Goal: Task Accomplishment & Management: Manage account settings

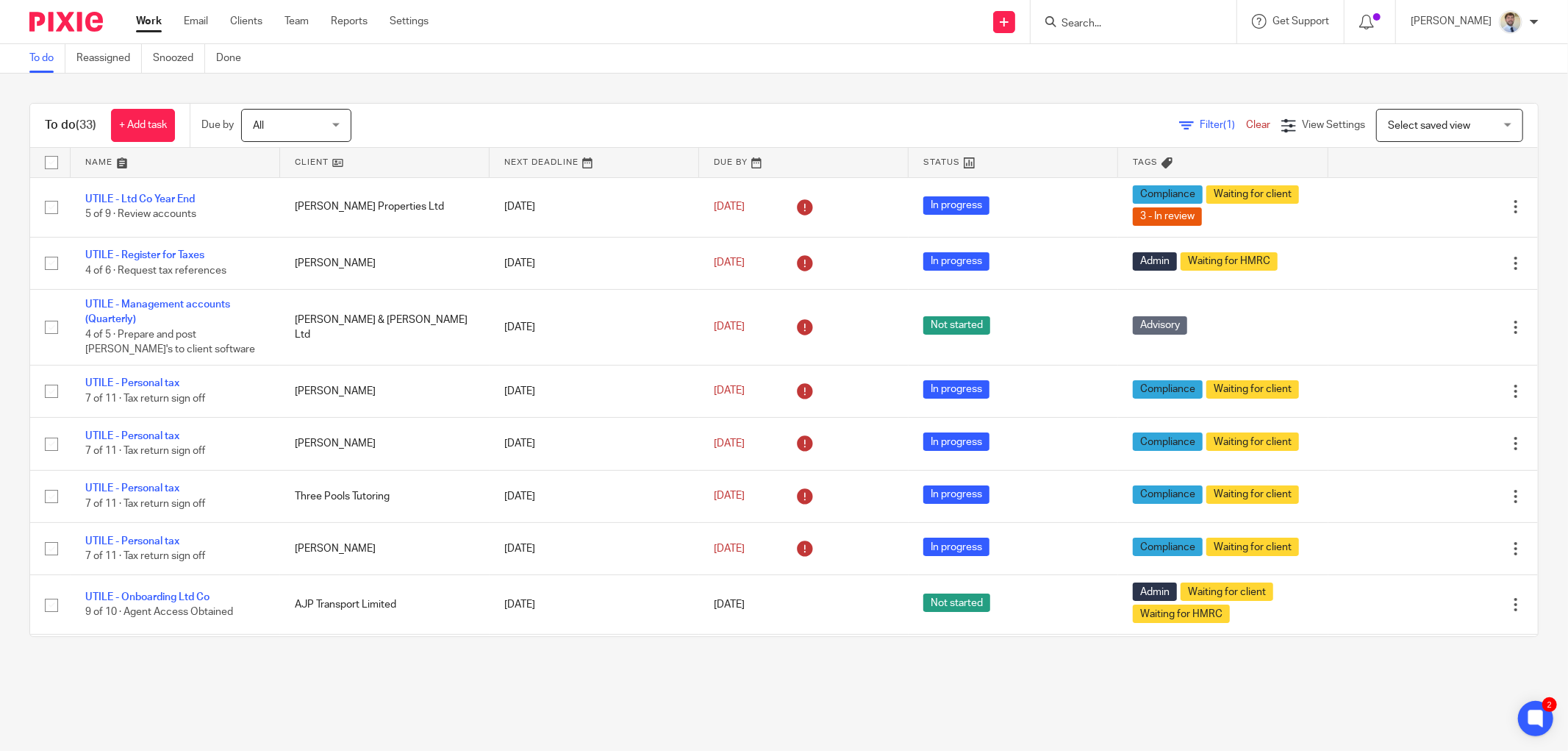
click at [1050, 107] on div "To do (33) + Add task Due by All All Today Tomorrow This week Next week This mo…" at bounding box center [784, 125] width 1508 height 44
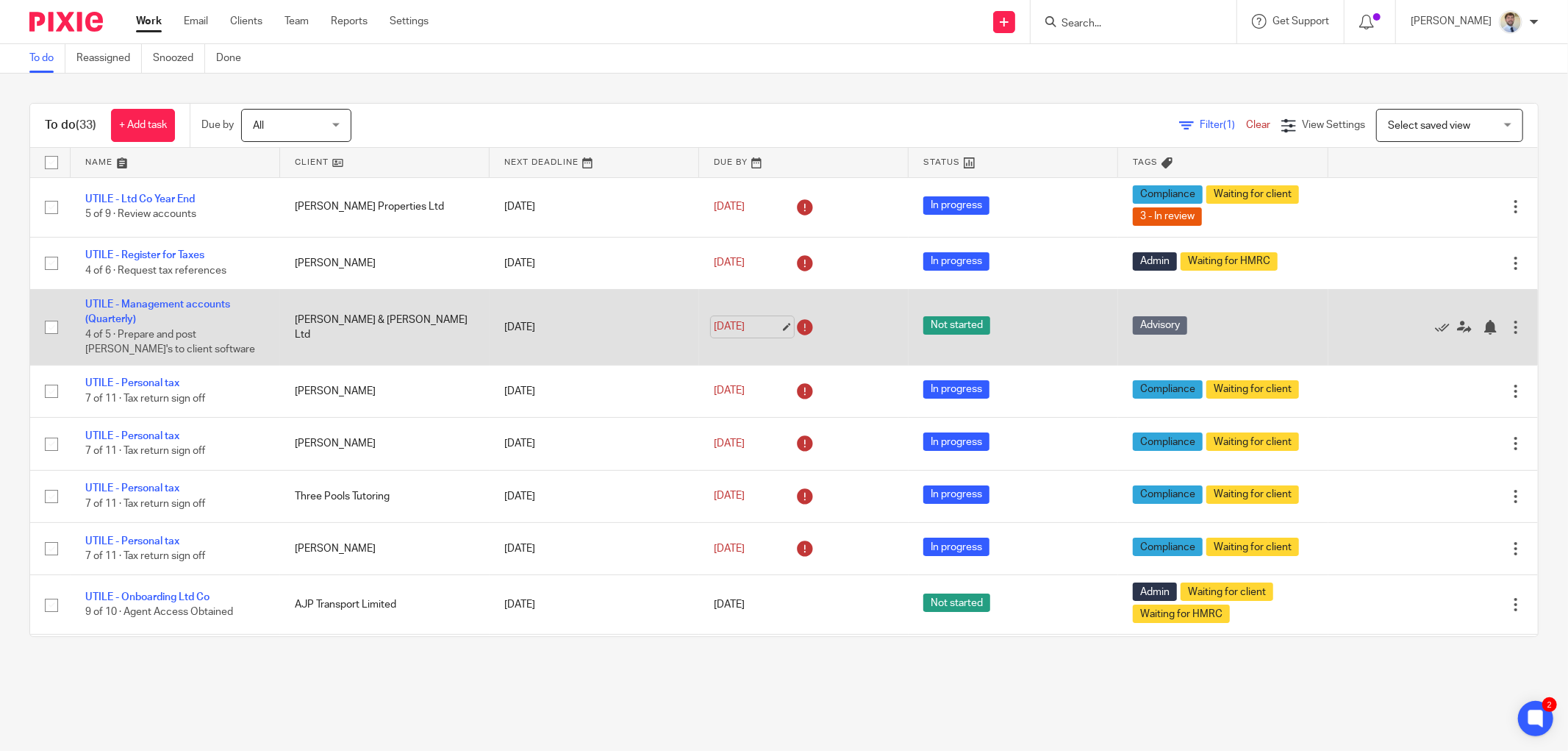
click at [766, 320] on link "30 Sep 2025" at bounding box center [746, 327] width 66 height 16
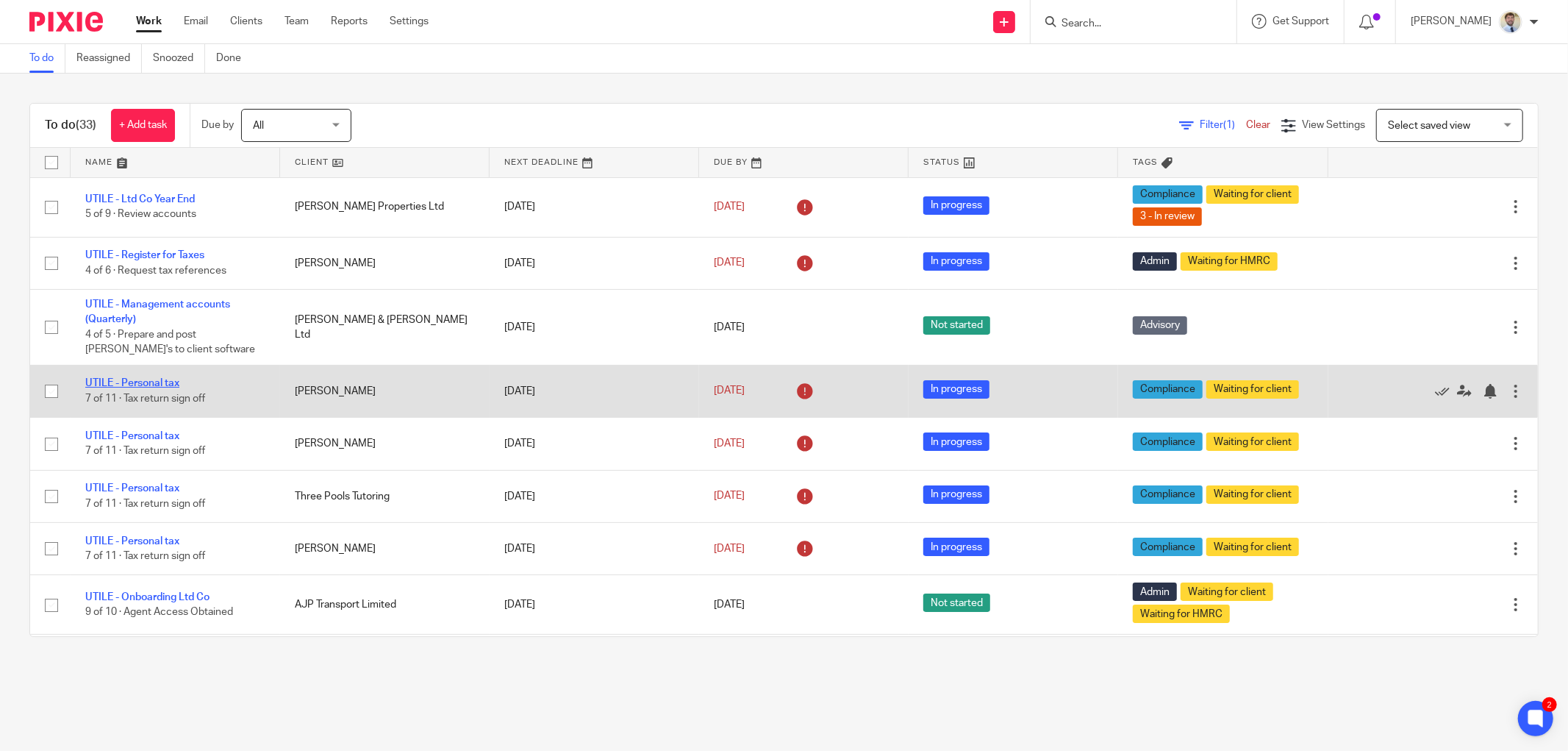
click at [142, 380] on link "UTILE - Personal tax" at bounding box center [132, 383] width 94 height 10
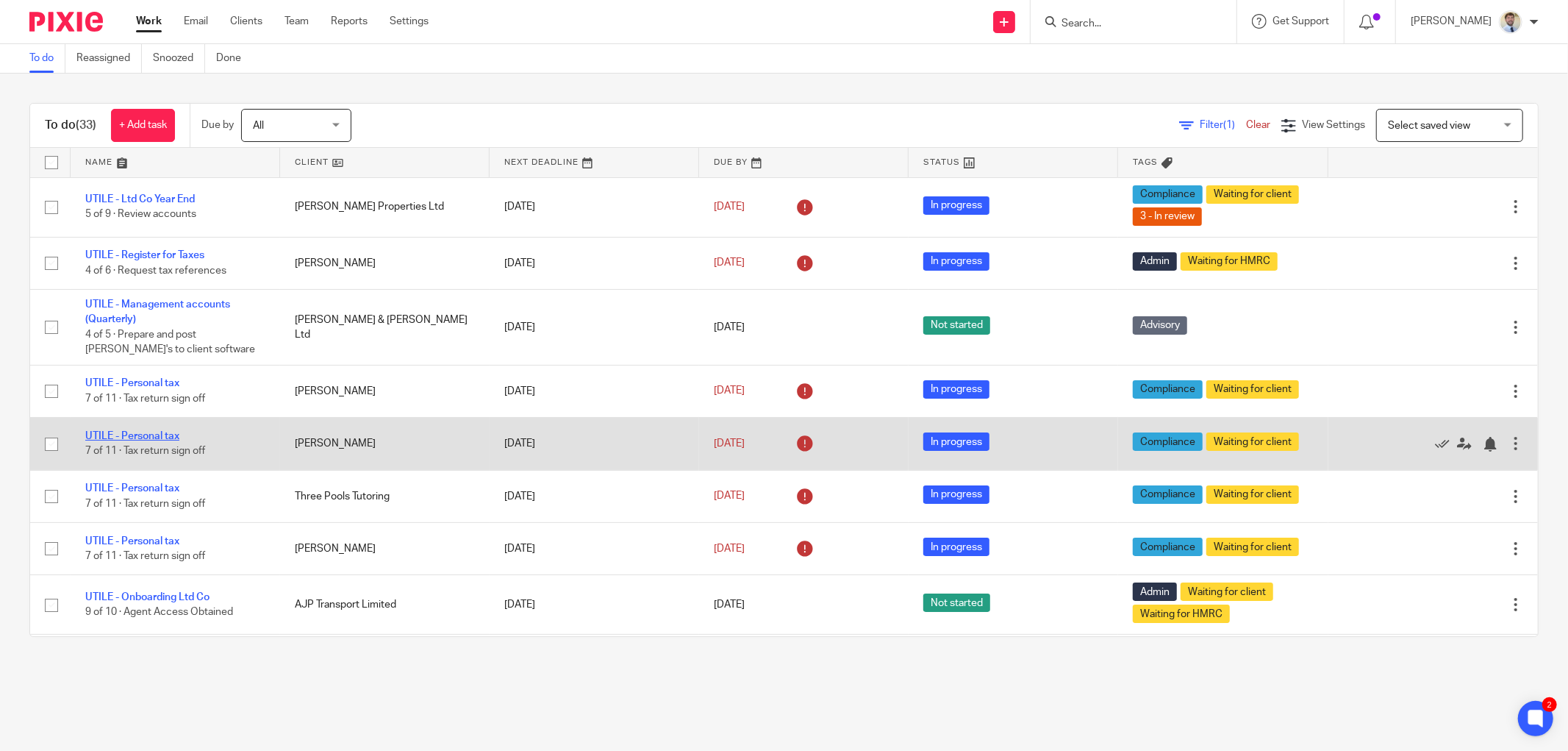
click at [149, 442] on link "UTILE - Personal tax" at bounding box center [132, 435] width 94 height 10
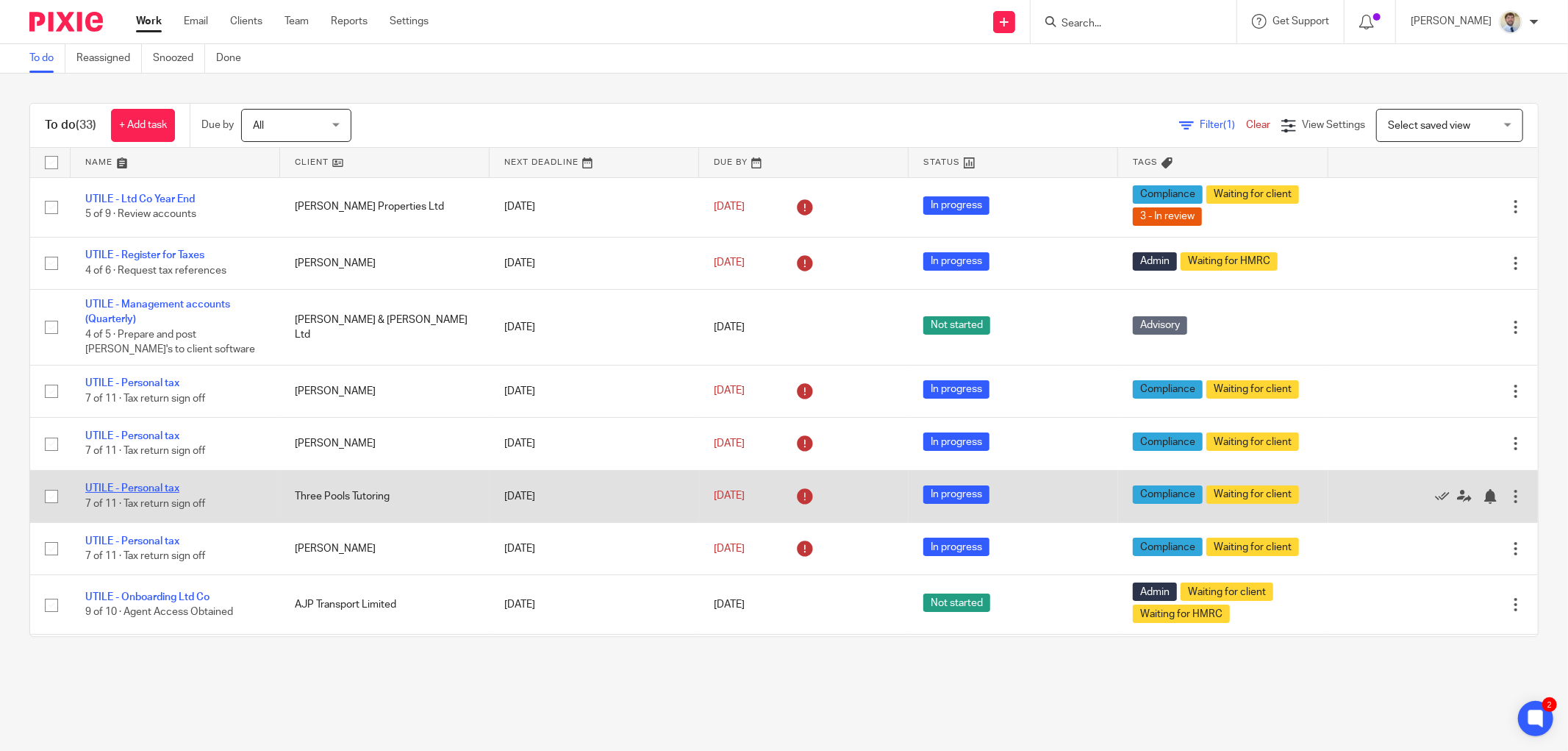
click at [143, 486] on link "UTILE - Personal tax" at bounding box center [132, 488] width 94 height 10
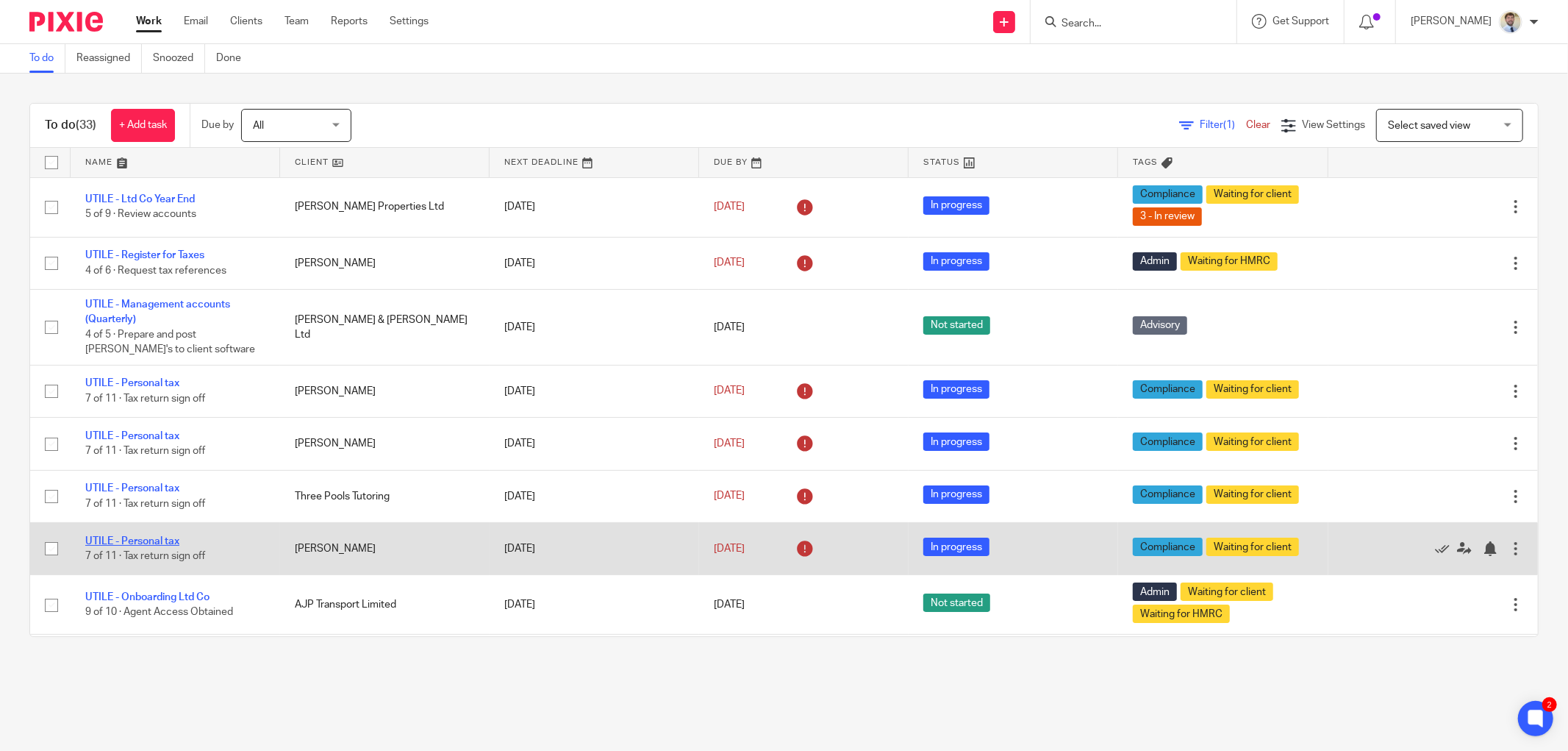
click at [127, 541] on link "UTILE - Personal tax" at bounding box center [132, 540] width 94 height 10
click at [53, 556] on input "checkbox" at bounding box center [51, 549] width 28 height 28
checkbox input "true"
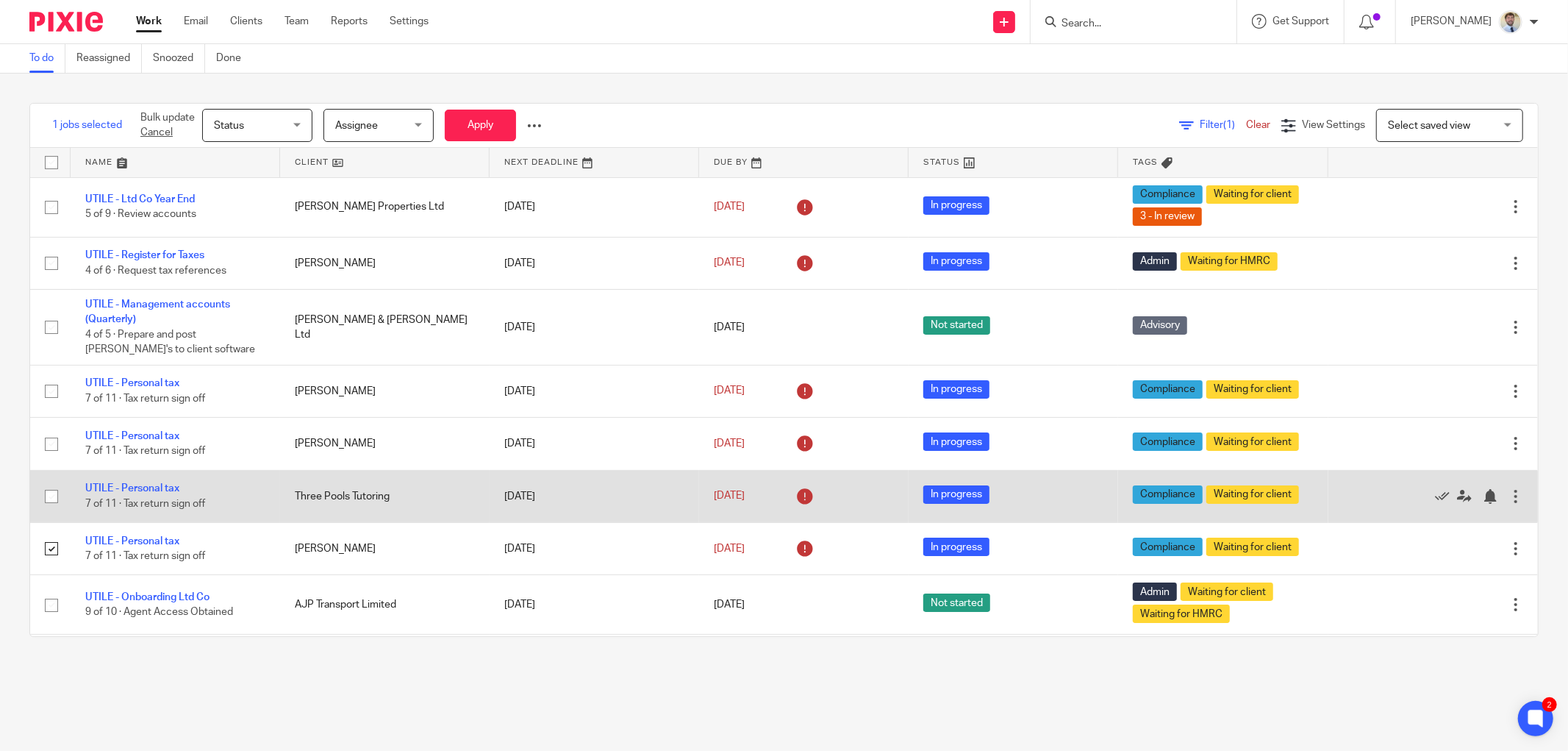
click at [53, 495] on input "checkbox" at bounding box center [51, 497] width 28 height 28
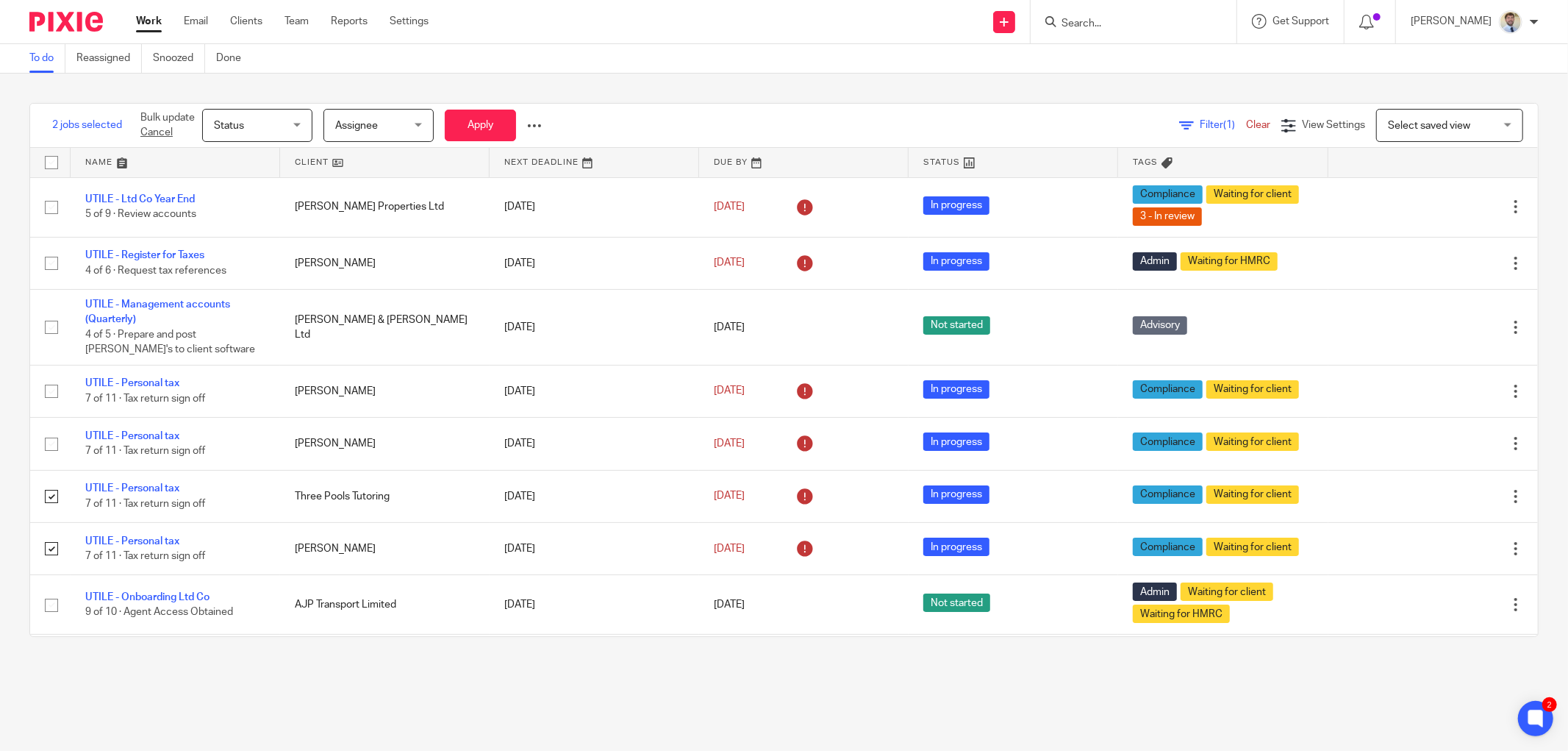
click at [231, 124] on span "Status" at bounding box center [229, 125] width 30 height 10
click at [402, 113] on span "Assignee" at bounding box center [375, 125] width 78 height 31
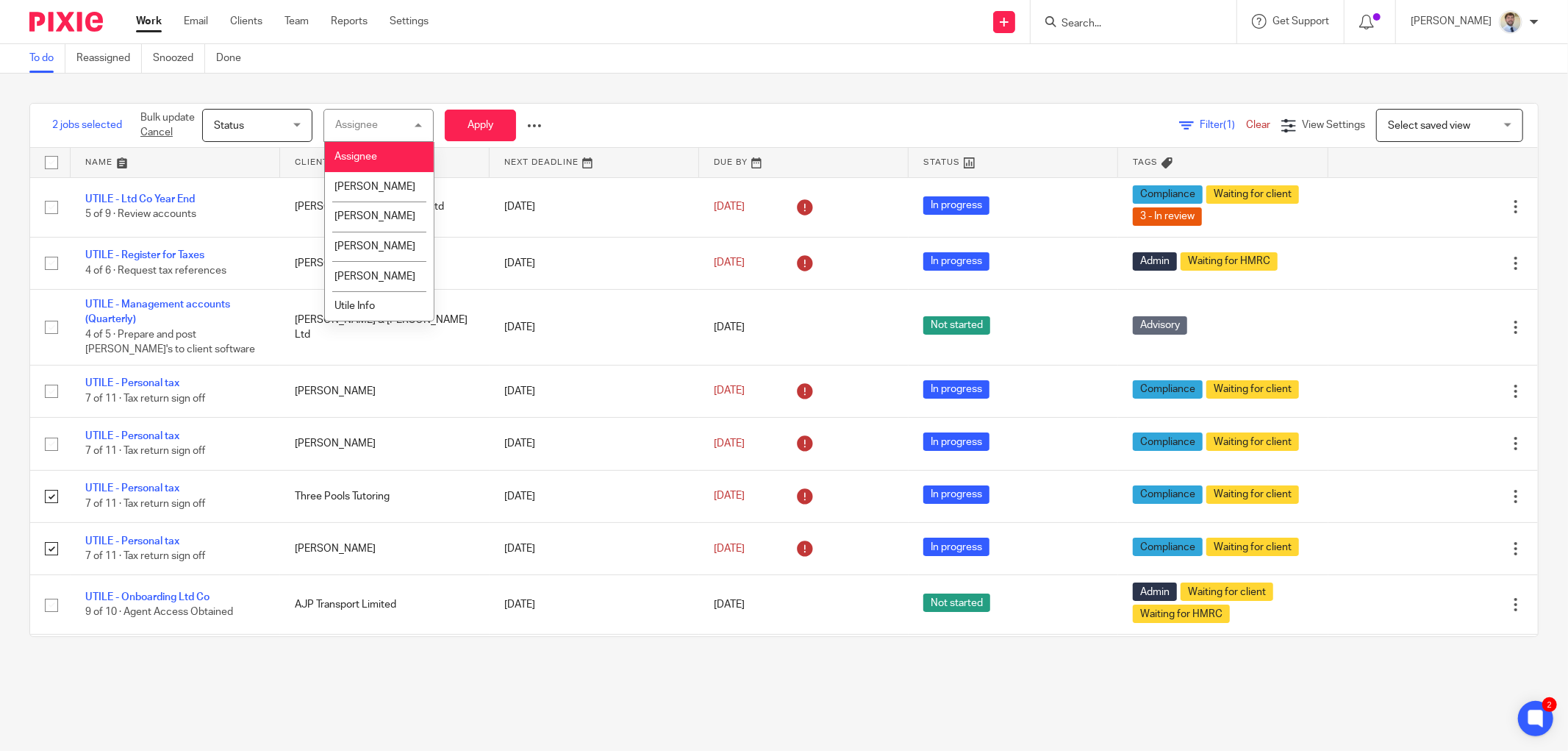
click at [536, 124] on div at bounding box center [535, 126] width 15 height 15
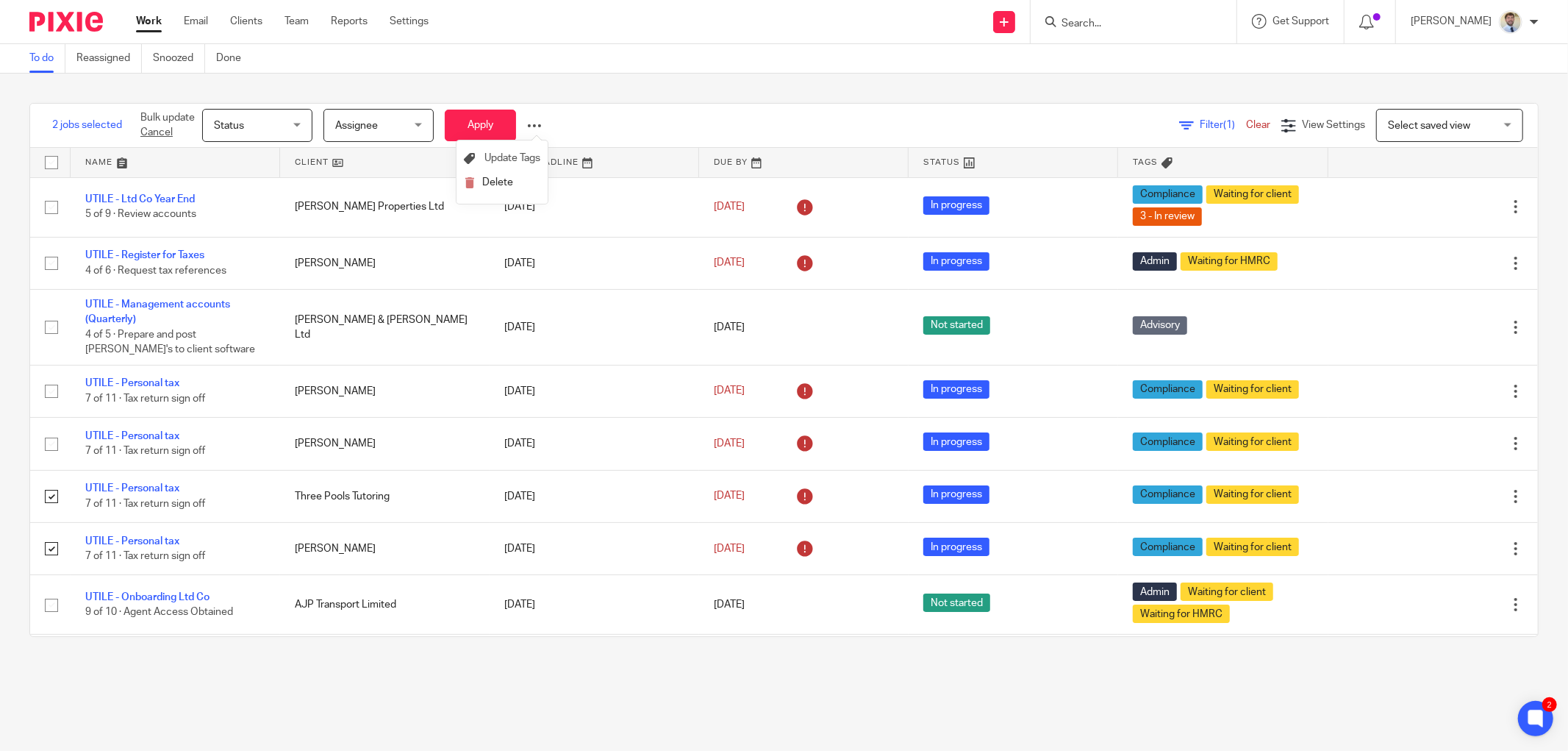
click at [661, 97] on div "2 jobs selected Bulk update Cancel Status Status Status Not started In progress…" at bounding box center [784, 370] width 1568 height 593
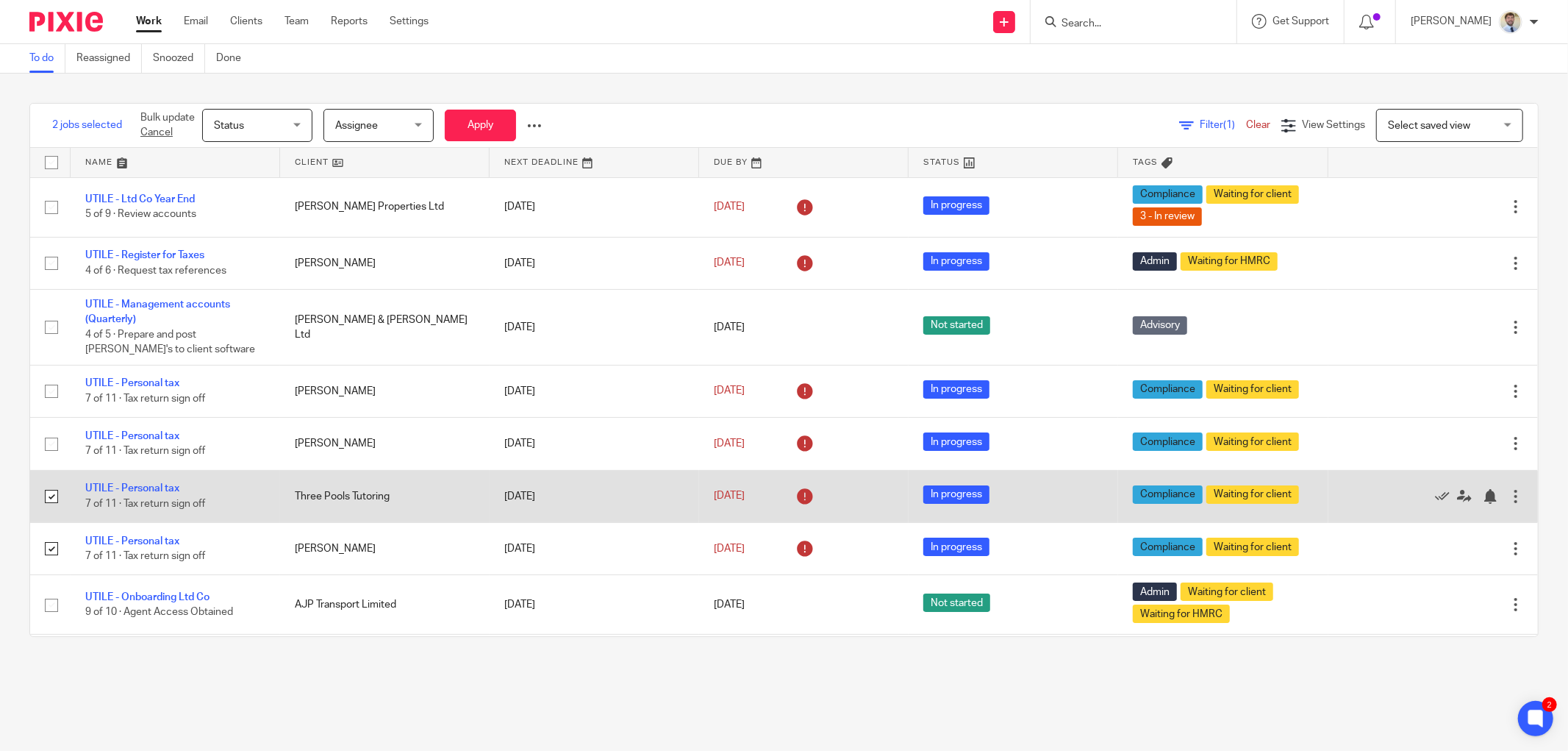
click at [39, 501] on input "checkbox" at bounding box center [51, 497] width 28 height 28
checkbox input "false"
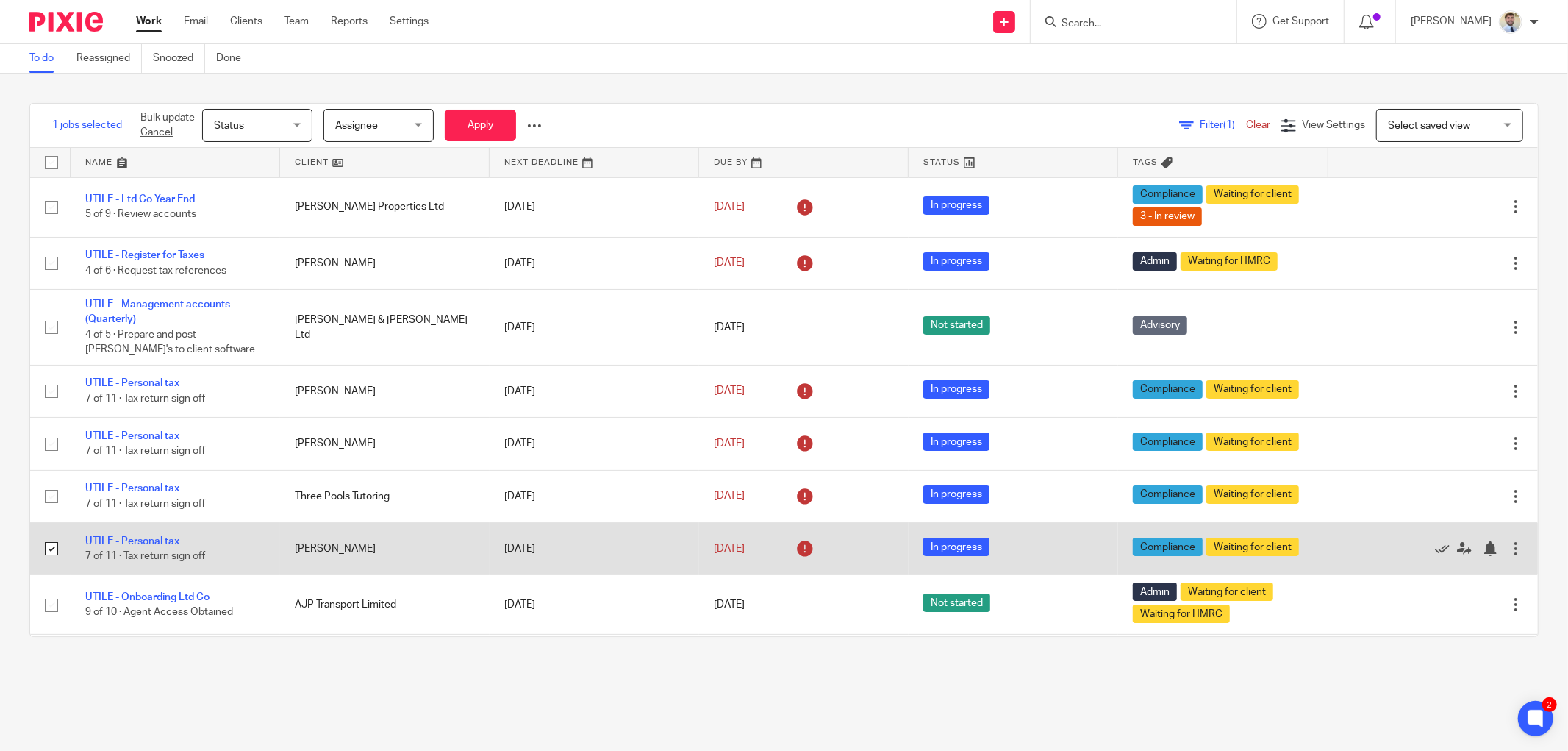
click at [48, 553] on input "checkbox" at bounding box center [51, 549] width 28 height 28
checkbox input "false"
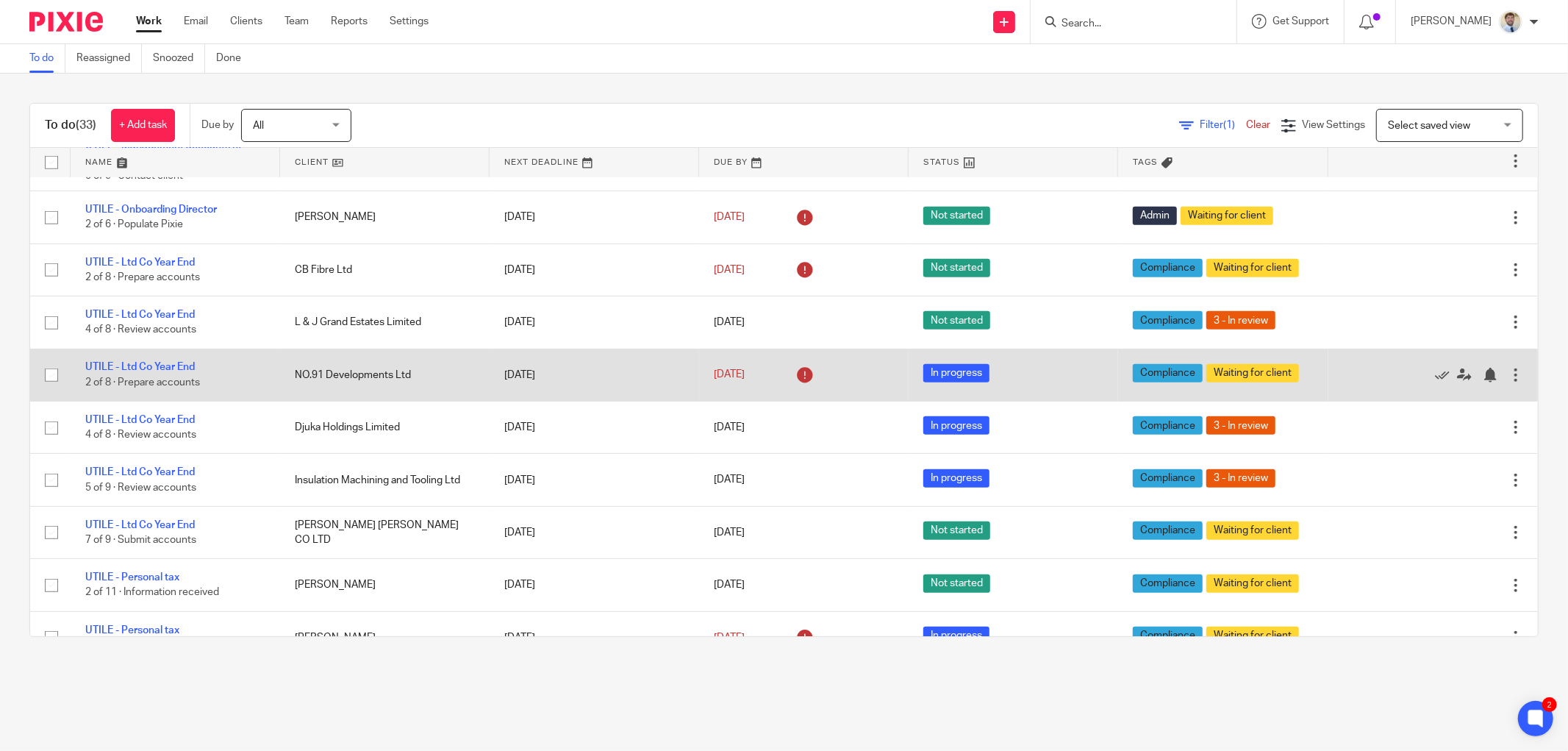
scroll to position [735, 0]
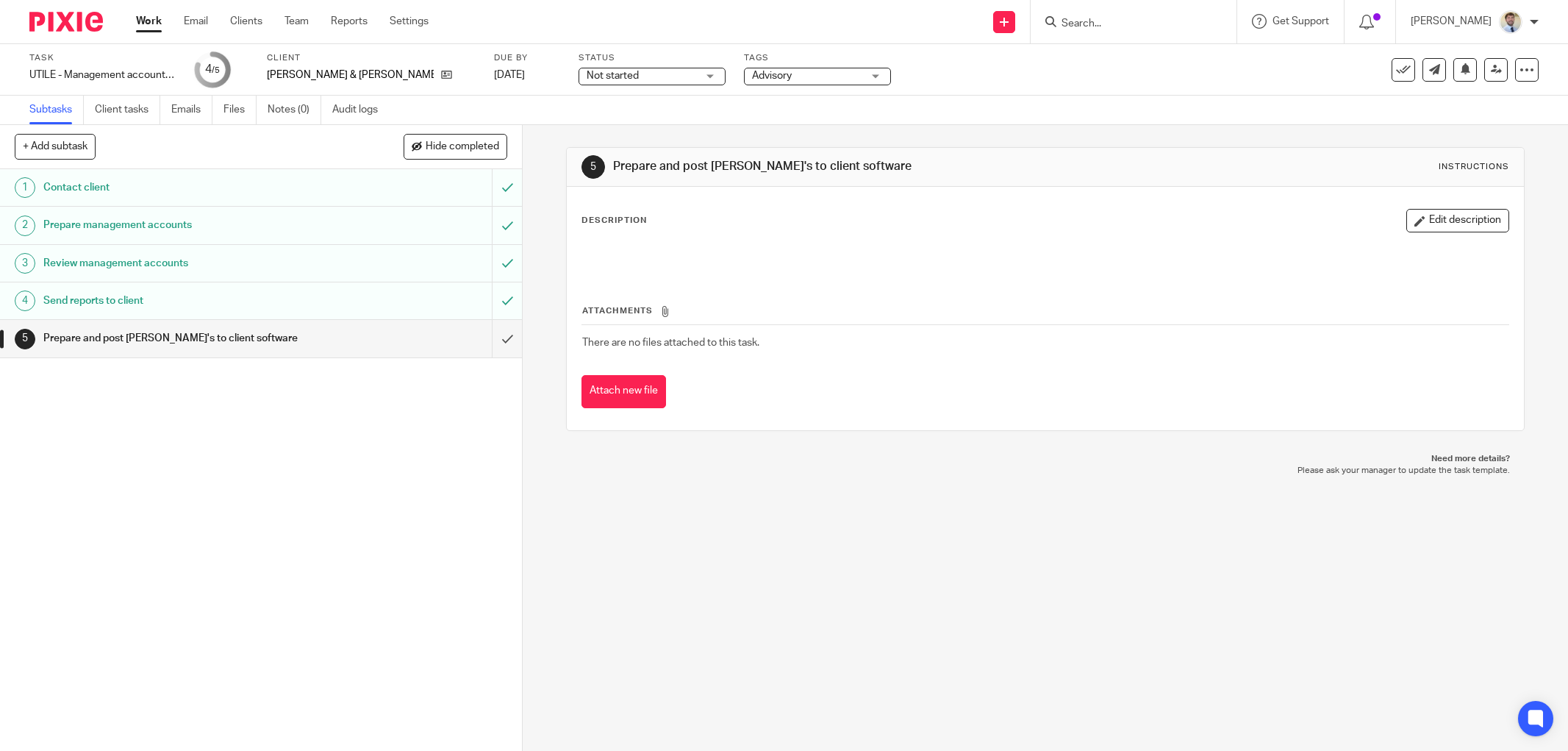
click at [752, 72] on span "Advisory" at bounding box center [771, 75] width 40 height 10
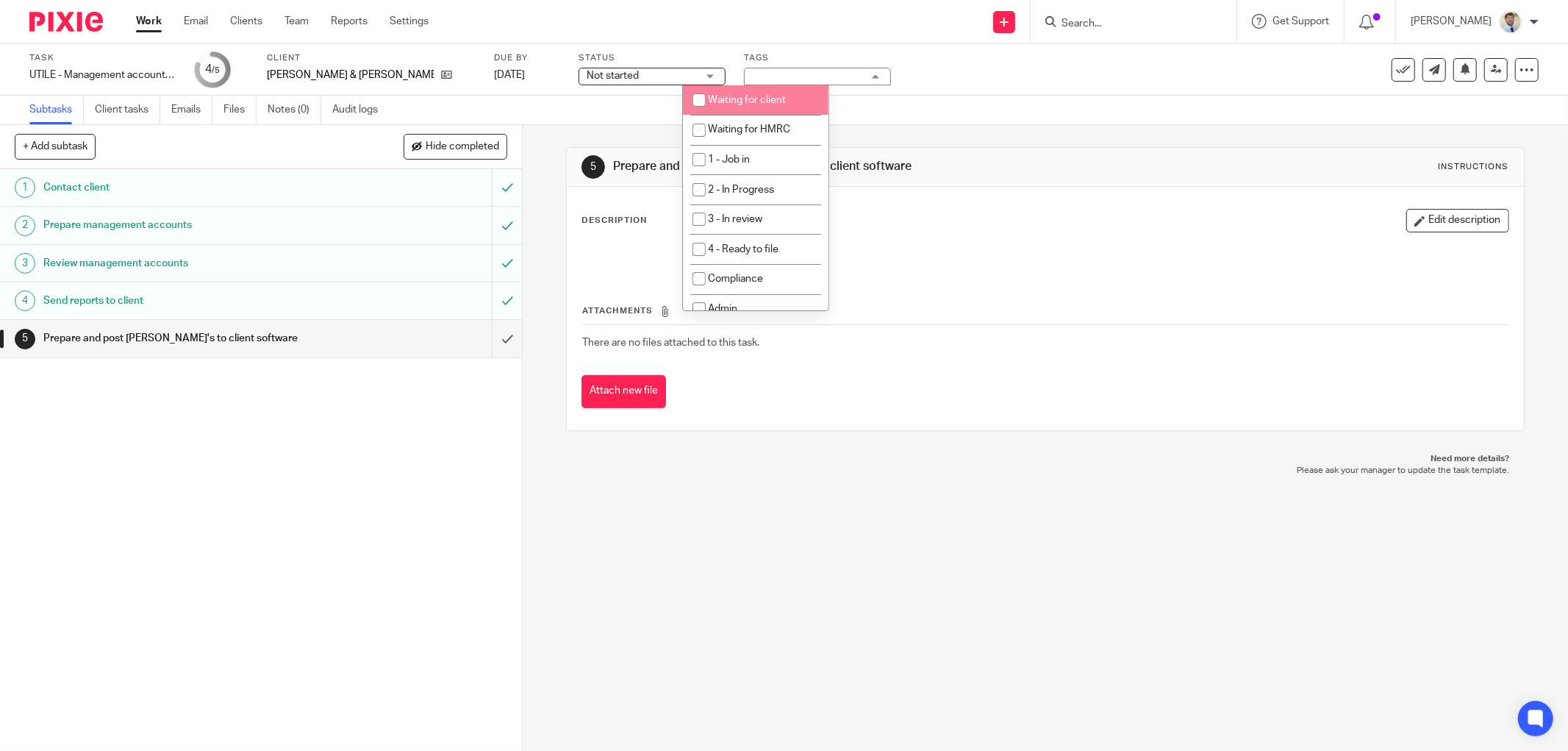
click at [719, 102] on span "Waiting for client" at bounding box center [747, 100] width 78 height 10
checkbox input "true"
click at [645, 28] on div "Send new email Create task Add client Request signature Get Support Contact Sup…" at bounding box center [1010, 21] width 1118 height 44
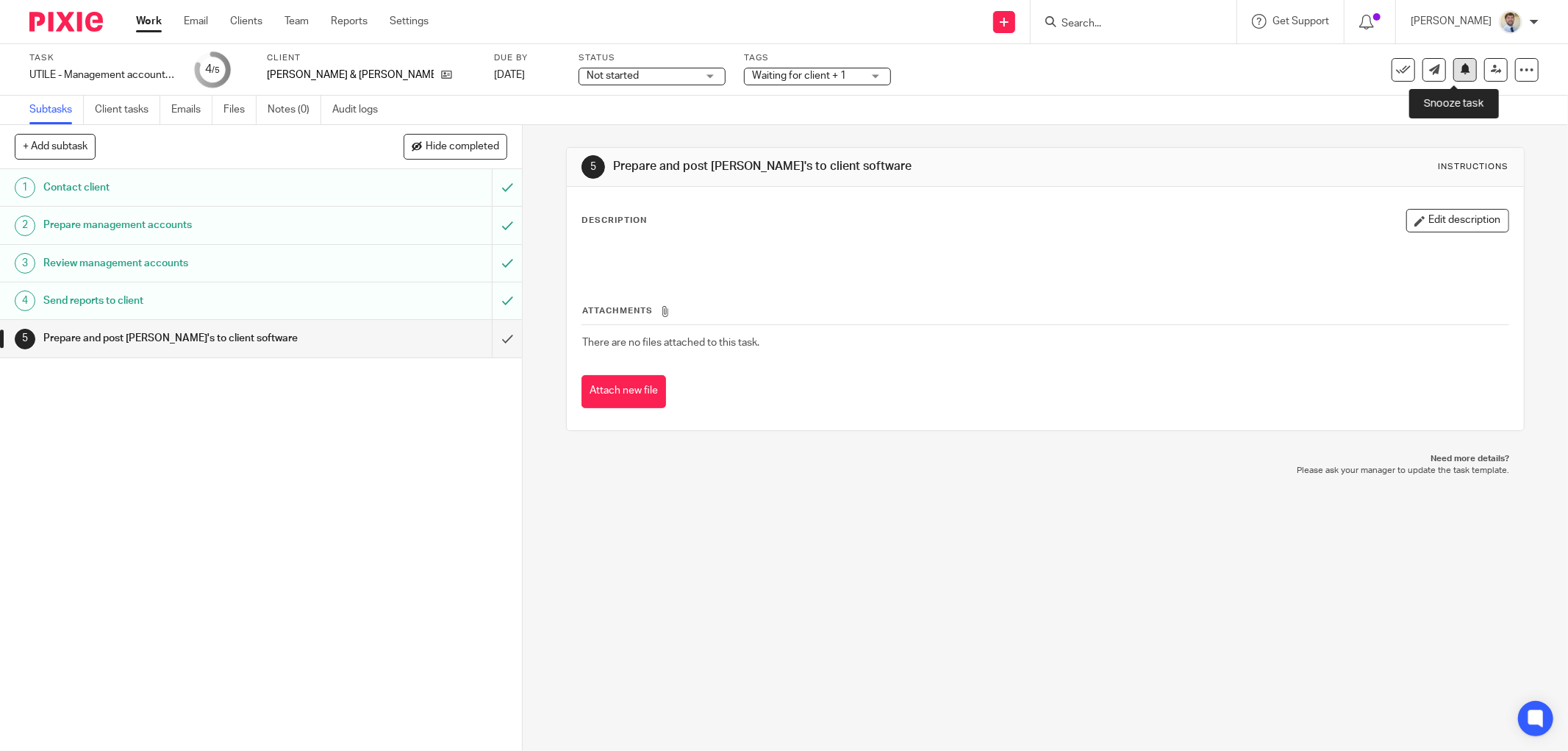
click at [1460, 69] on icon at bounding box center [1466, 69] width 11 height 11
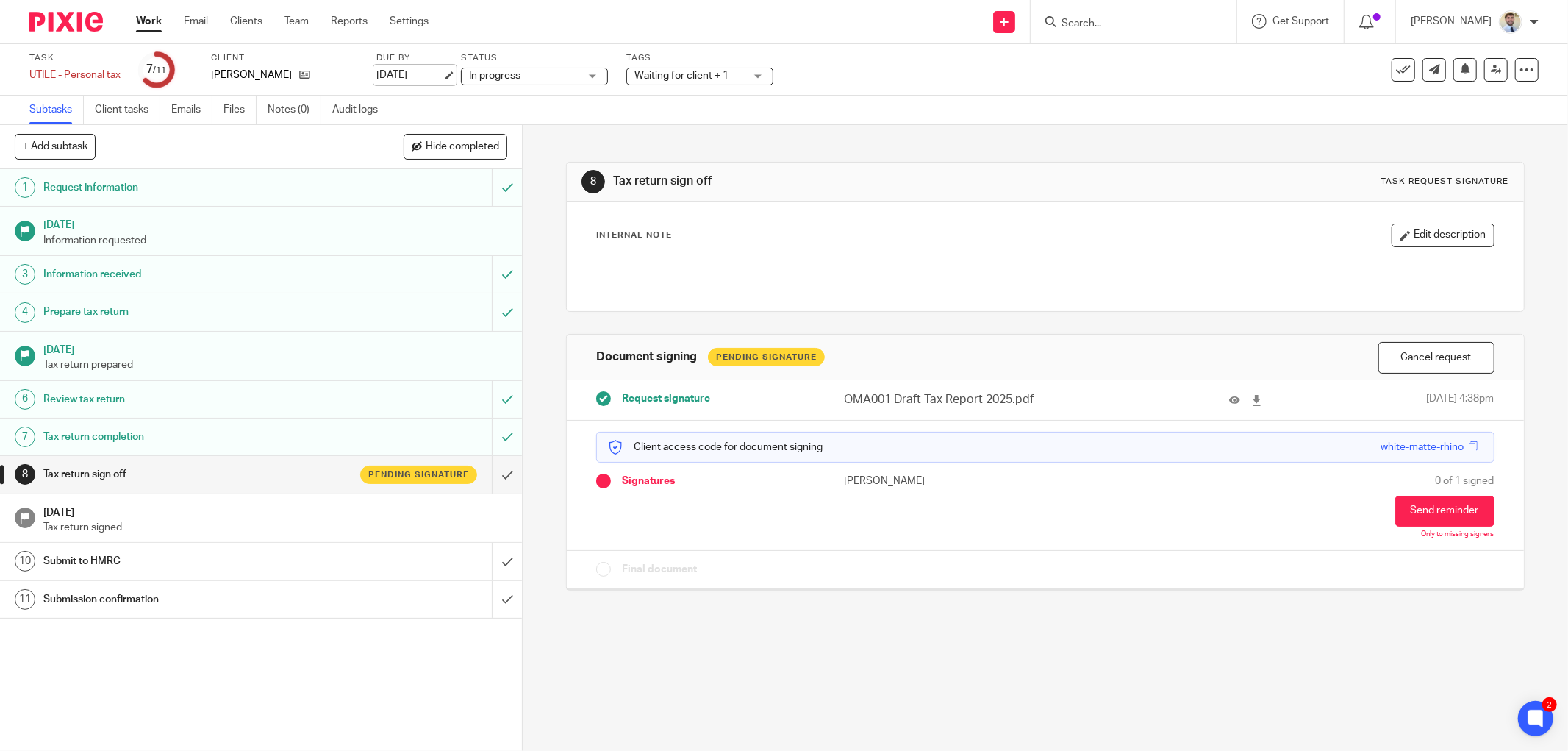
click at [439, 74] on link "30 Sep 2025" at bounding box center [409, 75] width 66 height 16
click at [1452, 70] on div "Deadline updated." at bounding box center [1169, 43] width 770 height 56
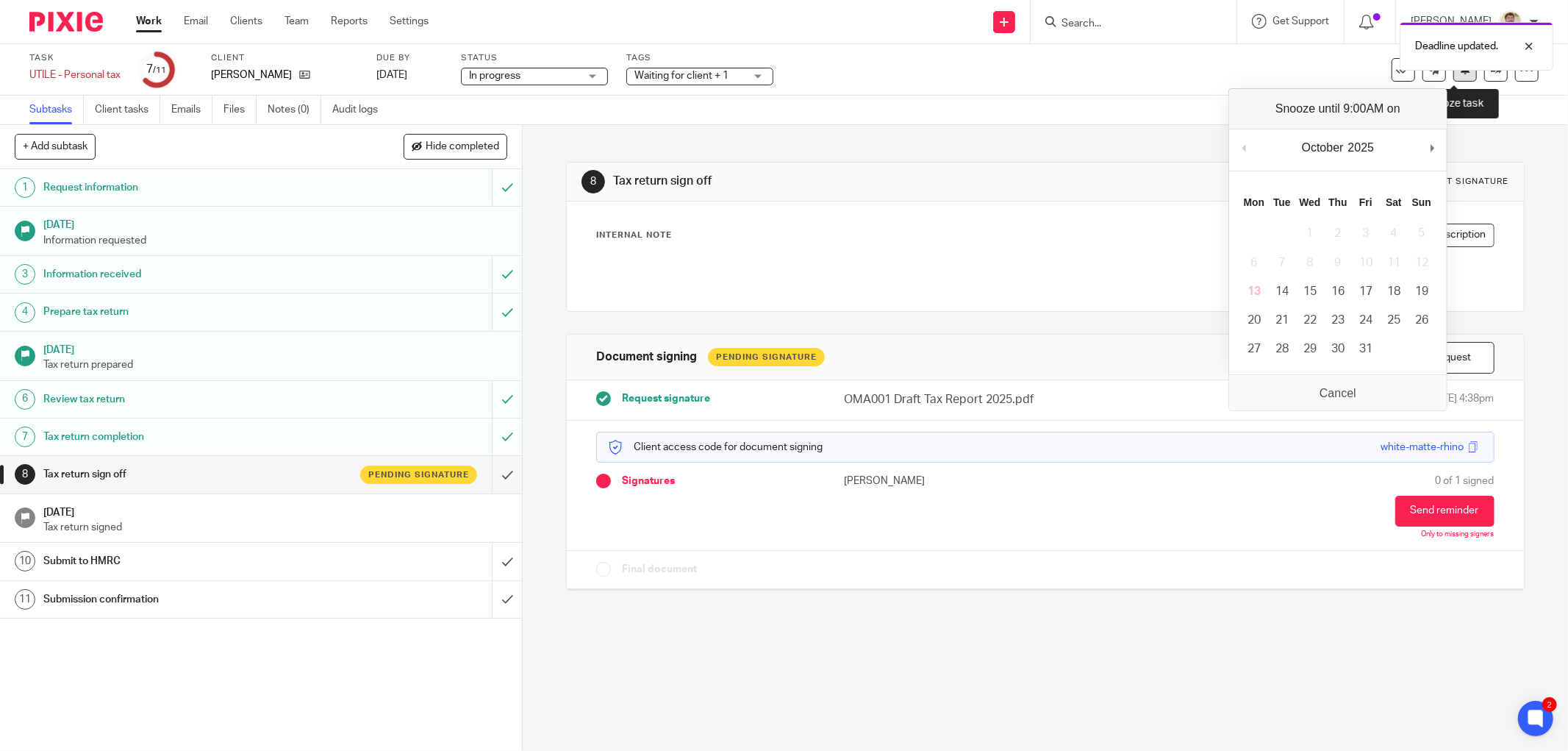
click at [1453, 75] on button at bounding box center [1465, 69] width 23 height 23
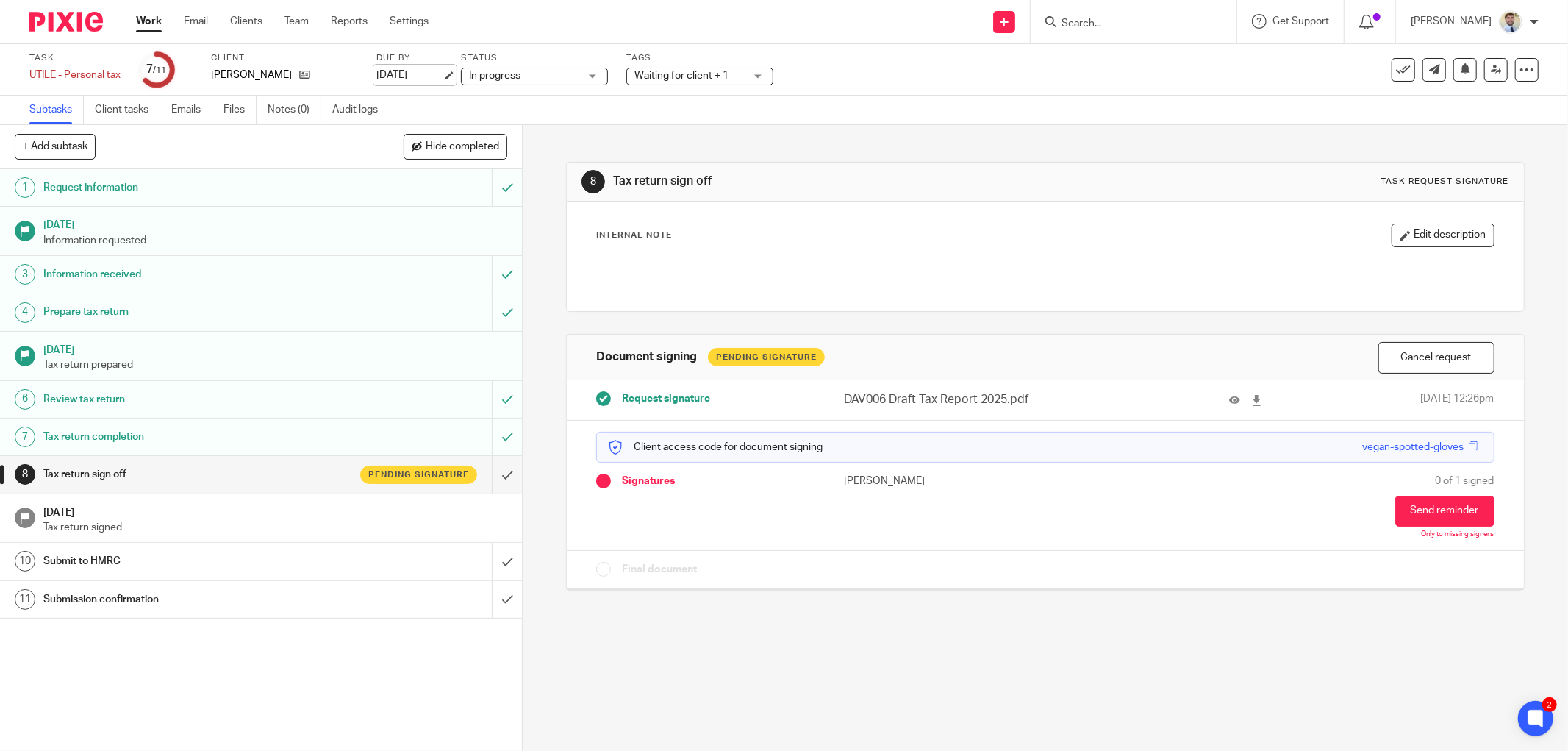
click at [437, 76] on link "[DATE]" at bounding box center [409, 75] width 66 height 16
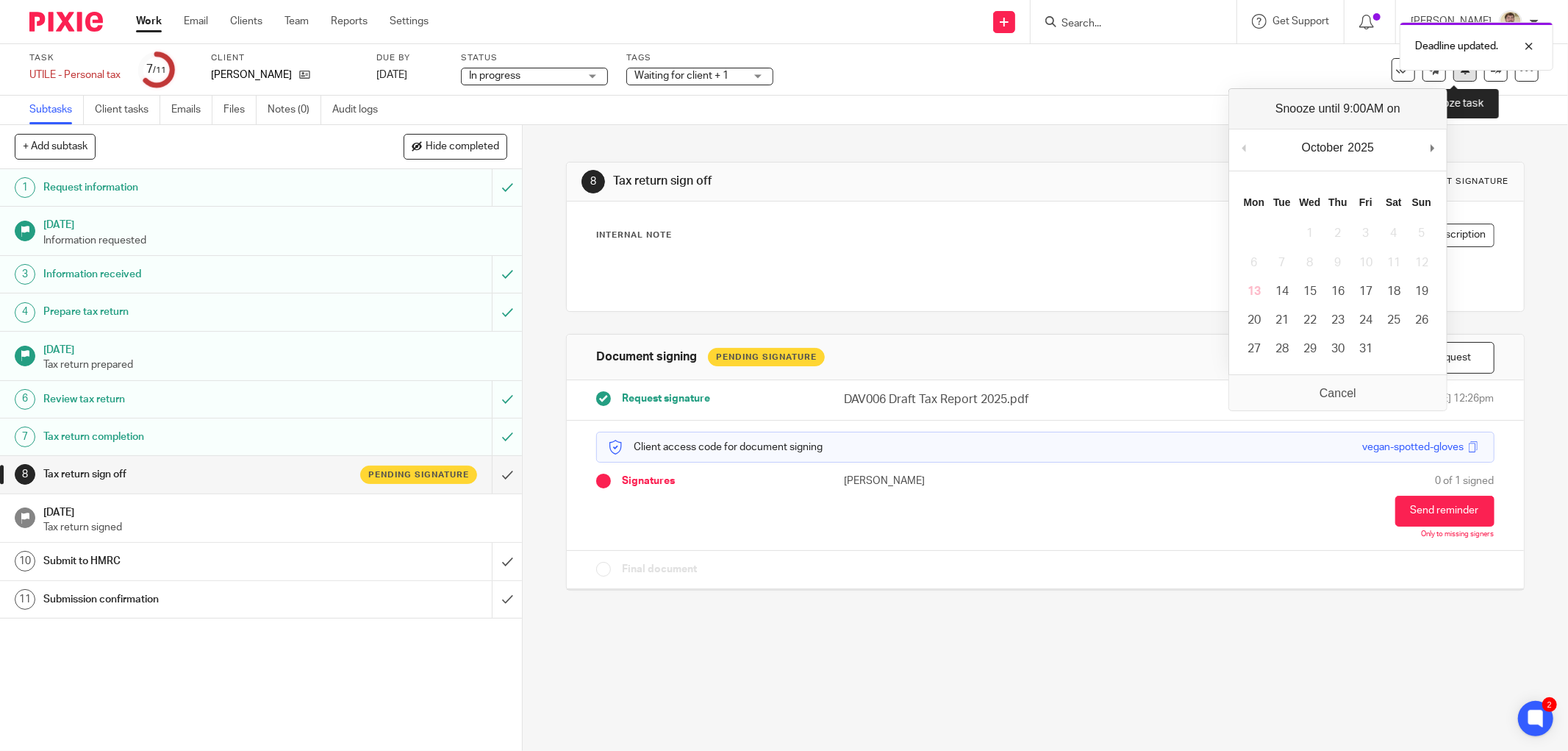
click at [1456, 76] on button at bounding box center [1465, 69] width 23 height 23
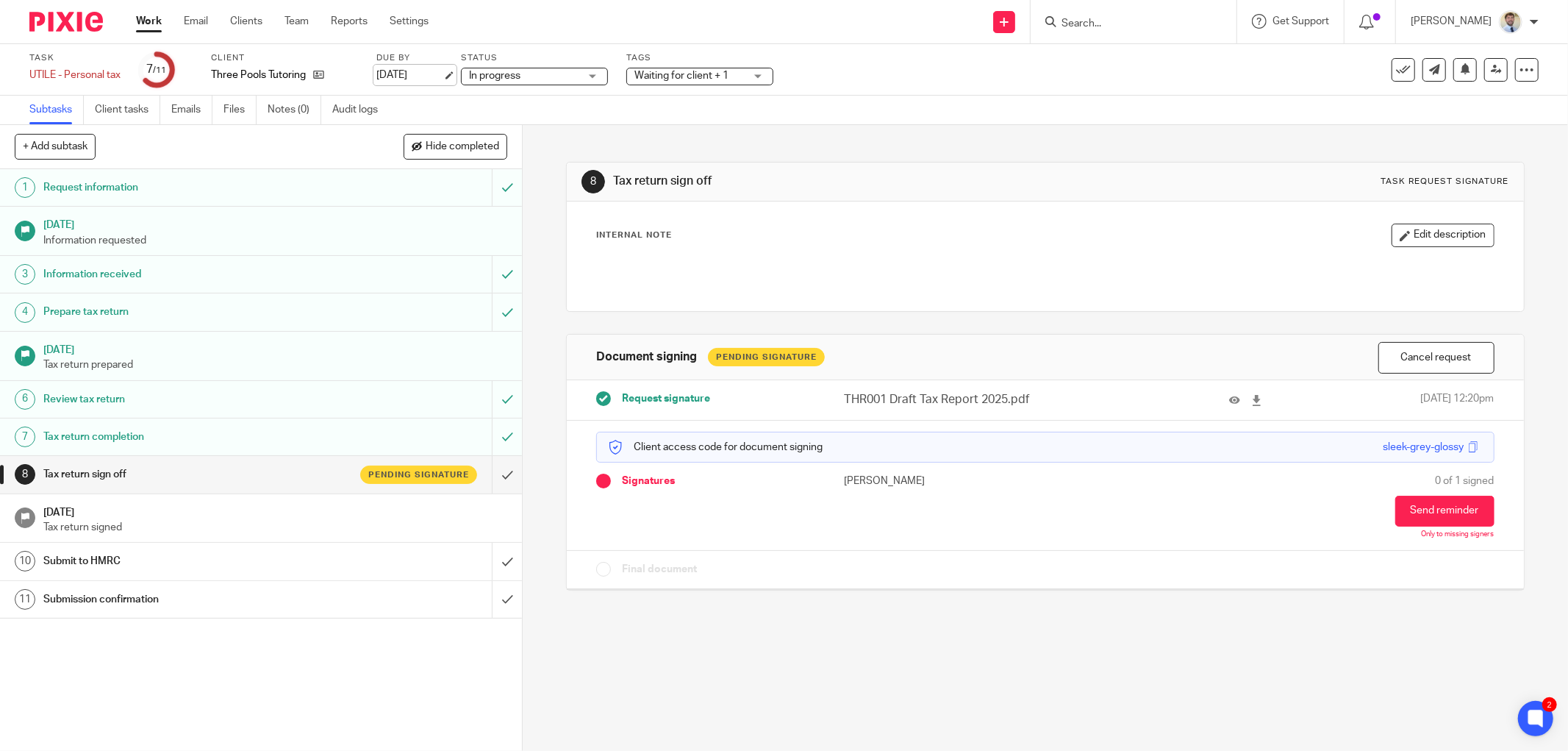
click at [423, 75] on link "[DATE]" at bounding box center [409, 75] width 66 height 16
click at [1460, 75] on icon at bounding box center [1466, 69] width 11 height 11
click at [420, 69] on link "[DATE]" at bounding box center [409, 75] width 66 height 16
drag, startPoint x: 402, startPoint y: 272, endPoint x: 594, endPoint y: 120, distance: 244.9
click at [427, 76] on link "[DATE]" at bounding box center [409, 75] width 66 height 16
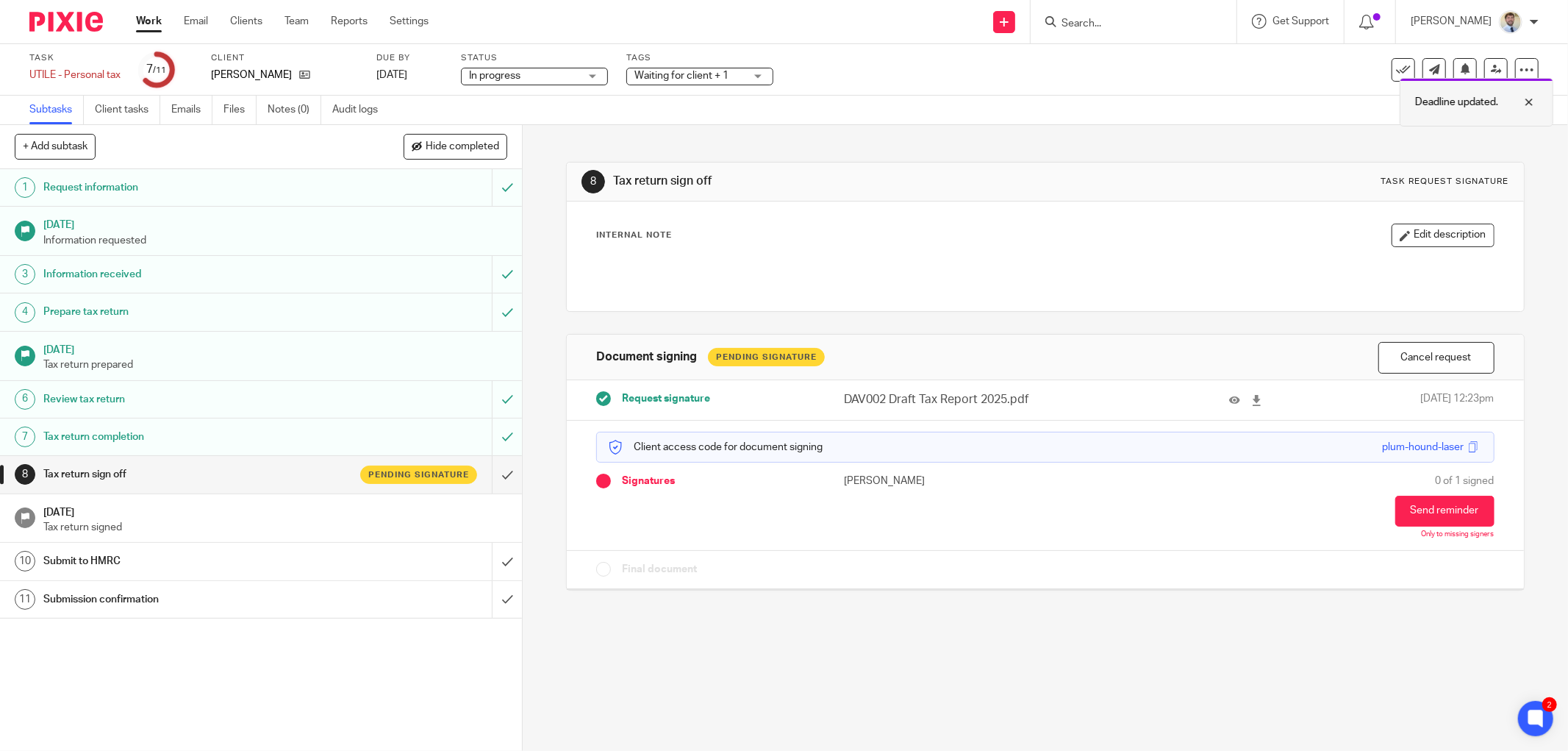
click at [1456, 78] on div "Deadline updated." at bounding box center [1477, 102] width 154 height 48
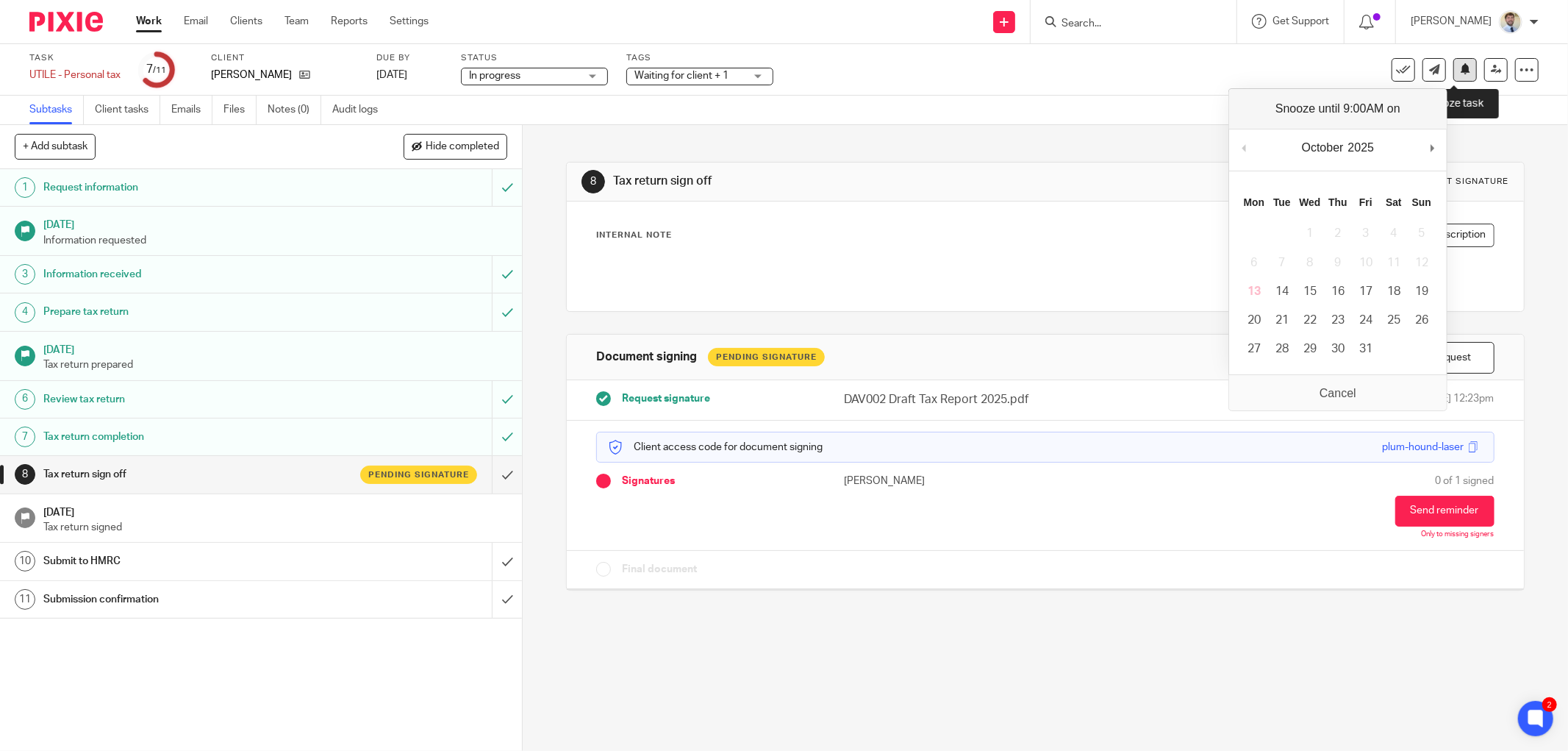
click at [1460, 74] on icon at bounding box center [1466, 69] width 11 height 11
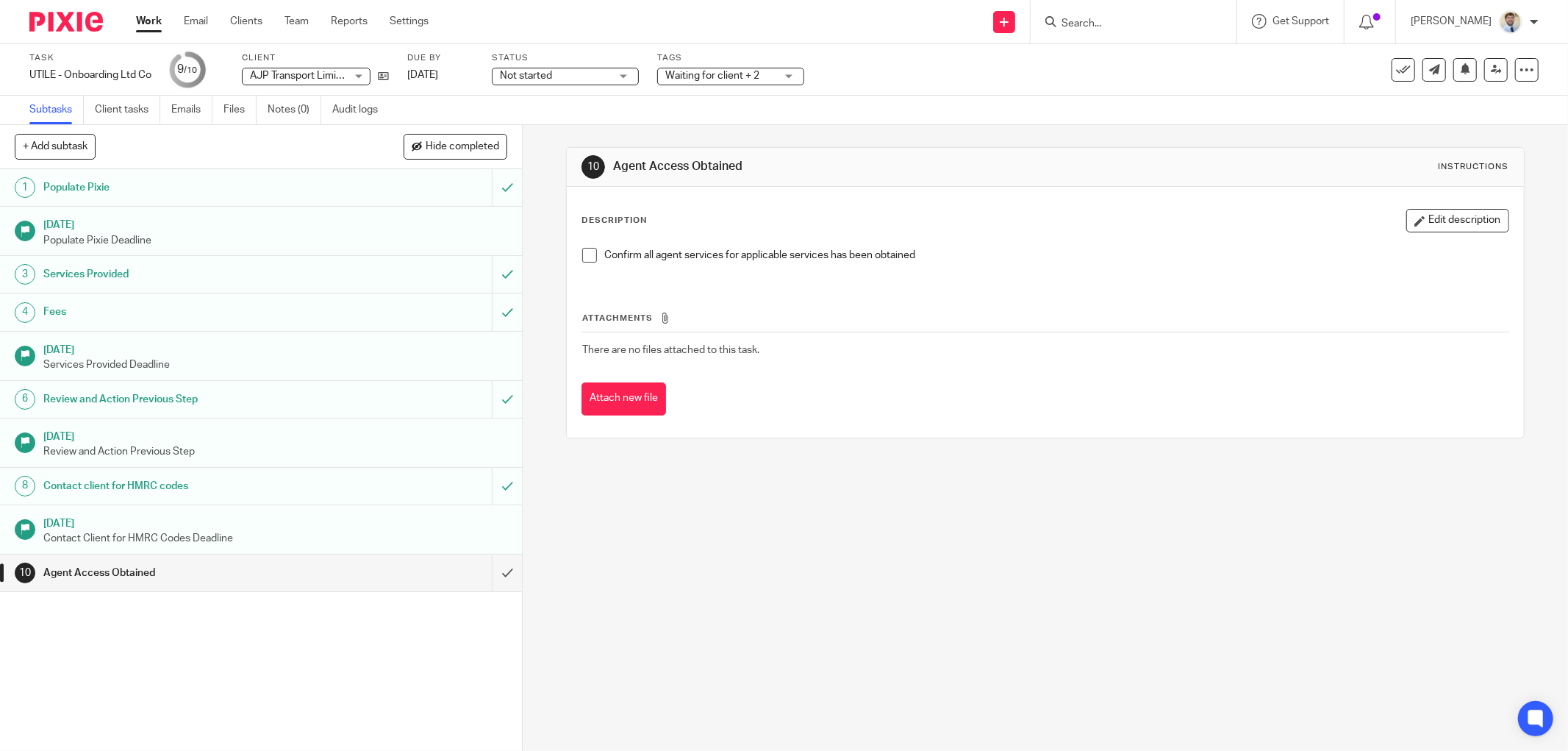
click at [542, 221] on div "10 Agent Access Obtained Instructions Description Edit description Confirm all …" at bounding box center [1045, 438] width 1045 height 626
click at [387, 72] on icon at bounding box center [384, 76] width 11 height 11
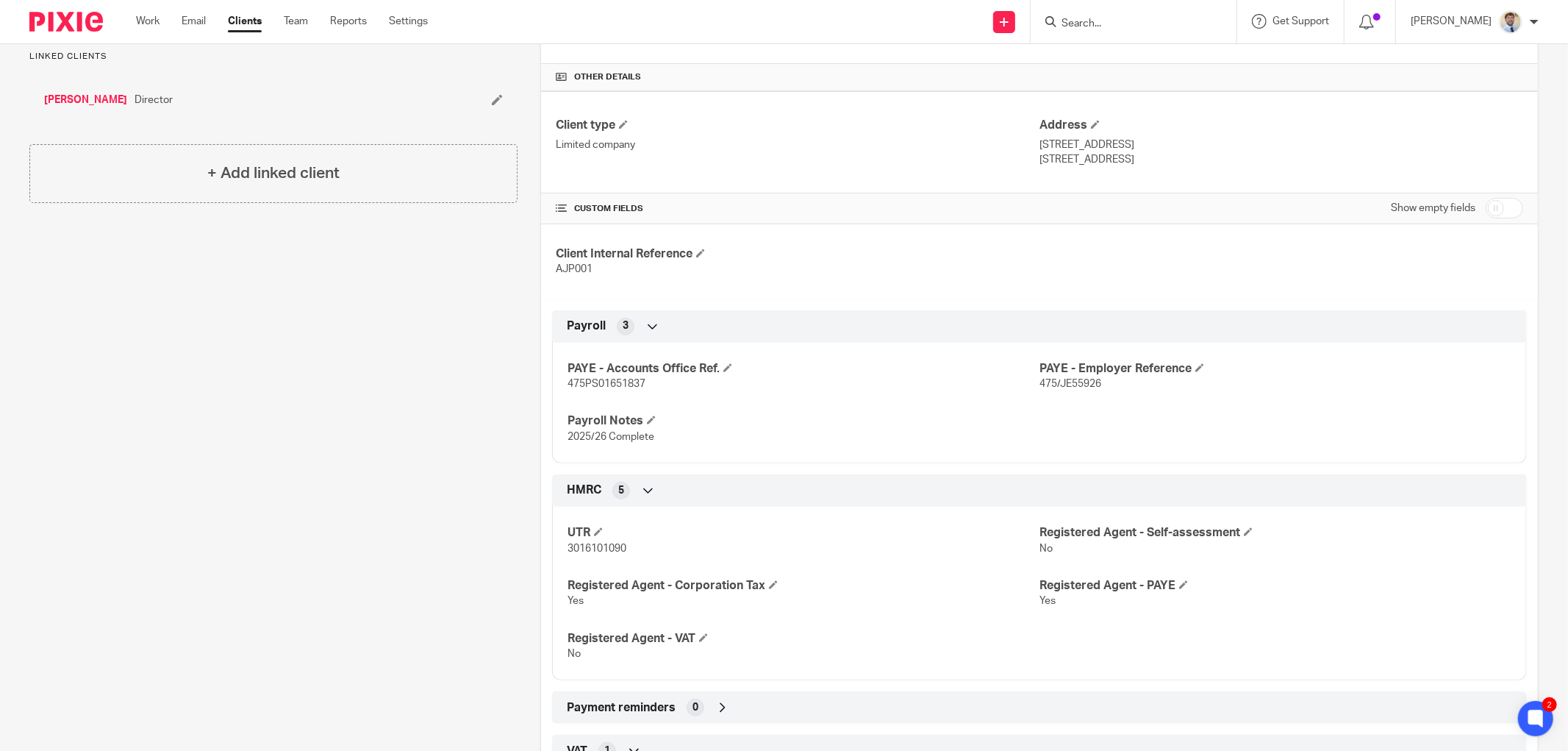
scroll to position [163, 0]
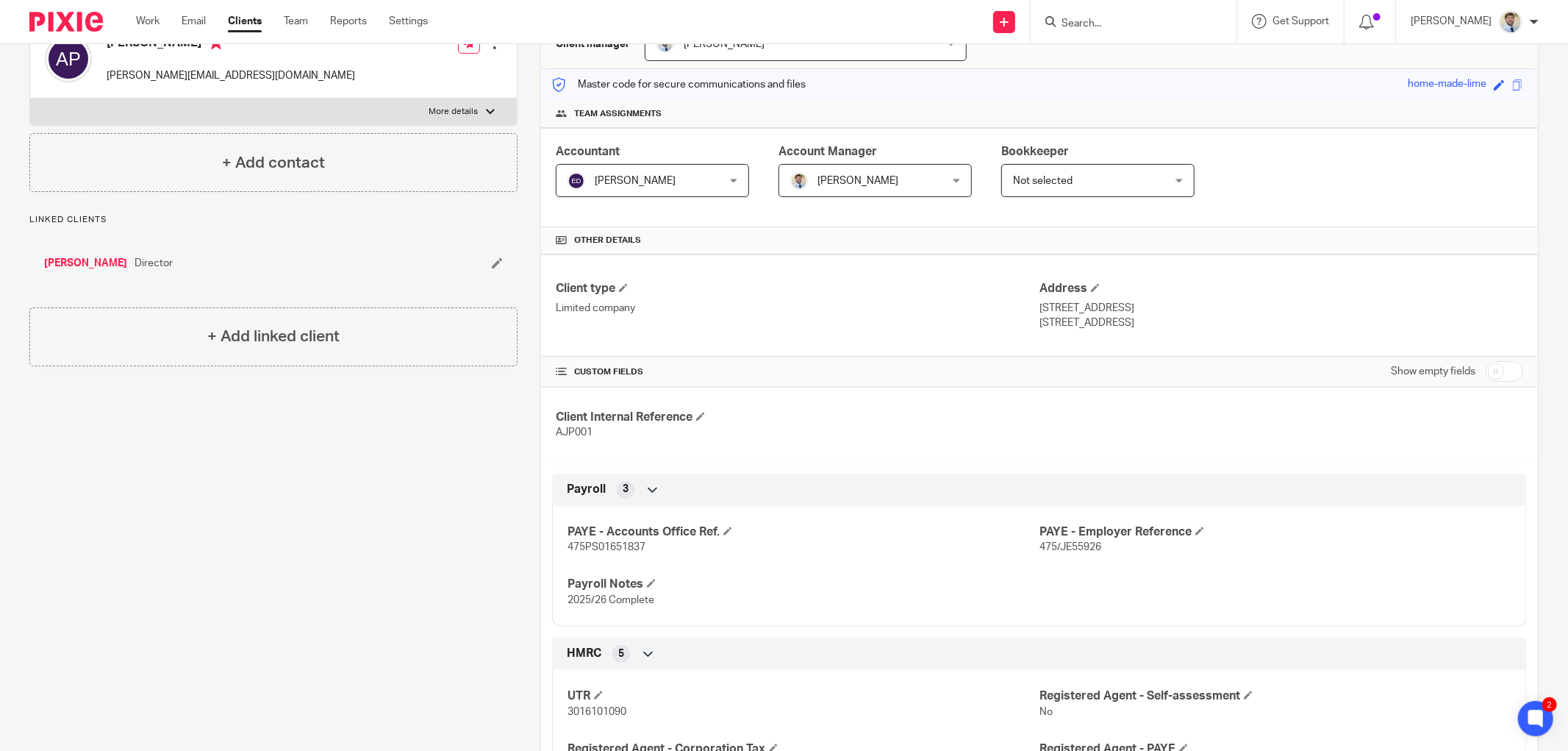
click at [244, 24] on link "Clients" at bounding box center [245, 21] width 34 height 15
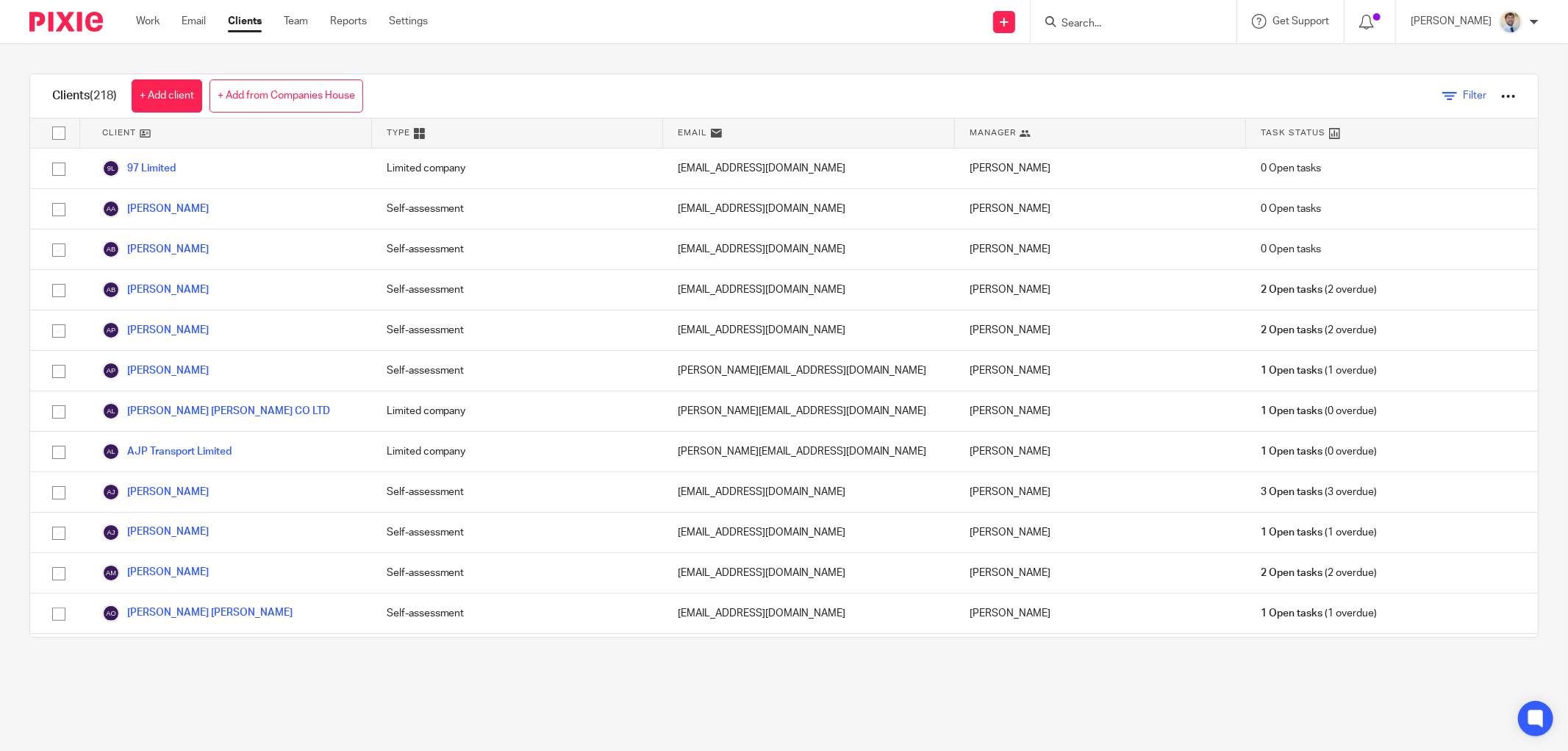
click at [1442, 93] on icon at bounding box center [1450, 96] width 15 height 15
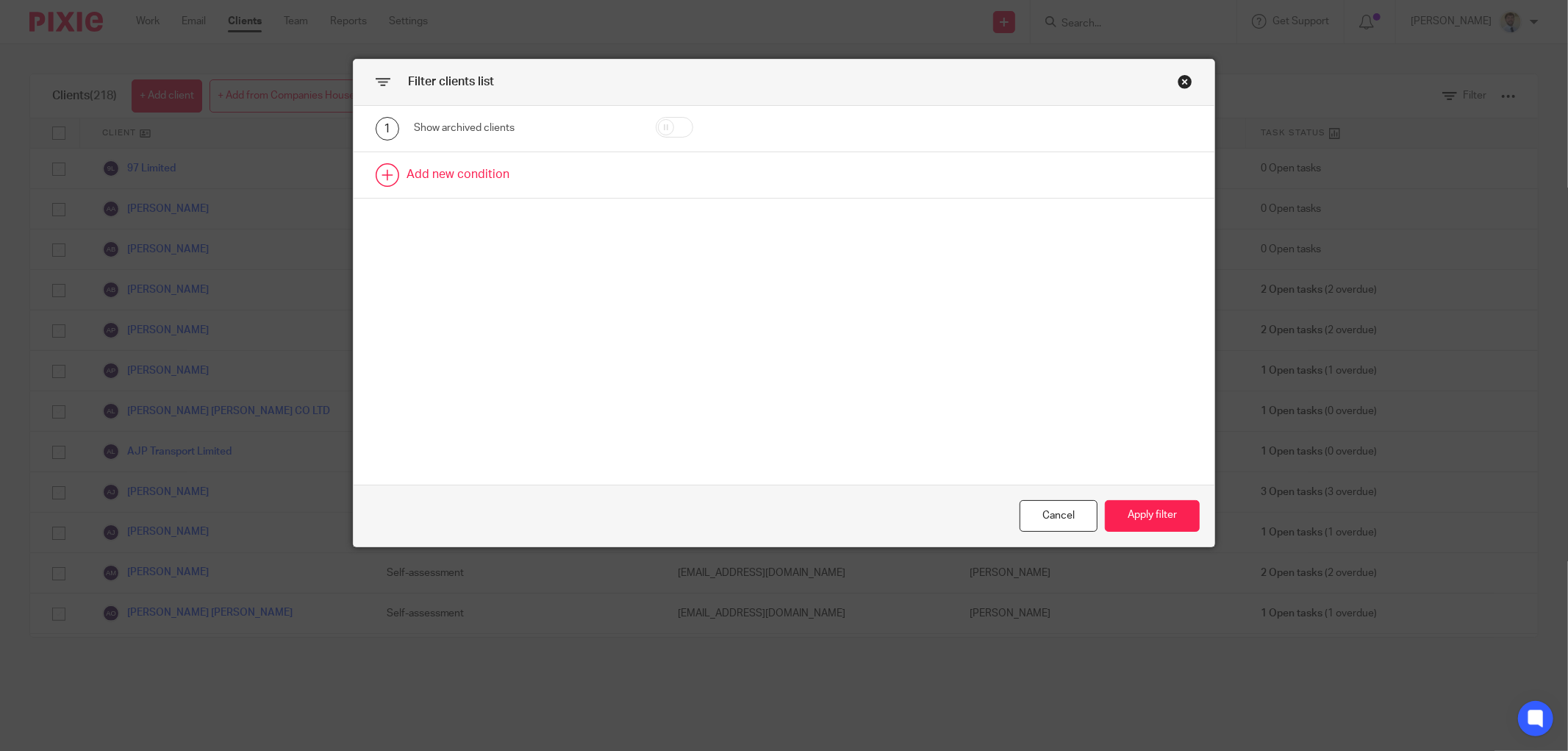
click at [416, 171] on link at bounding box center [784, 174] width 861 height 46
click div "Field"
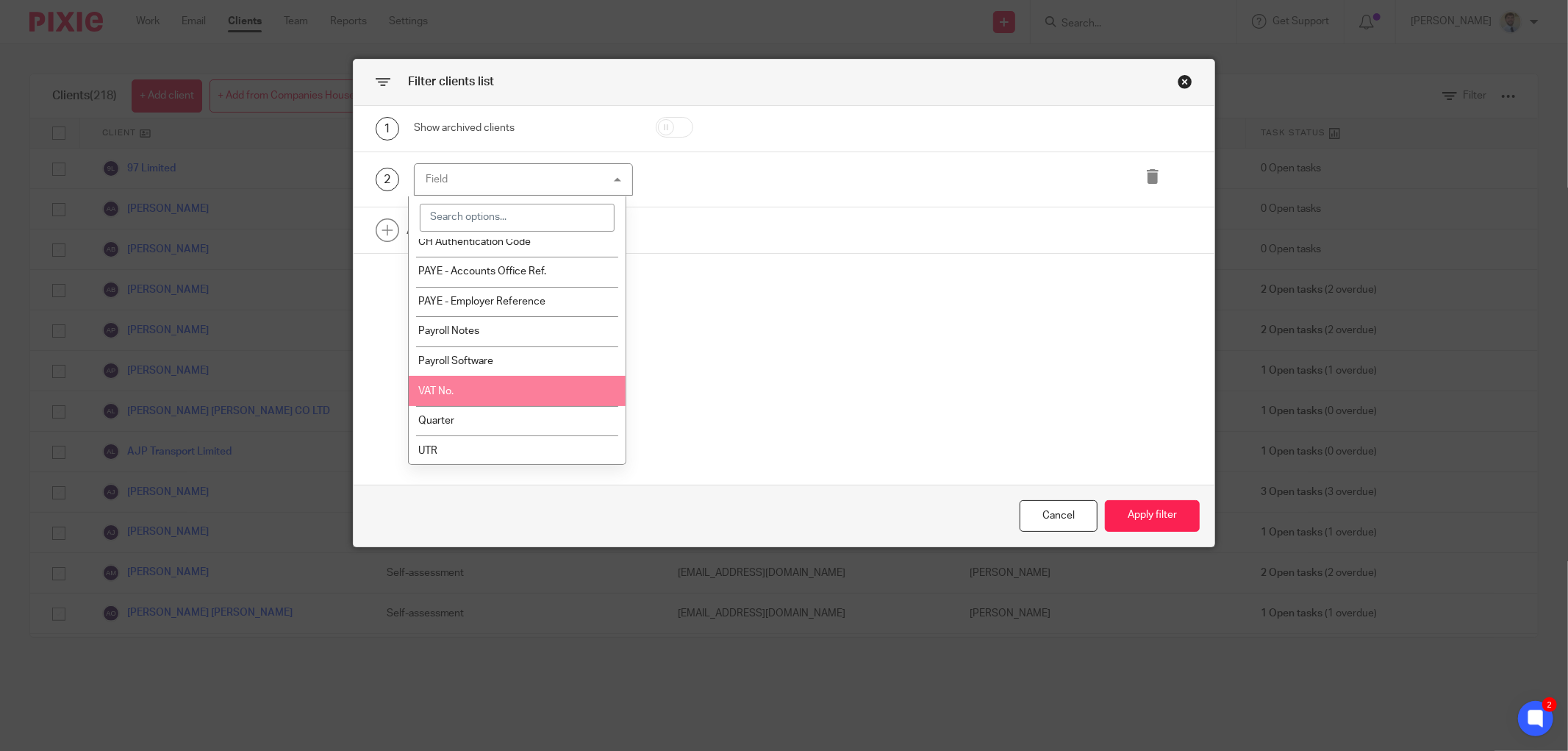
scroll to position [571, 0]
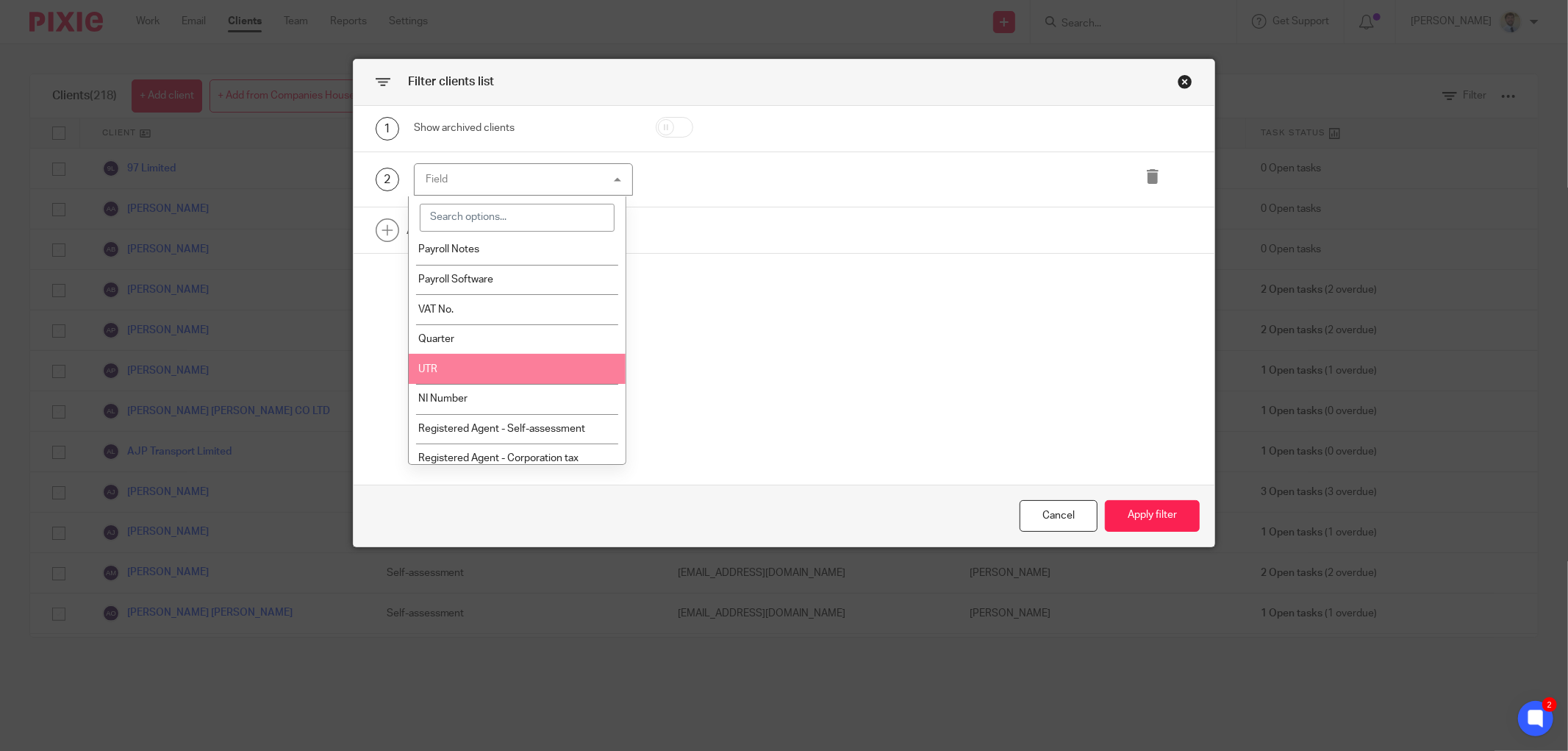
click li "UTR"
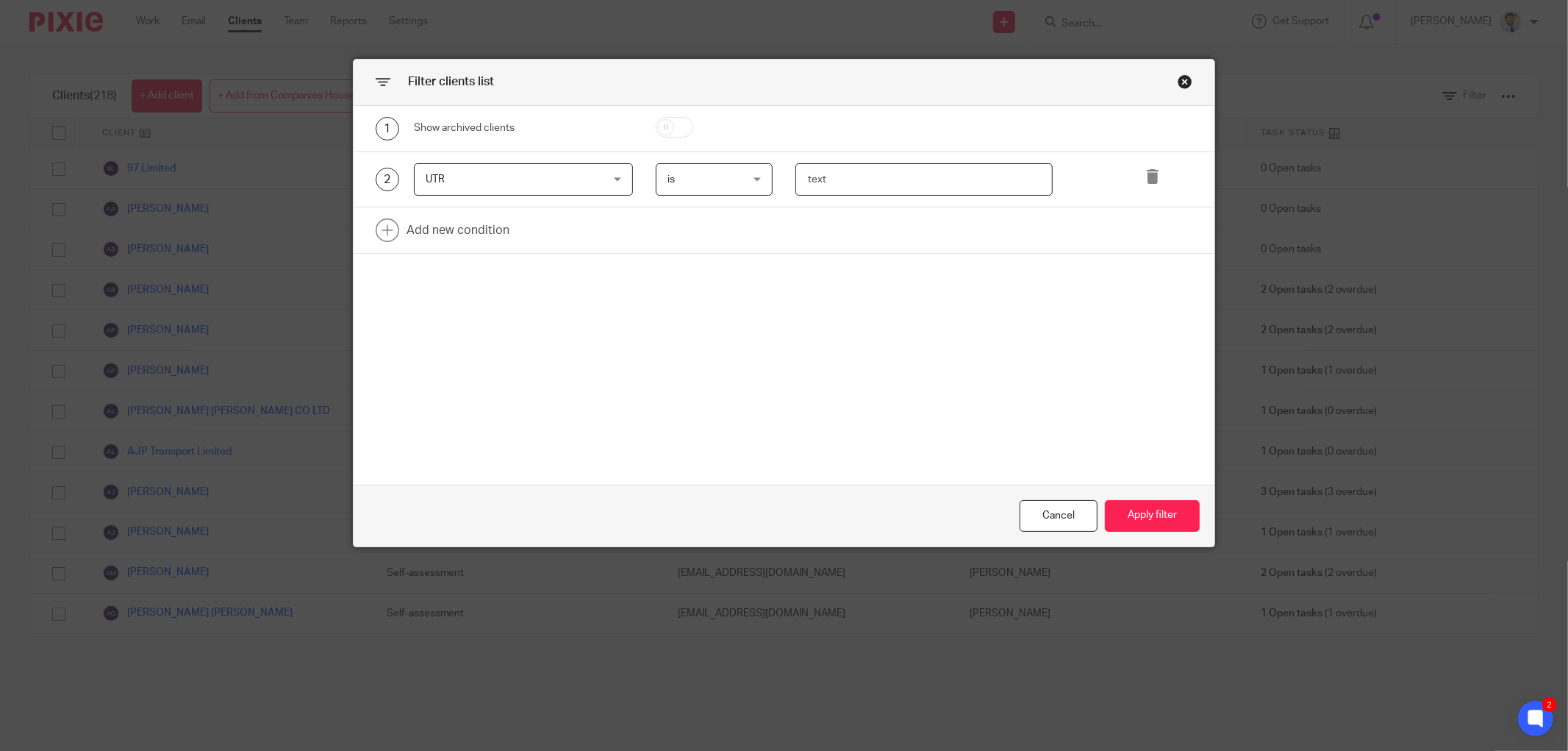
click input "text"
paste input "1665619607"
type input "1665619607"
click button "Apply filter"
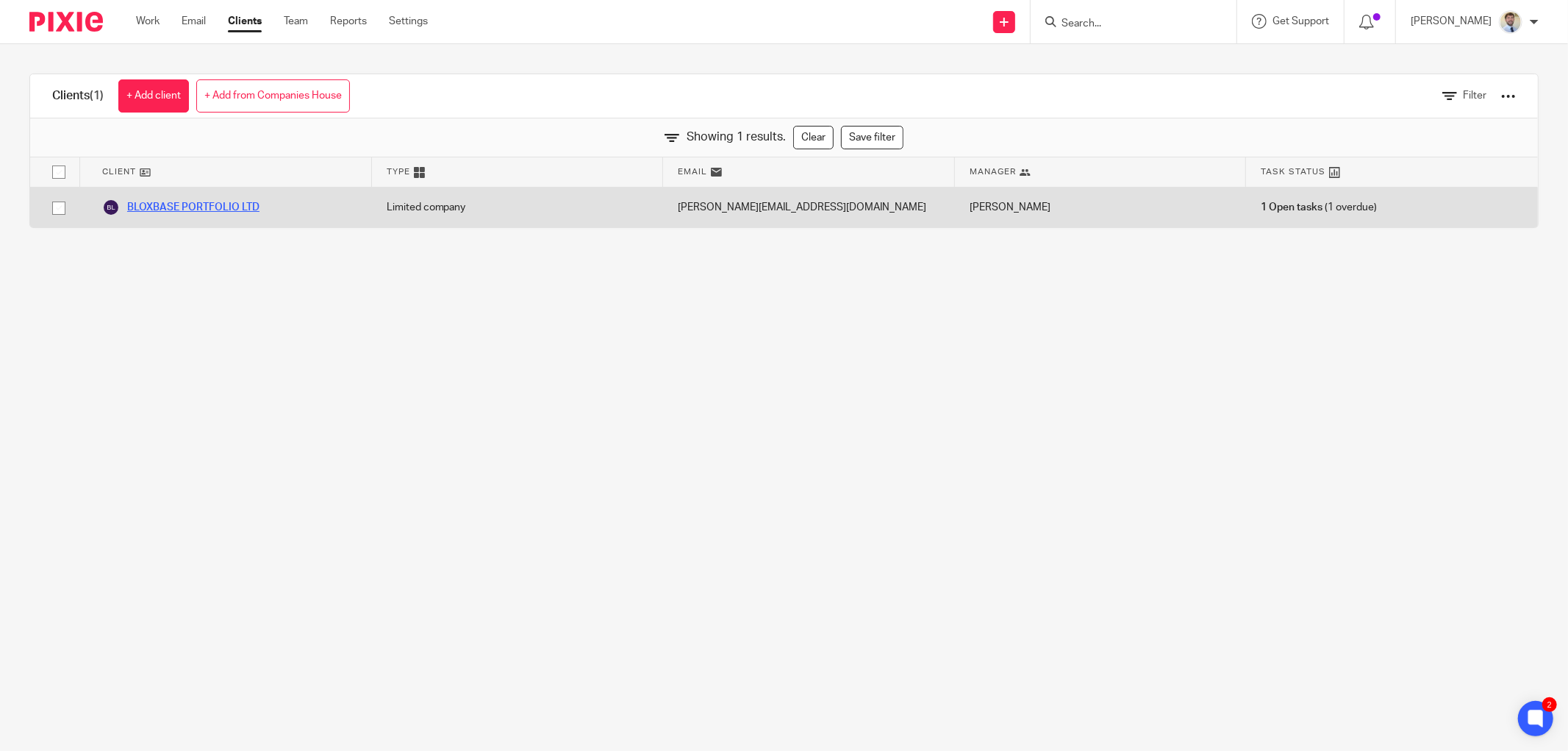
click link "BLOXBASE PORTFOLIO LTD"
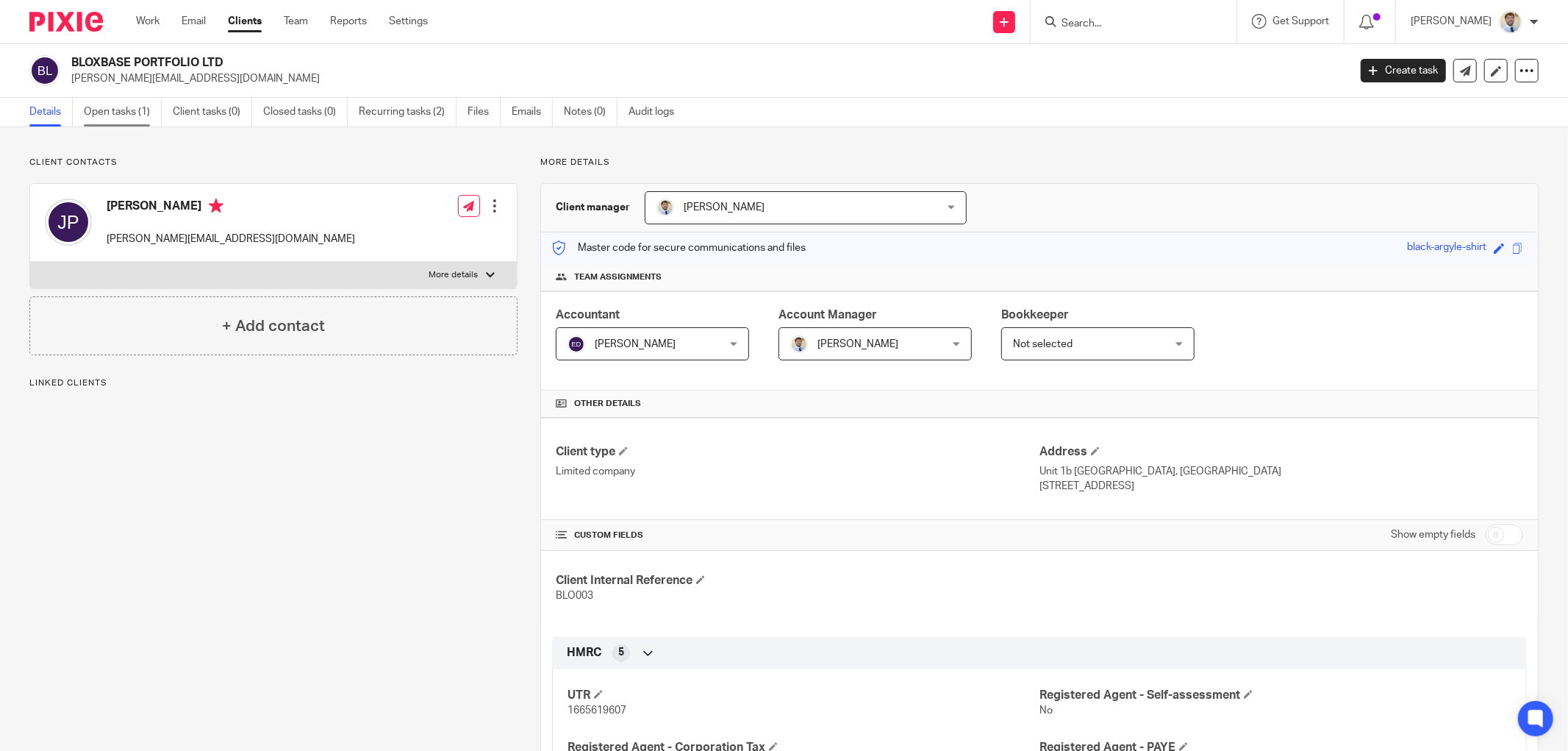
click at [114, 107] on link "Open tasks (1)" at bounding box center [123, 112] width 78 height 29
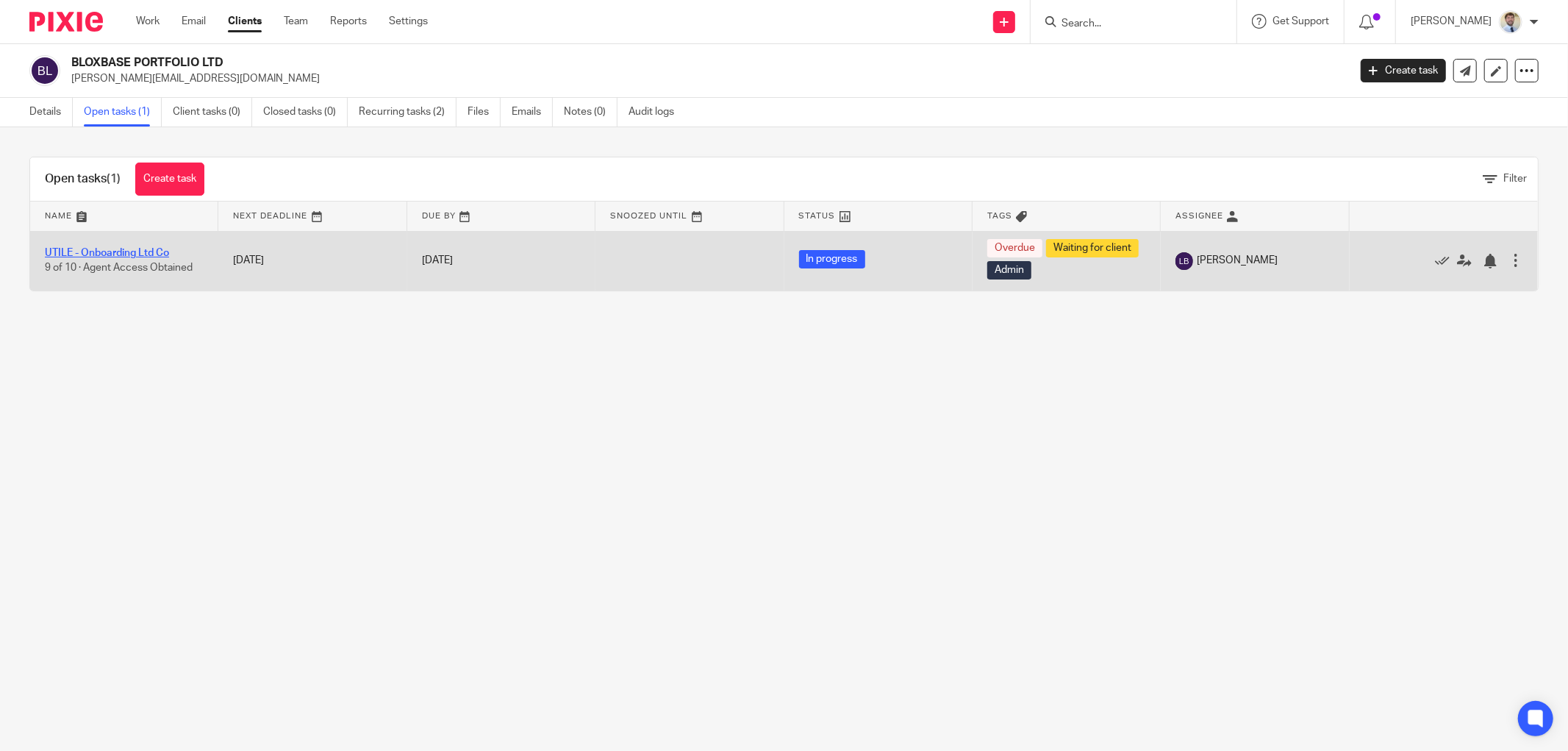
click at [97, 249] on link "UTILE - Onboarding Ltd Co" at bounding box center [106, 253] width 124 height 10
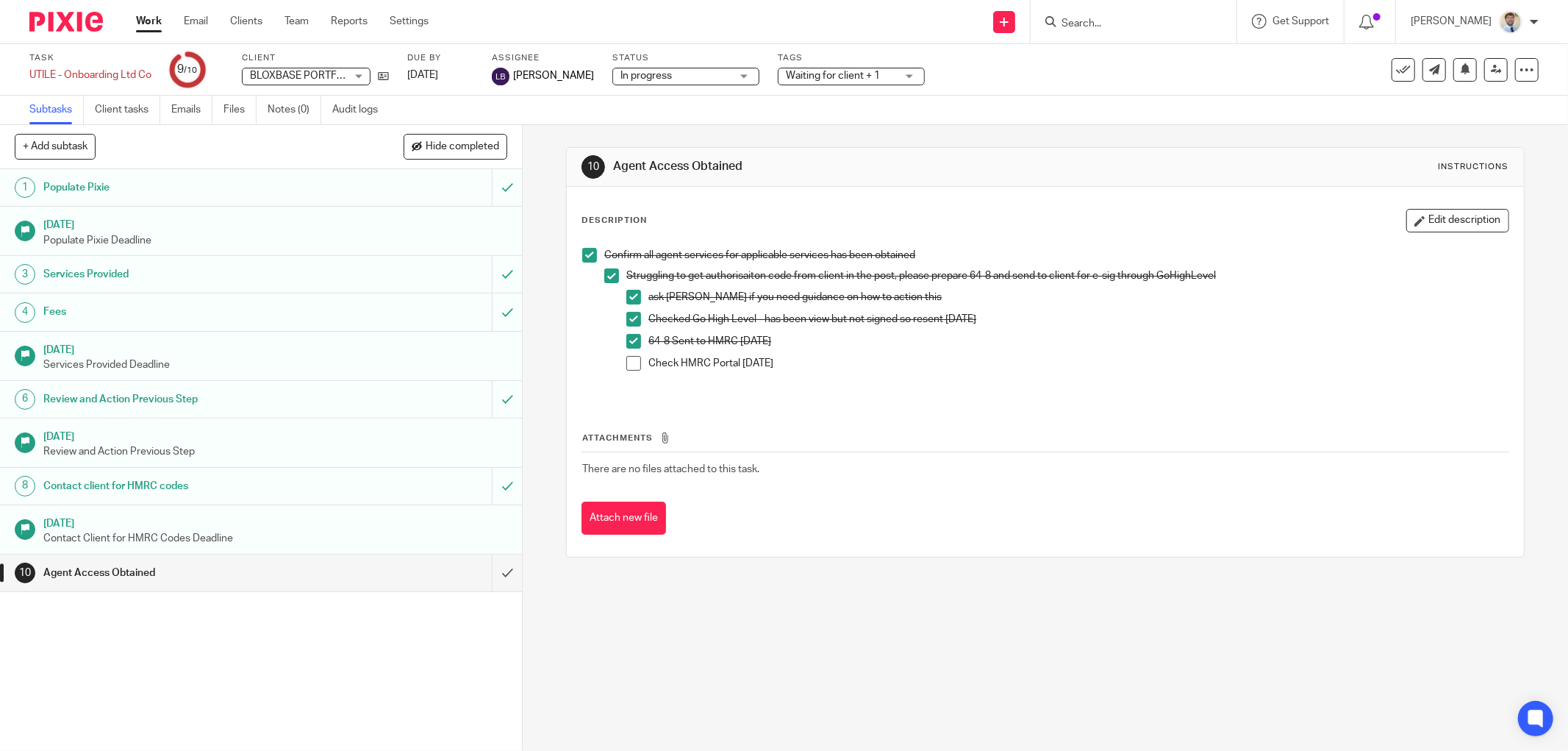
click at [630, 365] on span at bounding box center [634, 363] width 15 height 15
click at [490, 576] on input "submit" at bounding box center [261, 572] width 522 height 36
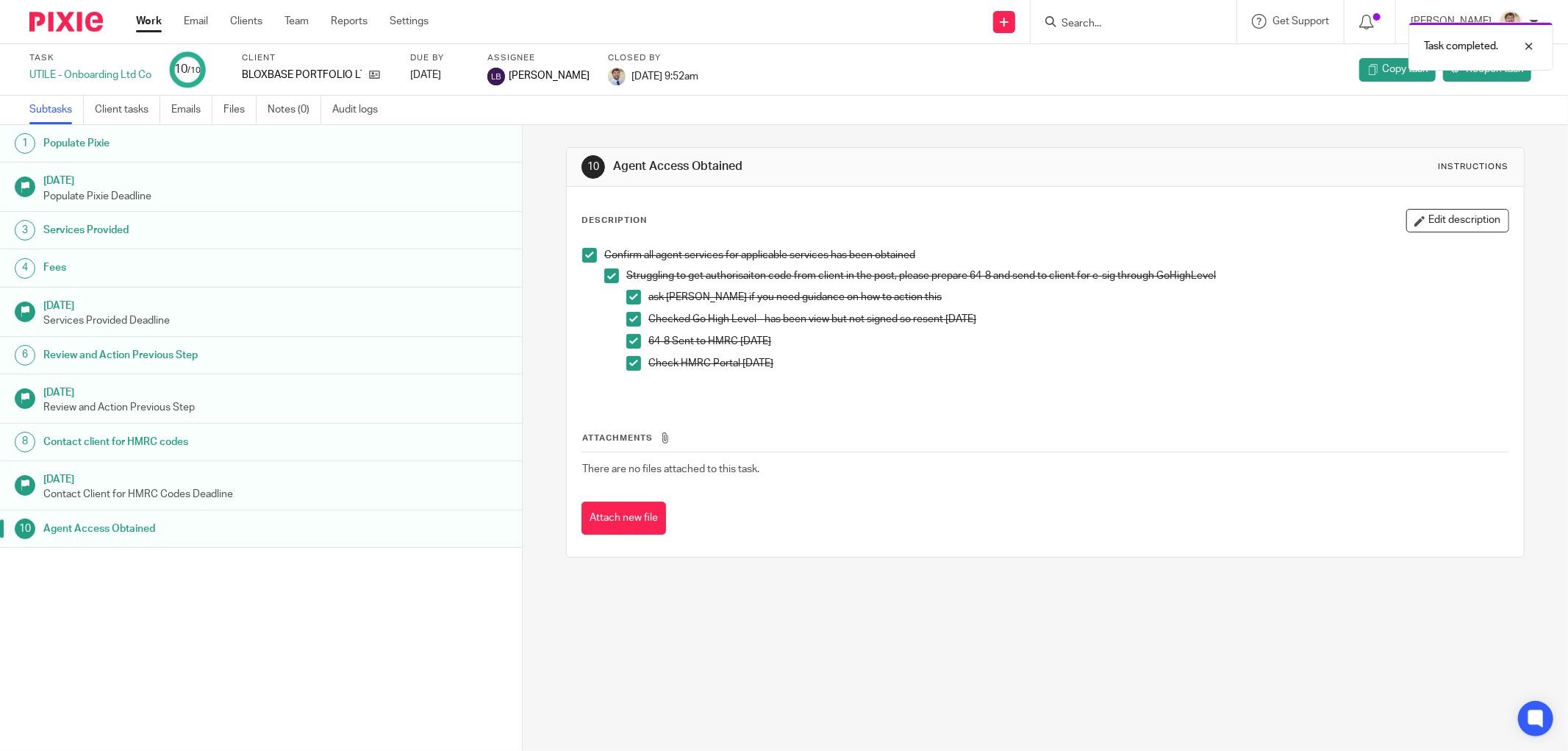
click at [1120, 19] on div "Task completed." at bounding box center [1169, 43] width 770 height 56
click at [1104, 22] on div "Task completed." at bounding box center [1169, 43] width 770 height 56
click at [1103, 22] on div "Task completed." at bounding box center [1169, 43] width 770 height 56
click at [1101, 22] on div "Task completed." at bounding box center [1169, 43] width 770 height 56
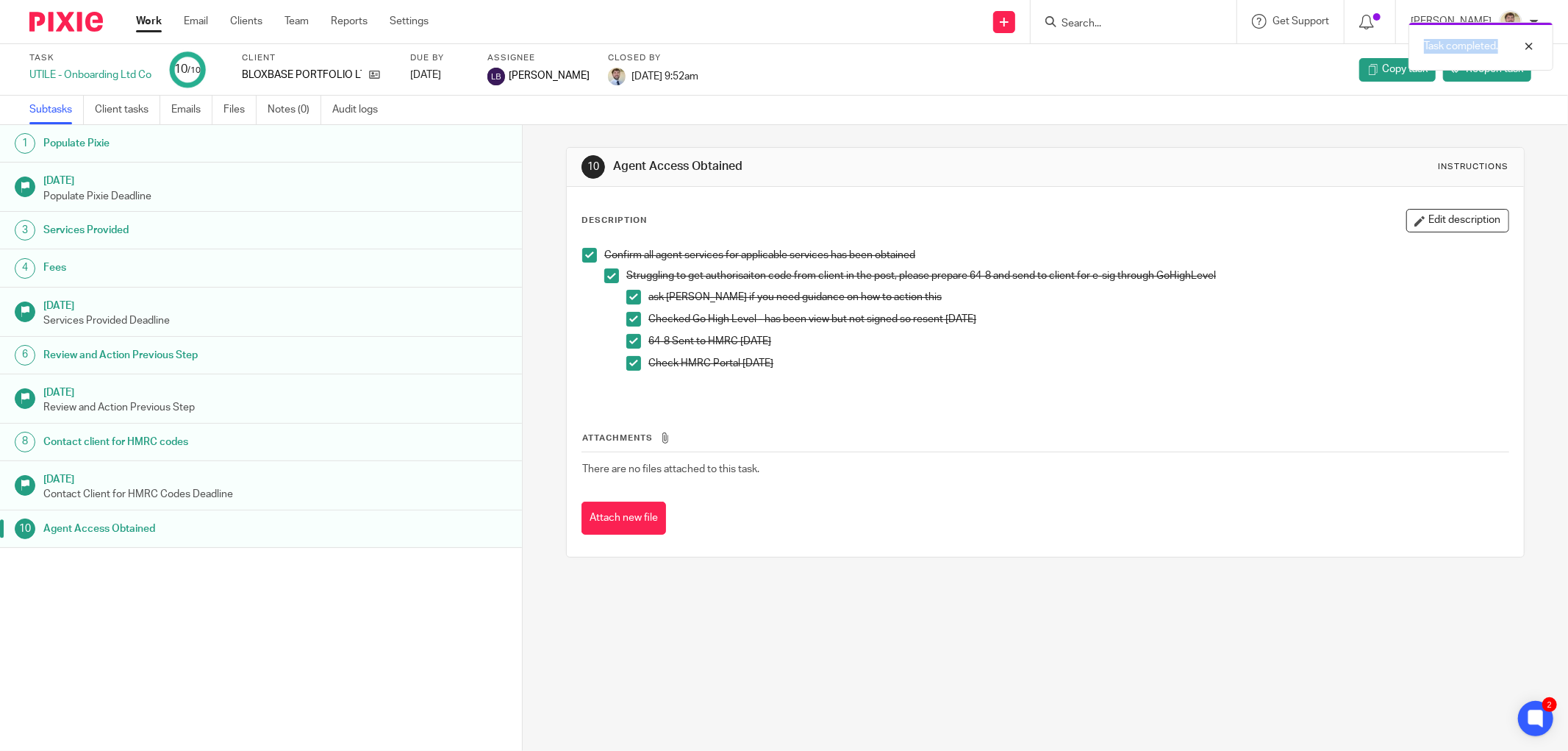
click at [1100, 20] on div "Task completed." at bounding box center [1169, 43] width 770 height 56
drag, startPoint x: 1100, startPoint y: 20, endPoint x: 1115, endPoint y: 20, distance: 15.0
click at [1115, 20] on div "Task completed." at bounding box center [1169, 43] width 770 height 56
click at [1524, 40] on div at bounding box center [1518, 46] width 40 height 18
click at [1101, 20] on input "Search" at bounding box center [1126, 24] width 132 height 13
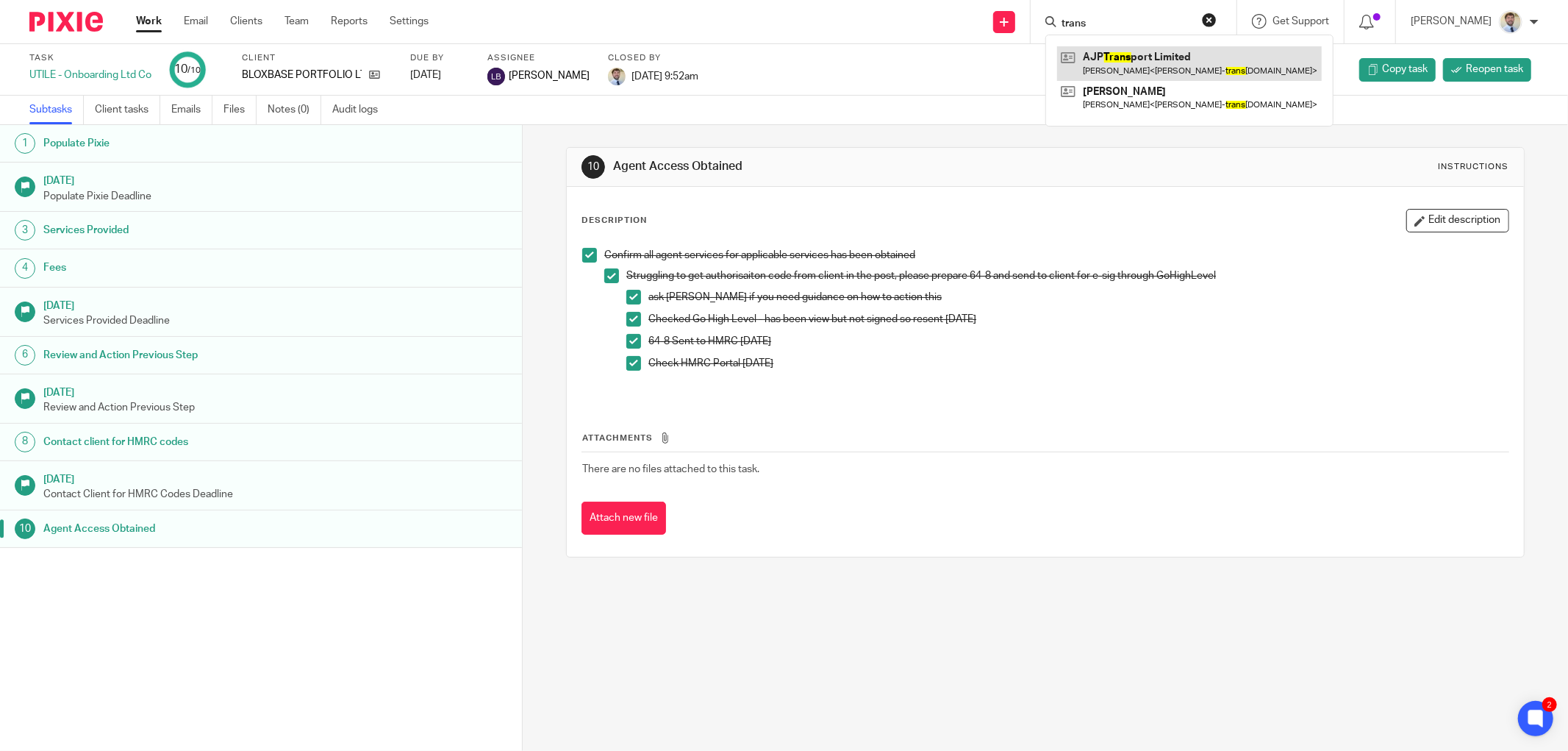
type input "trans"
click at [1140, 68] on link at bounding box center [1190, 63] width 265 height 34
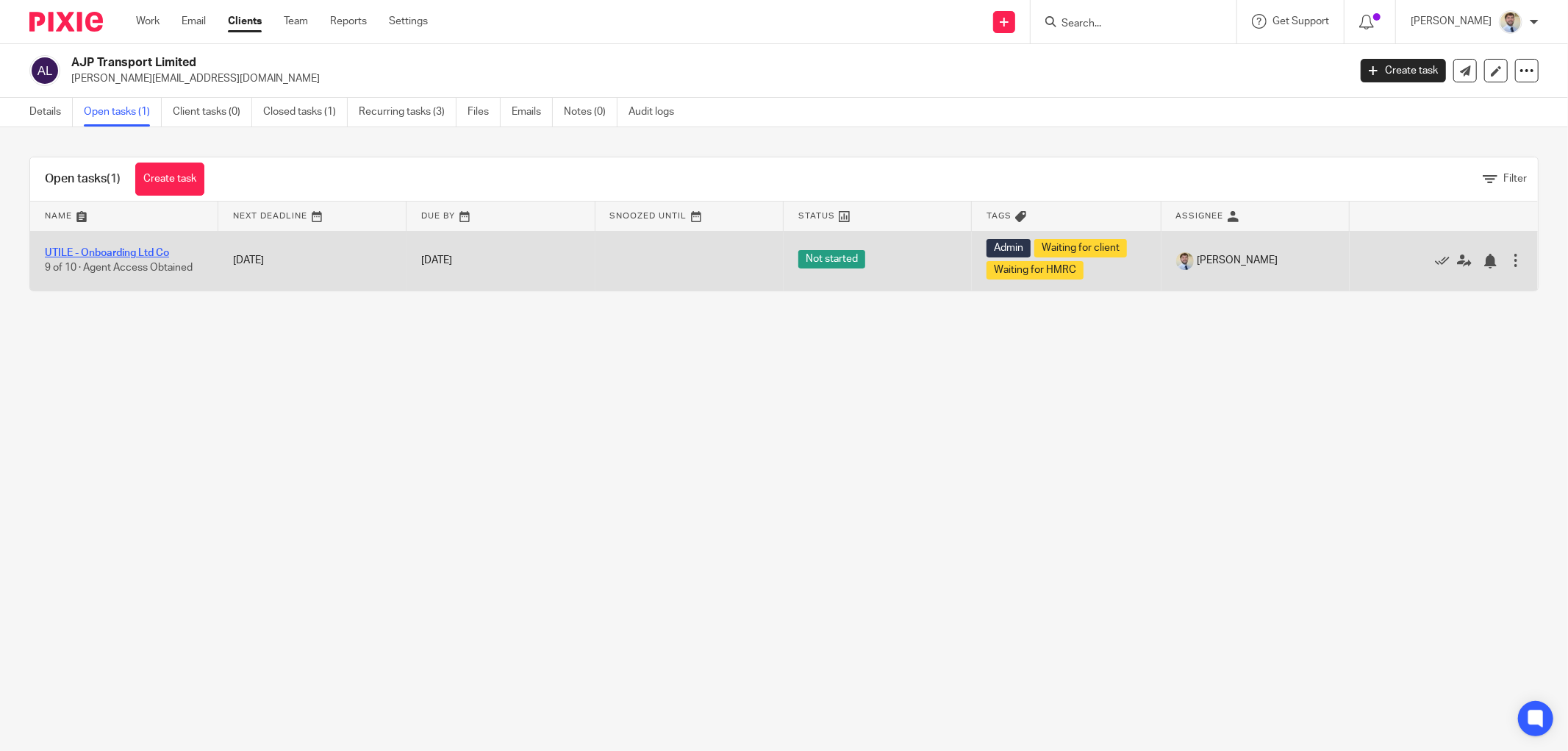
click at [82, 249] on link "UTILE - Onboarding Ltd Co" at bounding box center [106, 253] width 124 height 10
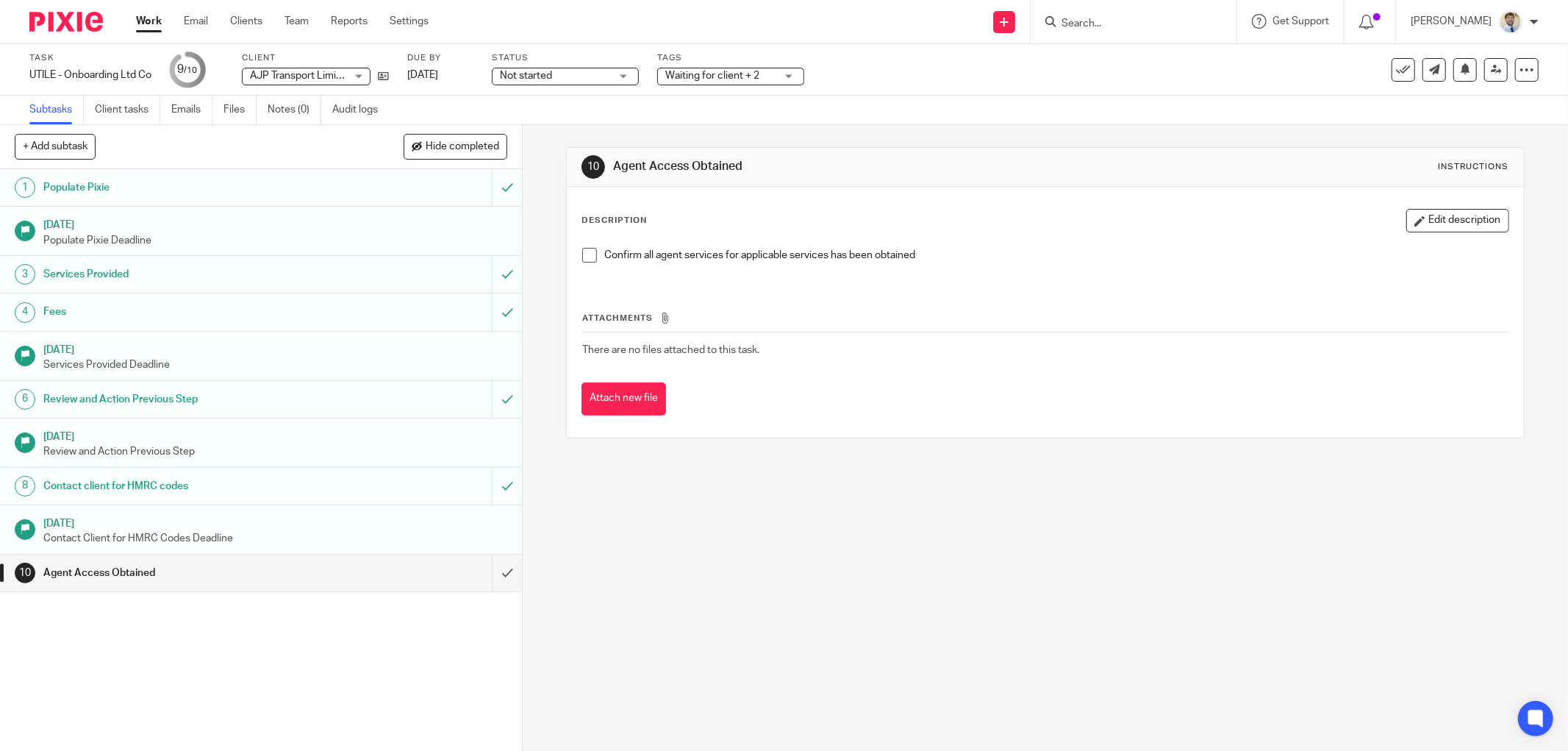
click at [130, 273] on h1 "Services Provided" at bounding box center [188, 275] width 290 height 22
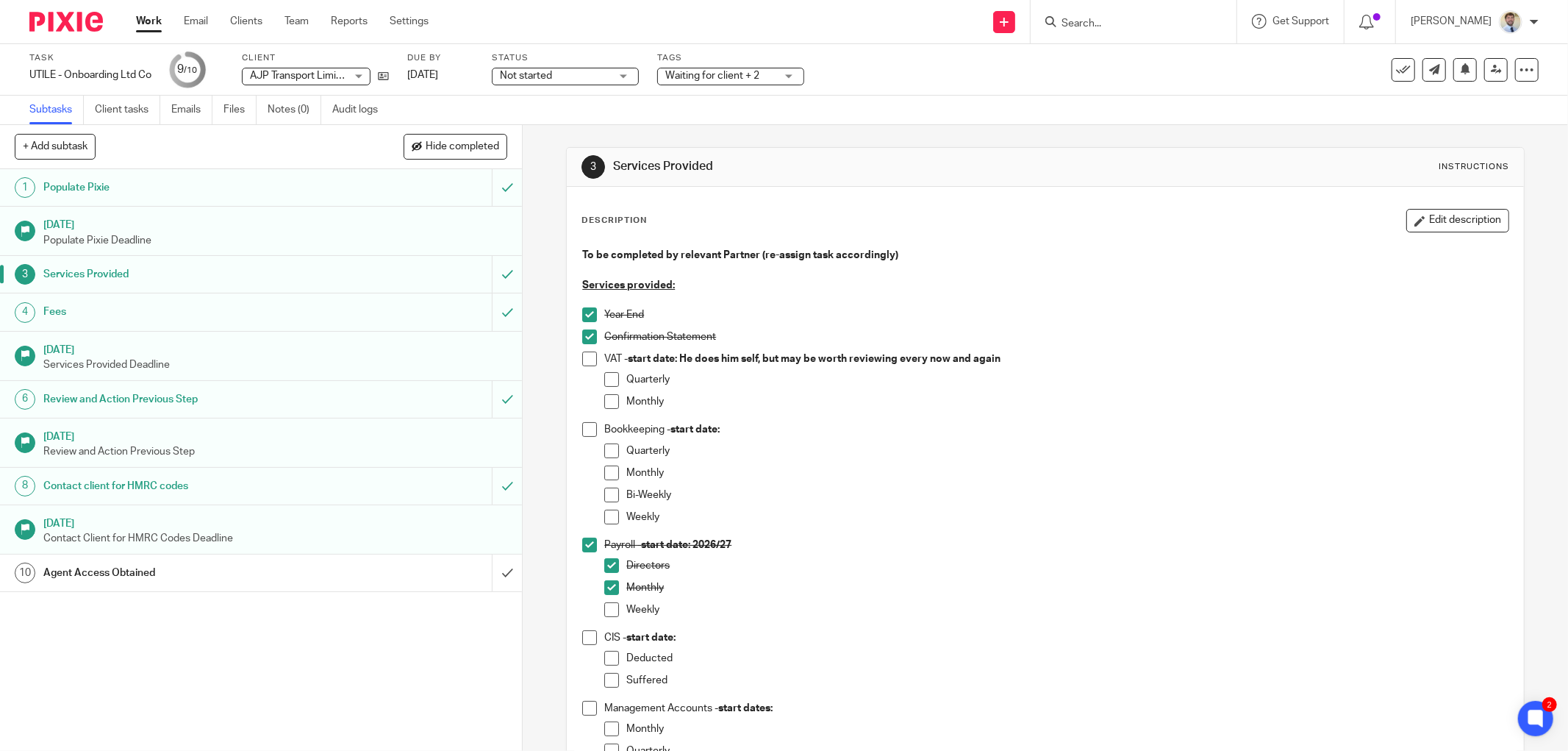
click at [330, 575] on div "Agent Access Obtained" at bounding box center [261, 573] width 434 height 22
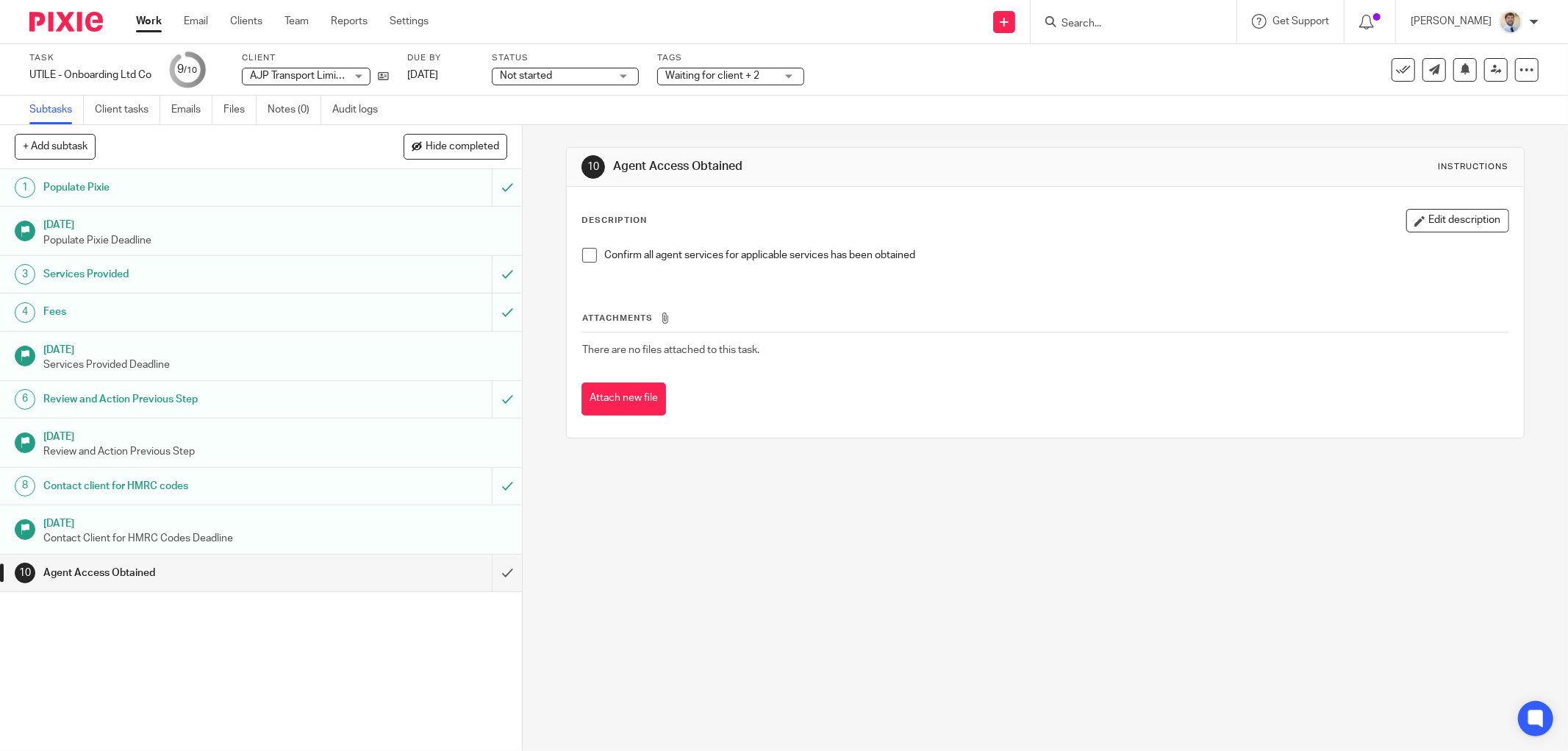
click at [584, 264] on li "Confirm all agent services for applicable services has been obtained" at bounding box center [1045, 259] width 926 height 22
click at [582, 254] on span at bounding box center [590, 255] width 15 height 15
click at [490, 581] on input "submit" at bounding box center [261, 572] width 522 height 36
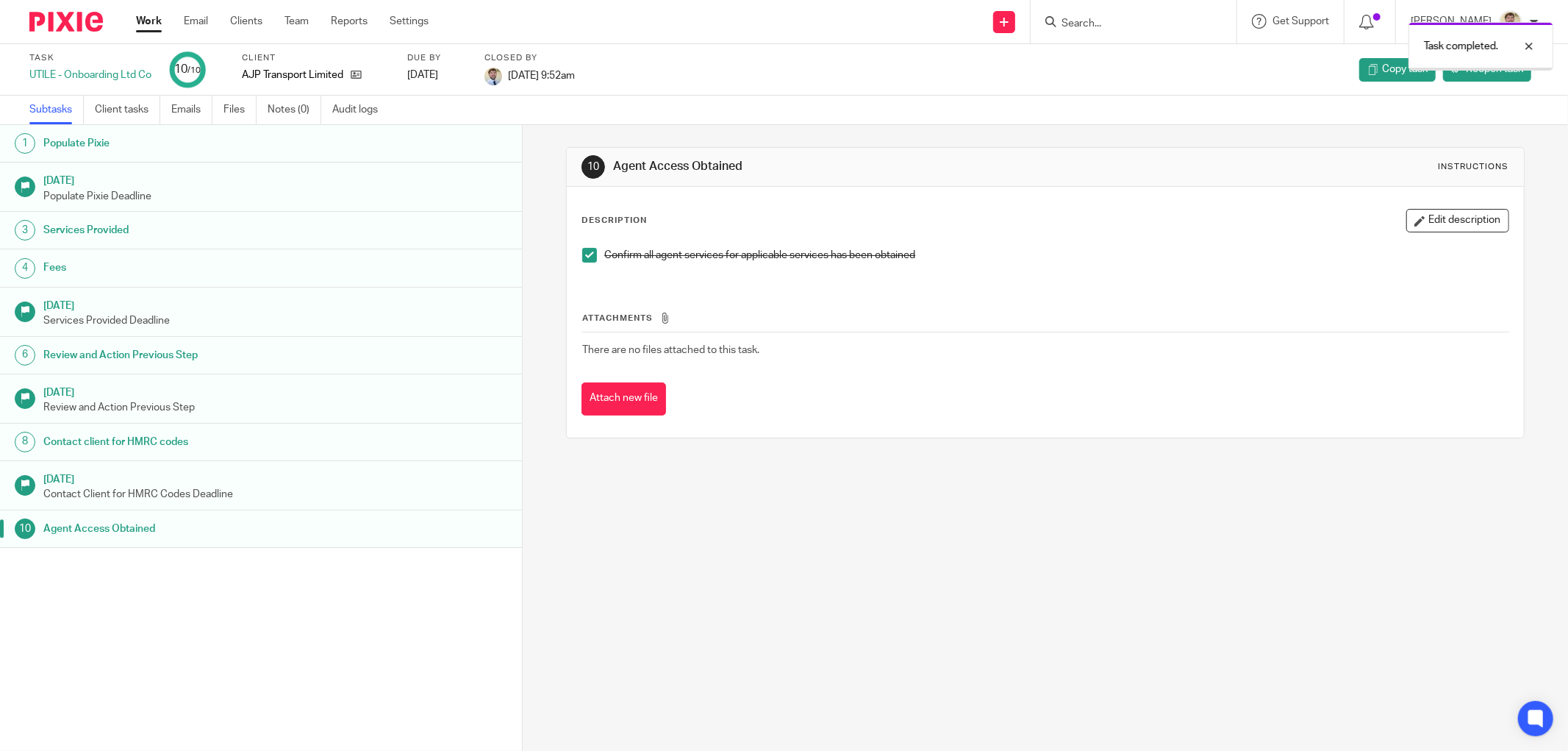
click at [148, 25] on link "Work" at bounding box center [149, 21] width 26 height 15
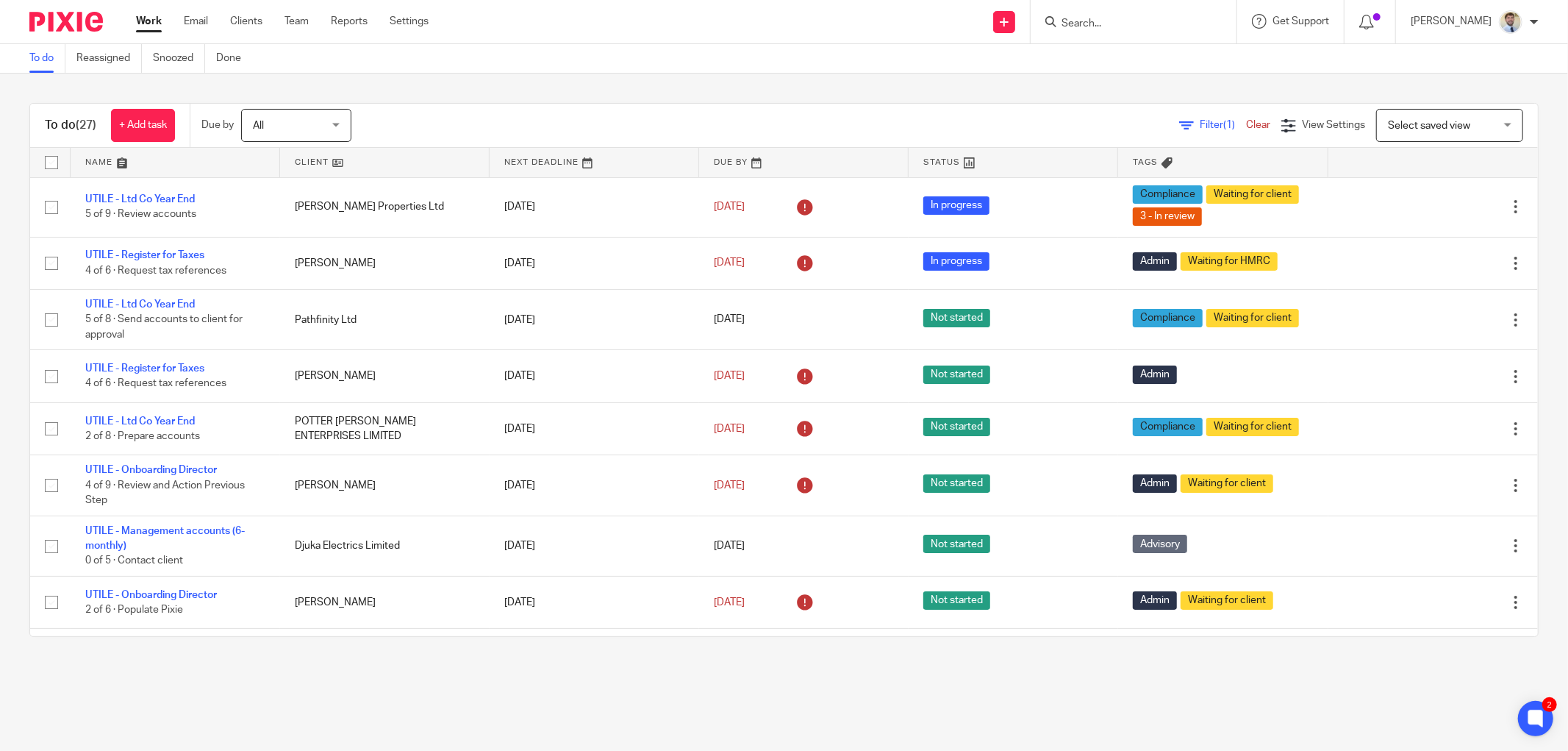
click at [516, 81] on div "To do (27) + Add task Due by All All [DATE] [DATE] This week Next week This mon…" at bounding box center [784, 370] width 1568 height 593
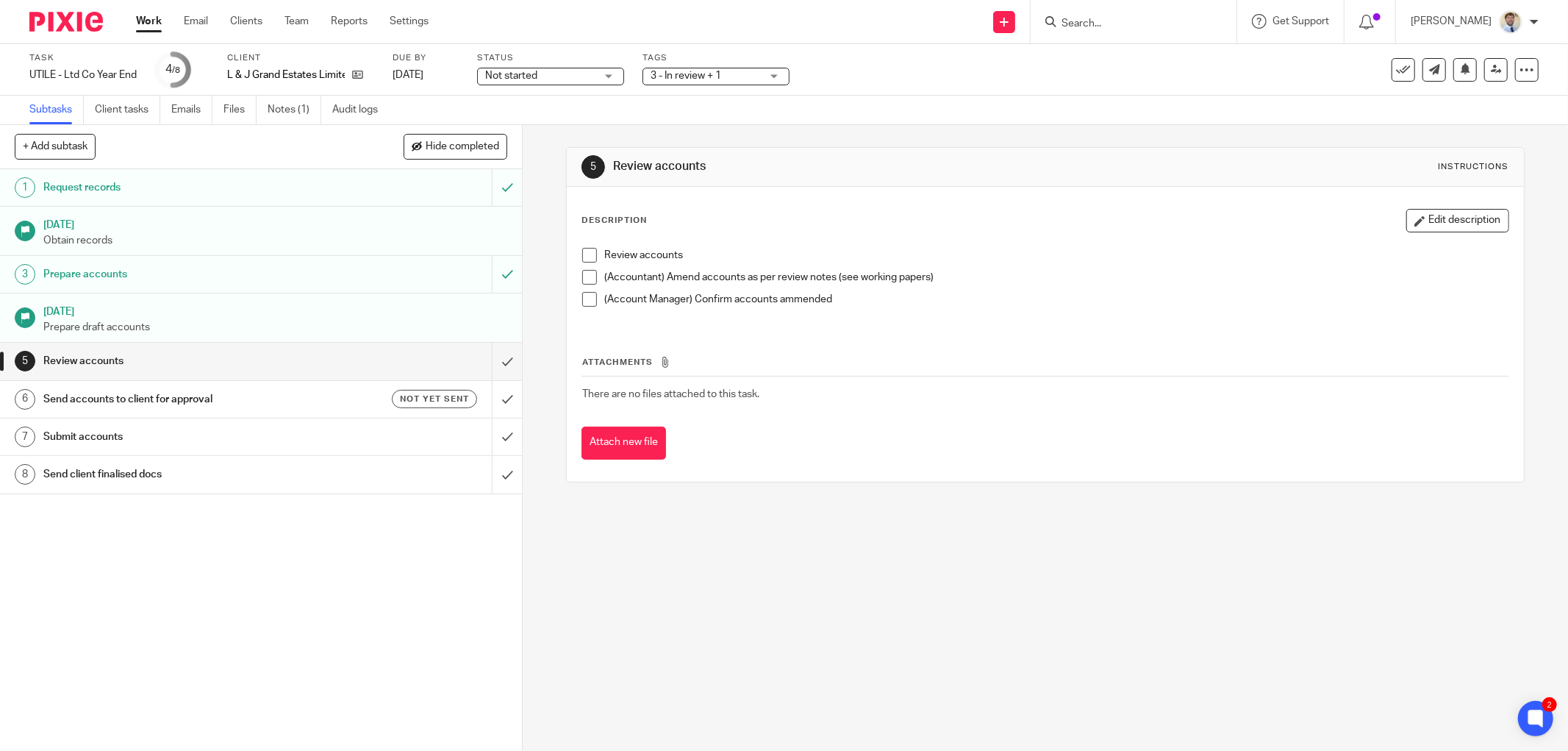
click at [954, 166] on h1 "Review accounts" at bounding box center [845, 166] width 464 height 16
click at [744, 452] on div "Attach new file" at bounding box center [1045, 444] width 928 height 34
click at [444, 599] on div "1 Request records [DATE] Obtain records 3 Prepare accounts [DATE] Prepare draft…" at bounding box center [261, 460] width 522 height 581
click at [566, 348] on div "Description Edit description Review accounts (Accountant) Amend accounts as per…" at bounding box center [1045, 334] width 958 height 294
click at [257, 19] on link "Clients" at bounding box center [246, 21] width 33 height 15
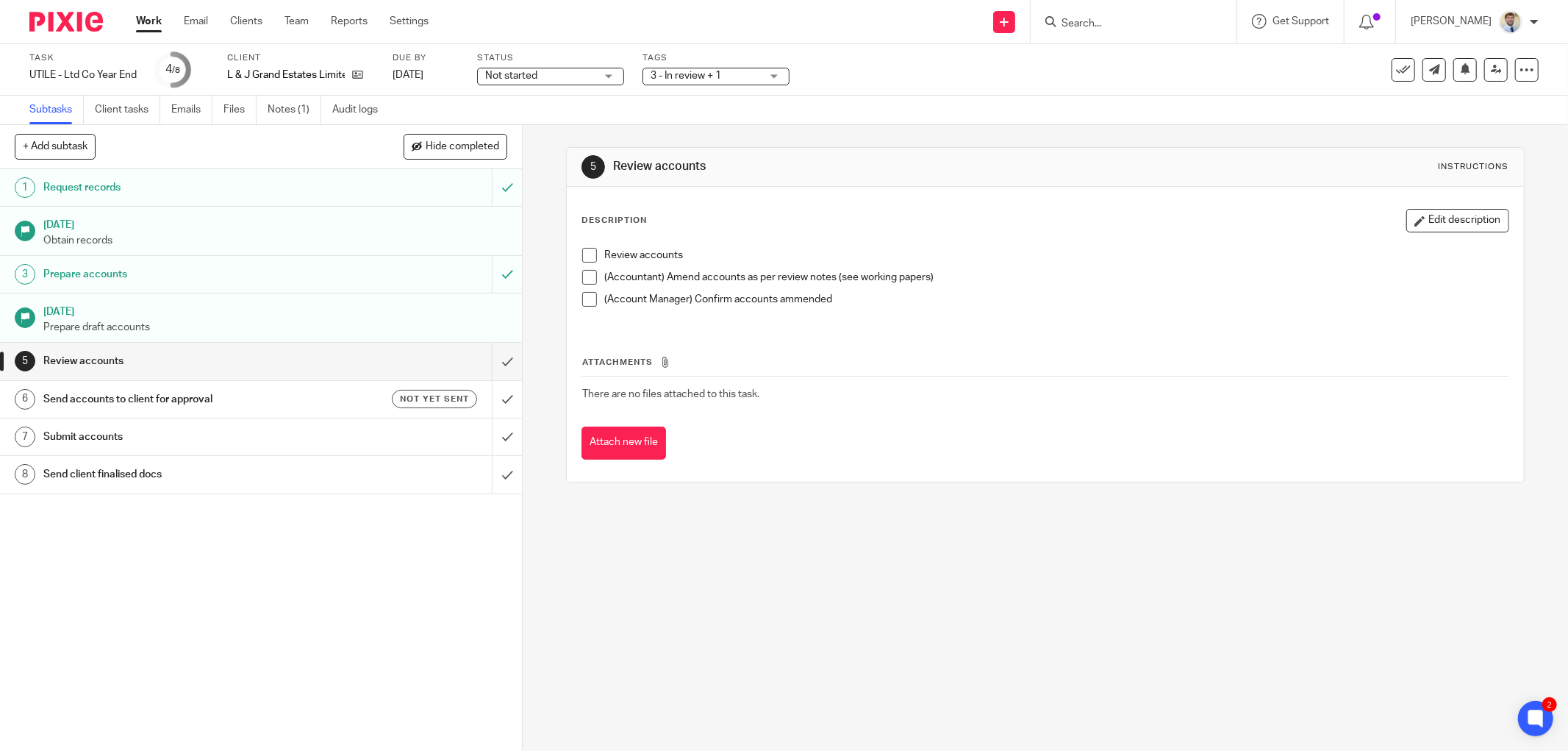
click at [598, 114] on div "Subtasks Client tasks Emails Files Notes (1) Audit logs" at bounding box center [784, 111] width 1568 height 30
click at [607, 570] on div "5 Review accounts Instructions Description Edit description Review accounts (Ac…" at bounding box center [1045, 438] width 1045 height 626
click at [736, 522] on div "5 Review accounts Instructions Description Edit description Review accounts (Ac…" at bounding box center [1045, 438] width 1045 height 626
click at [592, 536] on div "5 Review accounts Instructions Description Edit description Review accounts (Ac…" at bounding box center [1045, 438] width 1045 height 626
click at [757, 143] on div "5 Review accounts Instructions Description Edit description Review accounts (Ac…" at bounding box center [1045, 314] width 959 height 379
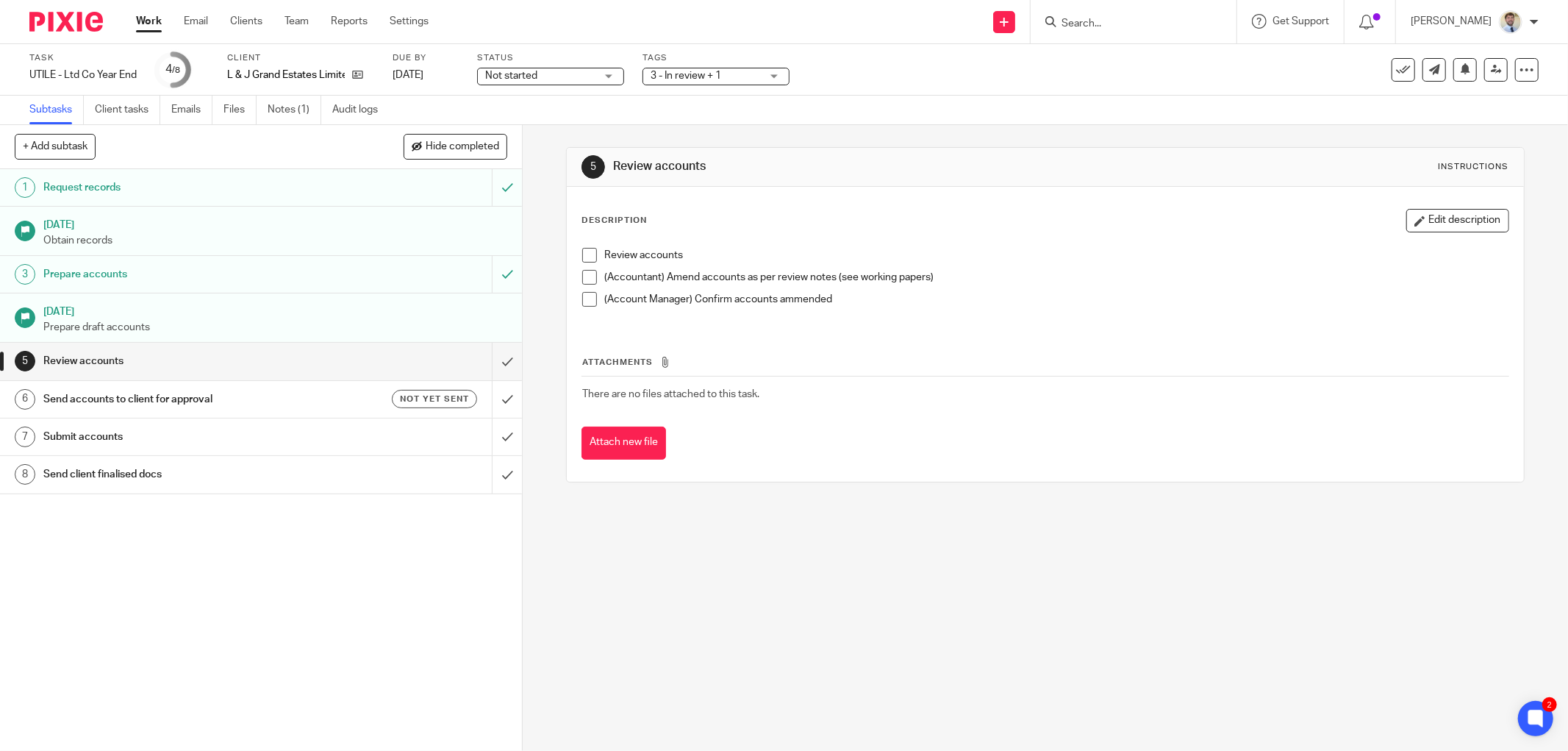
click at [643, 81] on div "Task UTILE - Ltd Co Year End Save UTILE - Ltd Co Year End 4 /8 Client L & J Gra…" at bounding box center [659, 70] width 1258 height 35
click at [612, 79] on div "Not started Not started" at bounding box center [551, 76] width 147 height 18
click at [630, 75] on div "Task UTILE - Ltd Co Year End Save UTILE - Ltd Co Year End 4 /8 Client L & J Gra…" at bounding box center [659, 70] width 1258 height 35
click at [629, 68] on div "Task UTILE - Ltd Co Year End Save UTILE - Ltd Co Year End 4 /8 Client L & J Gra…" at bounding box center [659, 70] width 1258 height 35
click at [380, 557] on div "1 Request records 29 Jul 2025 Obtain records 3 Prepare accounts 29 Aug 2025 Pre…" at bounding box center [261, 460] width 522 height 581
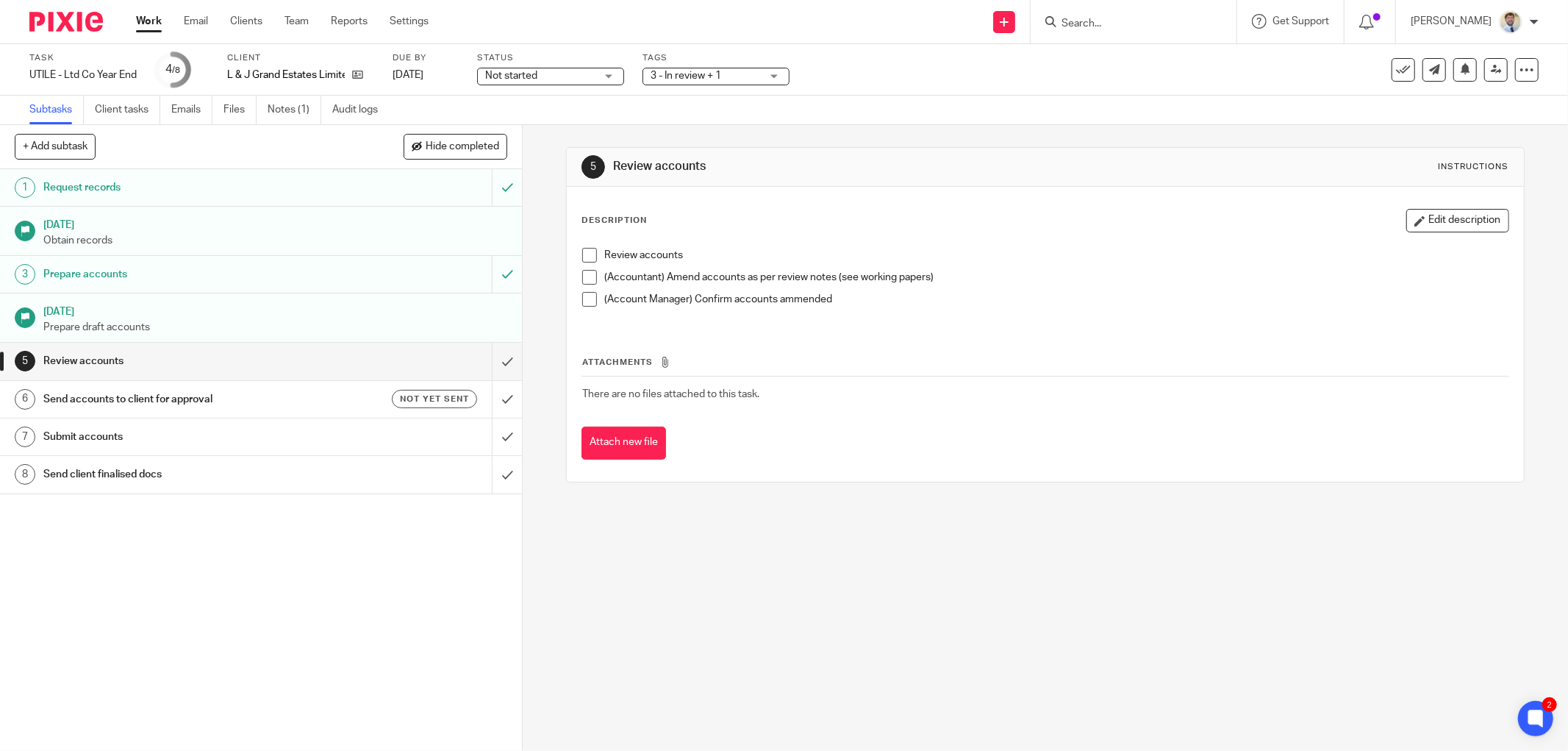
click at [272, 608] on div "1 Request records 29 Jul 2025 Obtain records 3 Prepare accounts 29 Aug 2025 Pre…" at bounding box center [261, 460] width 522 height 581
drag, startPoint x: 272, startPoint y: 608, endPoint x: 249, endPoint y: 610, distance: 23.1
click at [251, 616] on div "1 Request records 29 Jul 2025 Obtain records 3 Prepare accounts 29 Aug 2025 Pre…" at bounding box center [261, 460] width 522 height 581
click at [198, 145] on div "+ Add subtask Hide completed Cancel + Add" at bounding box center [261, 146] width 522 height 44
drag, startPoint x: 1246, startPoint y: 421, endPoint x: 1240, endPoint y: 403, distance: 19.0
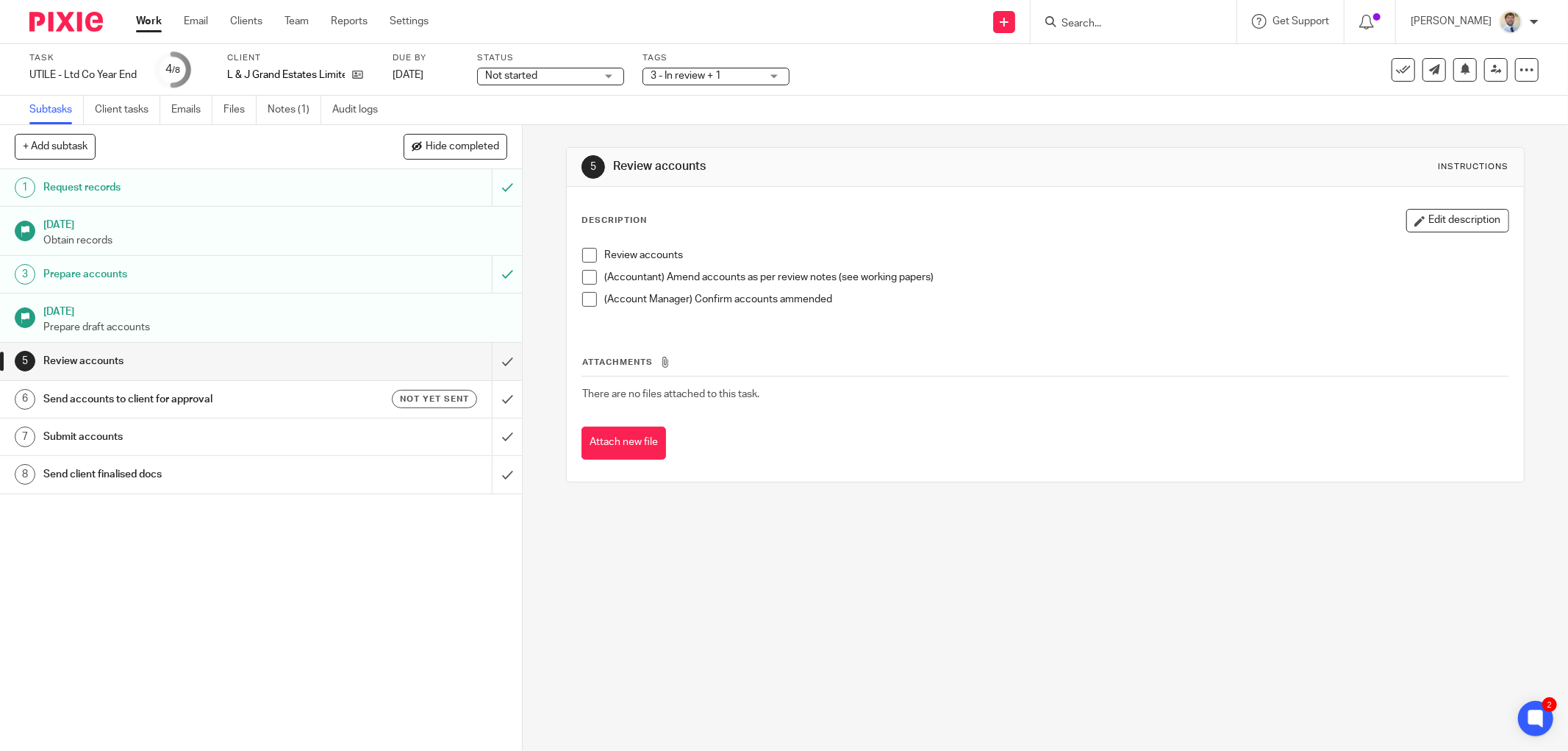
click at [1247, 417] on div "Attachments There are no files attached to this task. Attach new file" at bounding box center [1045, 393] width 928 height 134
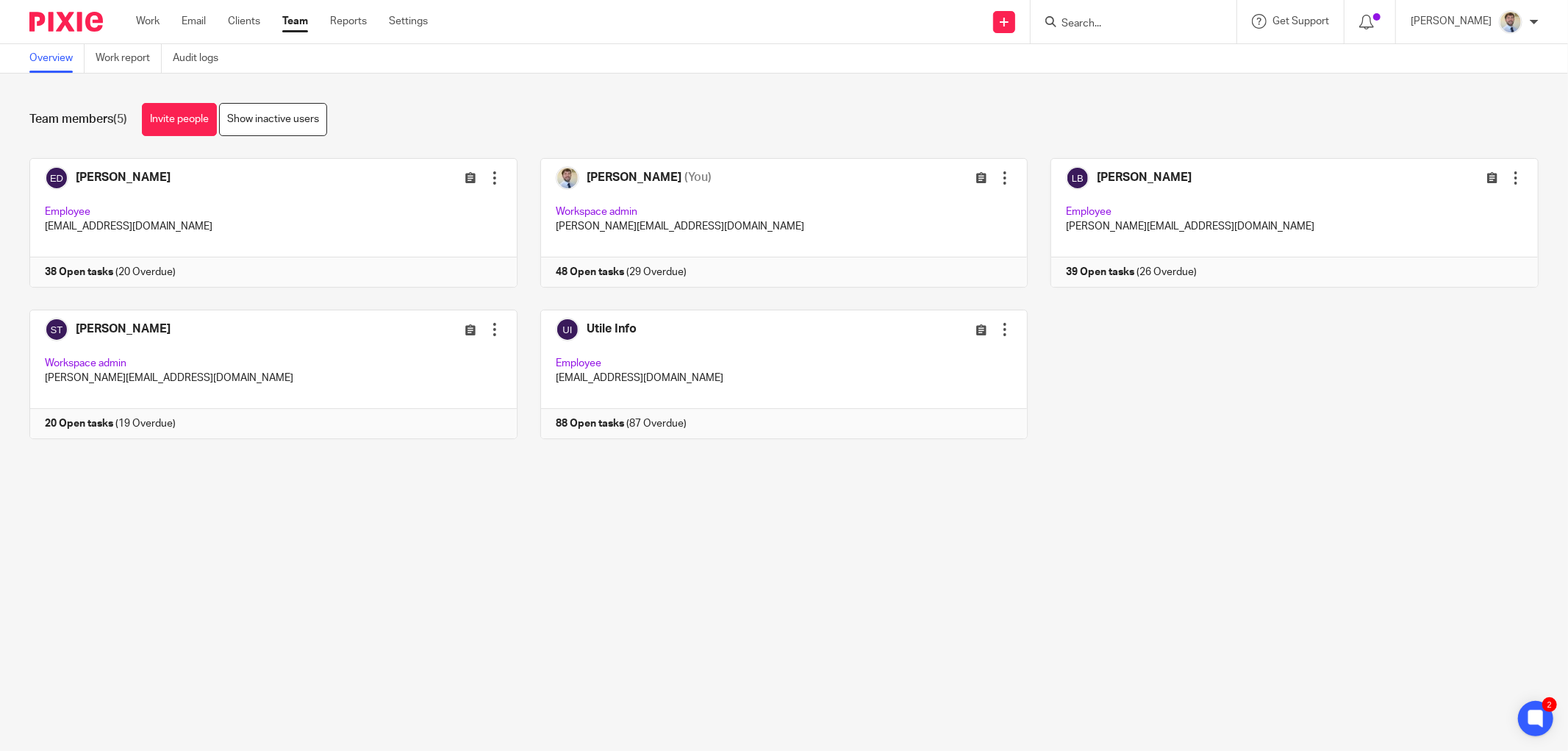
drag, startPoint x: 541, startPoint y: 144, endPoint x: 575, endPoint y: 0, distance: 148.0
click at [541, 144] on div "Team members (5) Invite people Show inactive users Invite team members Add invi…" at bounding box center [784, 281] width 1568 height 416
click at [475, 136] on div "Team members (5) Invite people Show inactive users Invite team members Add invi…" at bounding box center [784, 281] width 1568 height 416
click at [446, 105] on div "Team members (5) Invite people Show inactive users" at bounding box center [784, 119] width 1509 height 34
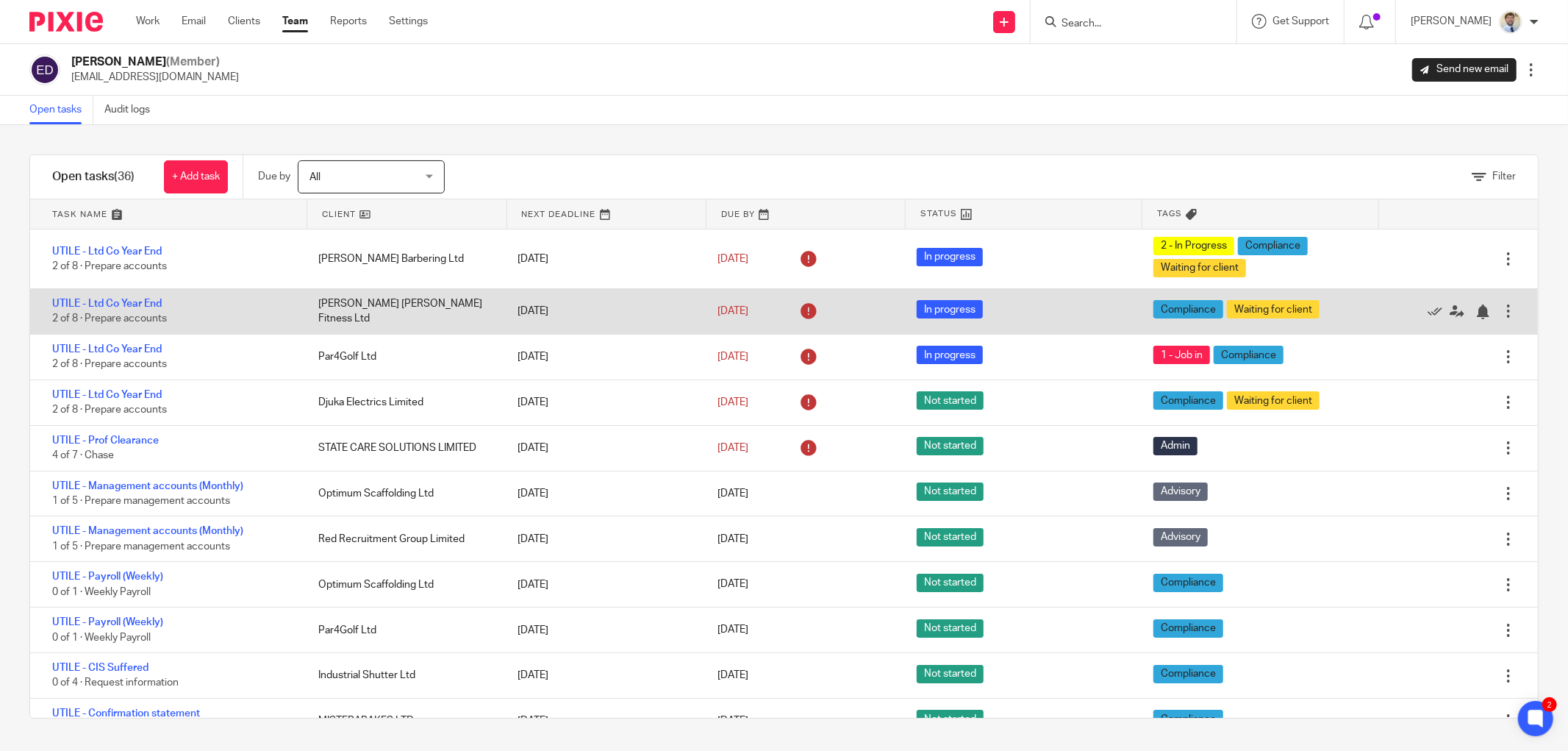
click at [525, 295] on div "UTILE - Ltd Co Year End 2 of 8 · Prepare accounts Rachel Sarah Fitness Ltd 29 J…" at bounding box center [784, 311] width 1508 height 46
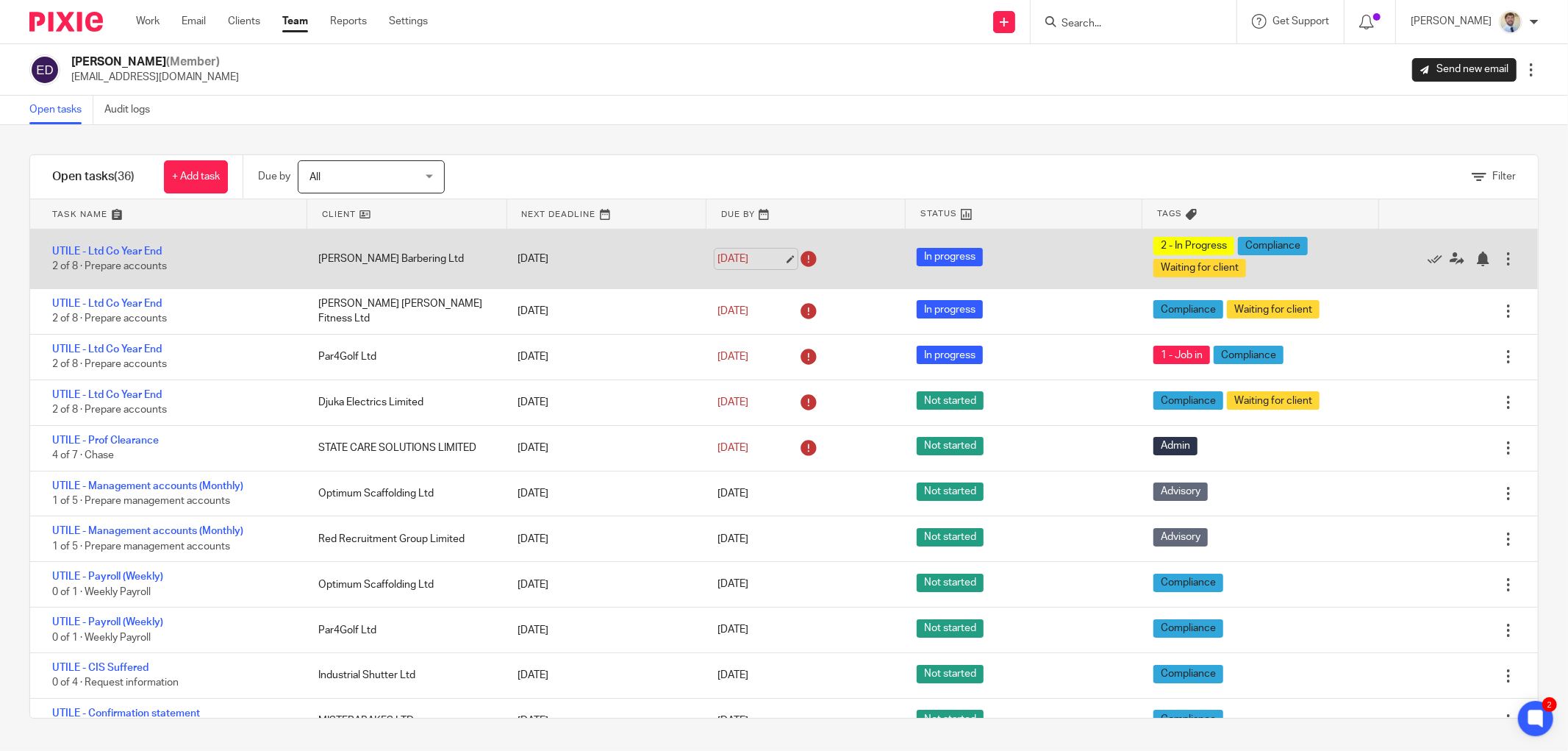
click at [770, 254] on link "29 Aug 2025" at bounding box center [750, 259] width 66 height 16
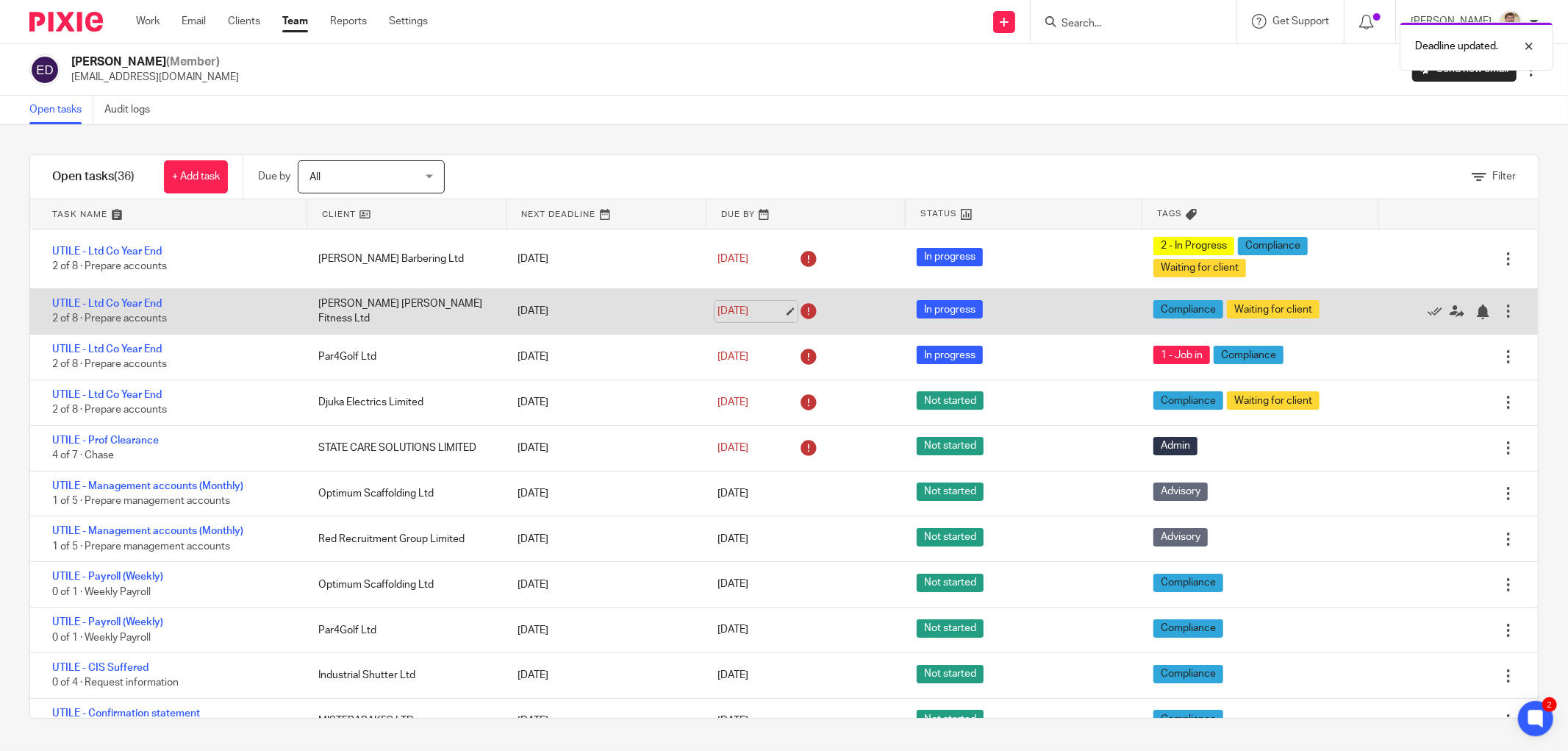
click at [767, 309] on link "12 Sep 2025" at bounding box center [750, 311] width 66 height 16
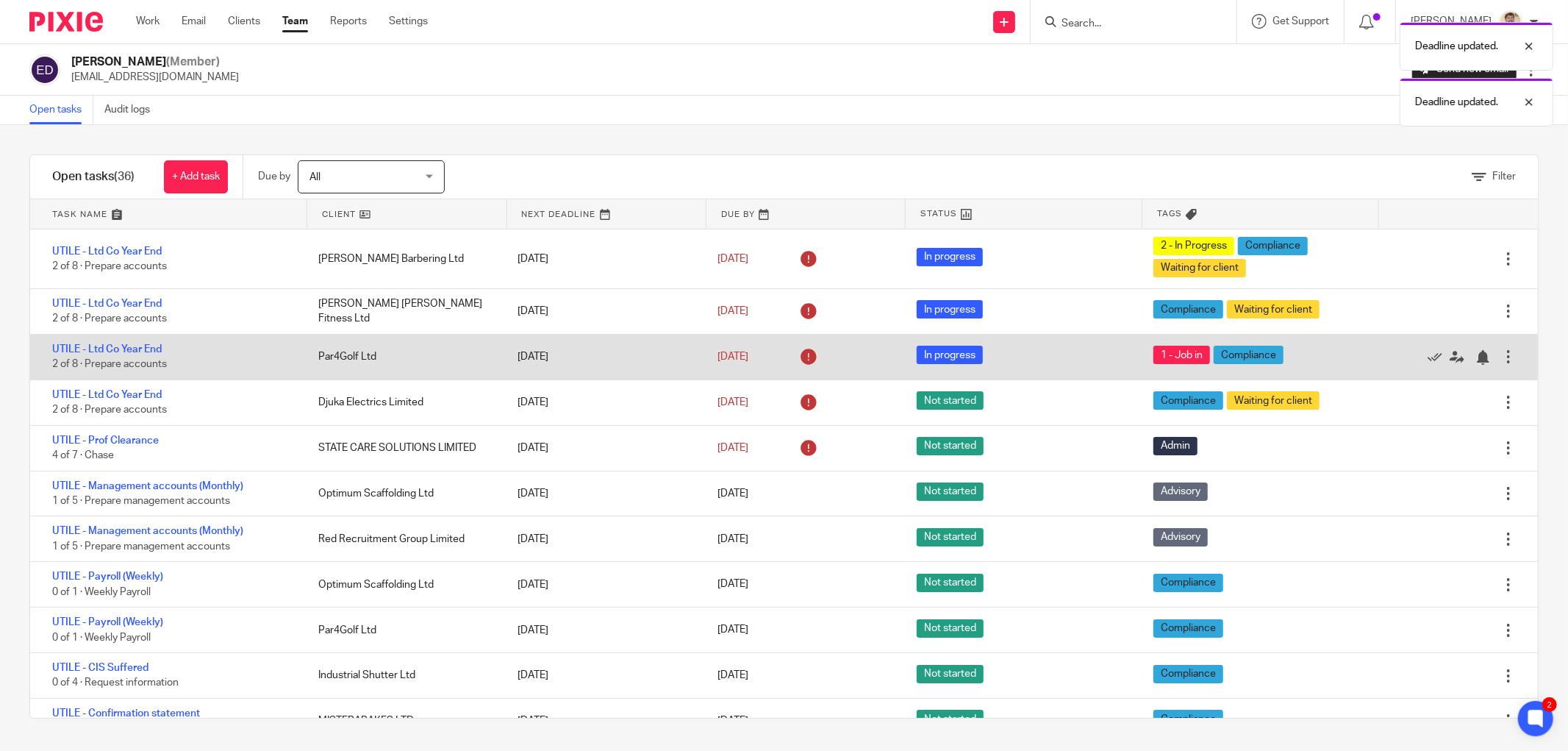
click at [524, 358] on div "29 Jun 2025" at bounding box center [603, 357] width 199 height 30
click at [363, 361] on div "Par4Golf Ltd" at bounding box center [403, 357] width 199 height 30
click at [765, 359] on link "29 Sep 2025" at bounding box center [750, 357] width 66 height 16
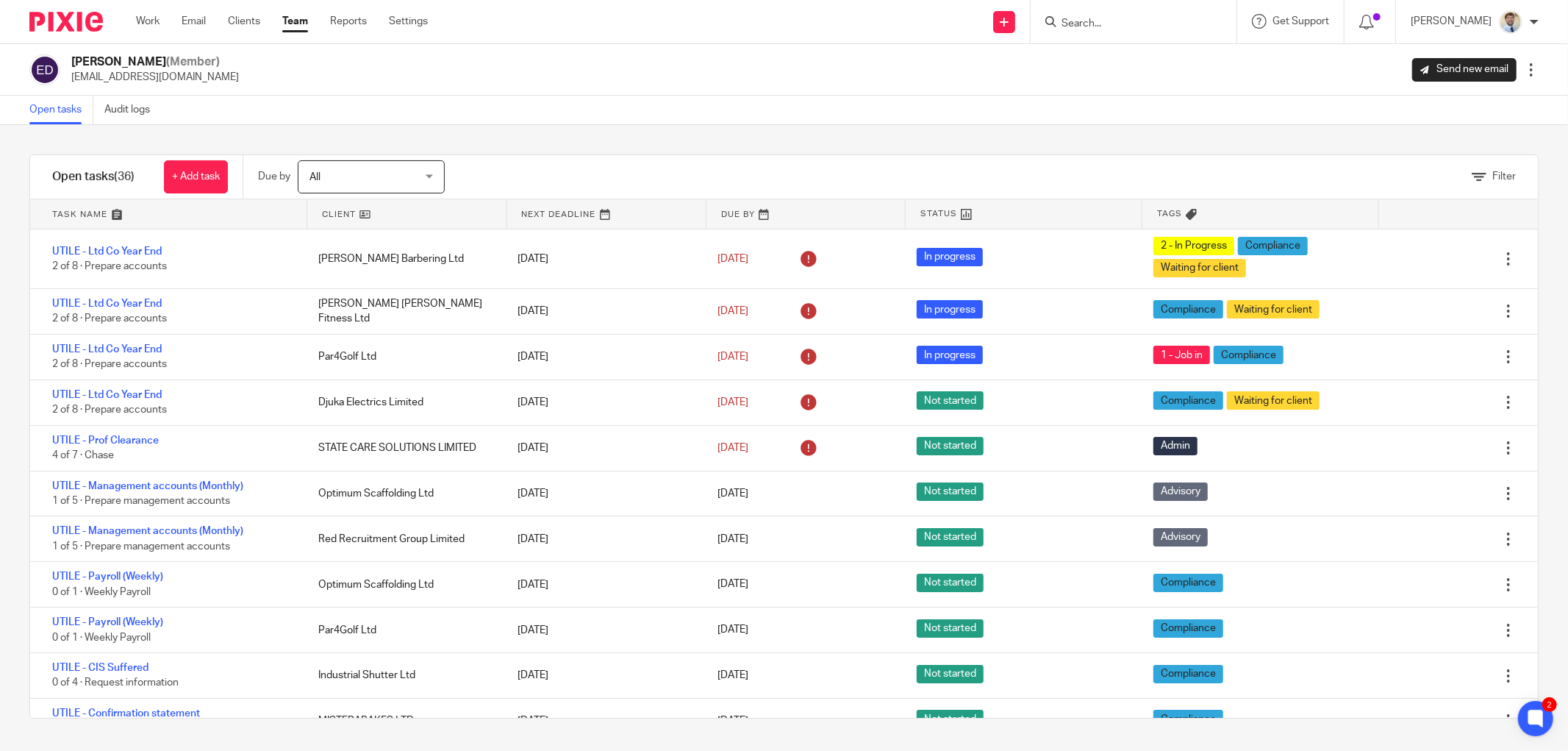
click at [456, 127] on div "Filter tasks Only show tasks matching all of these conditions 1 Client name Is …" at bounding box center [784, 438] width 1568 height 626
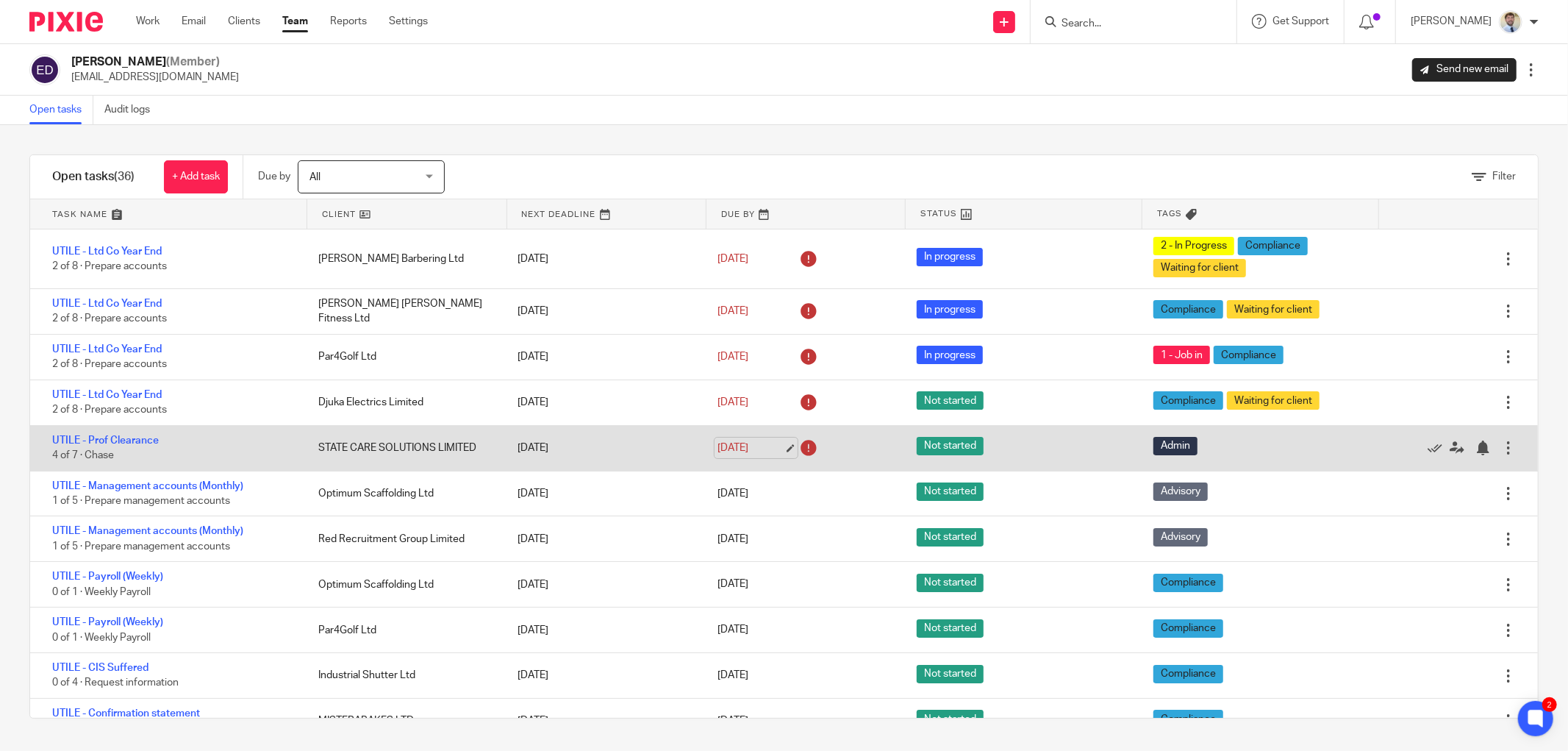
click at [756, 445] on link "14 Oct 2025" at bounding box center [750, 448] width 66 height 16
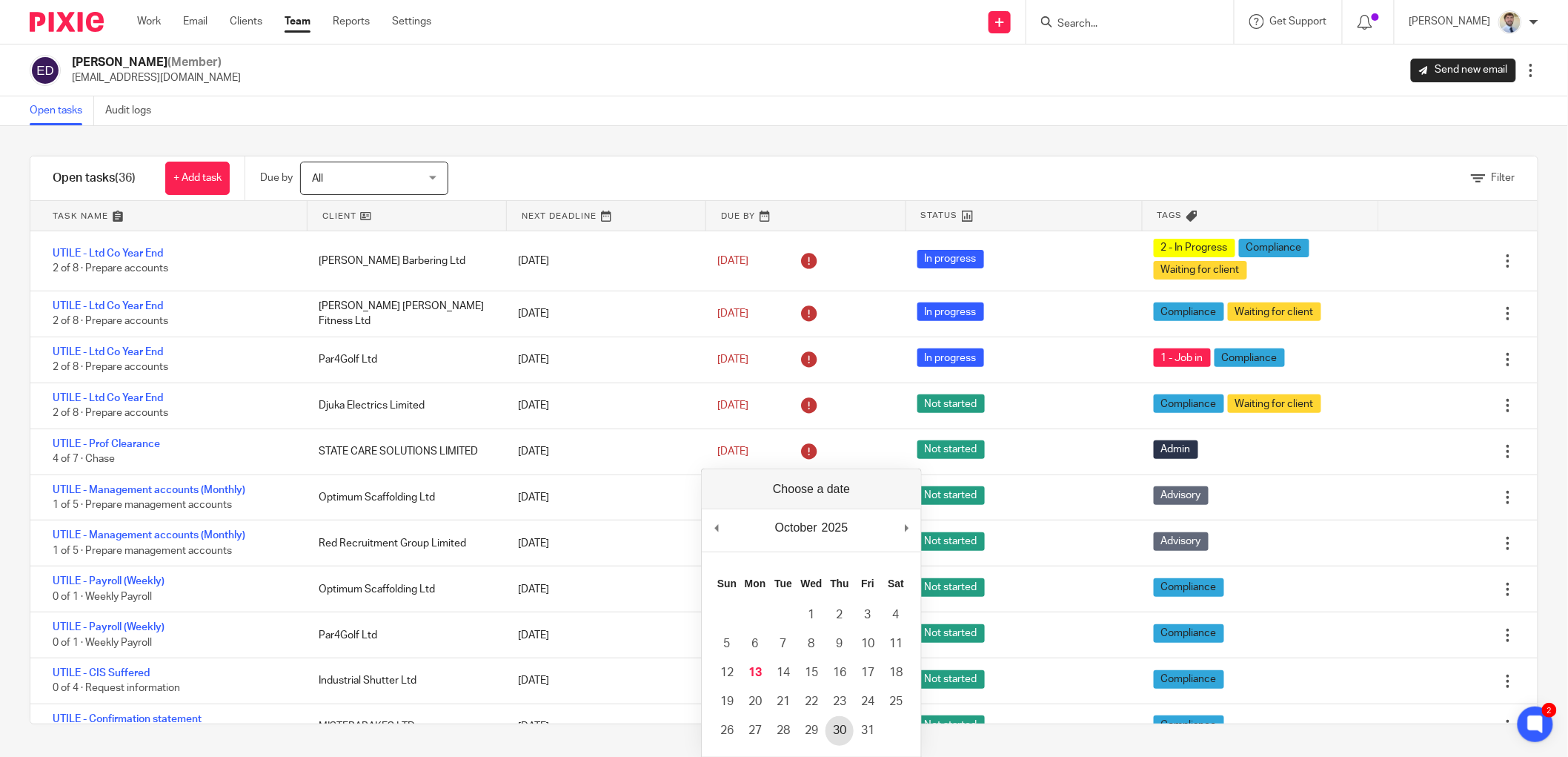
scroll to position [37, 0]
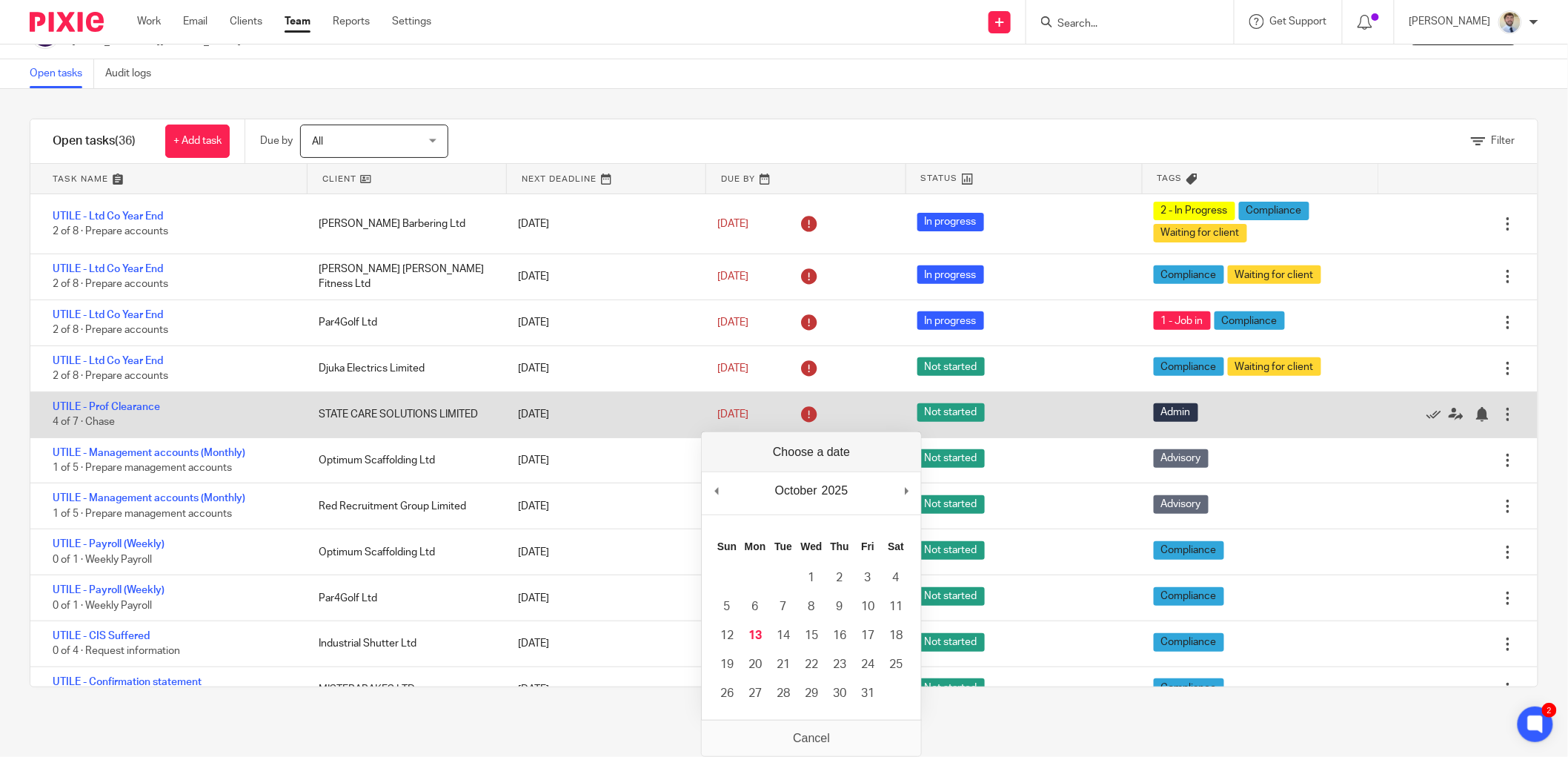
click at [816, 401] on div "14 Oct 2025" at bounding box center [802, 414] width 199 height 39
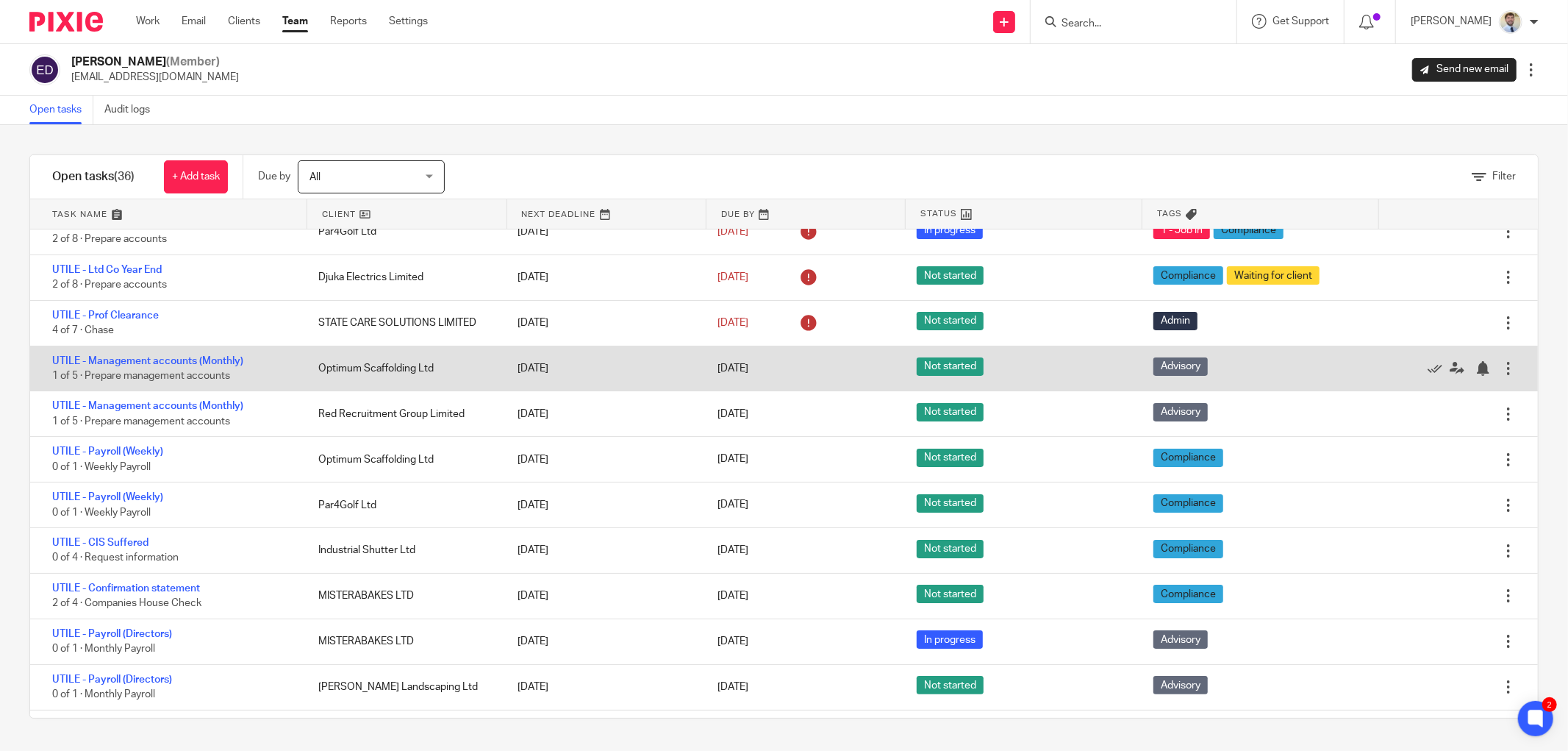
scroll to position [163, 0]
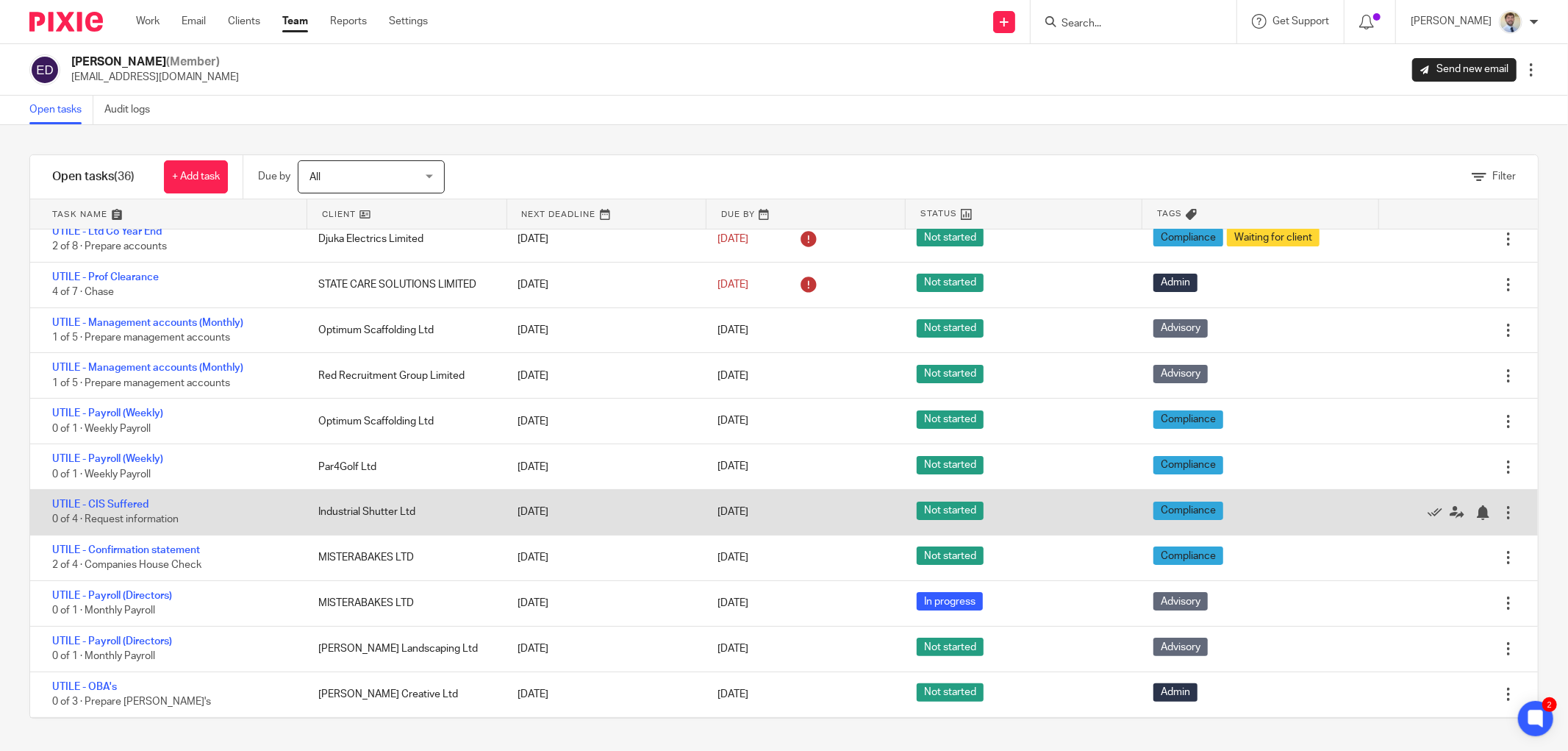
click at [386, 518] on div "Industrial Shutter Ltd" at bounding box center [403, 512] width 199 height 30
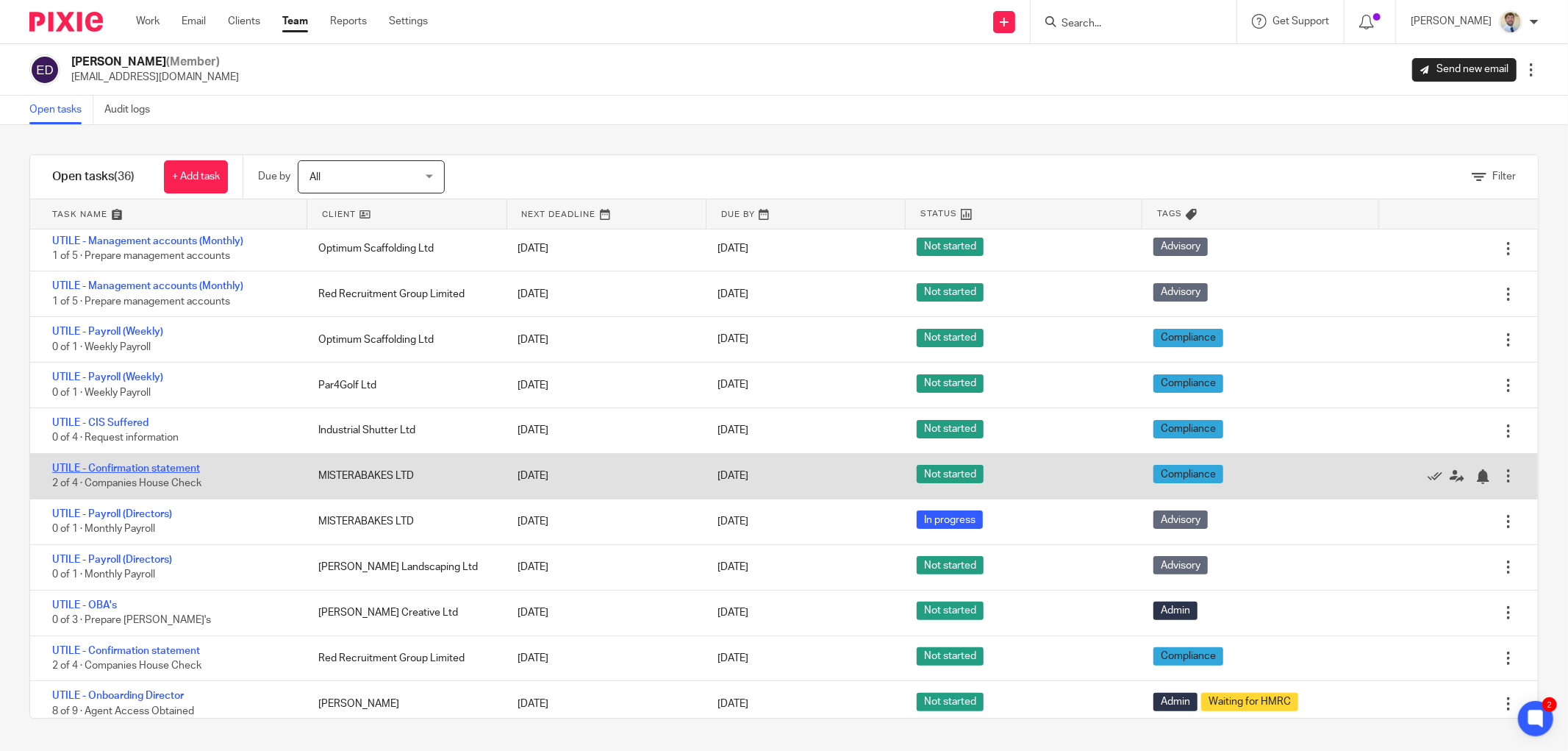
drag, startPoint x: 173, startPoint y: 476, endPoint x: 163, endPoint y: 469, distance: 12.2
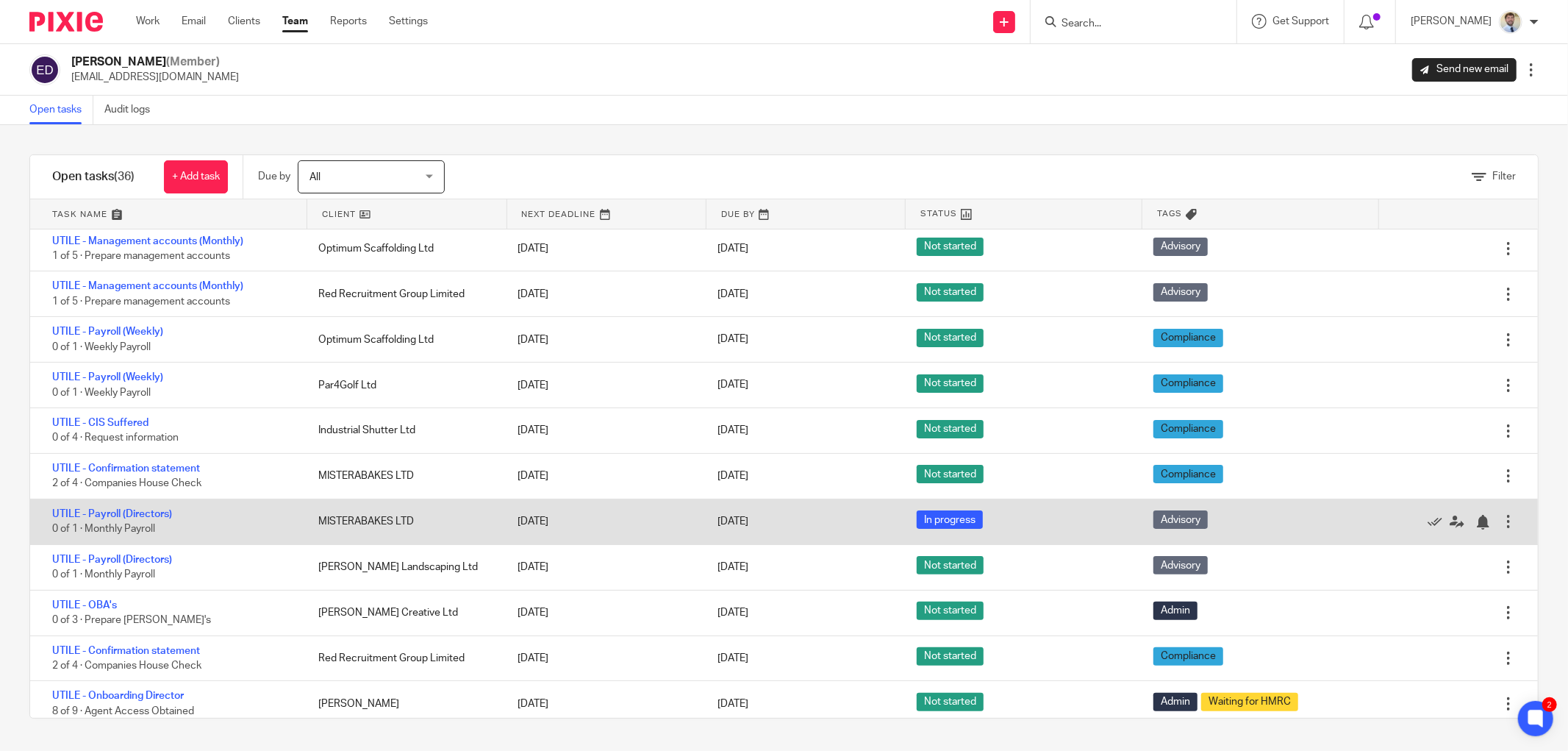
scroll to position [326, 0]
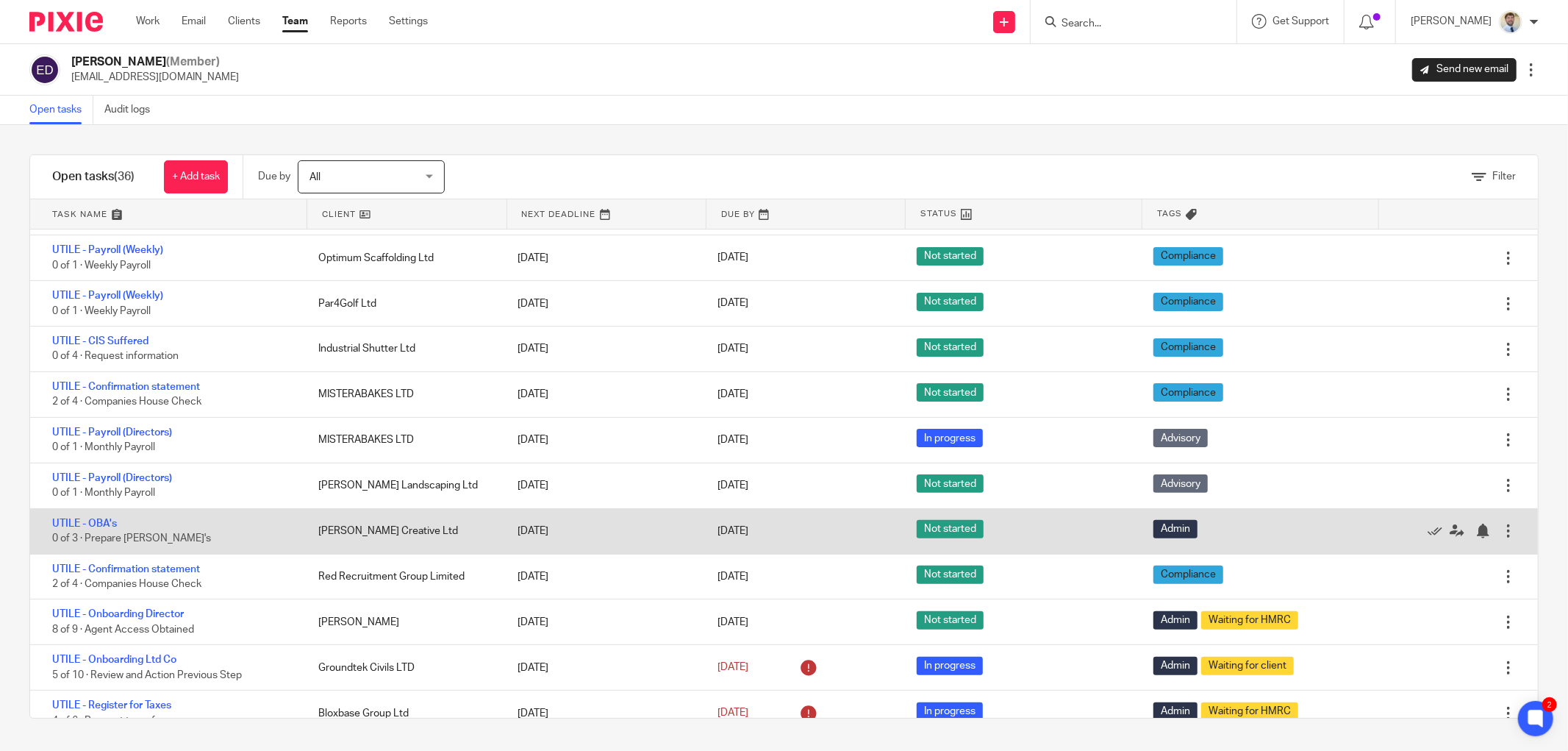
click at [410, 529] on div "[PERSON_NAME] Creative Ltd" at bounding box center [403, 531] width 199 height 30
click at [404, 528] on div "[PERSON_NAME] Creative Ltd" at bounding box center [403, 531] width 199 height 30
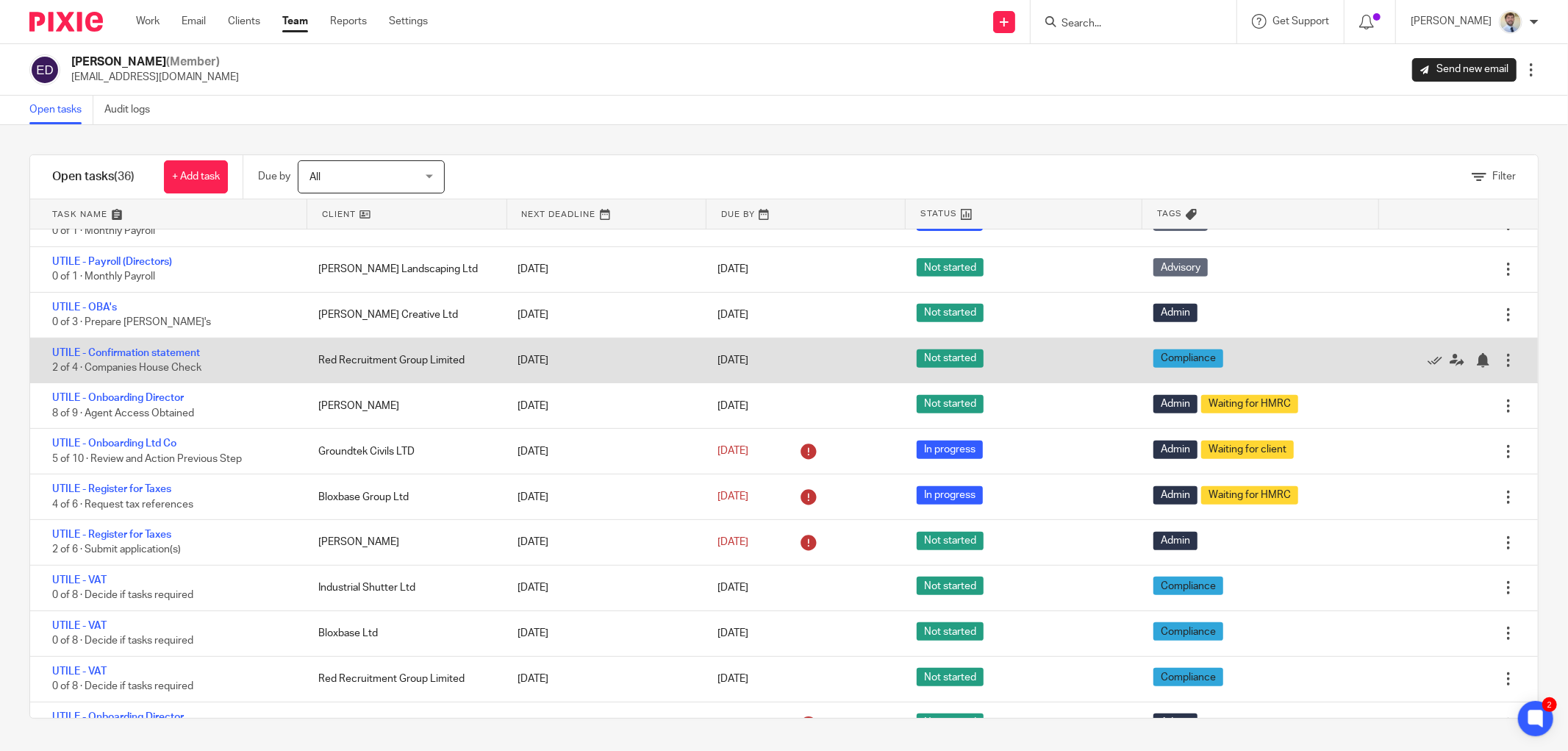
scroll to position [571, 0]
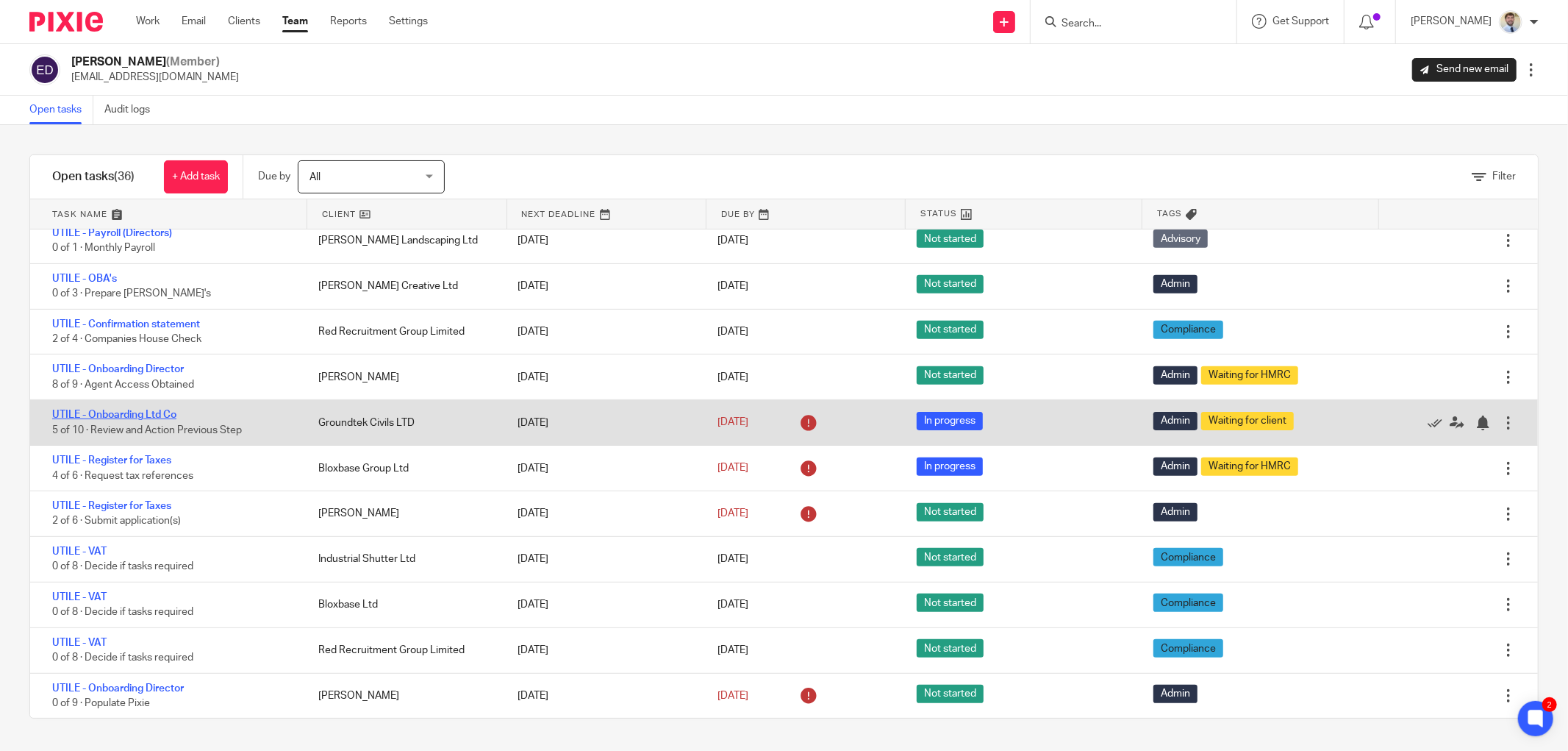
drag, startPoint x: 157, startPoint y: 428, endPoint x: 134, endPoint y: 417, distance: 25.5
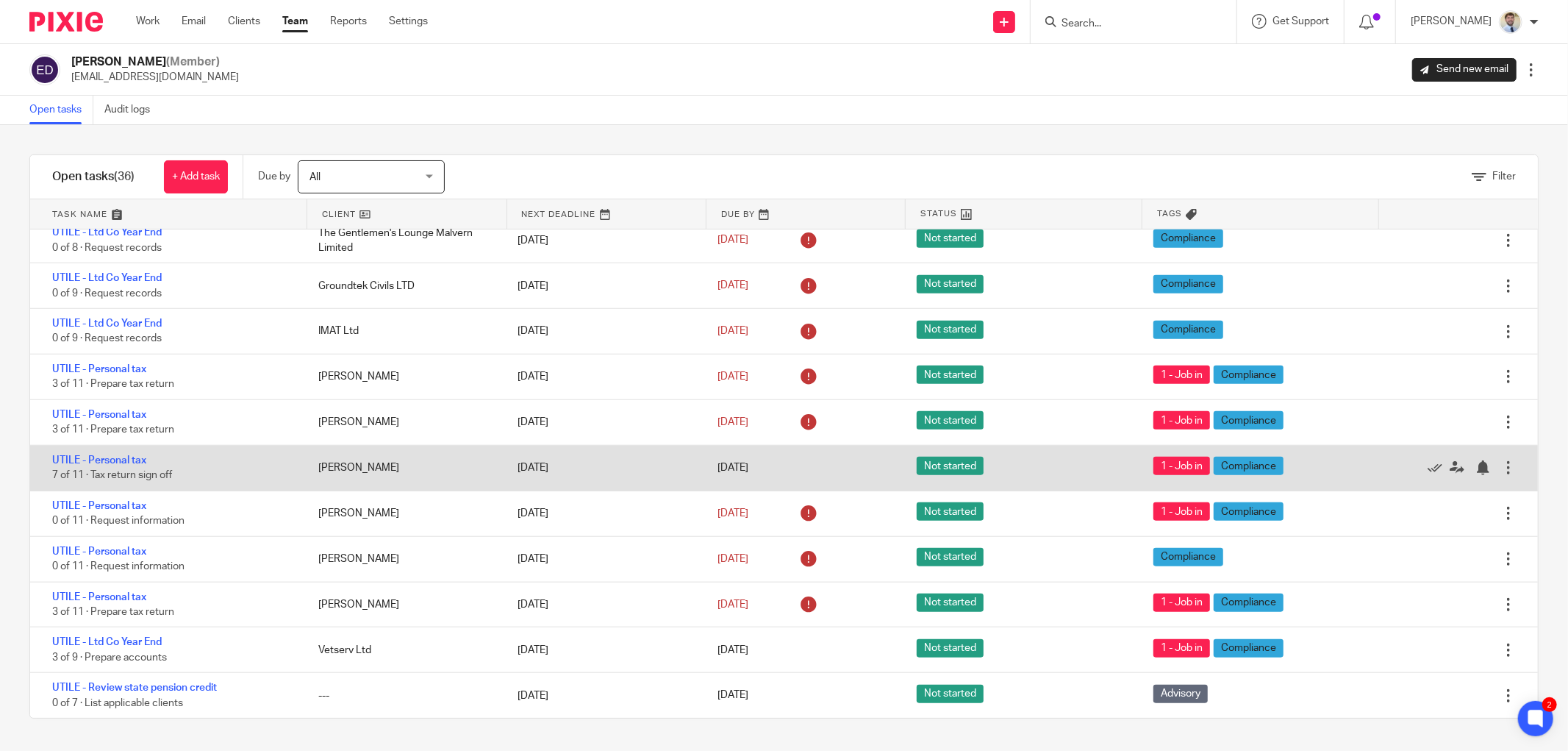
scroll to position [1179, 0]
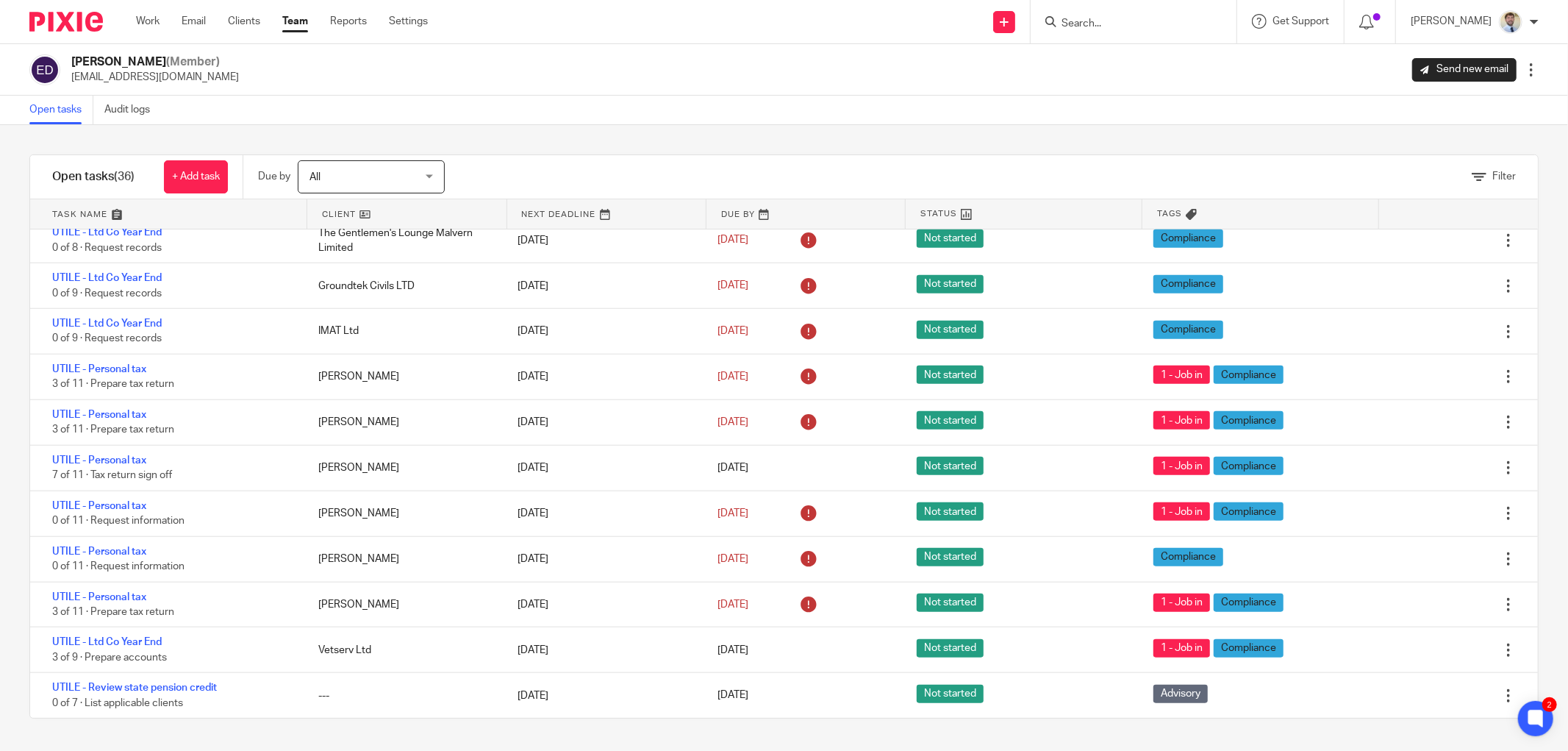
click at [1106, 24] on input "Search" at bounding box center [1126, 24] width 132 height 13
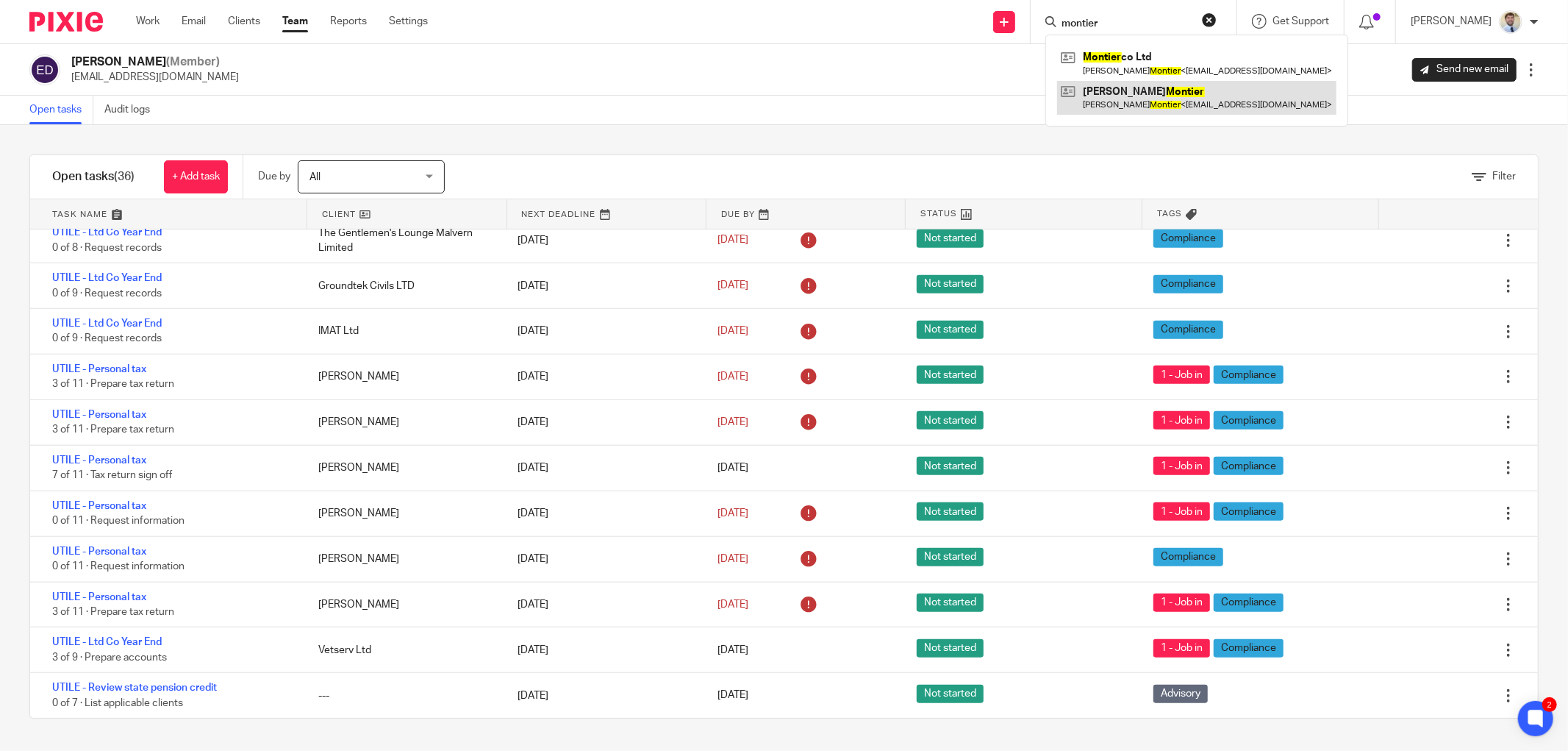
type input "montier"
click at [1184, 105] on link at bounding box center [1197, 98] width 280 height 34
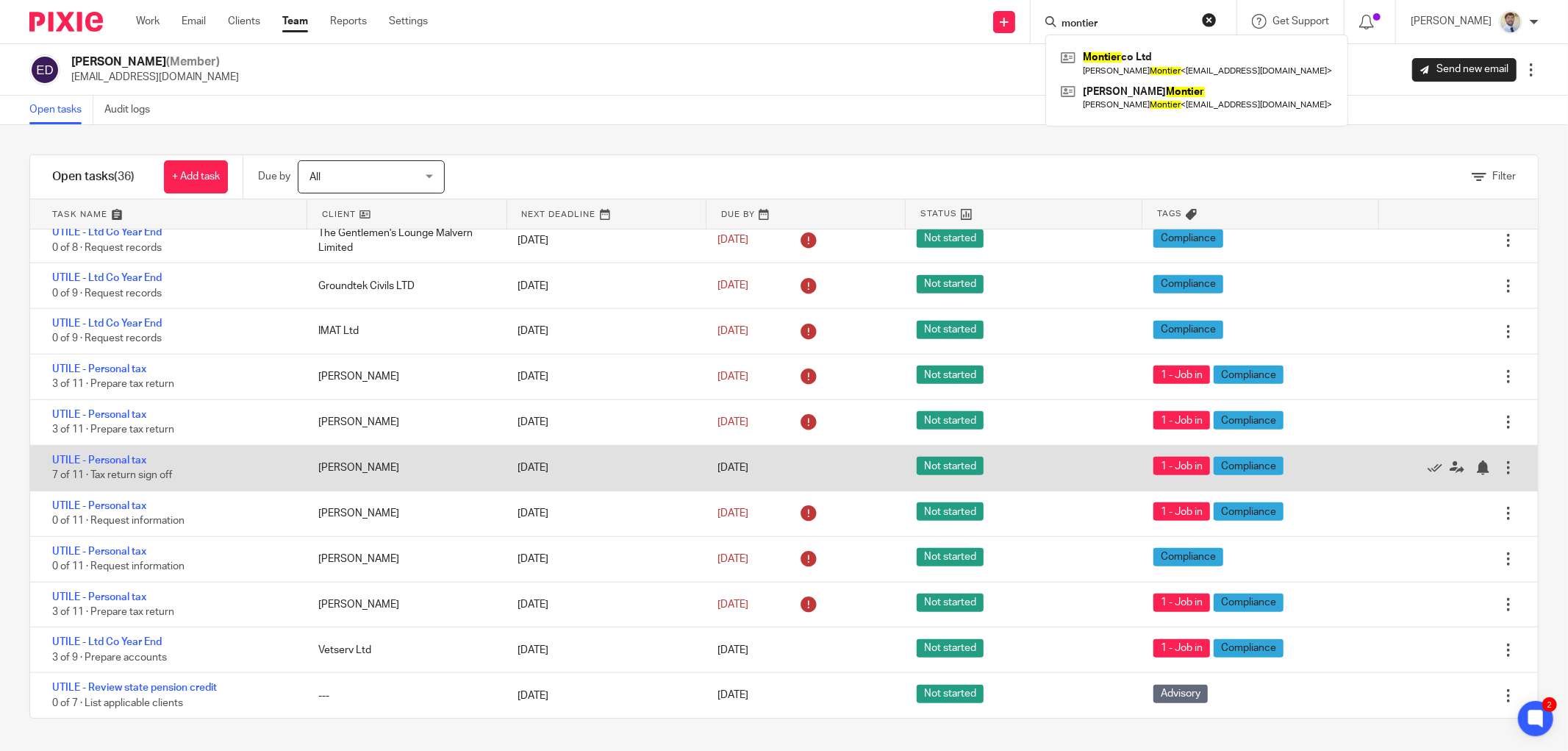
click at [404, 462] on div "[PERSON_NAME]" at bounding box center [403, 468] width 199 height 30
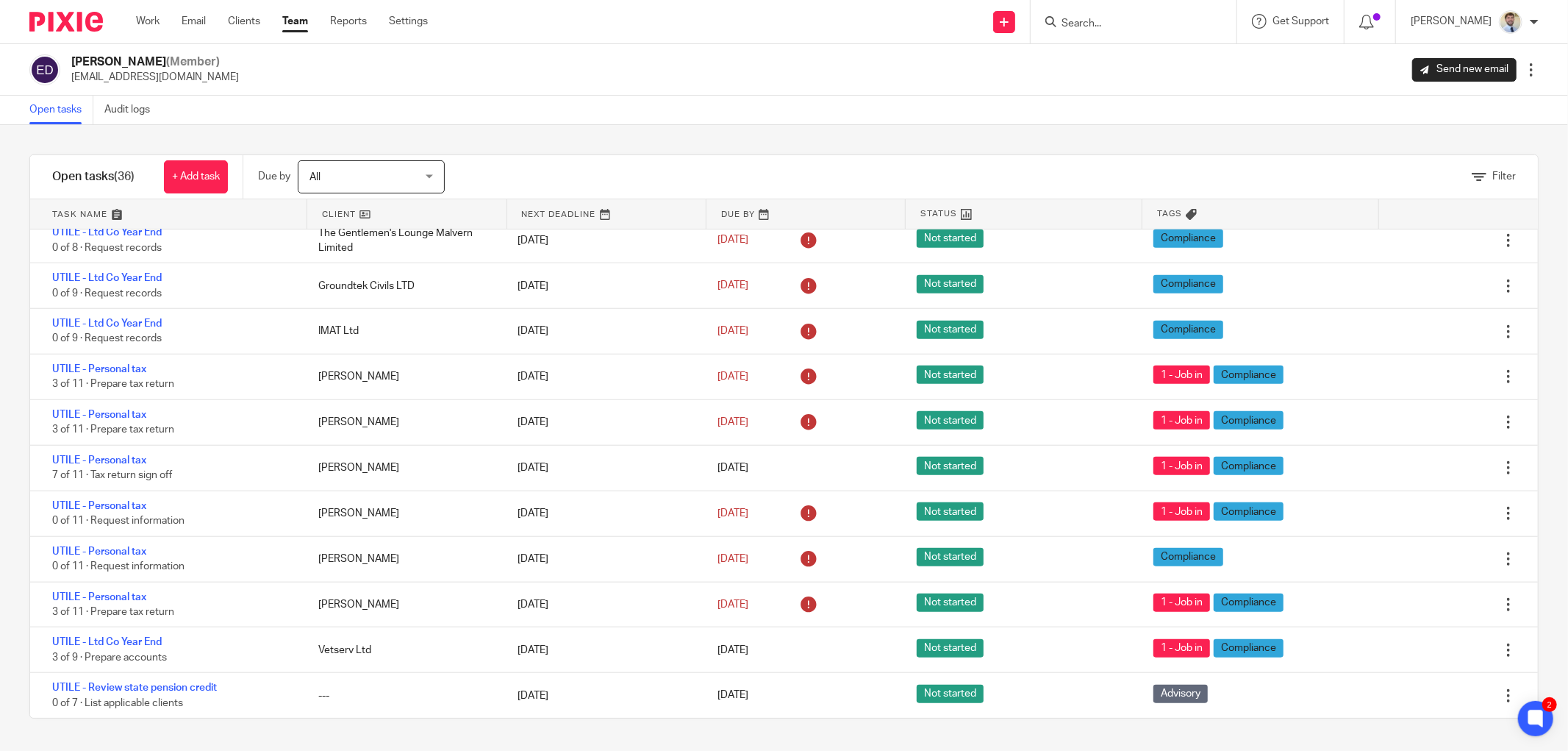
click at [600, 156] on div "Filter" at bounding box center [1010, 177] width 1057 height 44
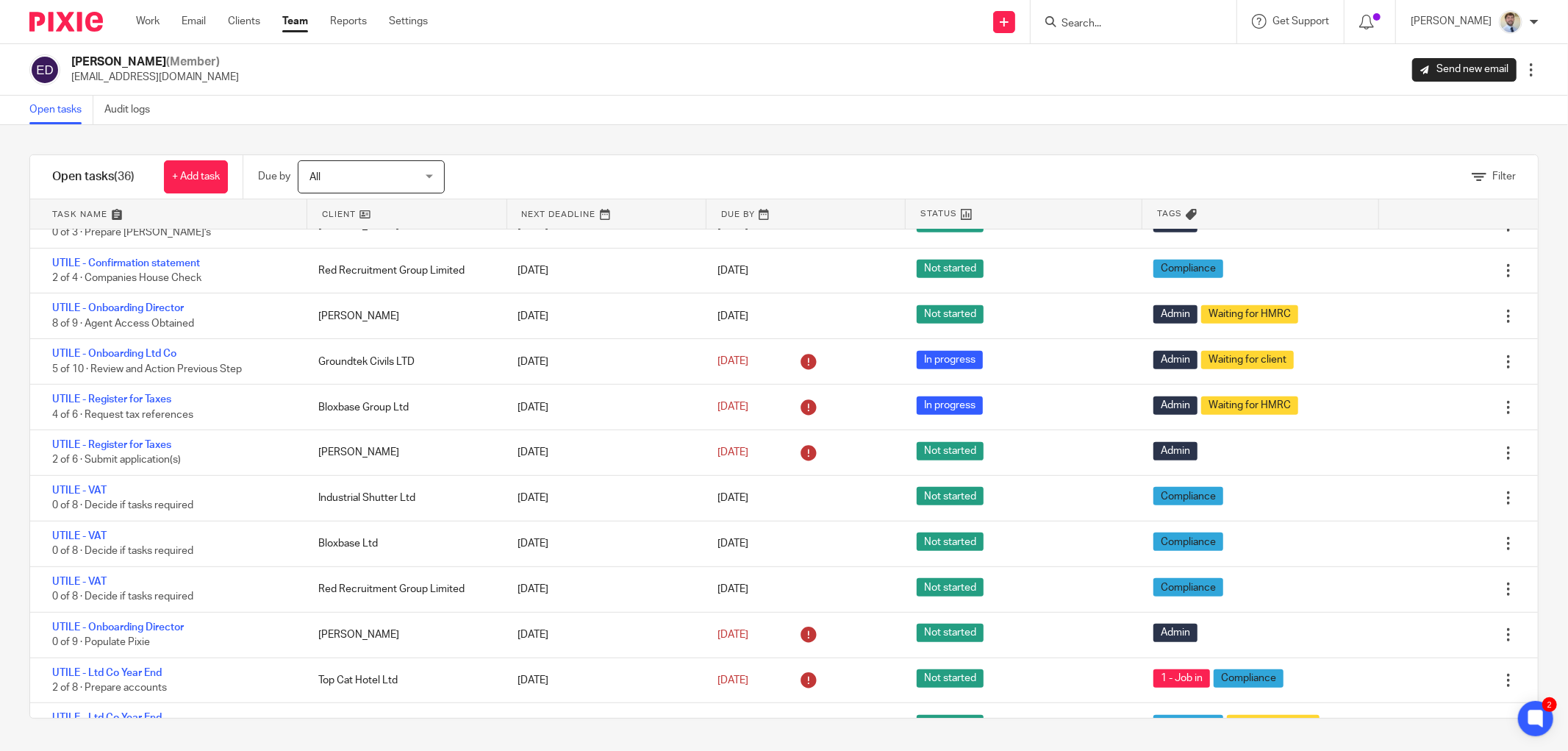
scroll to position [607, 0]
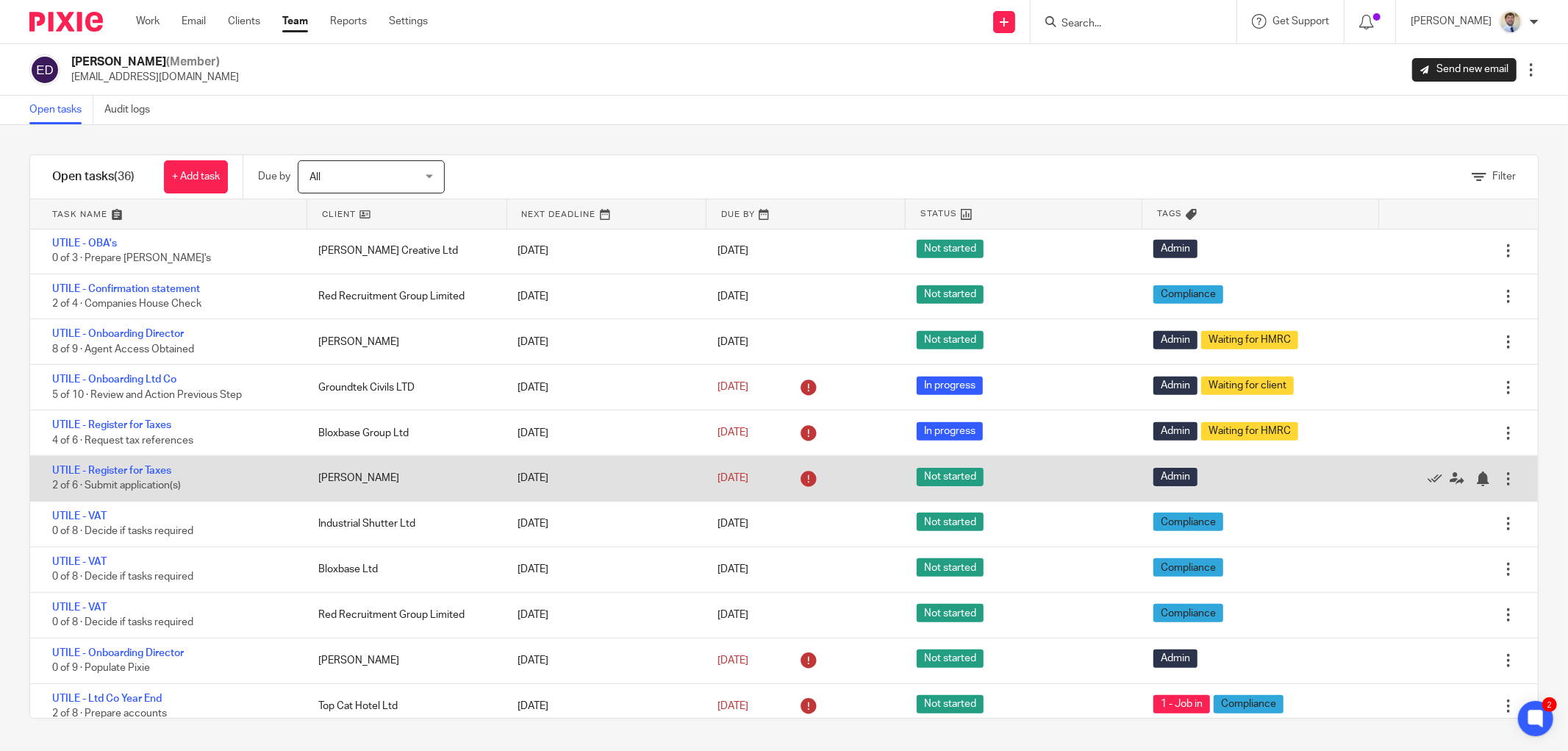
click at [460, 493] on div "[PERSON_NAME]" at bounding box center [403, 478] width 199 height 30
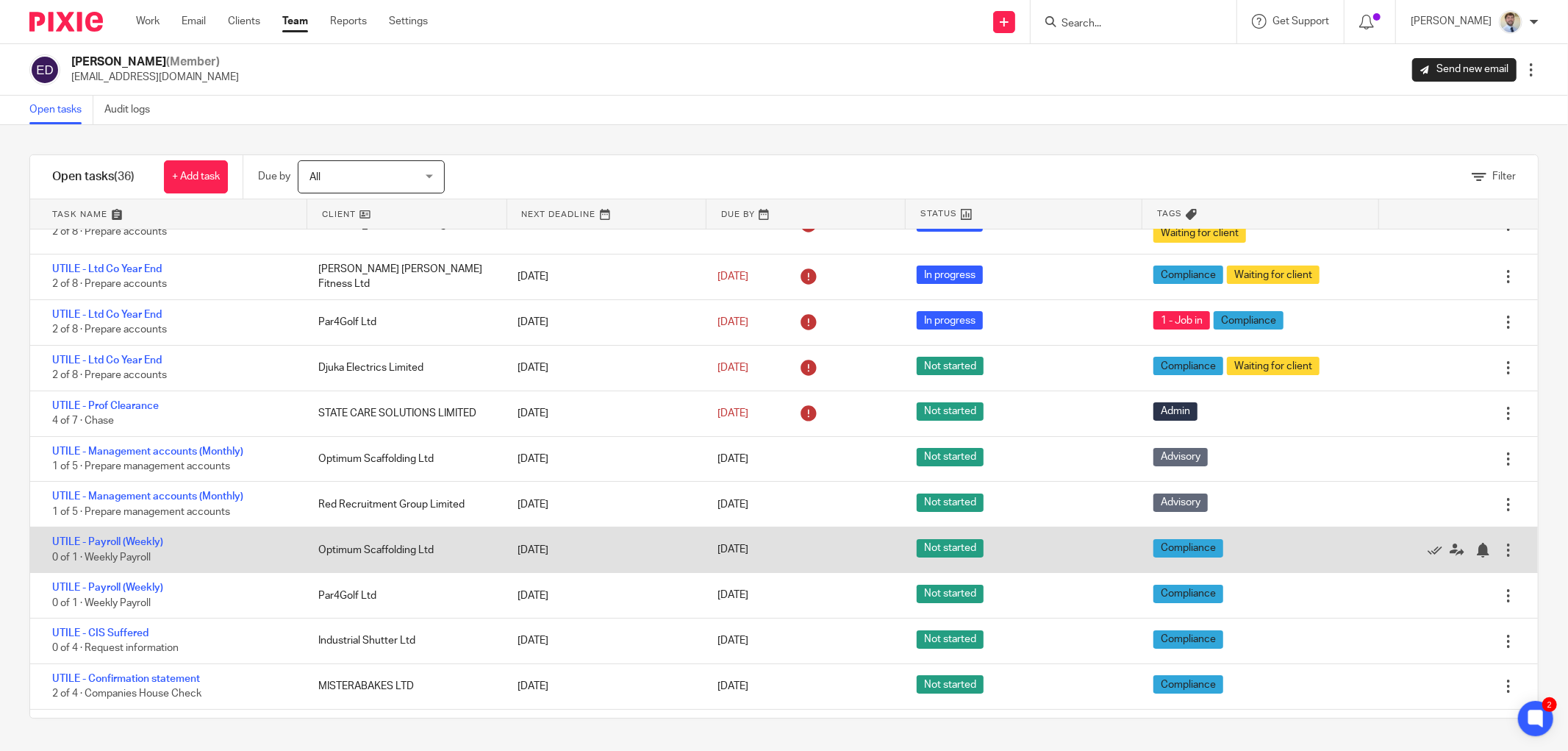
scroll to position [0, 0]
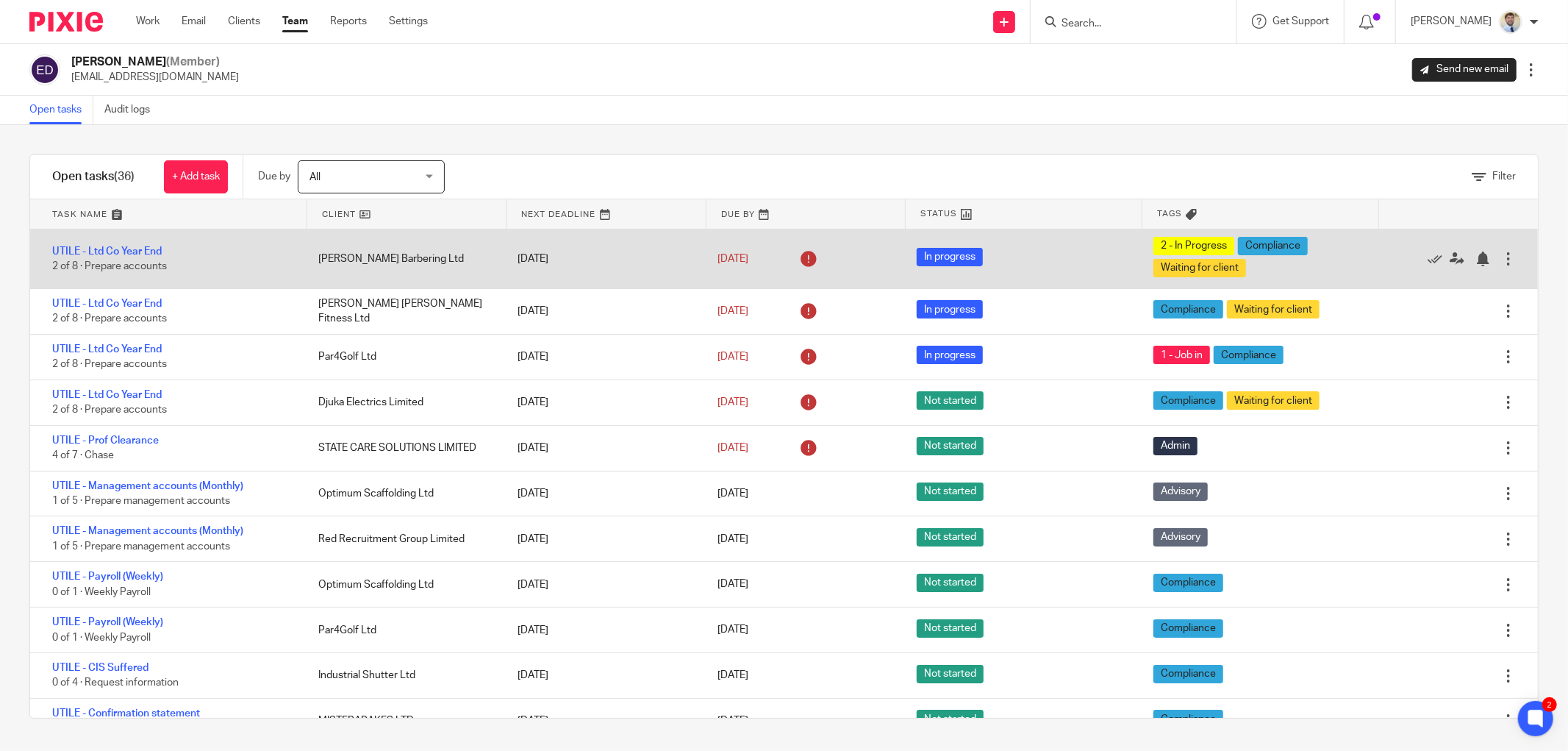
click at [417, 253] on div "[PERSON_NAME] Barbering Ltd" at bounding box center [403, 259] width 199 height 30
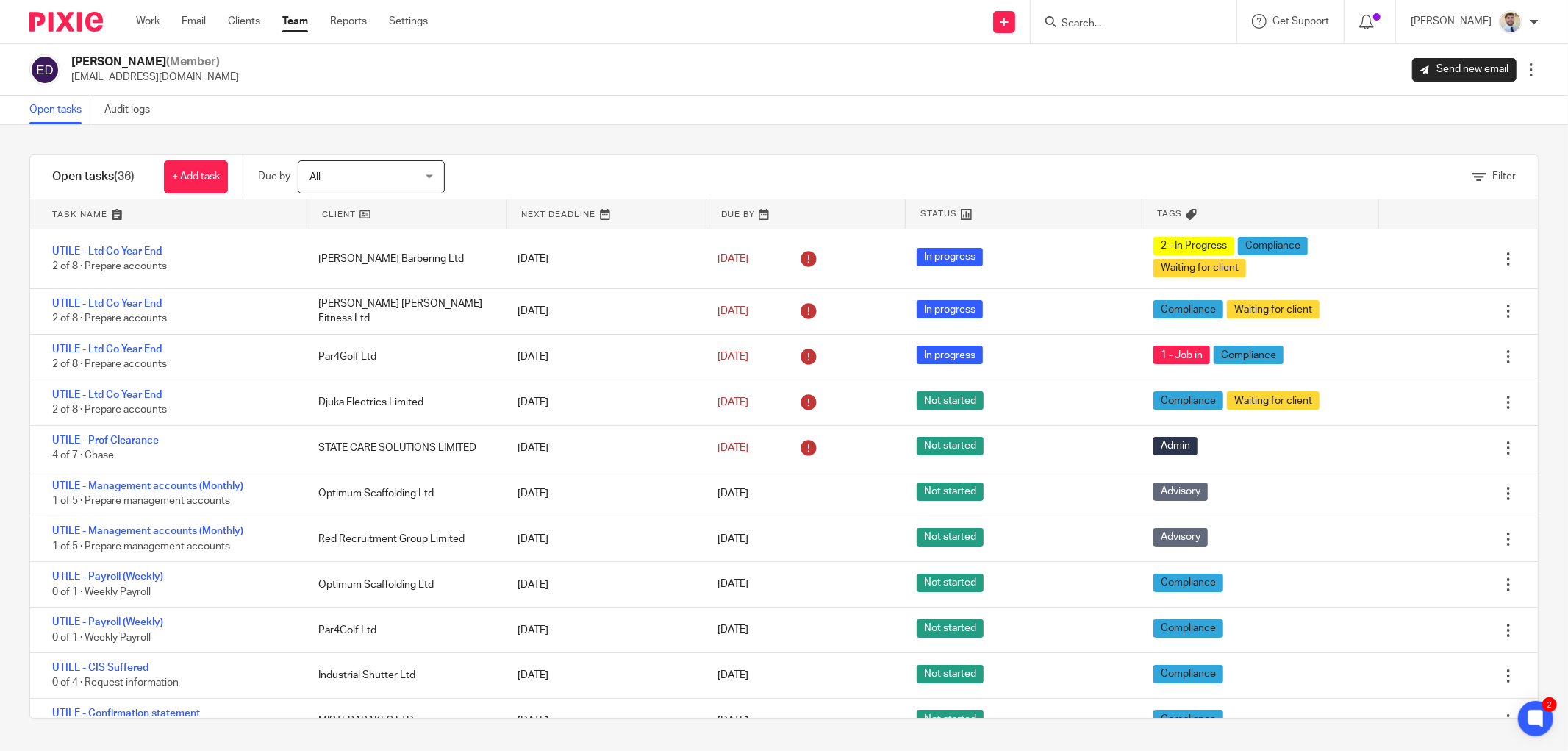
drag, startPoint x: 285, startPoint y: 174, endPoint x: 268, endPoint y: 174, distance: 17.0
click at [268, 174] on p "Due by" at bounding box center [274, 177] width 33 height 15
click at [266, 174] on p "Due by" at bounding box center [274, 177] width 33 height 15
drag, startPoint x: 266, startPoint y: 174, endPoint x: 274, endPoint y: 174, distance: 8.0
click at [274, 174] on p "Due by" at bounding box center [274, 177] width 33 height 15
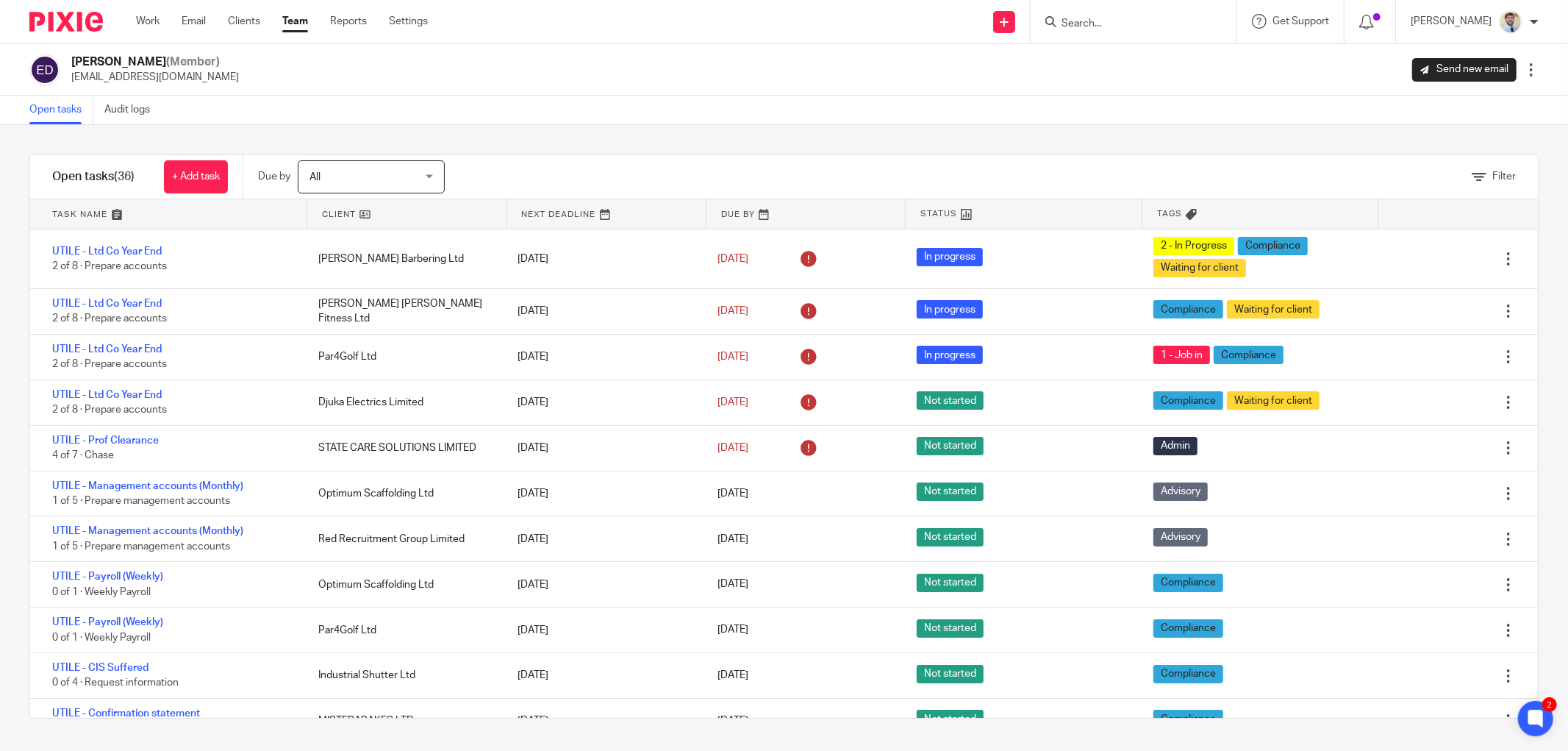
click at [273, 174] on p "Due by" at bounding box center [274, 177] width 33 height 15
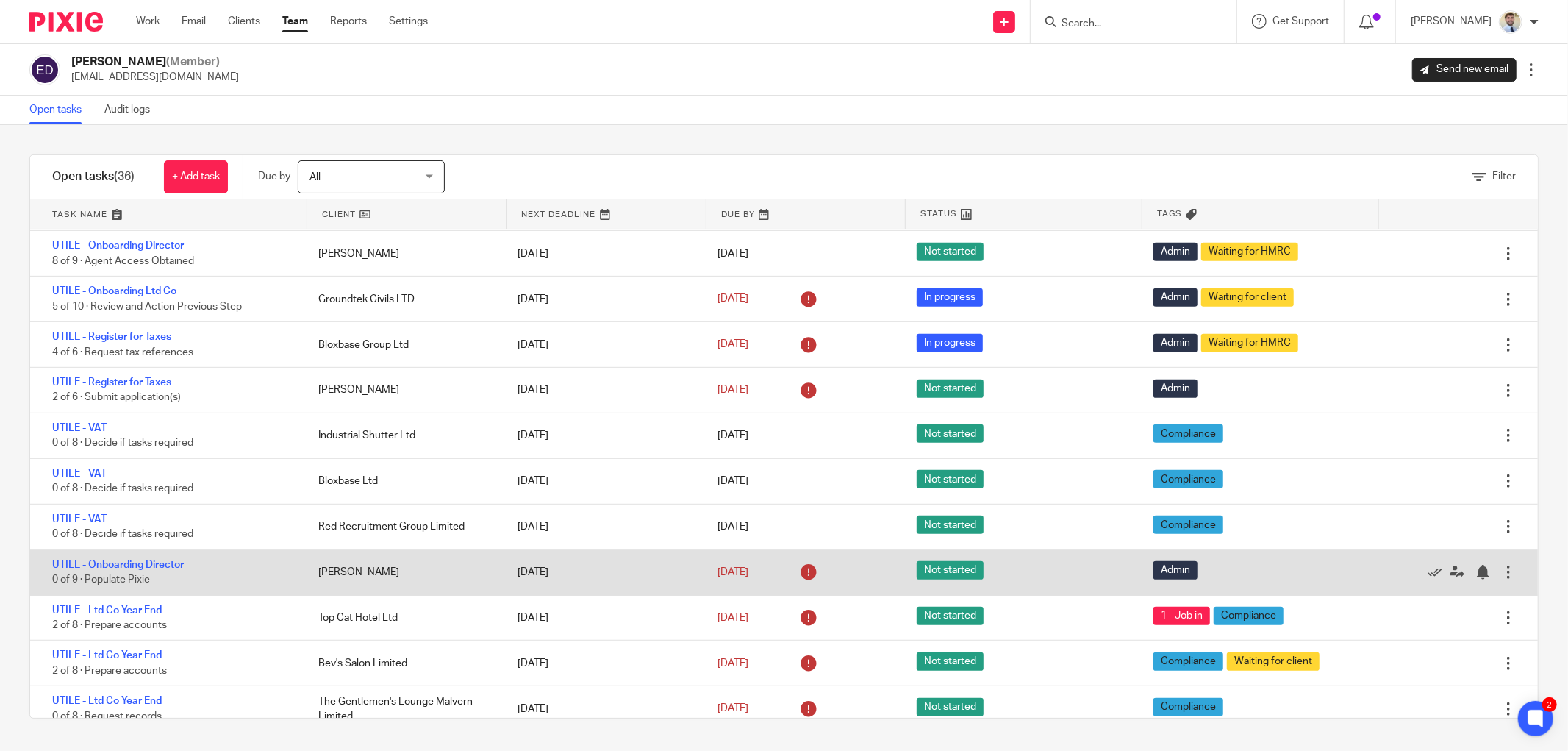
scroll to position [735, 0]
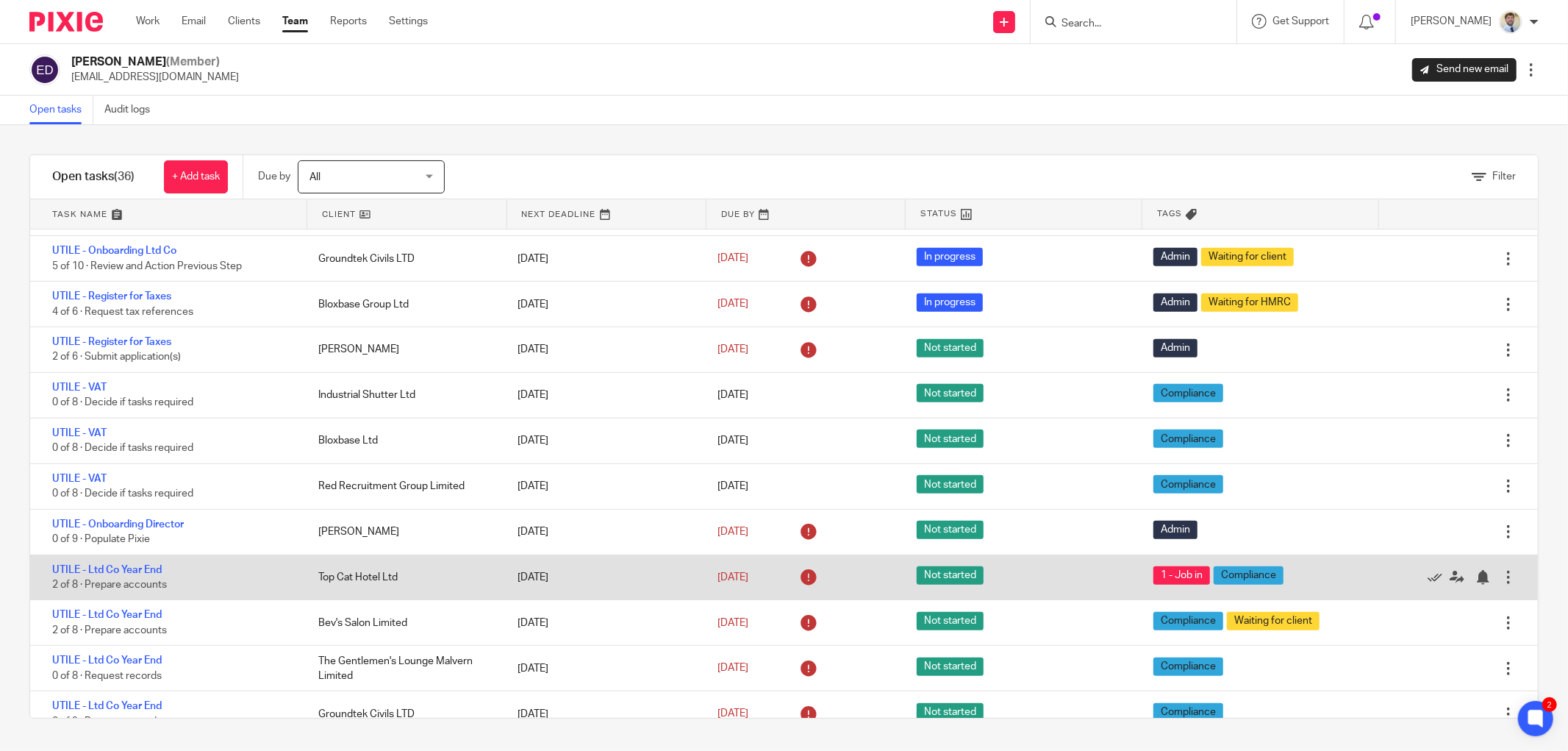
click at [625, 601] on div "UTILE - Ltd Co Year End 2 of 8 · Prepare accounts Top Cat Hotel Ltd 29 Aug 2025…" at bounding box center [784, 578] width 1508 height 46
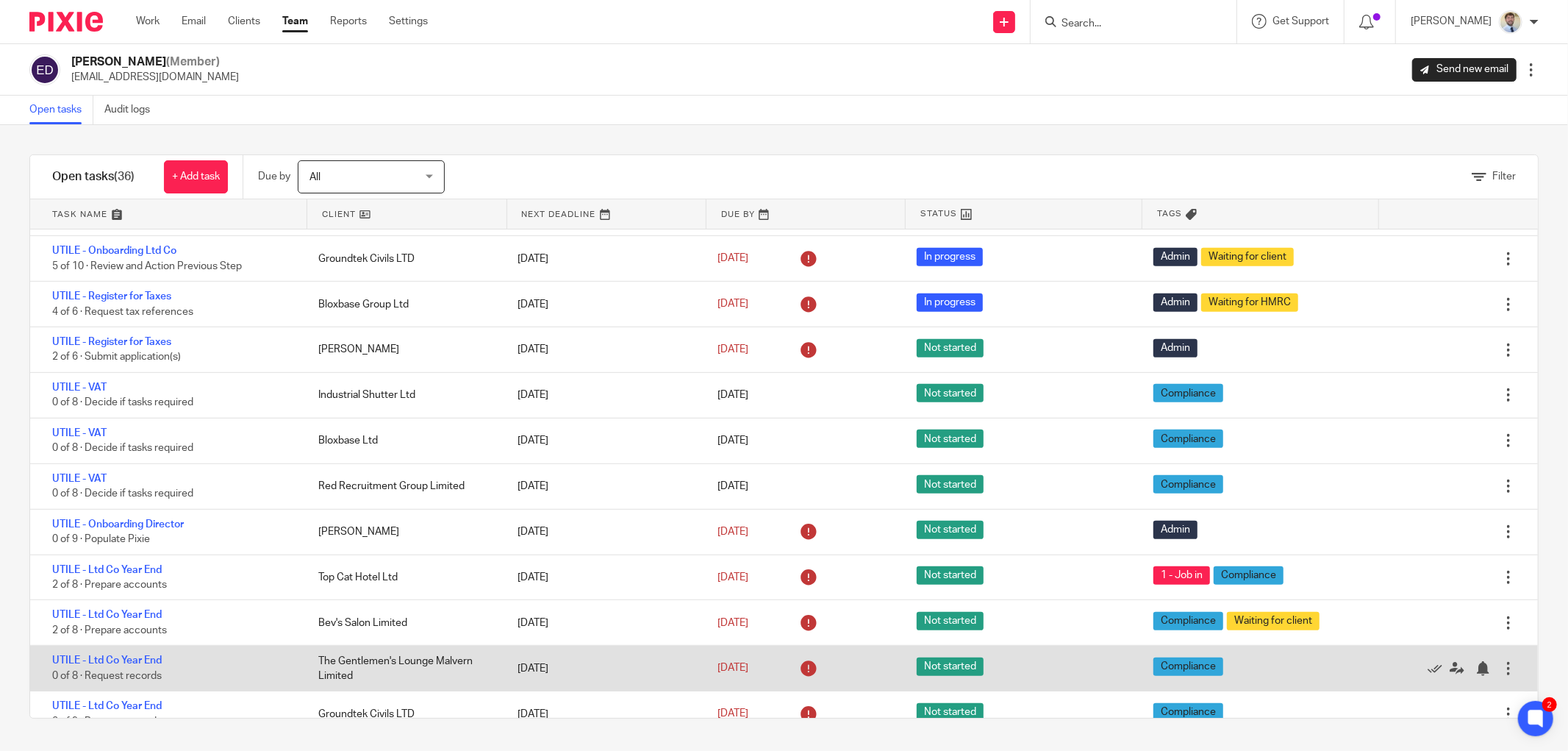
drag, startPoint x: 343, startPoint y: 677, endPoint x: 361, endPoint y: 8, distance: 669.2
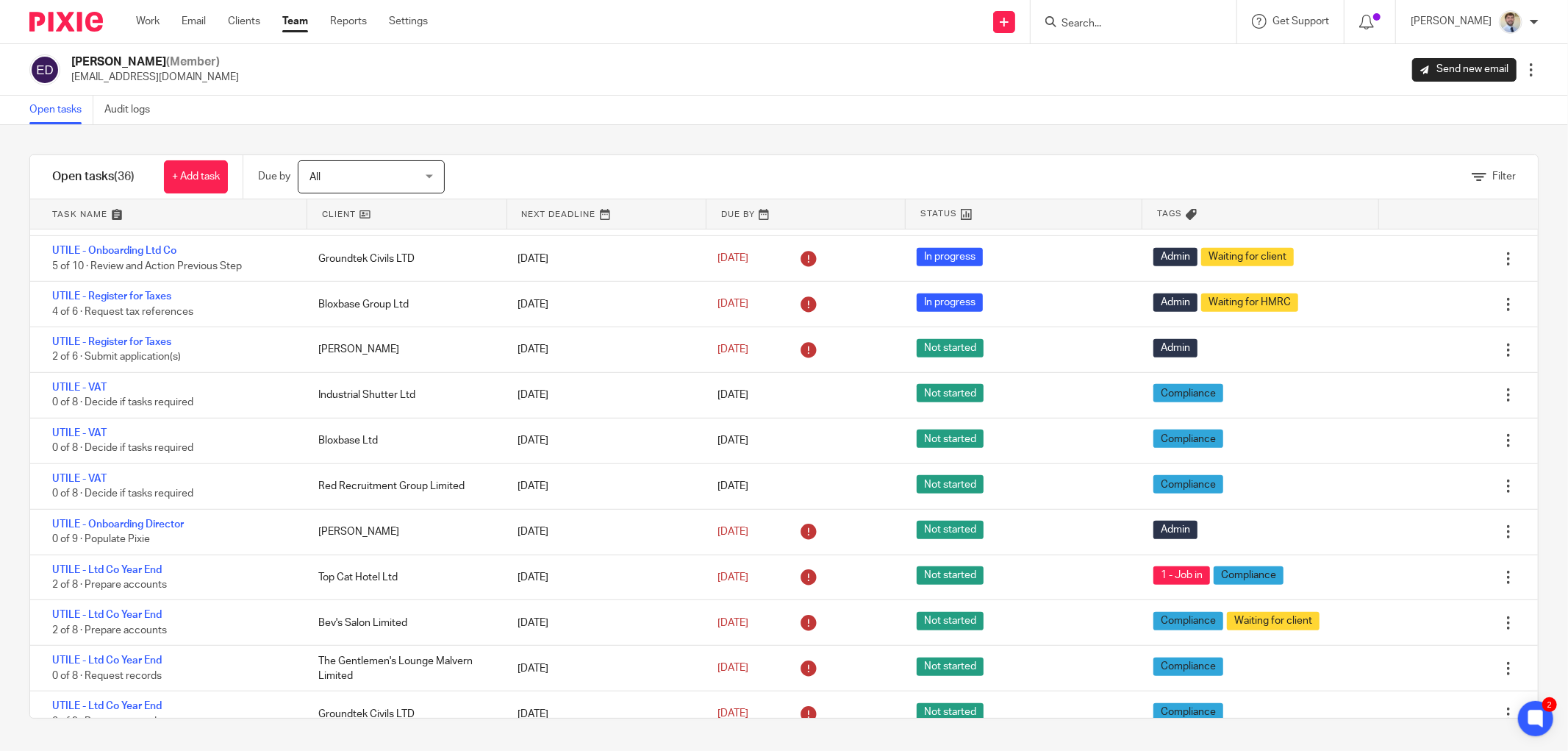
click at [343, 670] on div "The Gentlemen's Lounge Malvern Limited" at bounding box center [403, 669] width 199 height 45
click at [604, 117] on div "Open tasks Audit logs" at bounding box center [784, 111] width 1568 height 30
click at [598, 72] on div "Ellie Dowen (Member) ellie@utileaccountancy.co.uk Send new email Edit user Tran…" at bounding box center [784, 69] width 1509 height 31
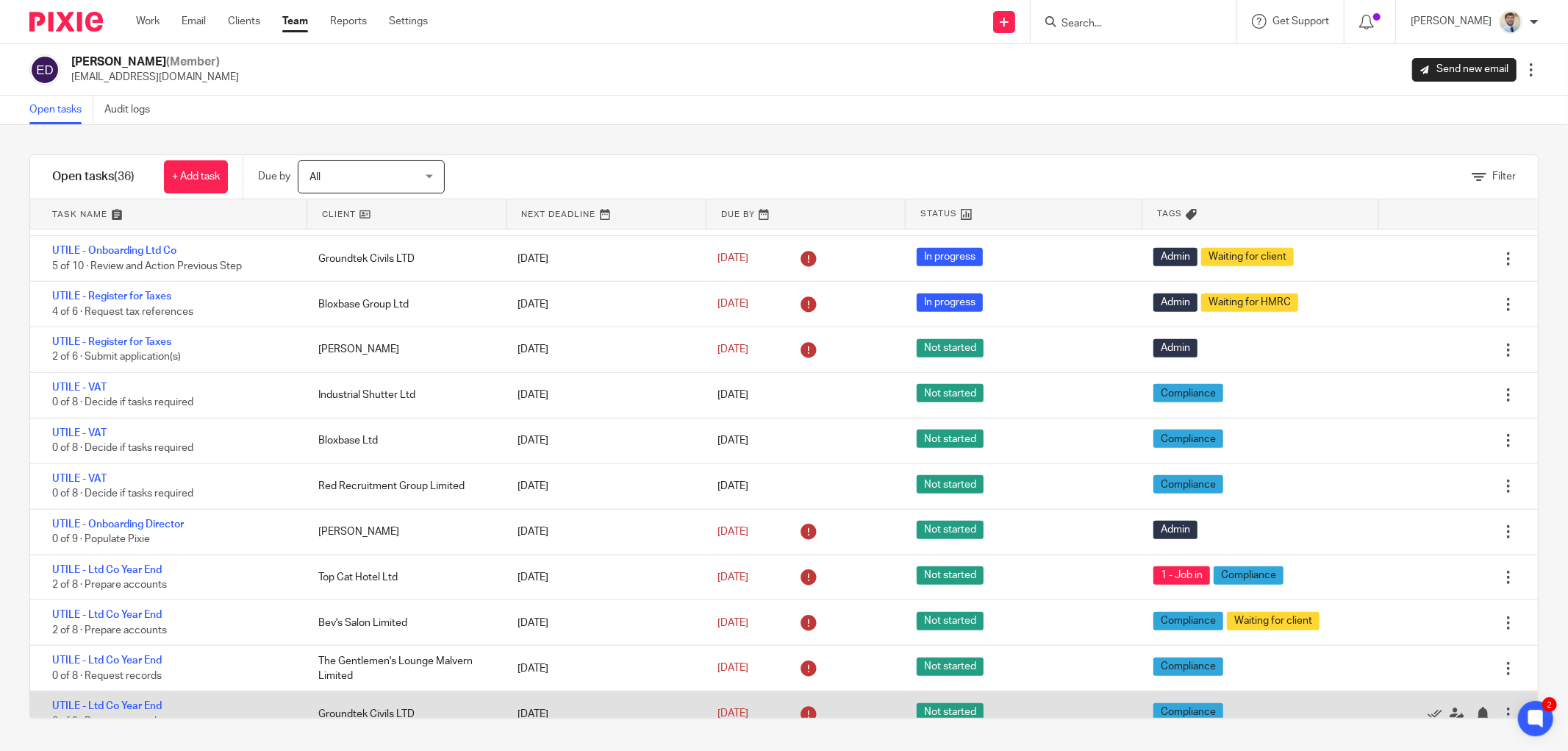
click at [503, 711] on div "29 Sep 2025" at bounding box center [603, 715] width 199 height 30
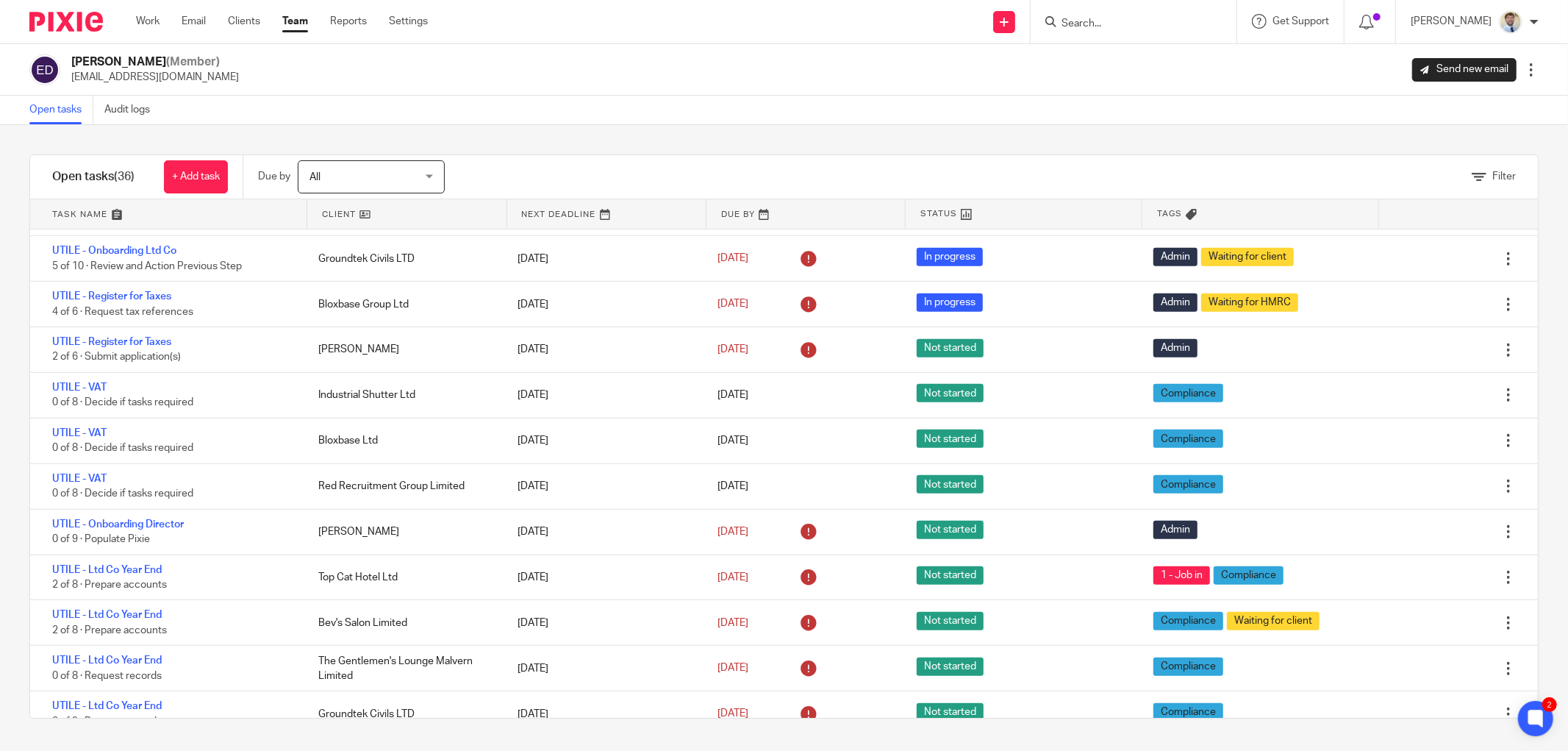
click at [527, 147] on div "Filter tasks Only show tasks matching all of these conditions 1 Client name Is …" at bounding box center [784, 438] width 1568 height 626
click at [583, 167] on div "Filter" at bounding box center [1010, 177] width 1057 height 44
click at [239, 116] on div "Open tasks Audit logs" at bounding box center [784, 111] width 1568 height 30
click at [474, 94] on div "Ellie Dowen (Member) ellie@utileaccountancy.co.uk Send new email Edit user Tran…" at bounding box center [784, 69] width 1568 height 51
click at [724, 69] on div "Ellie Dowen (Member) ellie@utileaccountancy.co.uk Send new email Edit user Tran…" at bounding box center [784, 69] width 1509 height 31
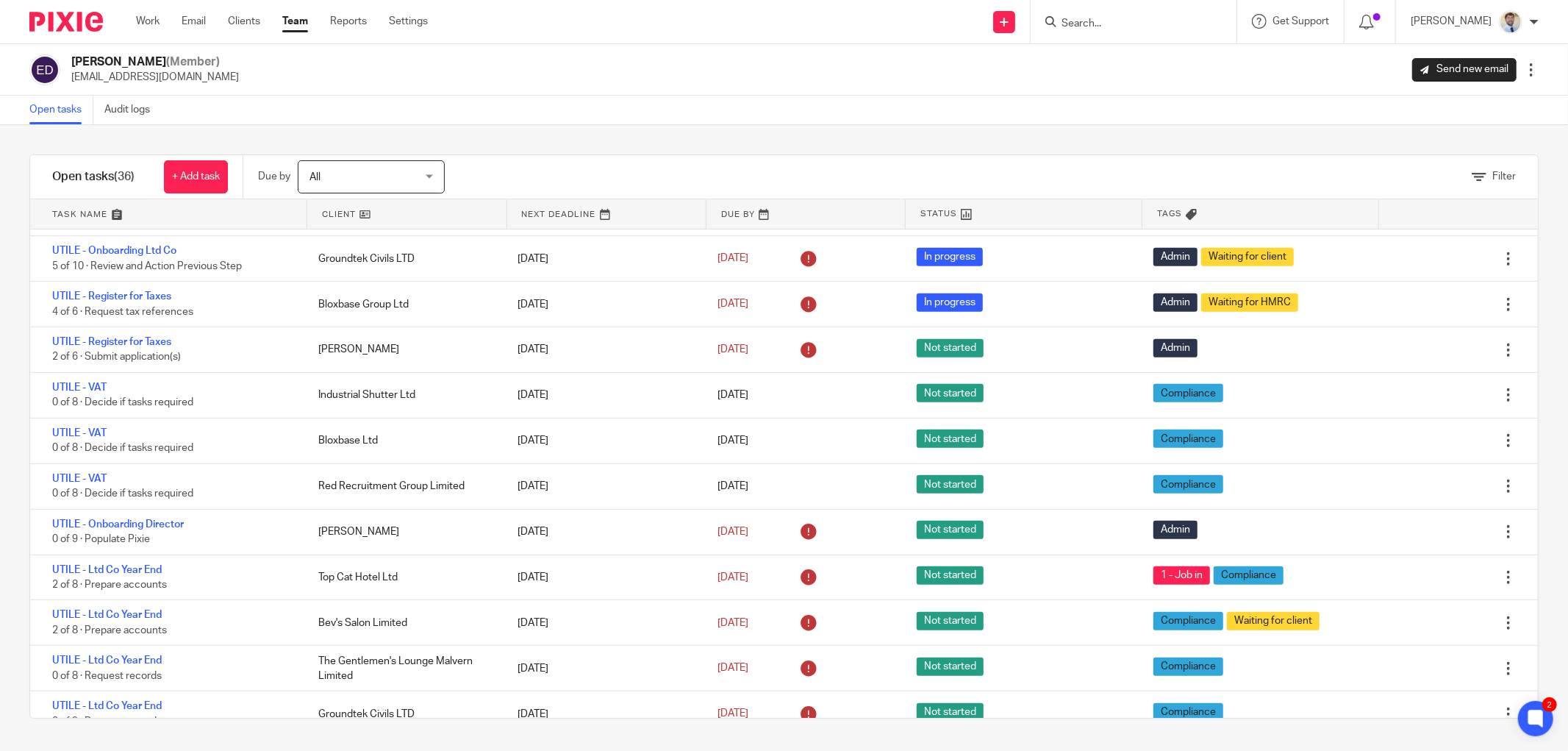
click at [451, 162] on div "All All Today Tomorrow This week Next week This month Next month All all" at bounding box center [379, 177] width 162 height 34
click at [451, 160] on div "All All Today Tomorrow This week Next week This month Next month All all" at bounding box center [379, 177] width 162 height 34
click at [611, 145] on div "Filter tasks Only show tasks matching all of these conditions 1 Client name Is …" at bounding box center [784, 438] width 1568 height 626
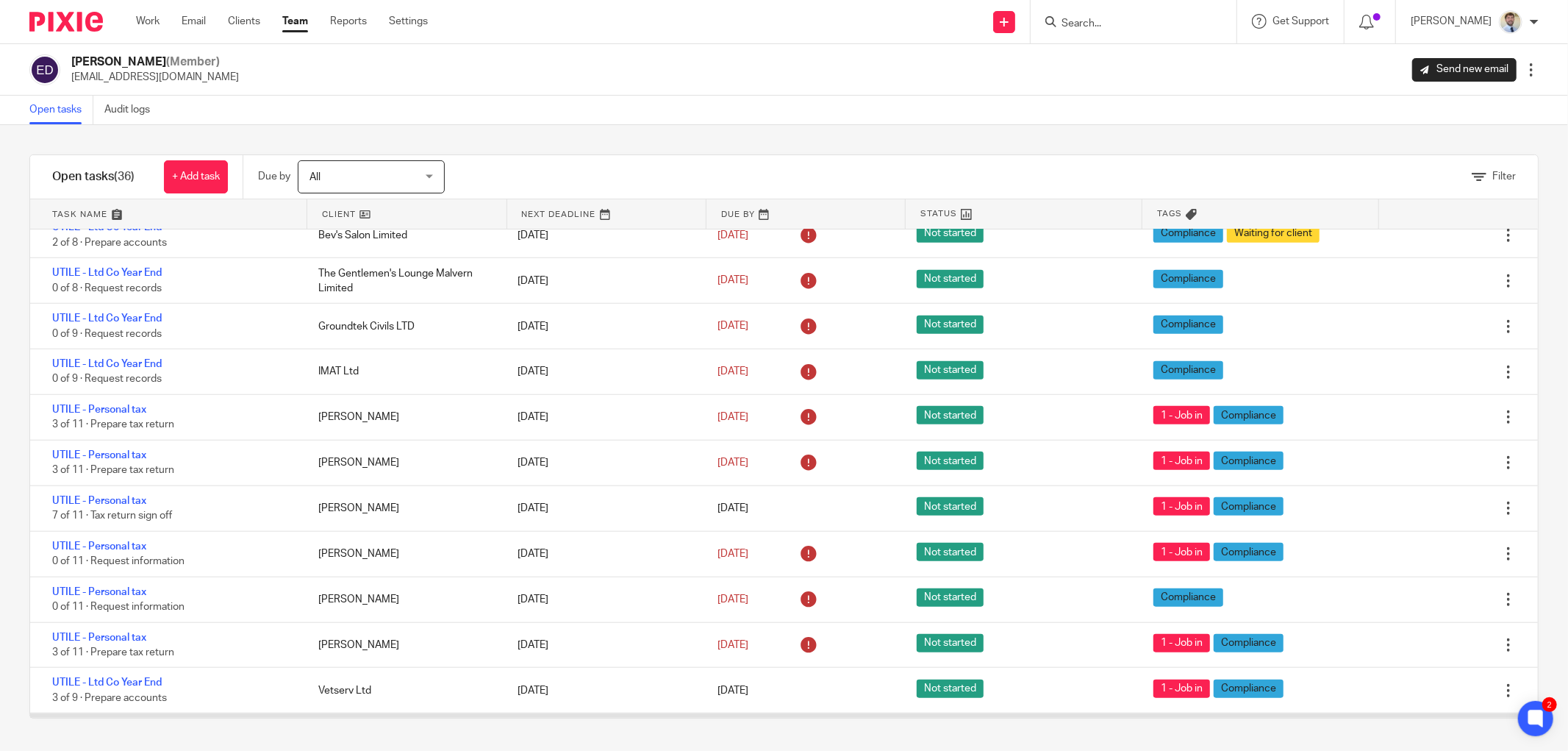
scroll to position [1179, 0]
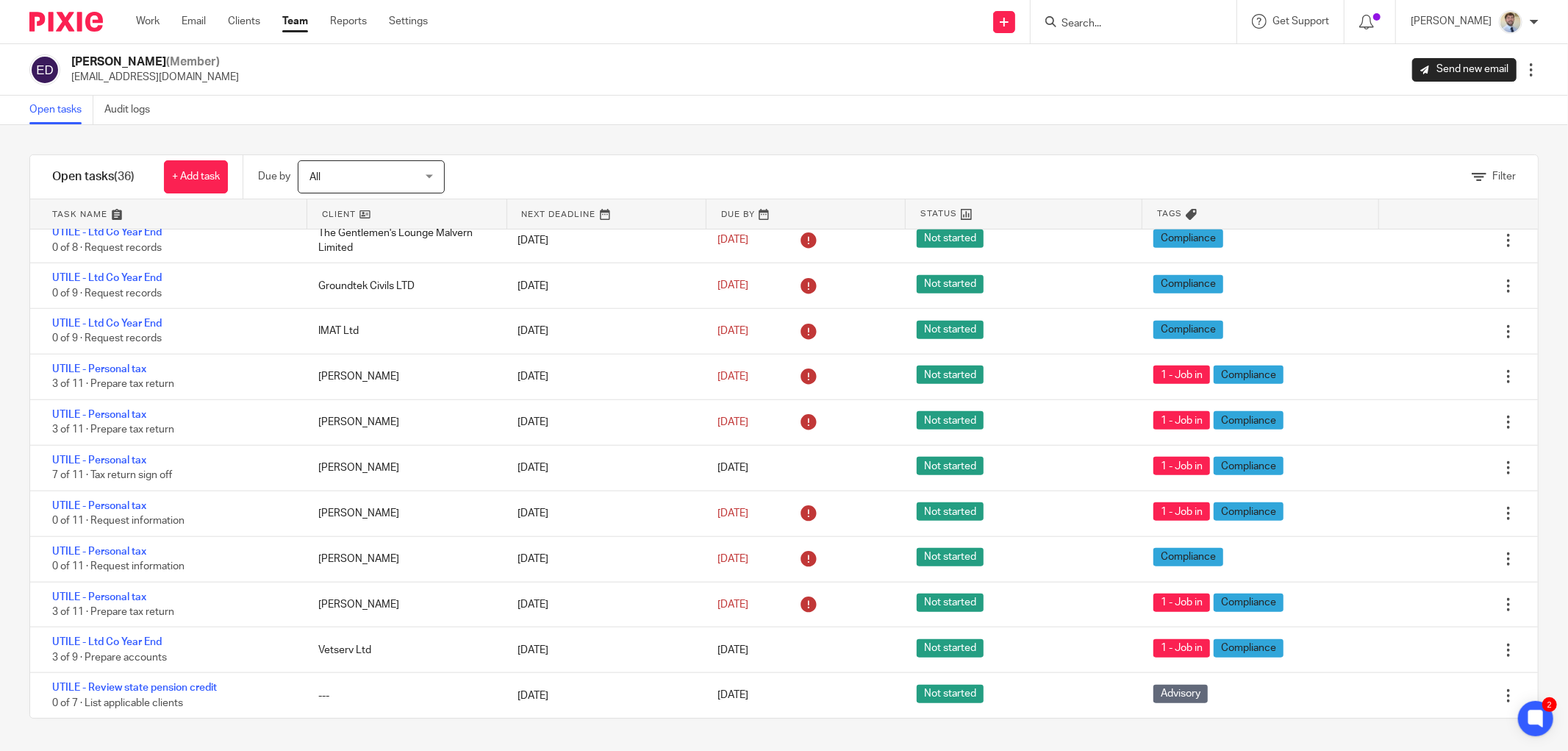
click at [410, 84] on div "Ellie Dowen (Member) ellie@utileaccountancy.co.uk Send new email Edit user Tran…" at bounding box center [784, 69] width 1509 height 31
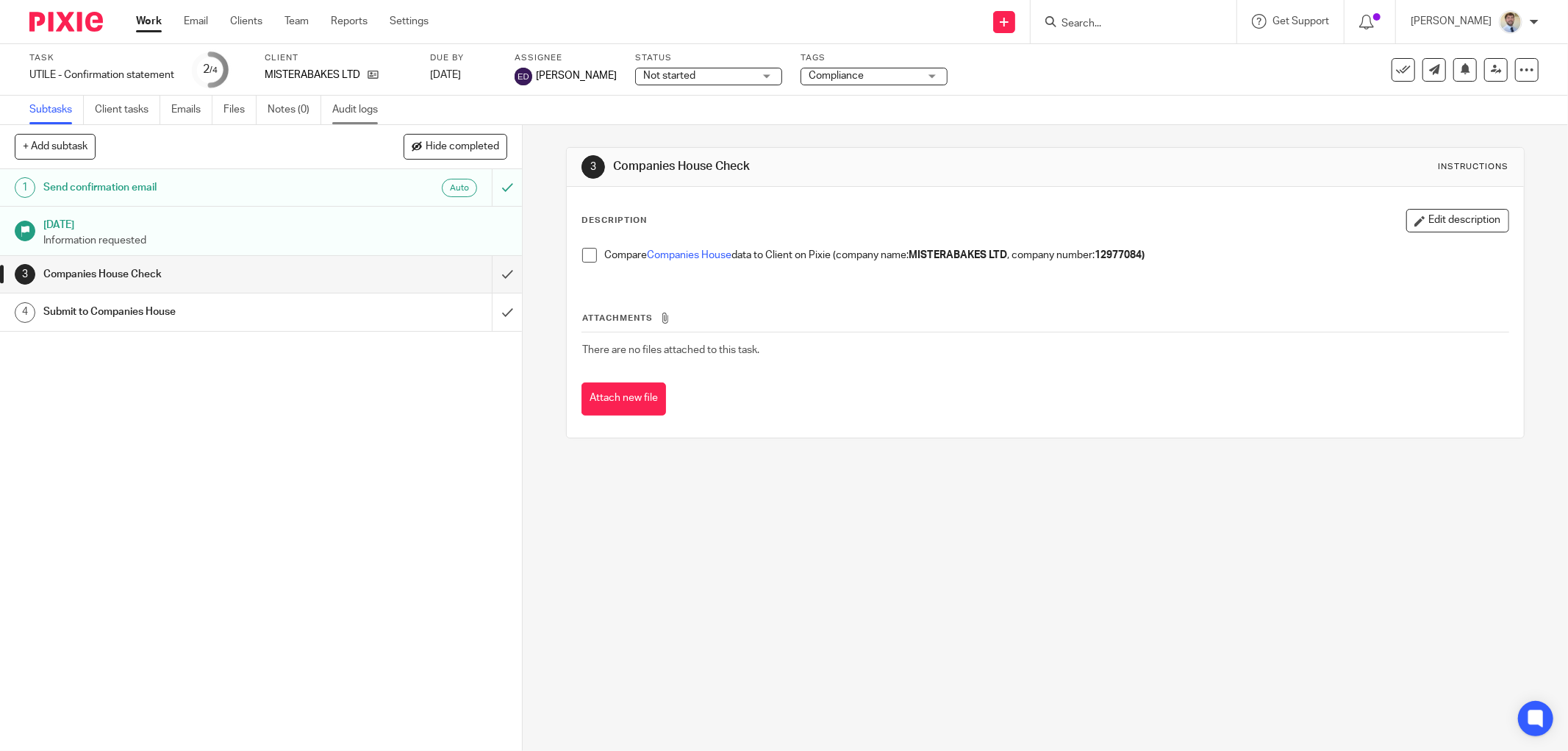
click at [369, 119] on link "Audit logs" at bounding box center [361, 110] width 57 height 29
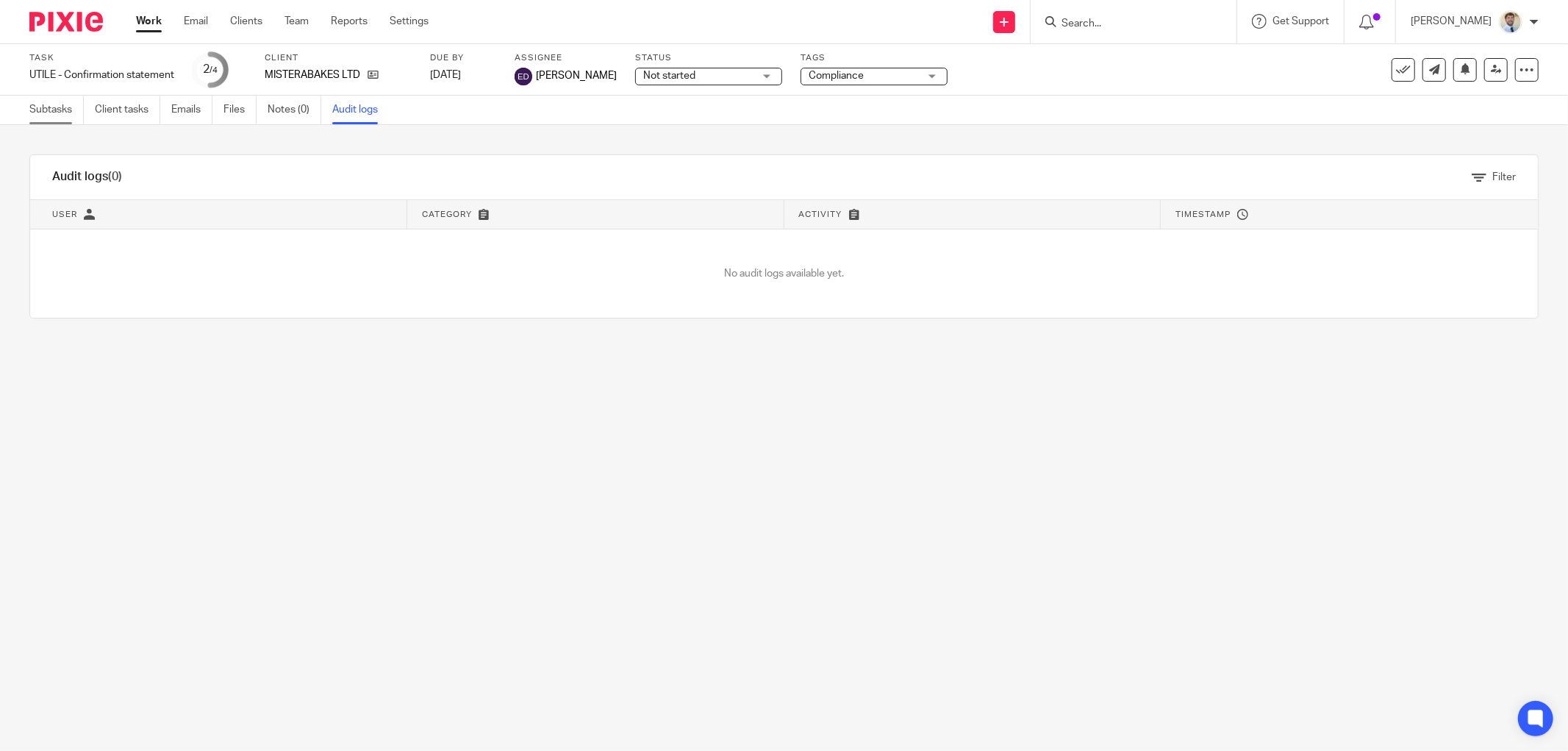
click at [57, 97] on link "Subtasks" at bounding box center [57, 110] width 54 height 29
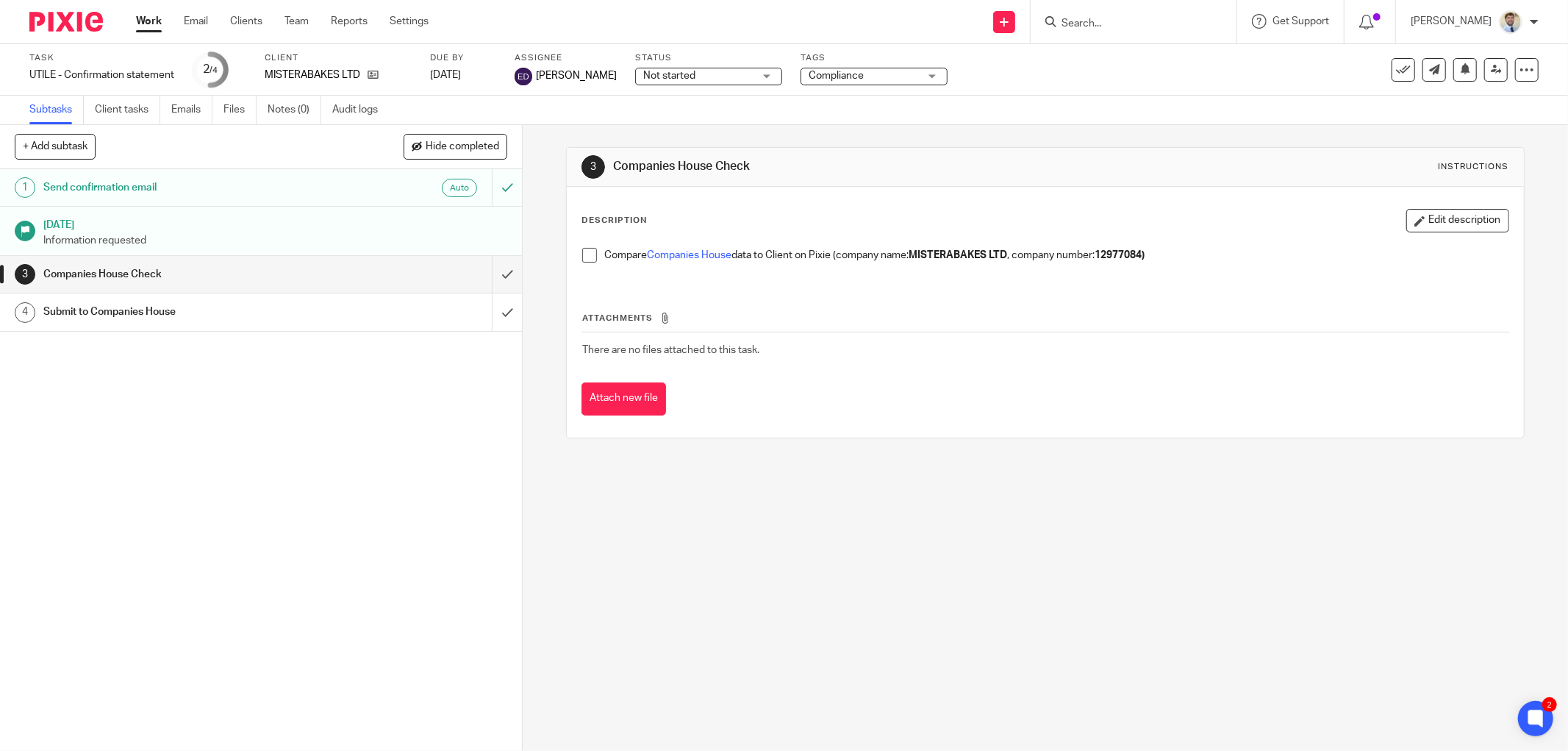
drag, startPoint x: 392, startPoint y: 78, endPoint x: 383, endPoint y: 78, distance: 9.0
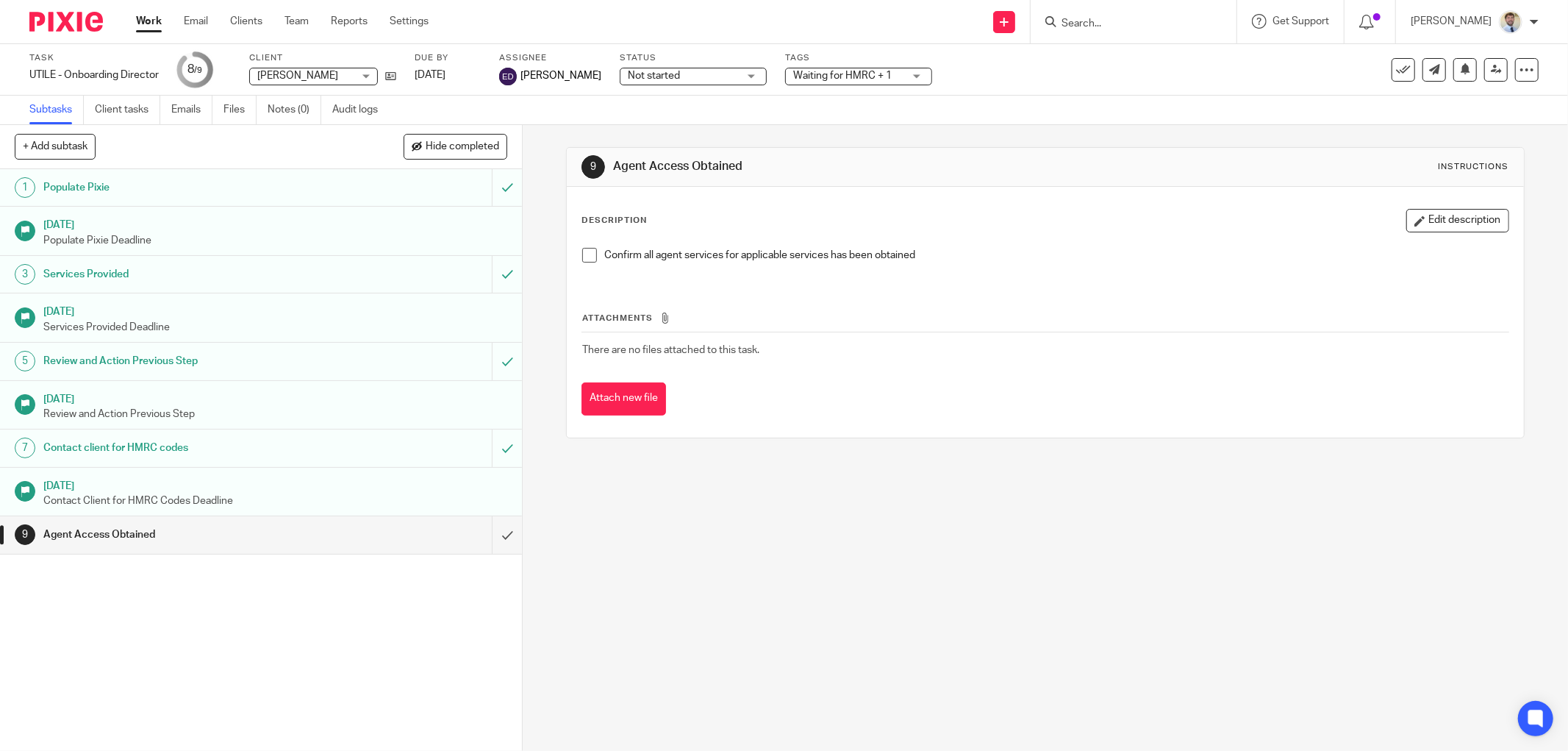
click at [560, 313] on div "9 Agent Access Obtained Instructions Description Edit description Confirm all a…" at bounding box center [1045, 438] width 1045 height 626
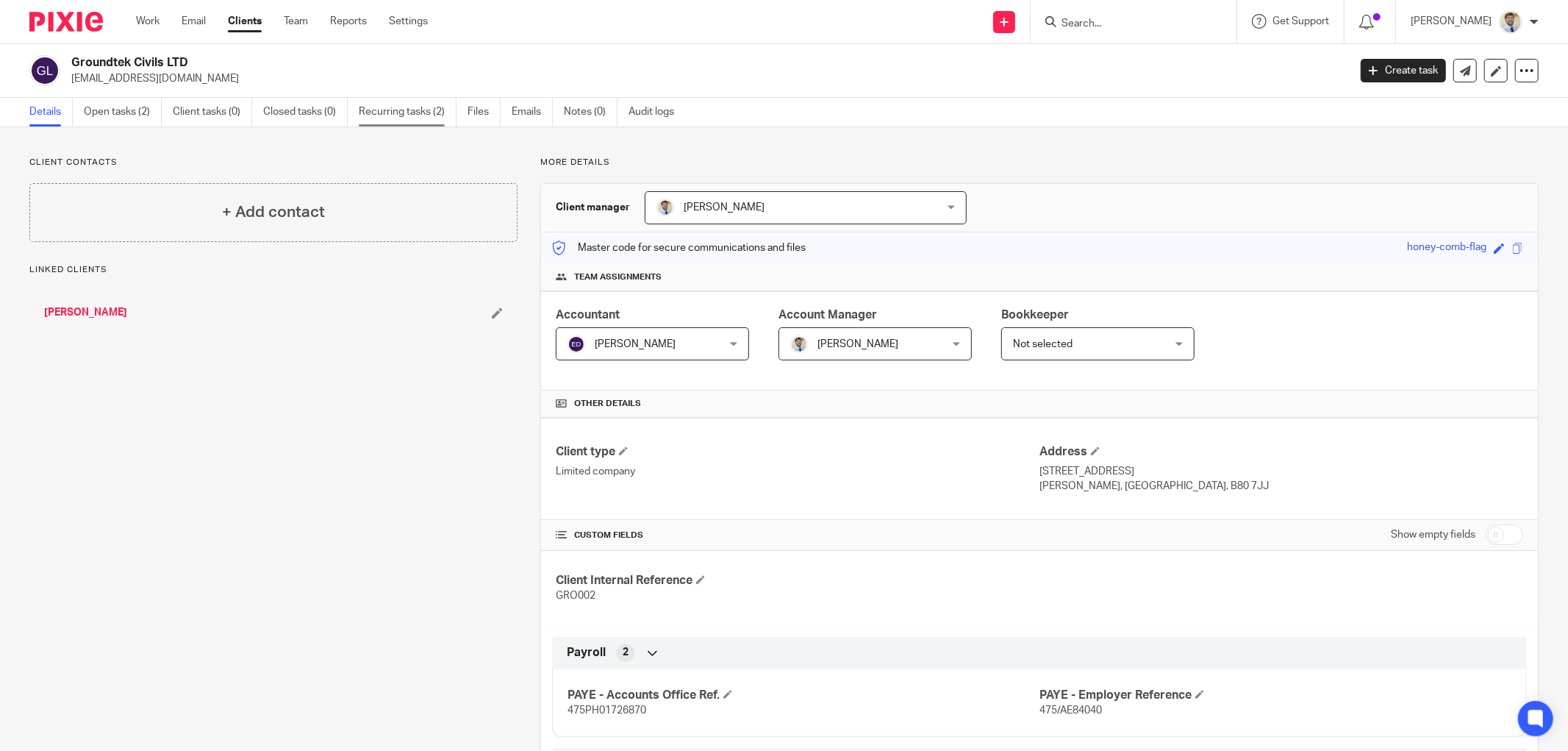
click at [419, 109] on link "Recurring tasks (2)" at bounding box center [407, 112] width 98 height 29
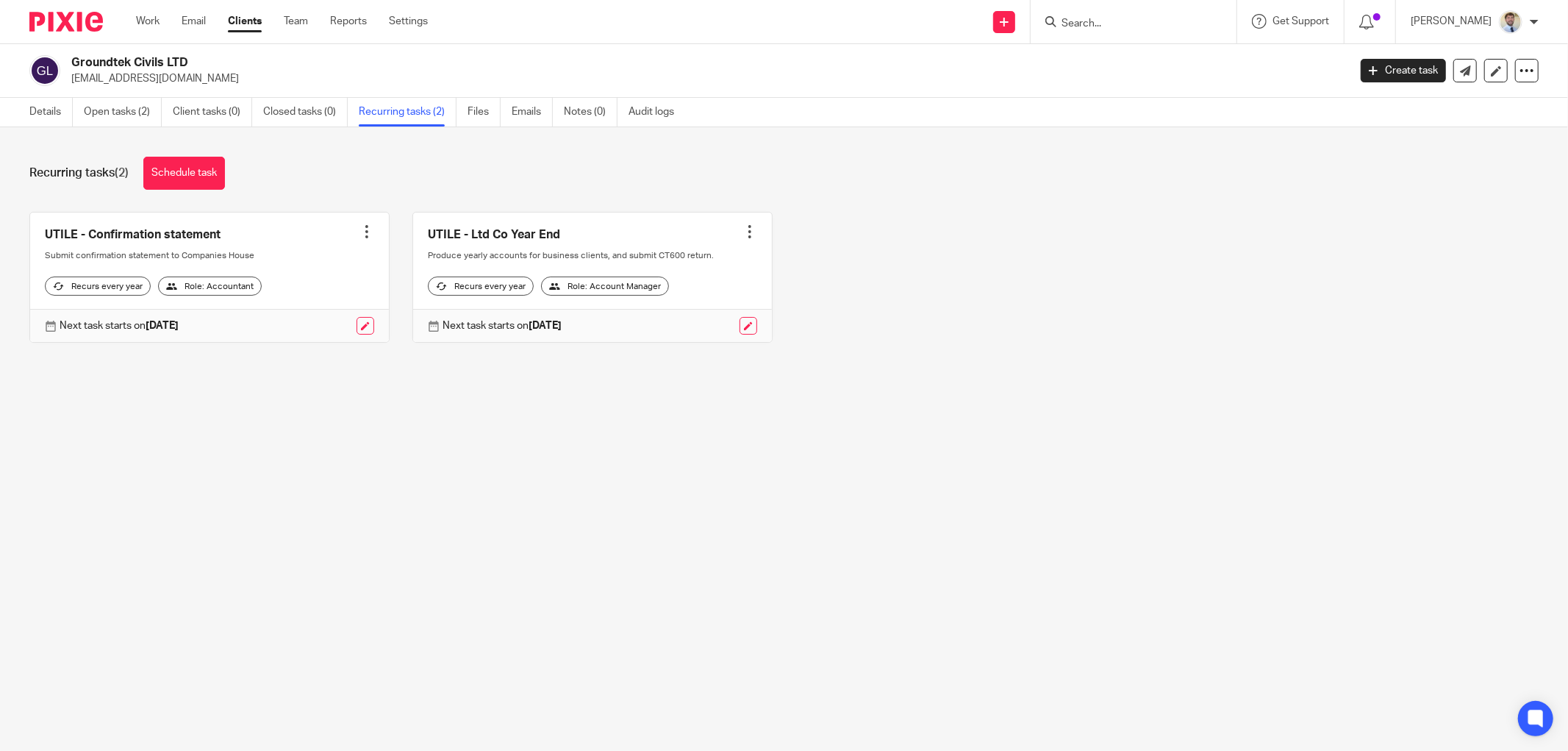
click at [370, 429] on main "Groundtek Civils LTD [EMAIL_ADDRESS][DOMAIN_NAME] Create task Update from Compa…" at bounding box center [784, 376] width 1568 height 751
click at [31, 109] on link "Details" at bounding box center [51, 112] width 44 height 29
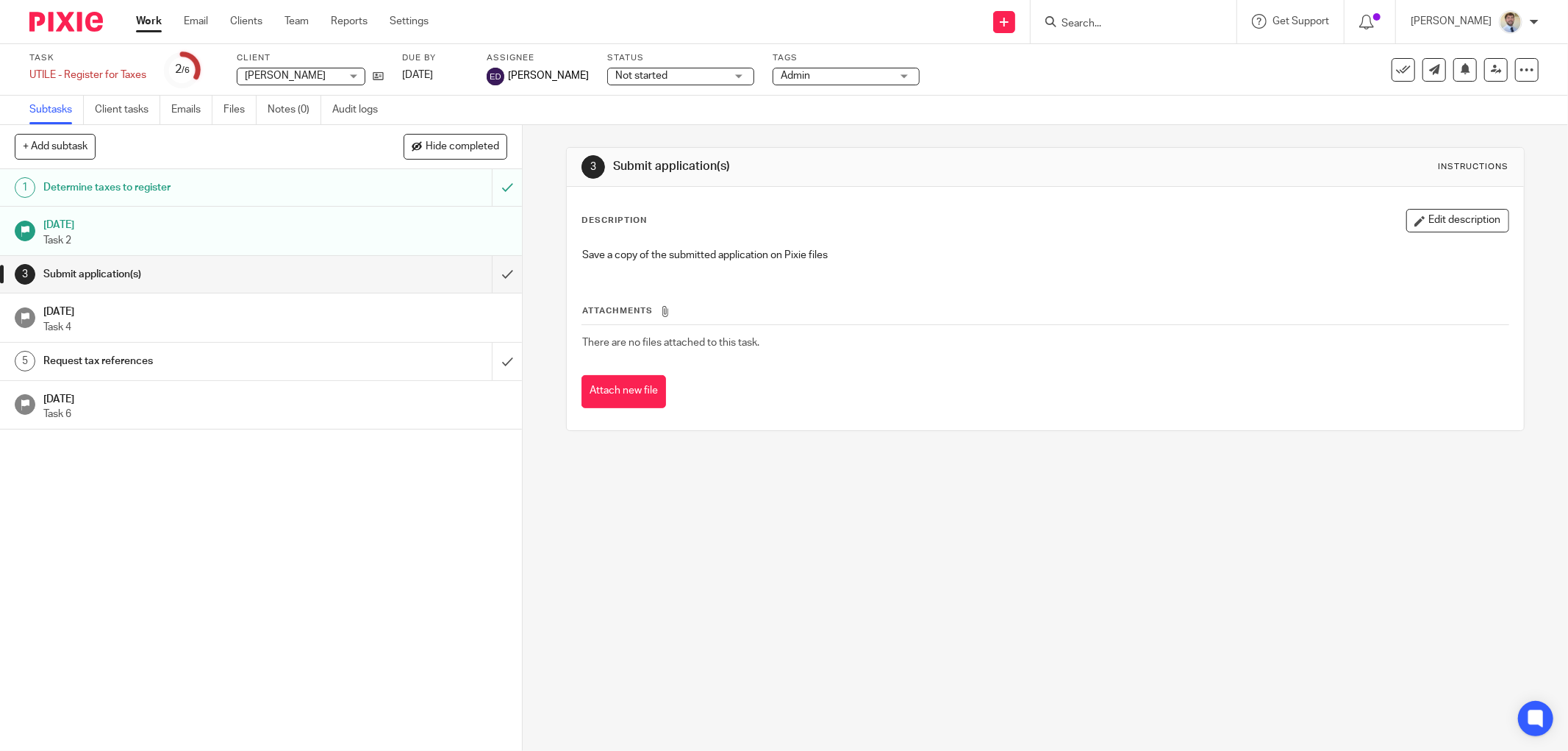
click at [292, 186] on h1 "Determine taxes to register" at bounding box center [188, 187] width 290 height 22
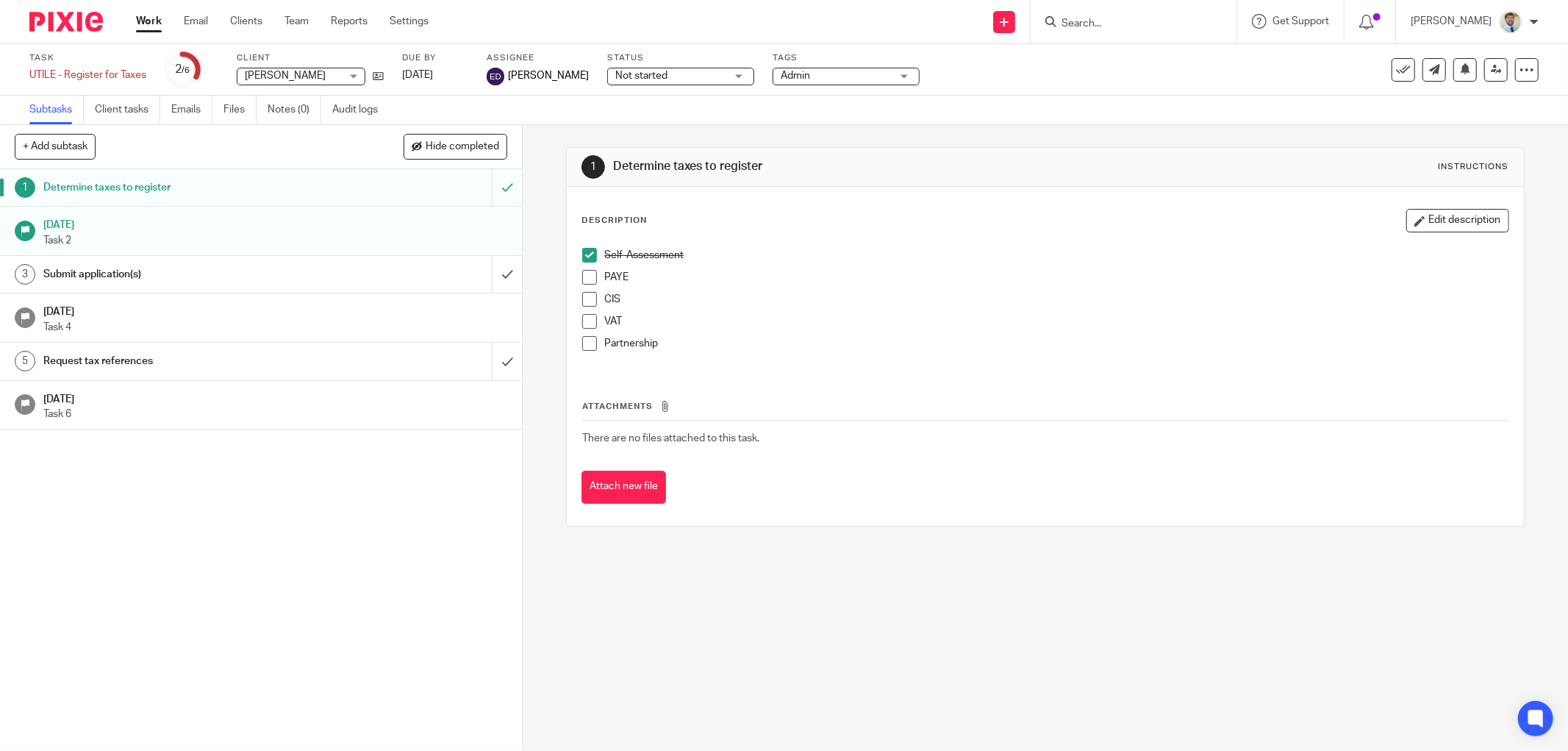
click at [438, 274] on div "Submit application(s)" at bounding box center [261, 275] width 434 height 22
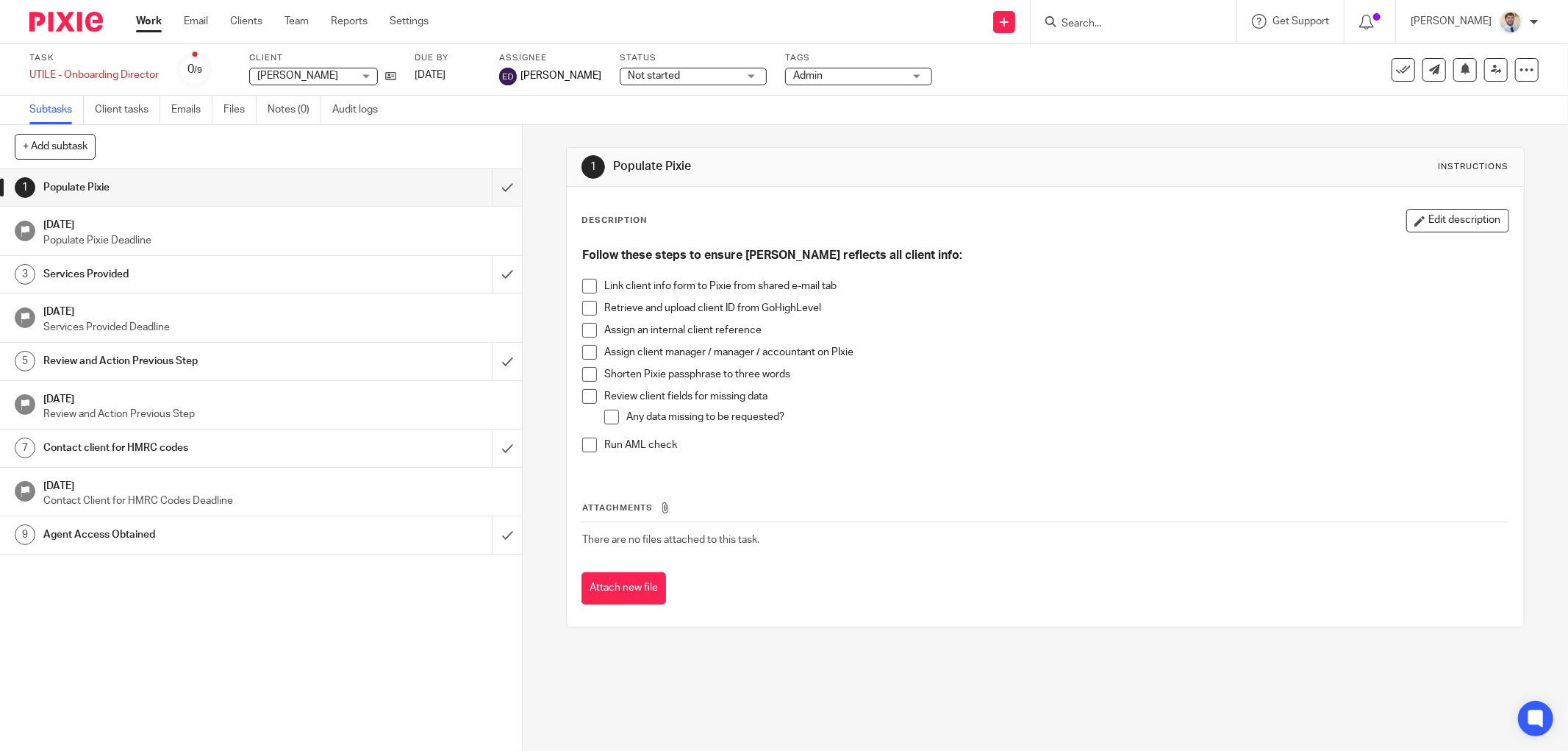
click at [132, 274] on h1 "Services Provided" at bounding box center [188, 275] width 290 height 22
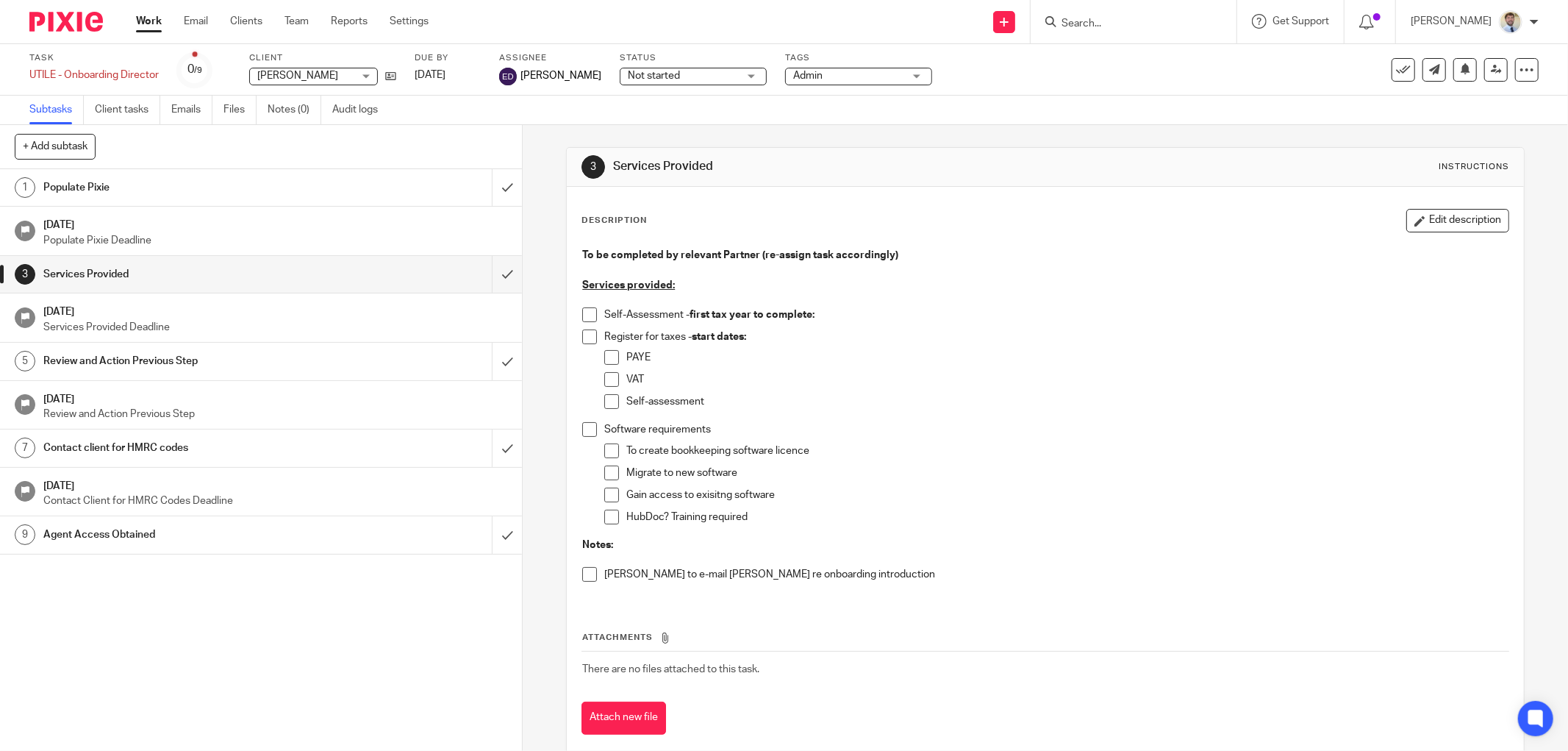
click at [524, 261] on div "3 Services Provided Instructions Description Edit description To be completed b…" at bounding box center [1045, 438] width 1045 height 626
click at [588, 312] on span at bounding box center [590, 315] width 15 height 15
click at [1435, 216] on button "Edit description" at bounding box center [1458, 220] width 102 height 23
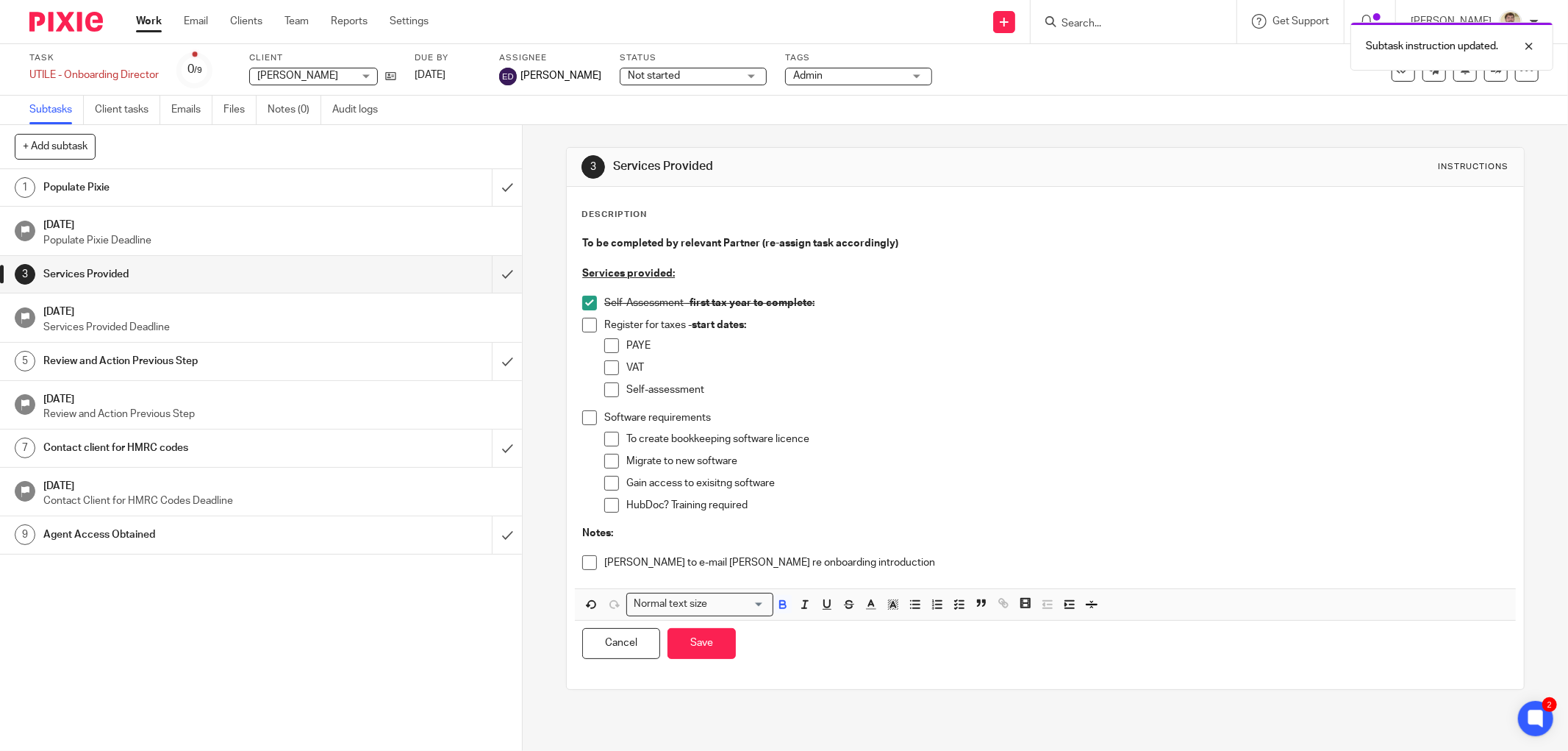
click at [1010, 312] on div "Self-Assessment - first tax year to complete:" at bounding box center [1057, 307] width 905 height 22
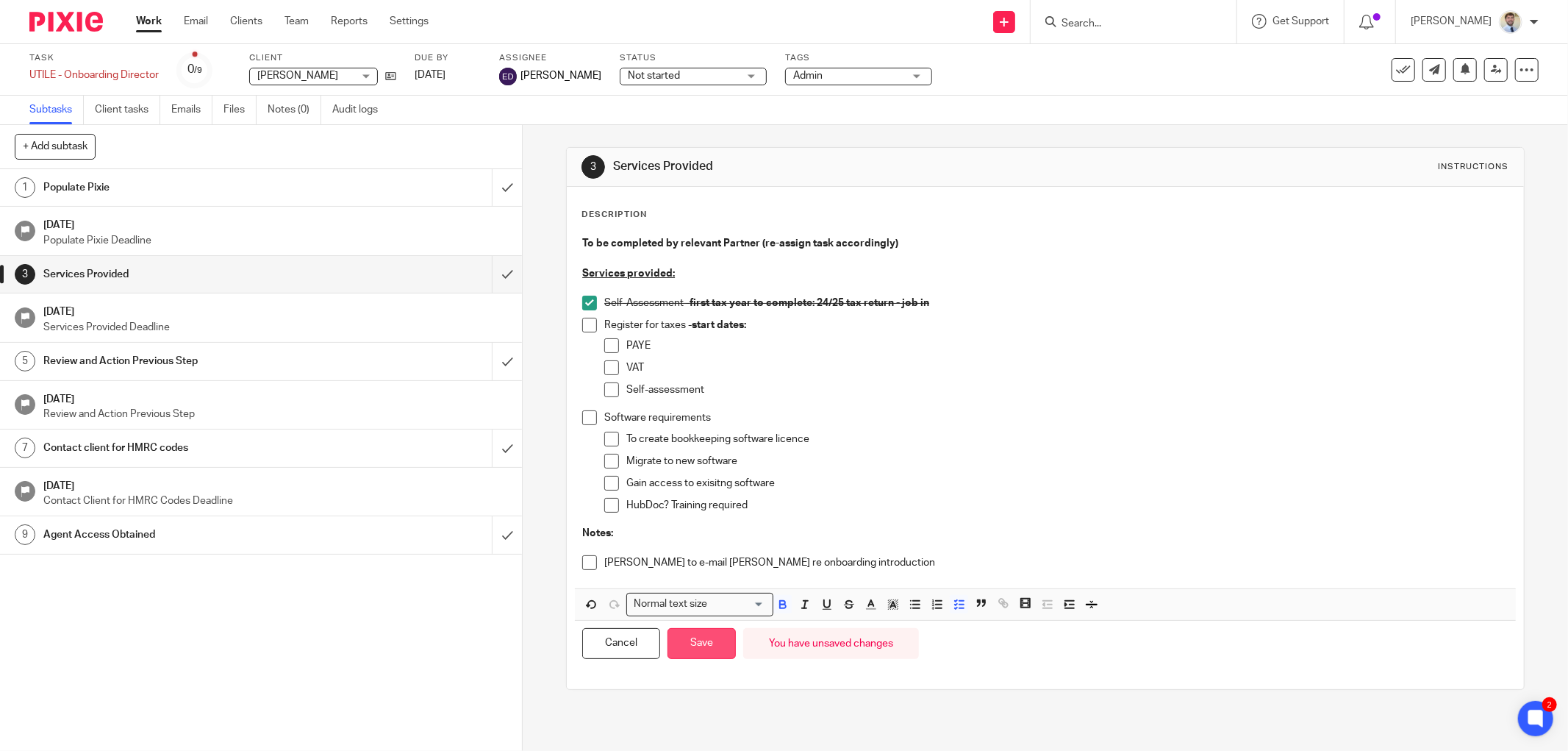
click at [687, 640] on button "Save" at bounding box center [702, 644] width 68 height 32
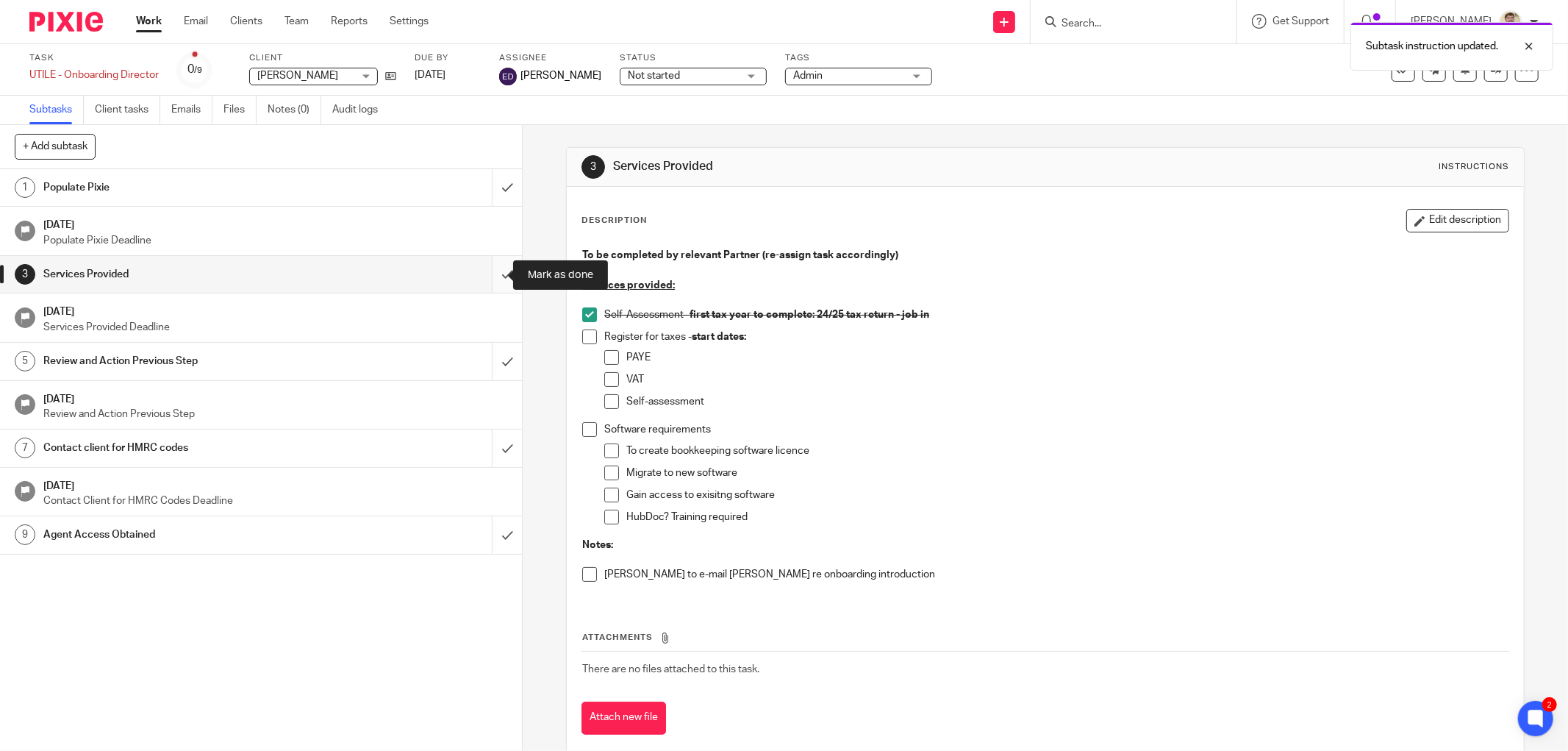
click at [484, 275] on input "submit" at bounding box center [261, 274] width 522 height 36
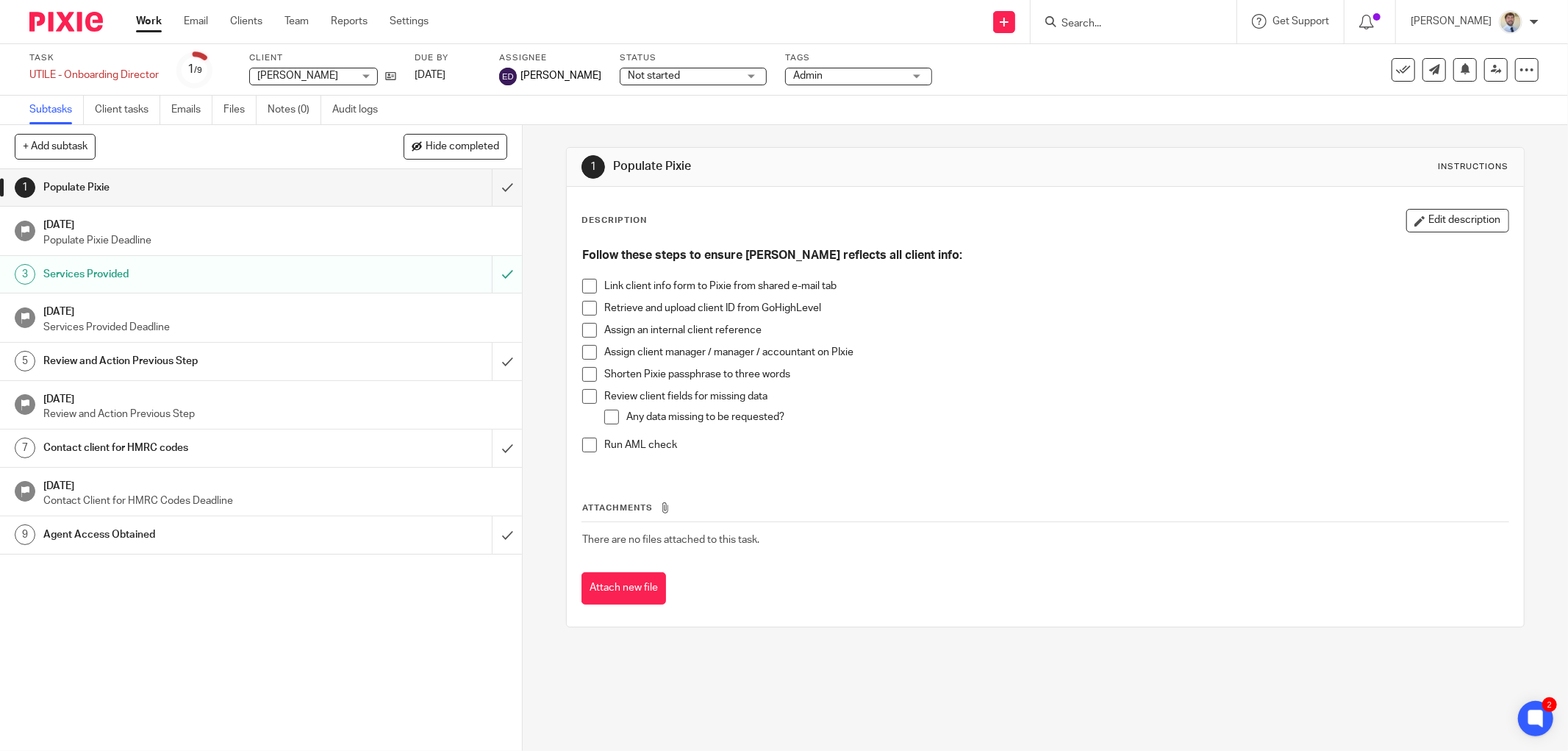
click at [523, 354] on div "1 Populate Pixie Instructions Description Edit description Follow these steps t…" at bounding box center [1045, 438] width 1045 height 626
click at [587, 135] on div "1 Populate Pixie Instructions Description Edit description Follow these steps t…" at bounding box center [1045, 387] width 959 height 525
click at [523, 127] on div "1 Populate Pixie Instructions Description Edit description Follow these steps t…" at bounding box center [1045, 438] width 1045 height 626
click at [824, 346] on p "Assign client manager / manager / accountant on PIxie" at bounding box center [1057, 352] width 905 height 15
click at [1035, 142] on div "1 Populate Pixie Instructions Description Edit description Follow these steps t…" at bounding box center [1045, 387] width 959 height 525
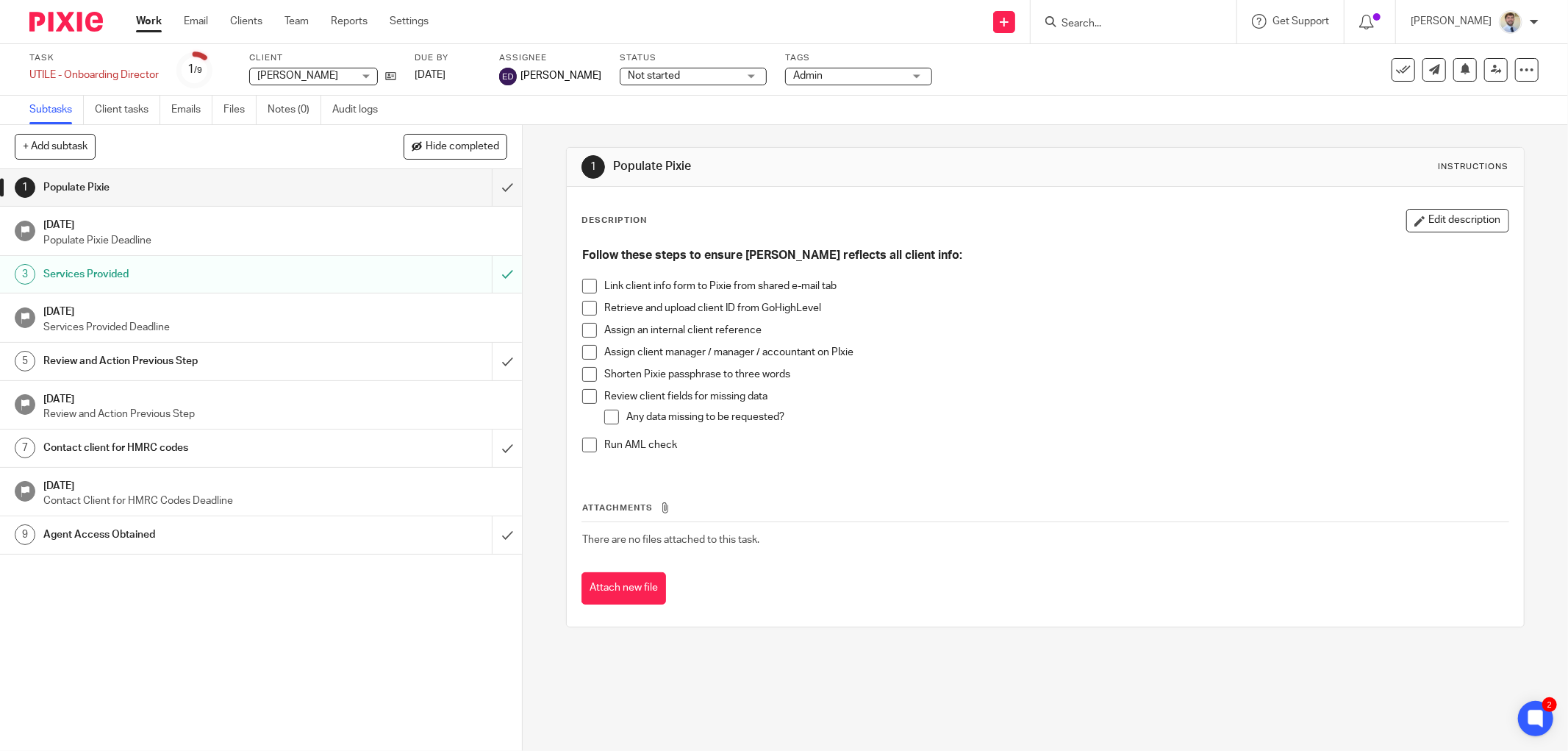
click at [691, 157] on div "1 Populate Pixie Instructions" at bounding box center [1045, 167] width 928 height 23
click at [532, 196] on div "1 Populate Pixie Instructions Description Edit description Follow these steps t…" at bounding box center [1045, 438] width 1045 height 626
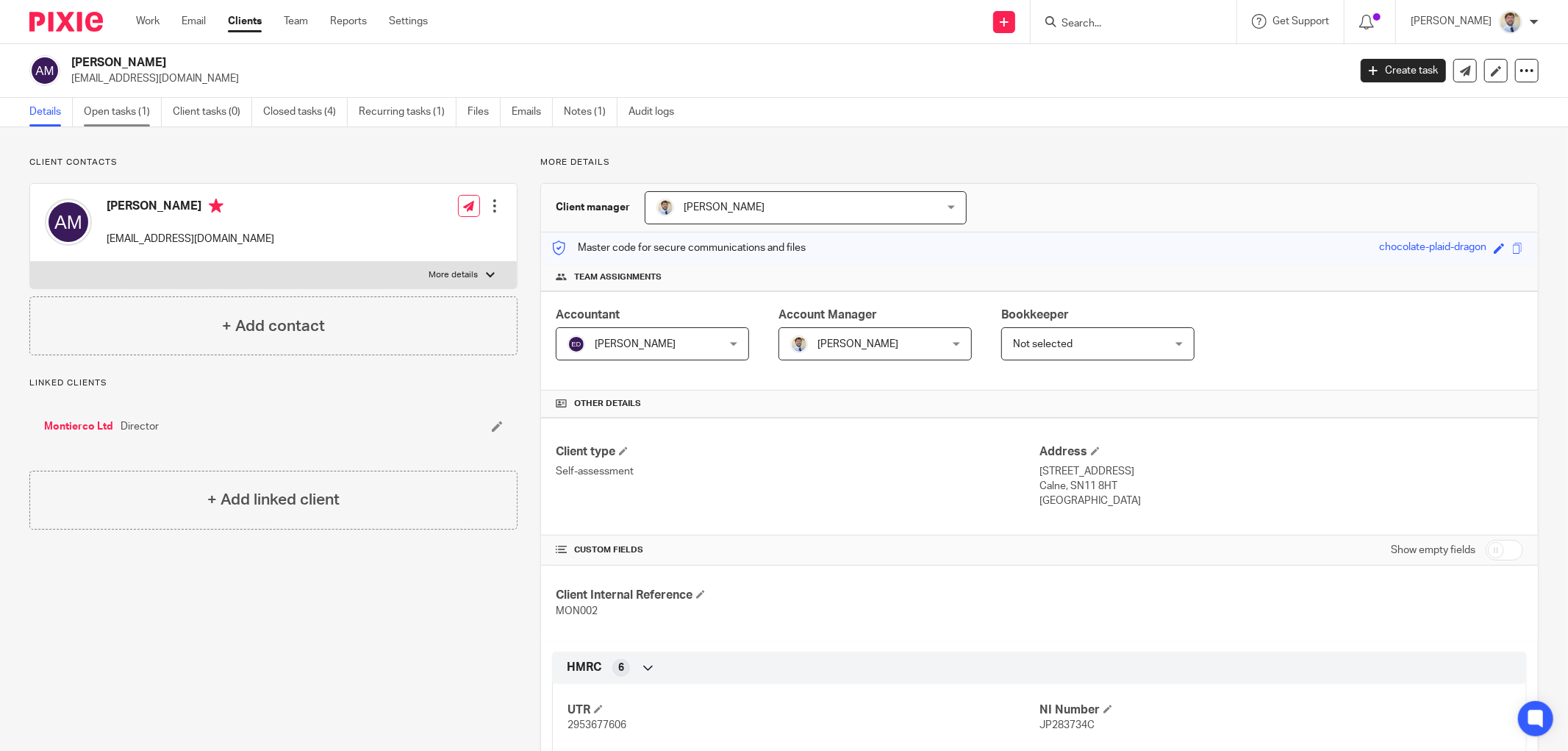
click at [117, 114] on link "Open tasks (1)" at bounding box center [123, 112] width 78 height 29
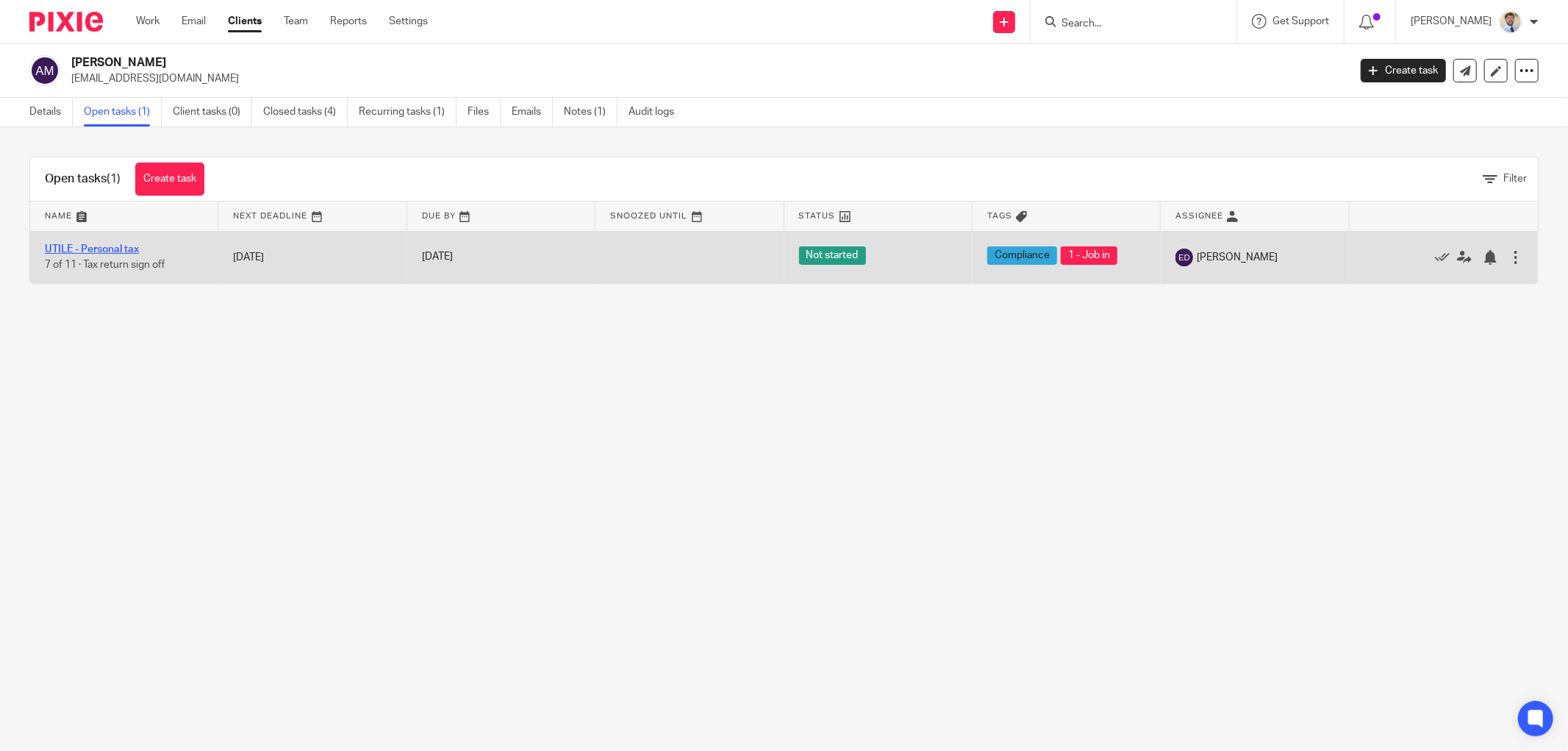
click at [104, 250] on link "UTILE - Personal tax" at bounding box center [91, 249] width 94 height 10
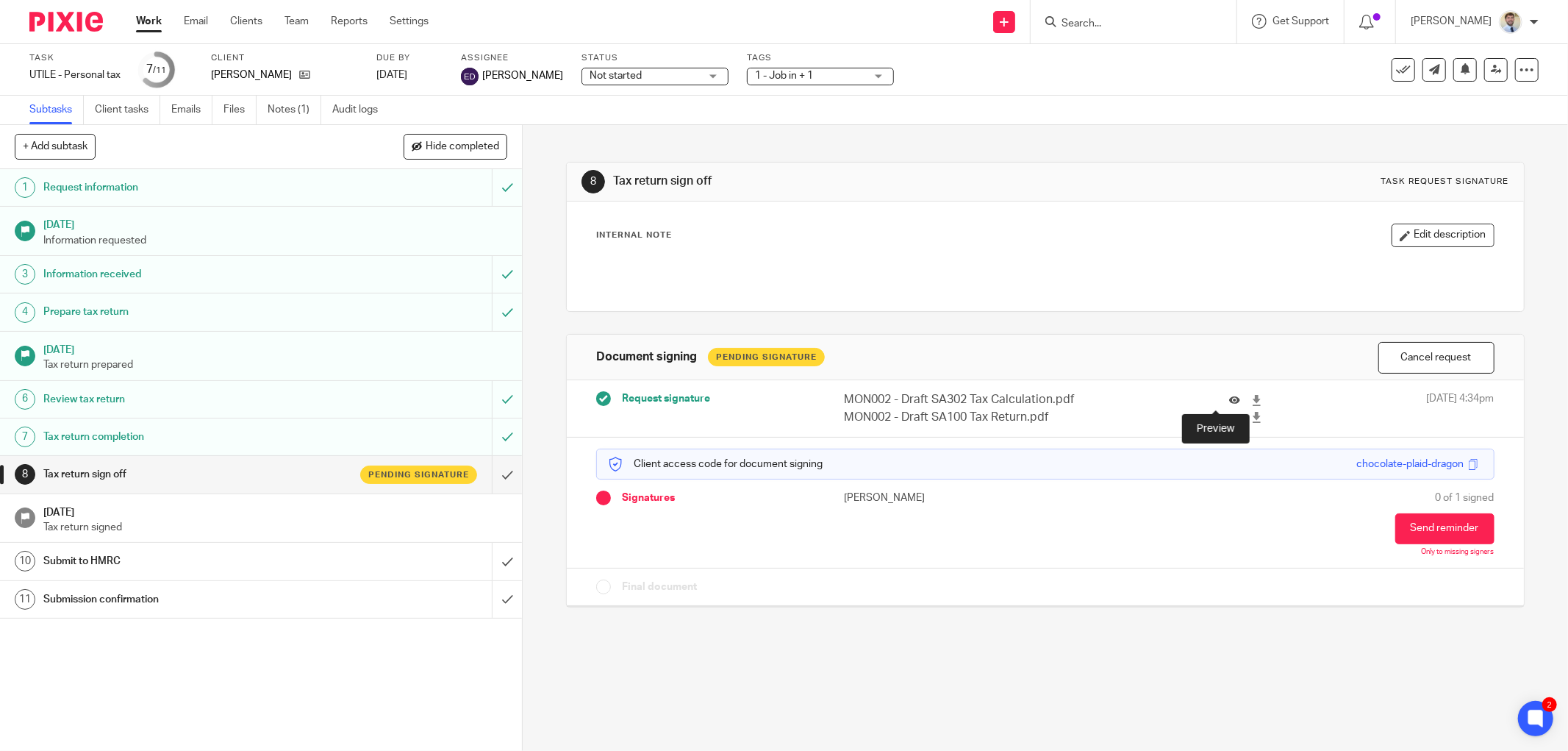
click at [1230, 400] on icon at bounding box center [1235, 401] width 11 height 11
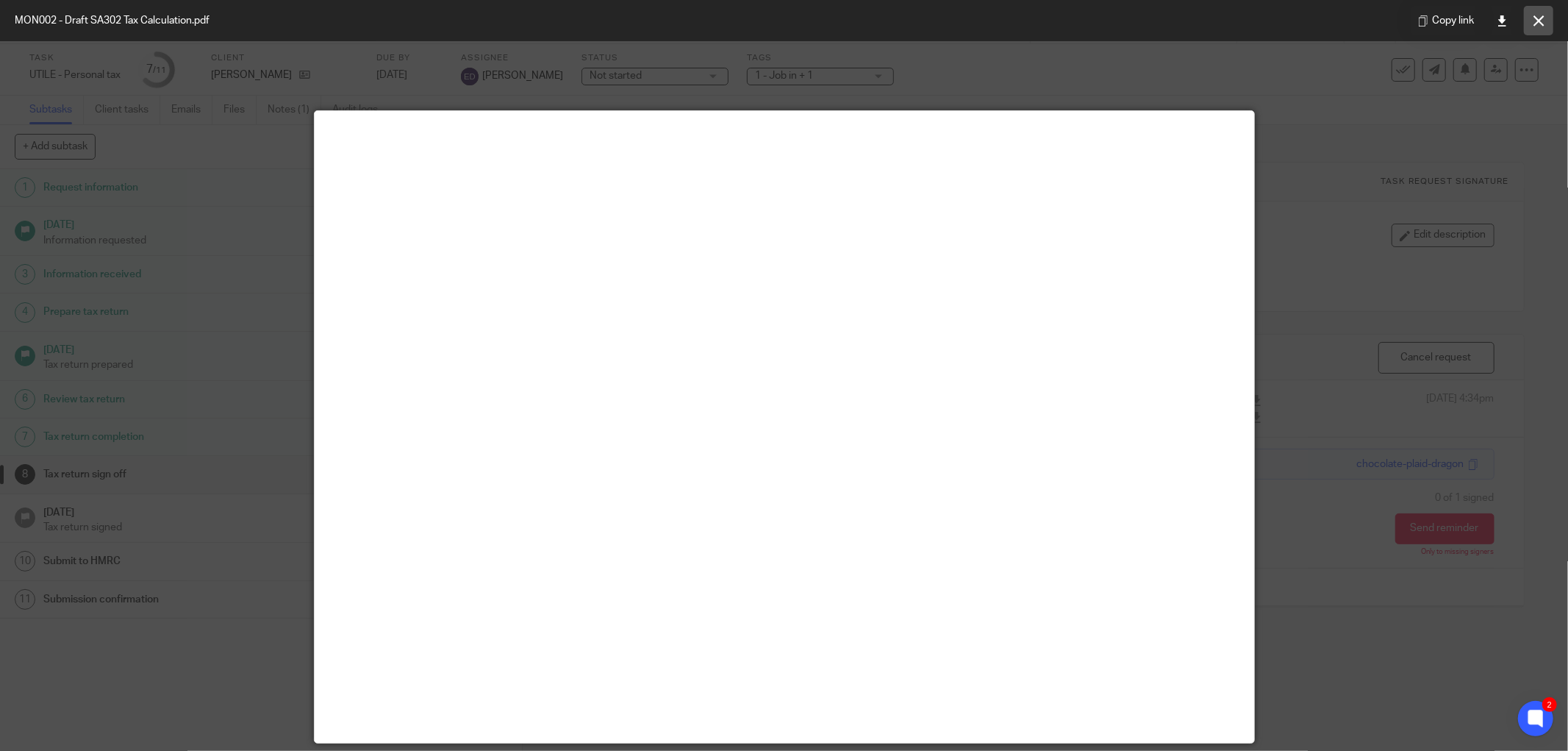
click at [1530, 24] on button at bounding box center [1539, 20] width 30 height 30
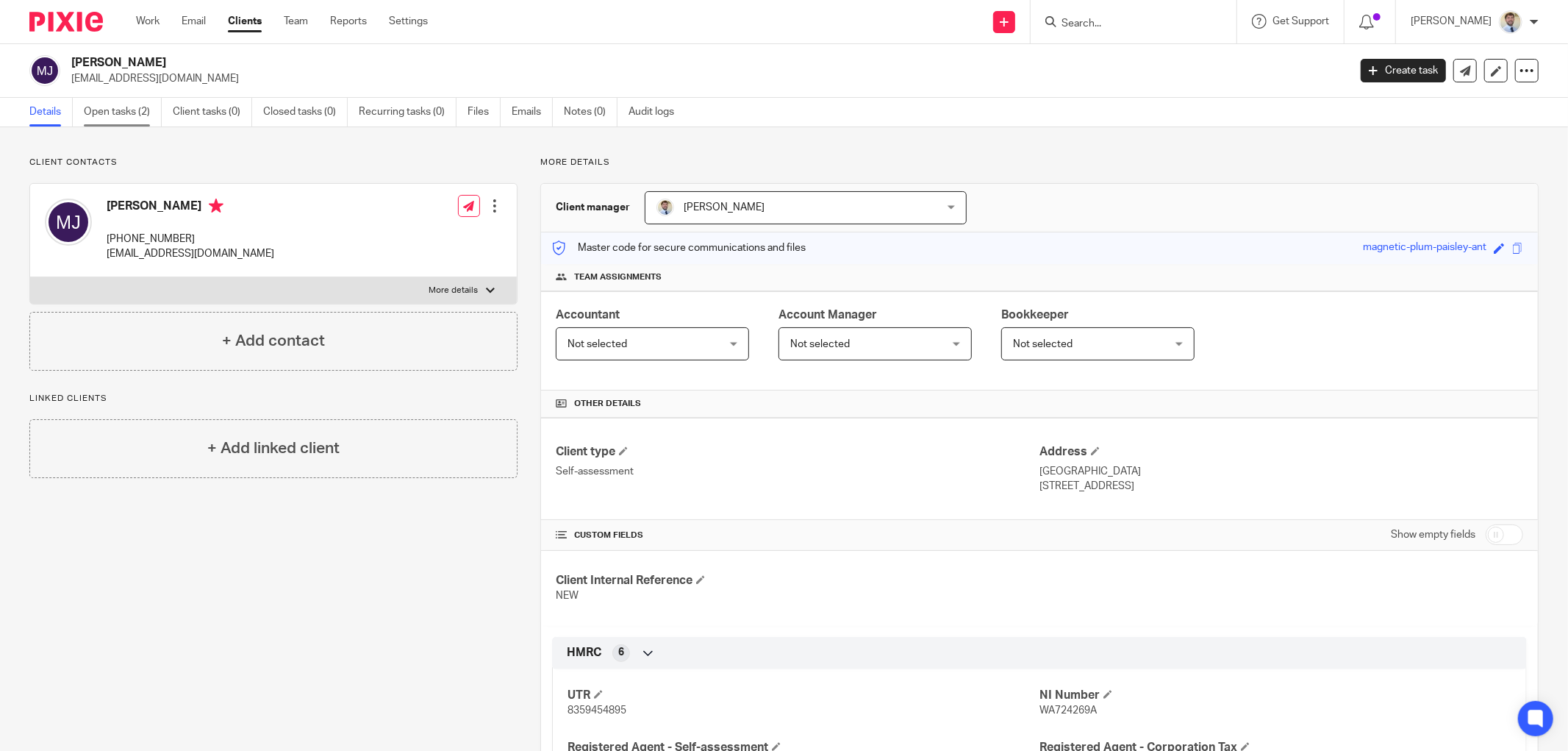
click at [122, 114] on link "Open tasks (2)" at bounding box center [123, 112] width 78 height 29
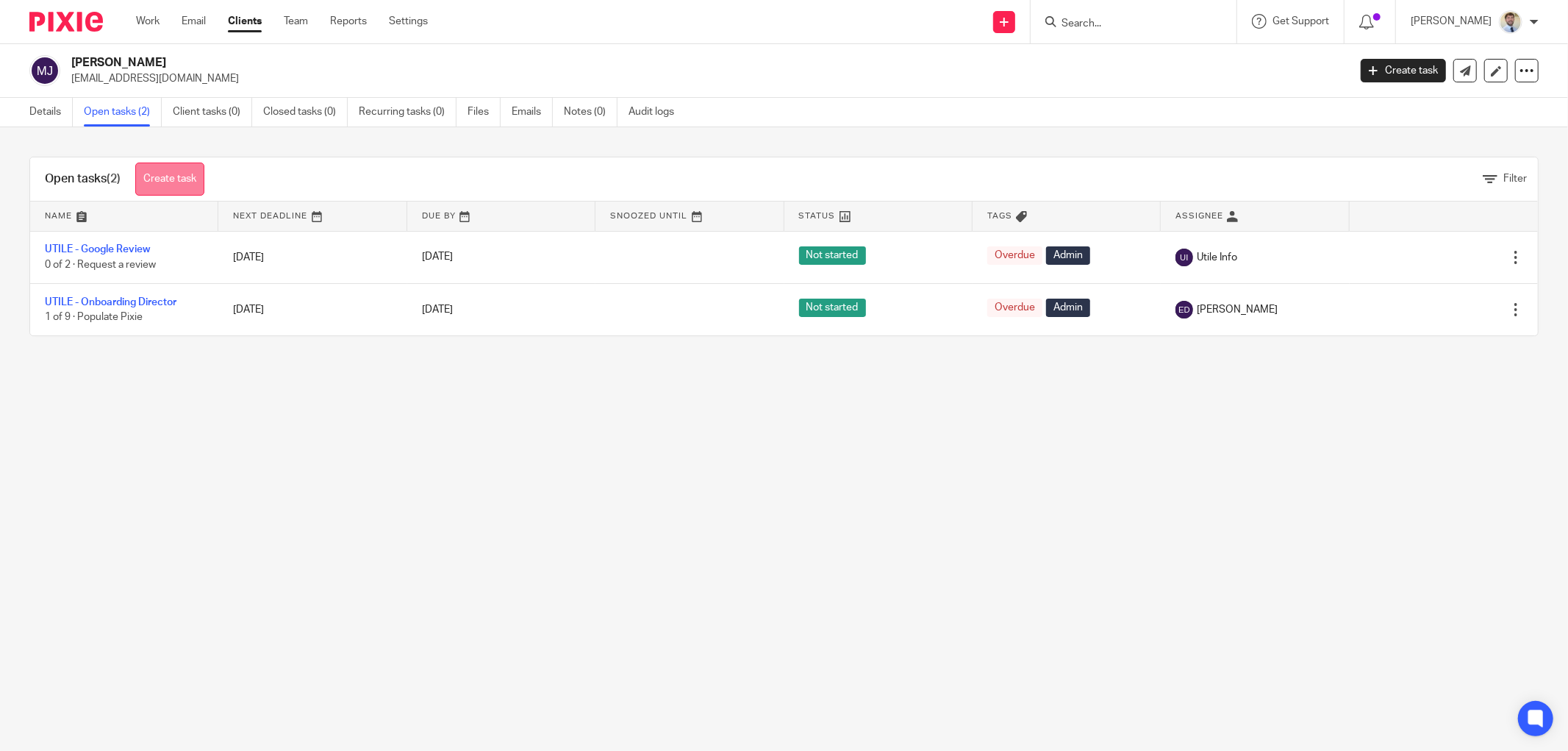
click at [170, 177] on link "Create task" at bounding box center [170, 179] width 69 height 34
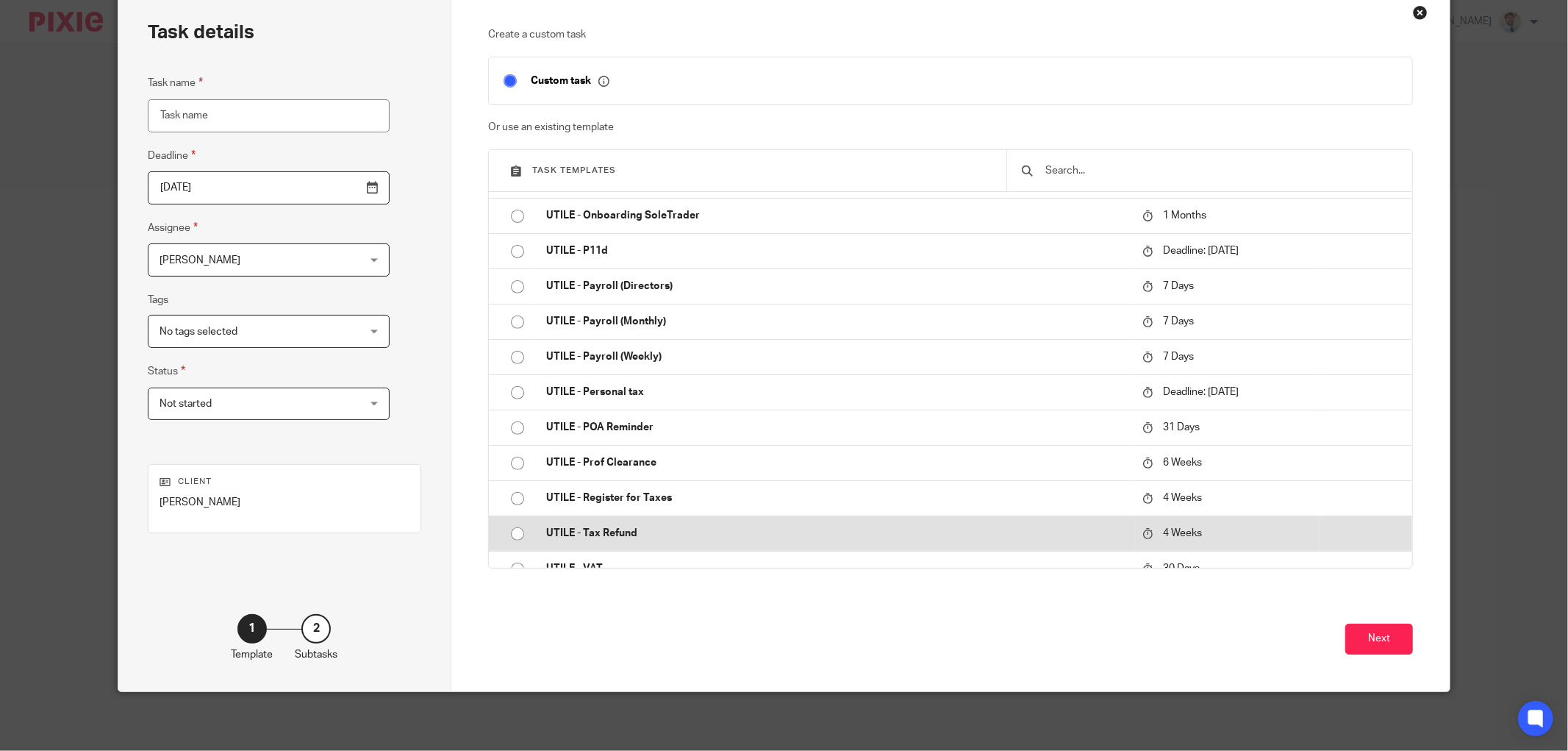
scroll to position [541, 0]
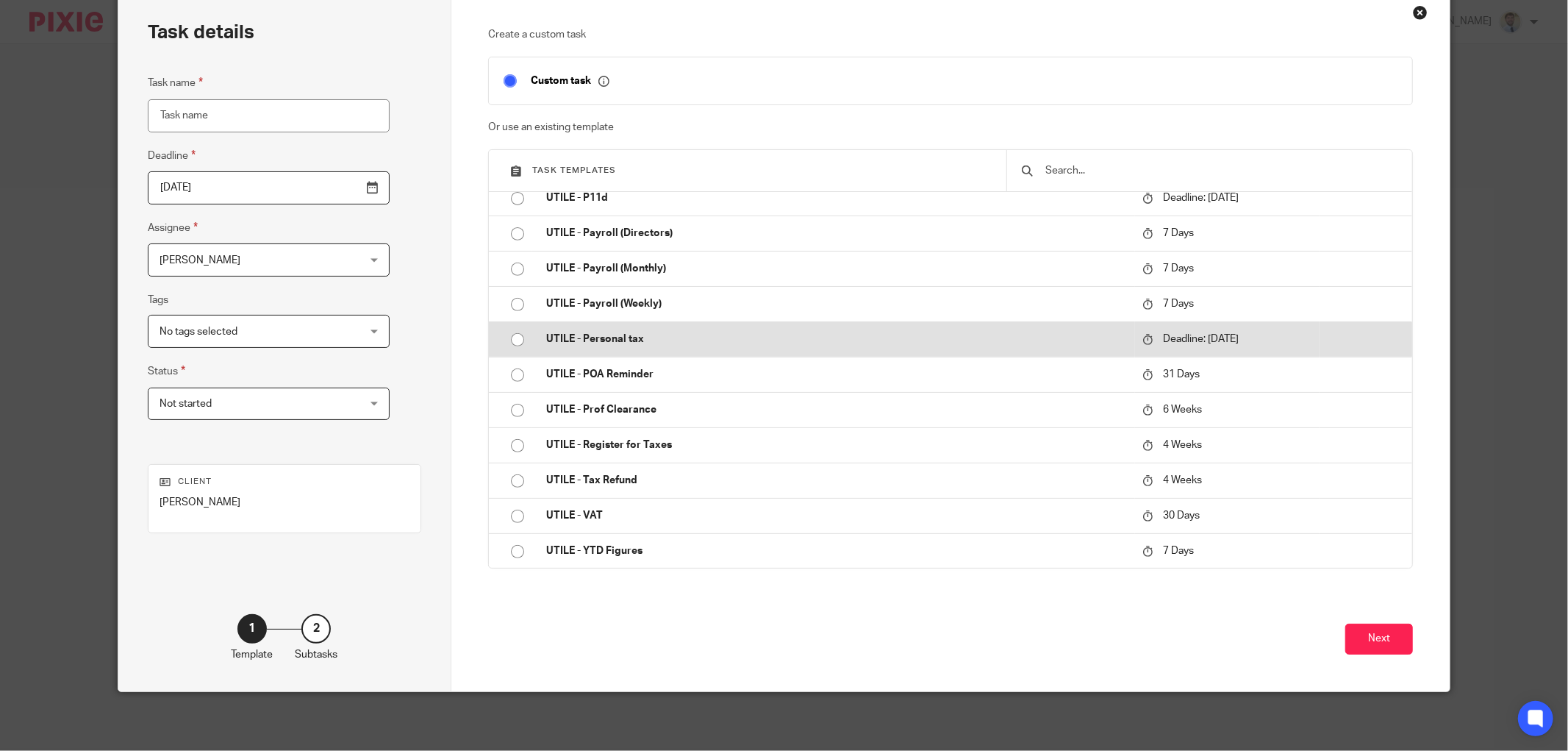
click at [566, 324] on td "UTILE - Personal tax" at bounding box center [834, 339] width 604 height 35
type input "[DATE]"
type input "UTILE - Personal tax"
checkbox input "false"
radio input "true"
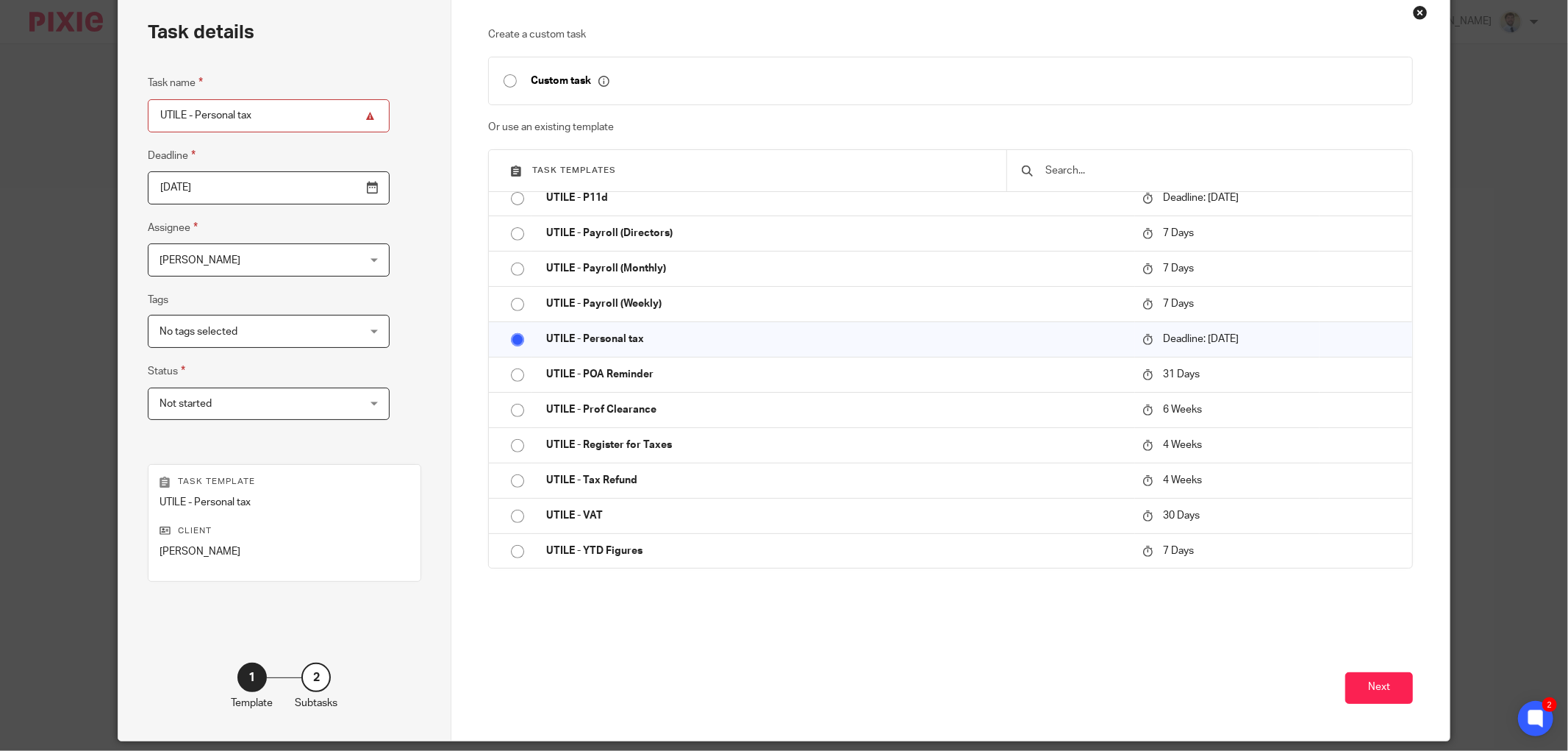
click at [197, 406] on span "Not started" at bounding box center [185, 403] width 52 height 10
click at [192, 400] on div "Not started" at bounding box center [185, 403] width 52 height 10
click at [188, 340] on span "No tags selected" at bounding box center [251, 331] width 184 height 31
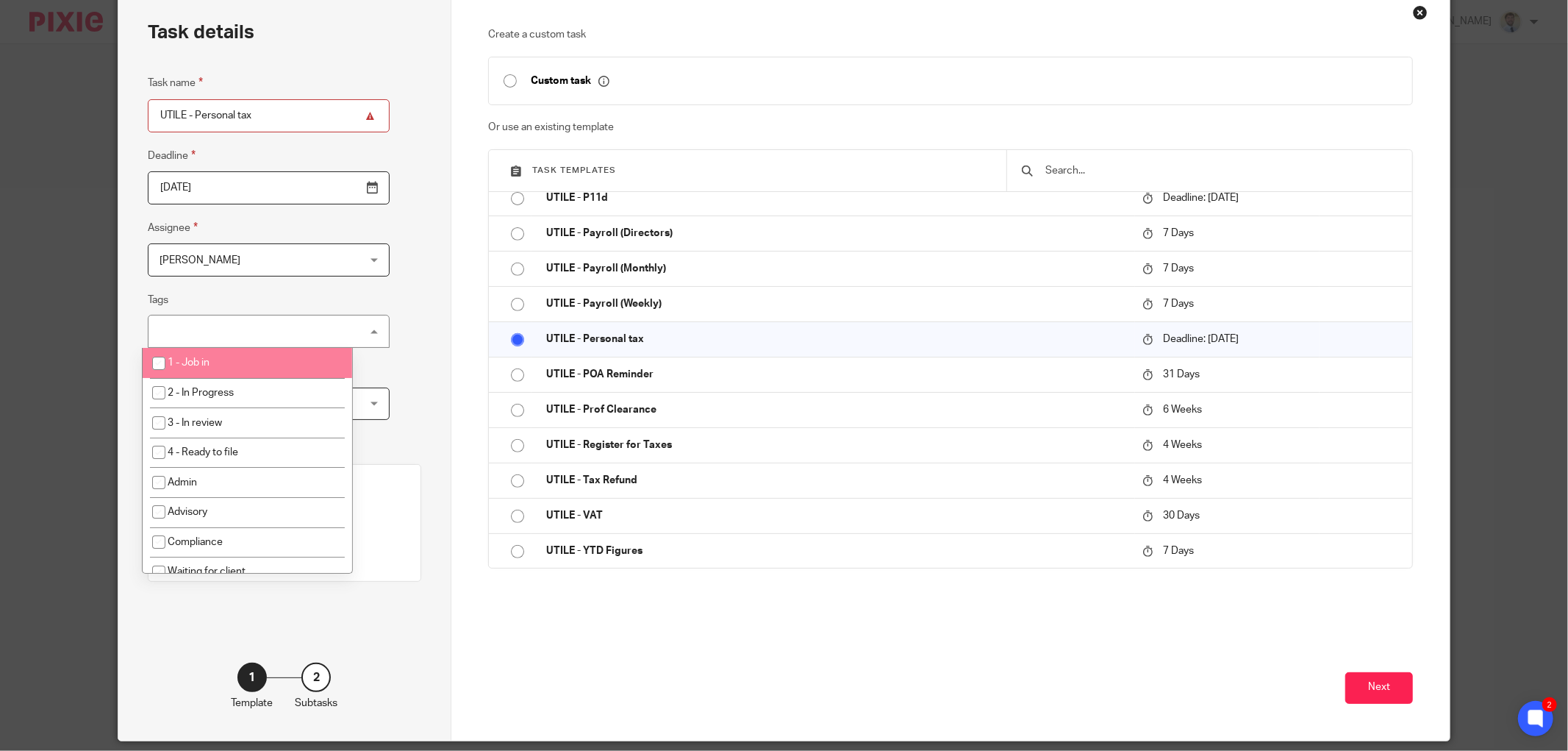
drag, startPoint x: 186, startPoint y: 361, endPoint x: 190, endPoint y: 338, distance: 23.3
click at [186, 361] on span "1 - Job in" at bounding box center [188, 362] width 42 height 10
checkbox input "true"
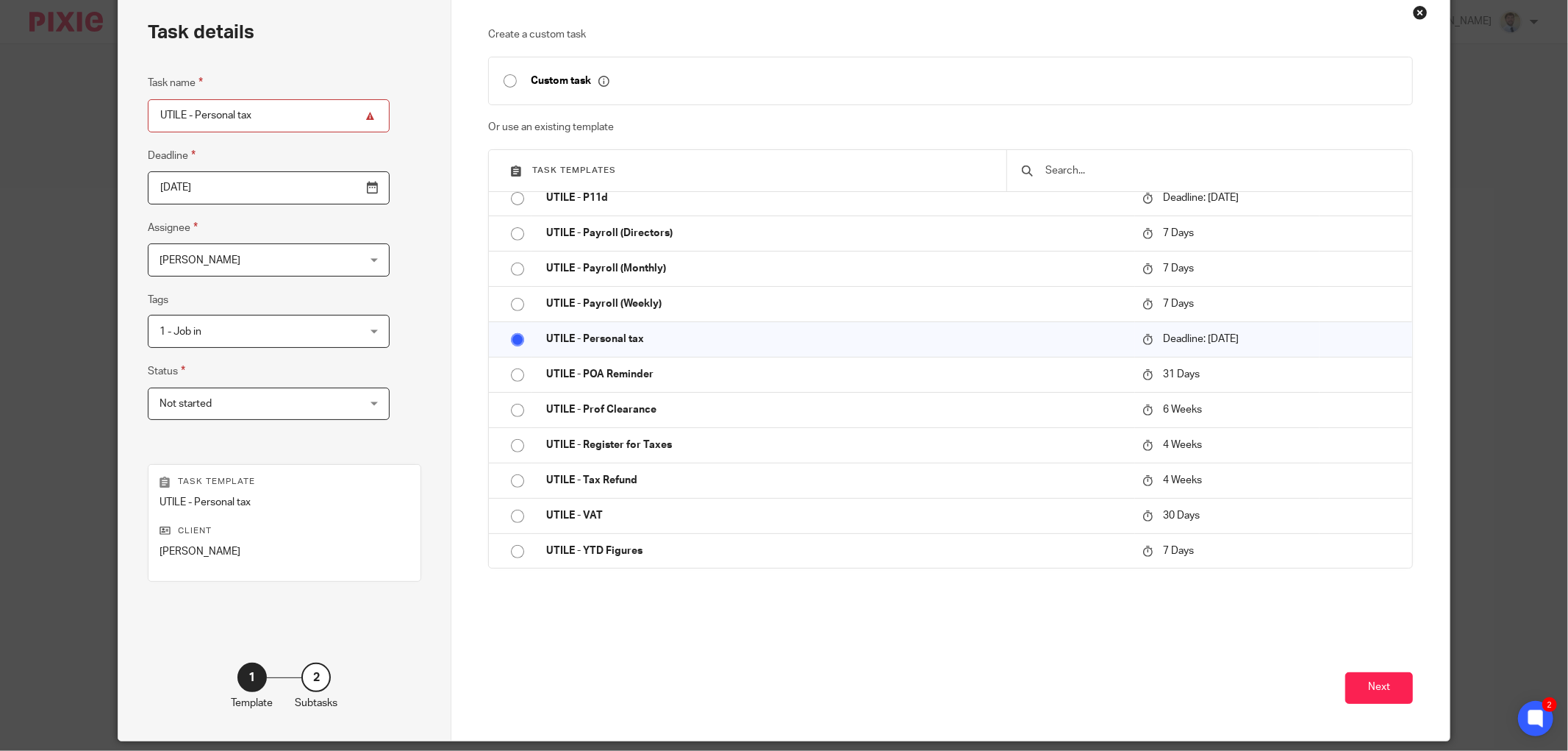
click at [199, 295] on fieldset "Tags 1 - Job in 1 - Job in 2 - In Progress 3 - In review 4 - Ready to file Admi…" at bounding box center [269, 320] width 242 height 57
click at [157, 368] on label "Status" at bounding box center [167, 371] width 37 height 17
drag, startPoint x: 142, startPoint y: 369, endPoint x: 149, endPoint y: 372, distance: 7.6
click at [148, 371] on label "Status" at bounding box center [167, 371] width 37 height 17
click at [160, 373] on label "Status" at bounding box center [167, 371] width 37 height 17
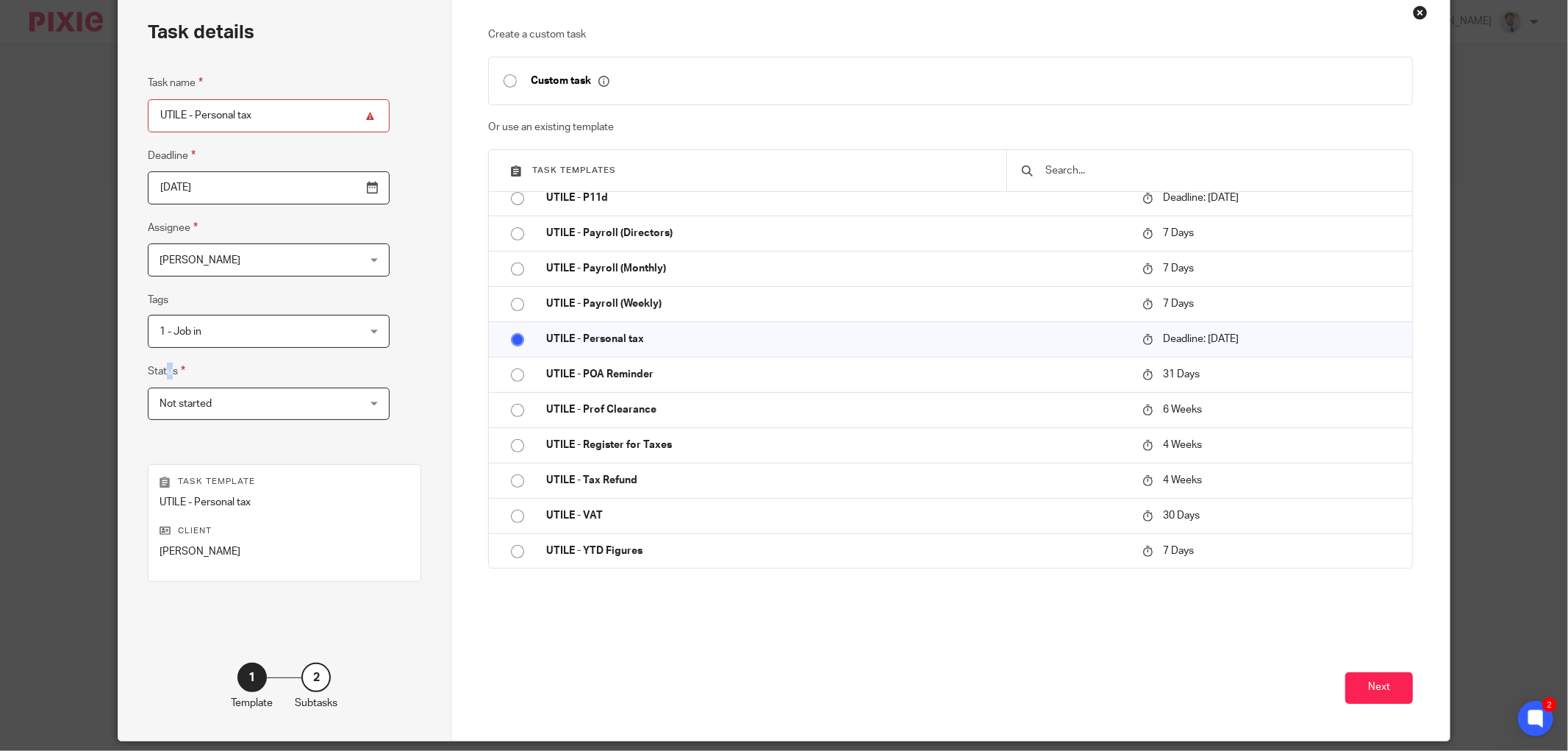
click at [168, 368] on label "Status" at bounding box center [167, 371] width 37 height 17
click at [172, 362] on label "Status" at bounding box center [167, 371] width 37 height 17
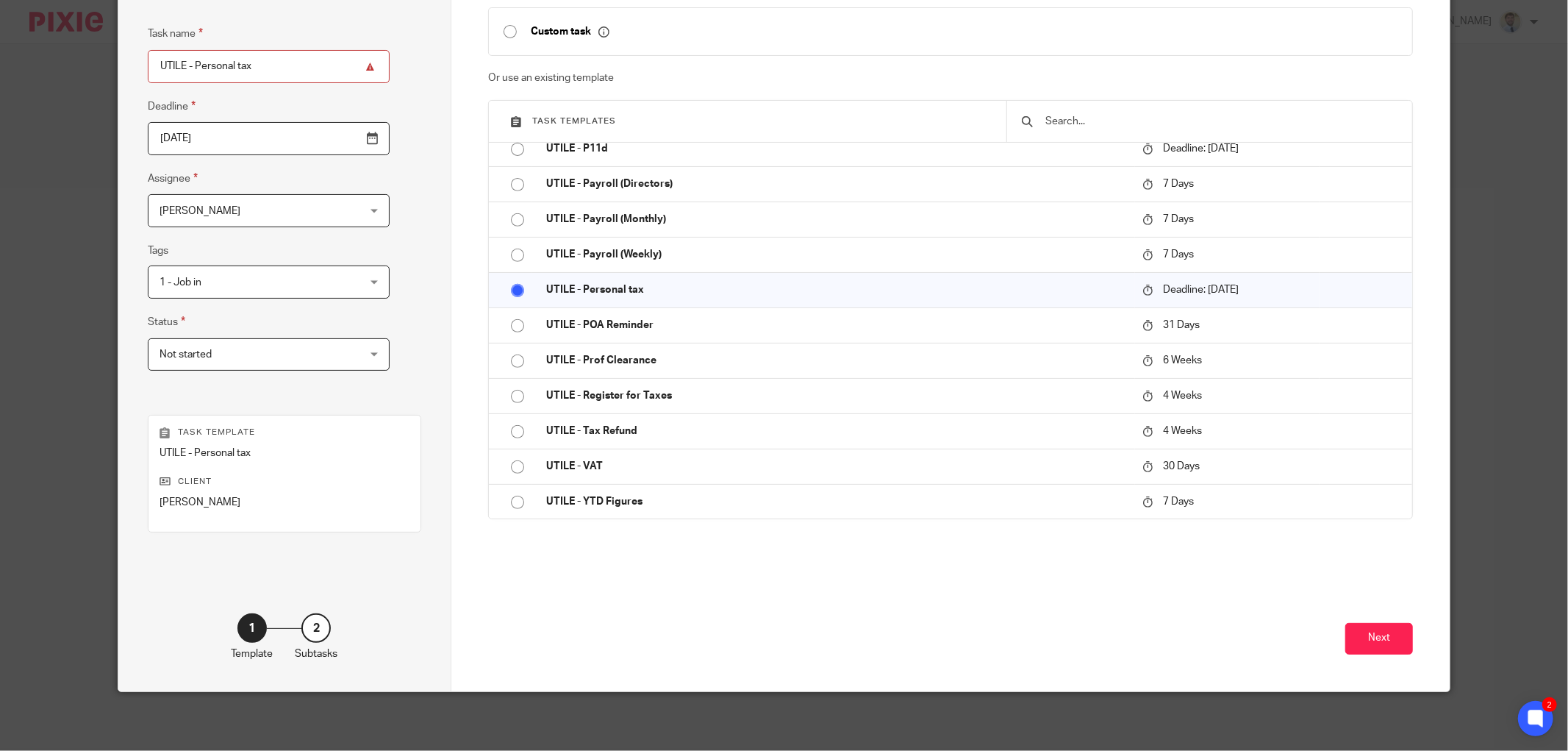
click at [159, 347] on span "Not started" at bounding box center [251, 354] width 184 height 31
click at [152, 347] on div "Not started Not started" at bounding box center [269, 355] width 242 height 34
click at [162, 321] on label "Status" at bounding box center [167, 321] width 37 height 17
click at [193, 266] on div "1 - Job in" at bounding box center [269, 282] width 242 height 34
click at [183, 225] on span "[PERSON_NAME]" at bounding box center [251, 210] width 184 height 31
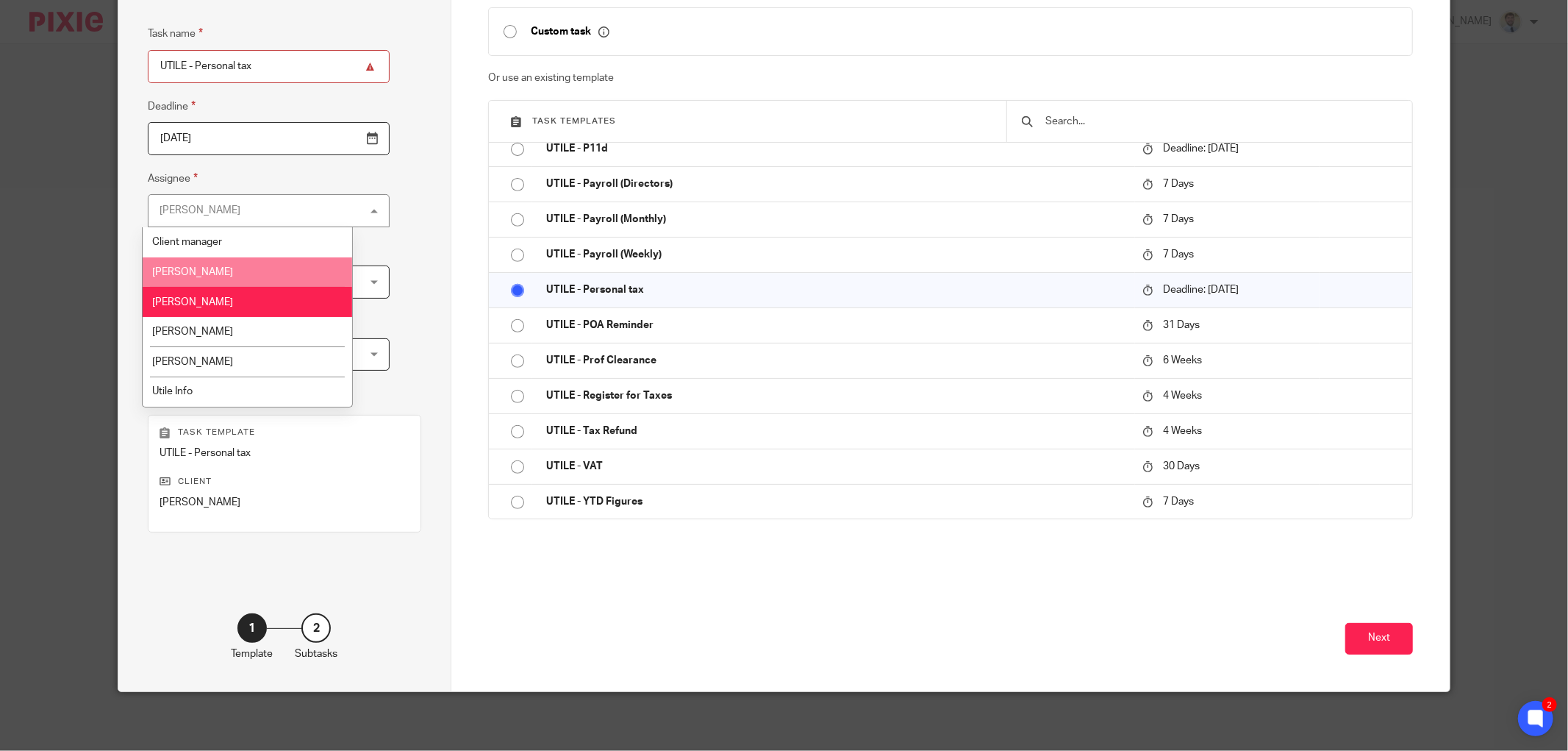
click at [182, 273] on span "[PERSON_NAME]" at bounding box center [192, 271] width 81 height 10
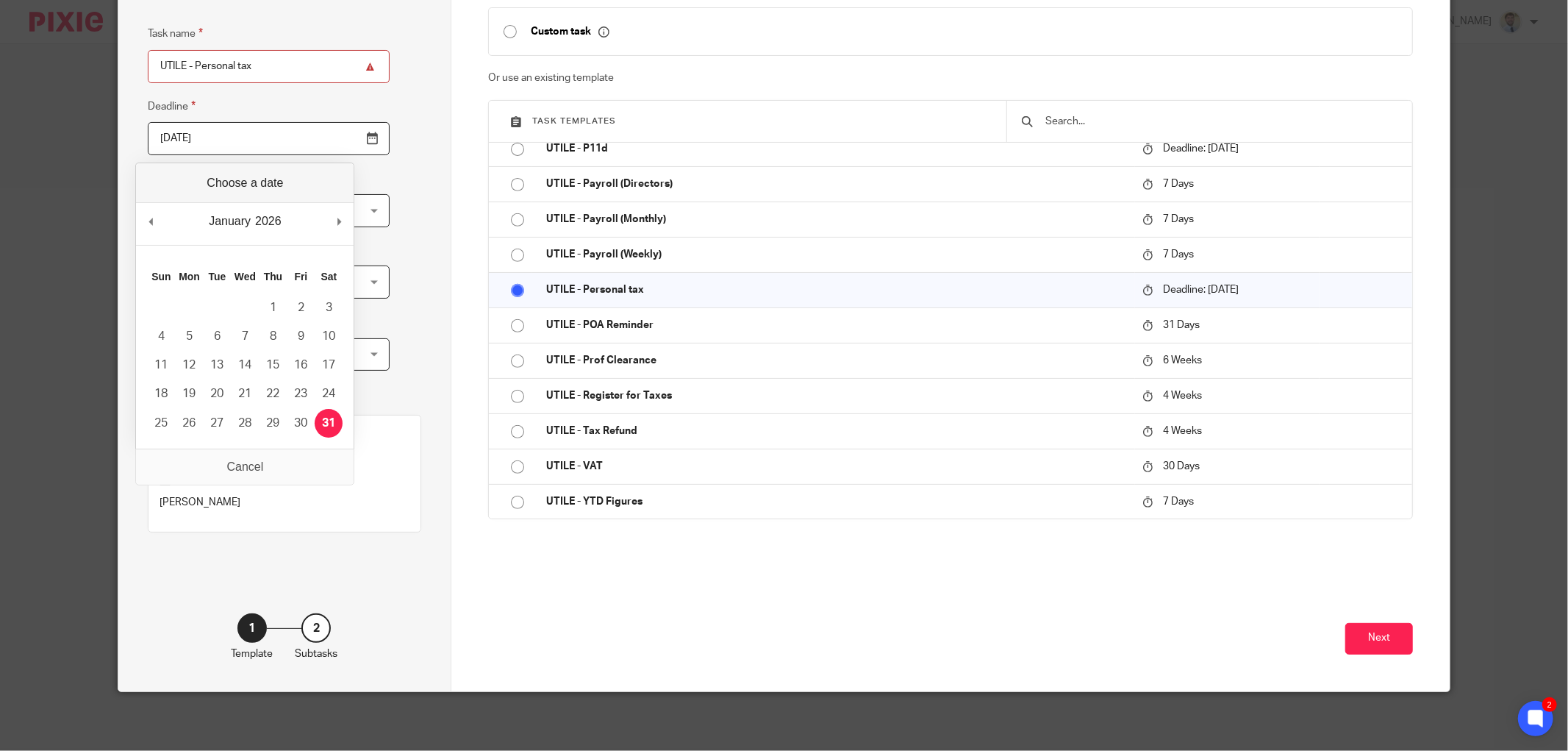
click at [319, 147] on input "2026-01-31" at bounding box center [269, 139] width 242 height 34
type input "2025-10-17"
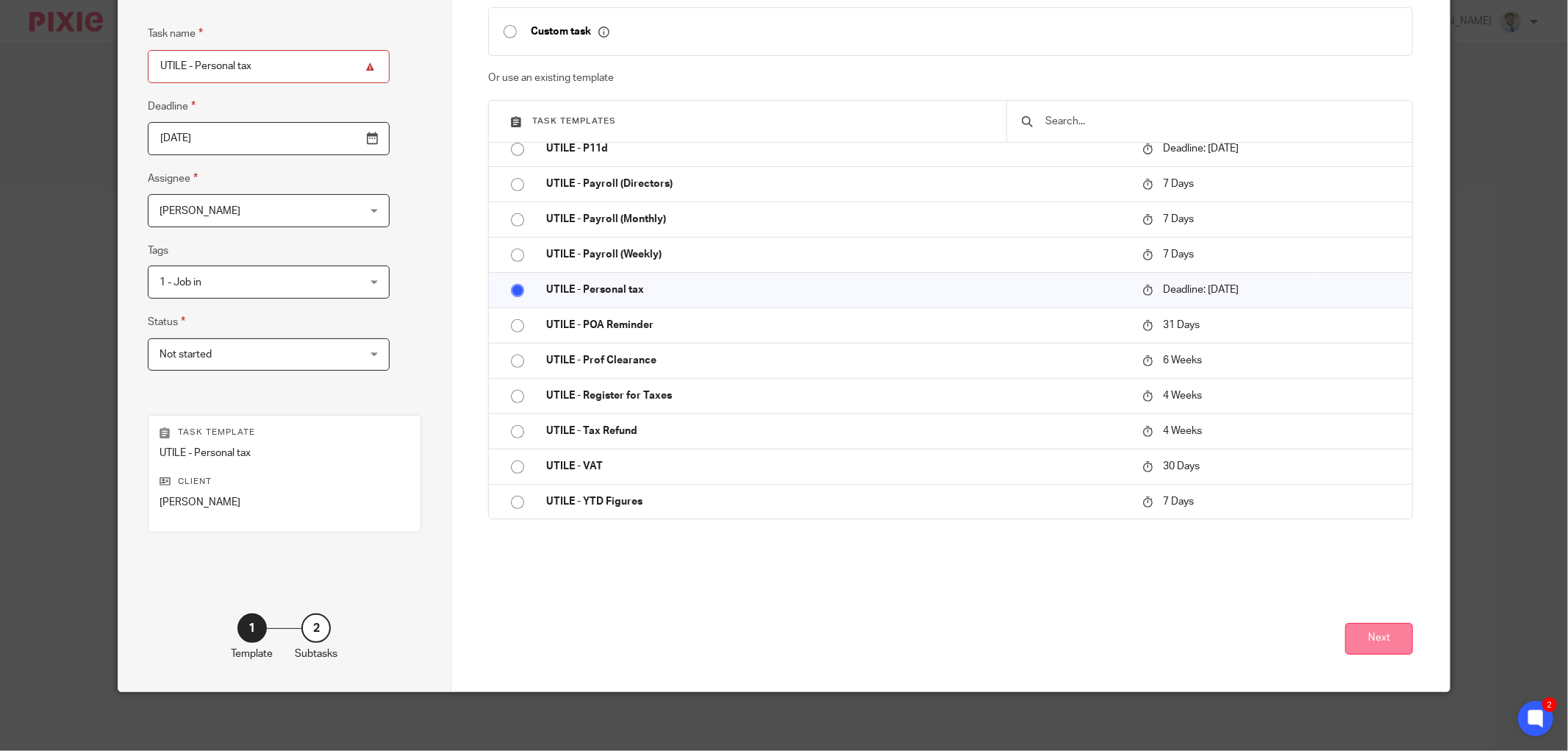
click at [1376, 630] on button "Next" at bounding box center [1379, 638] width 68 height 32
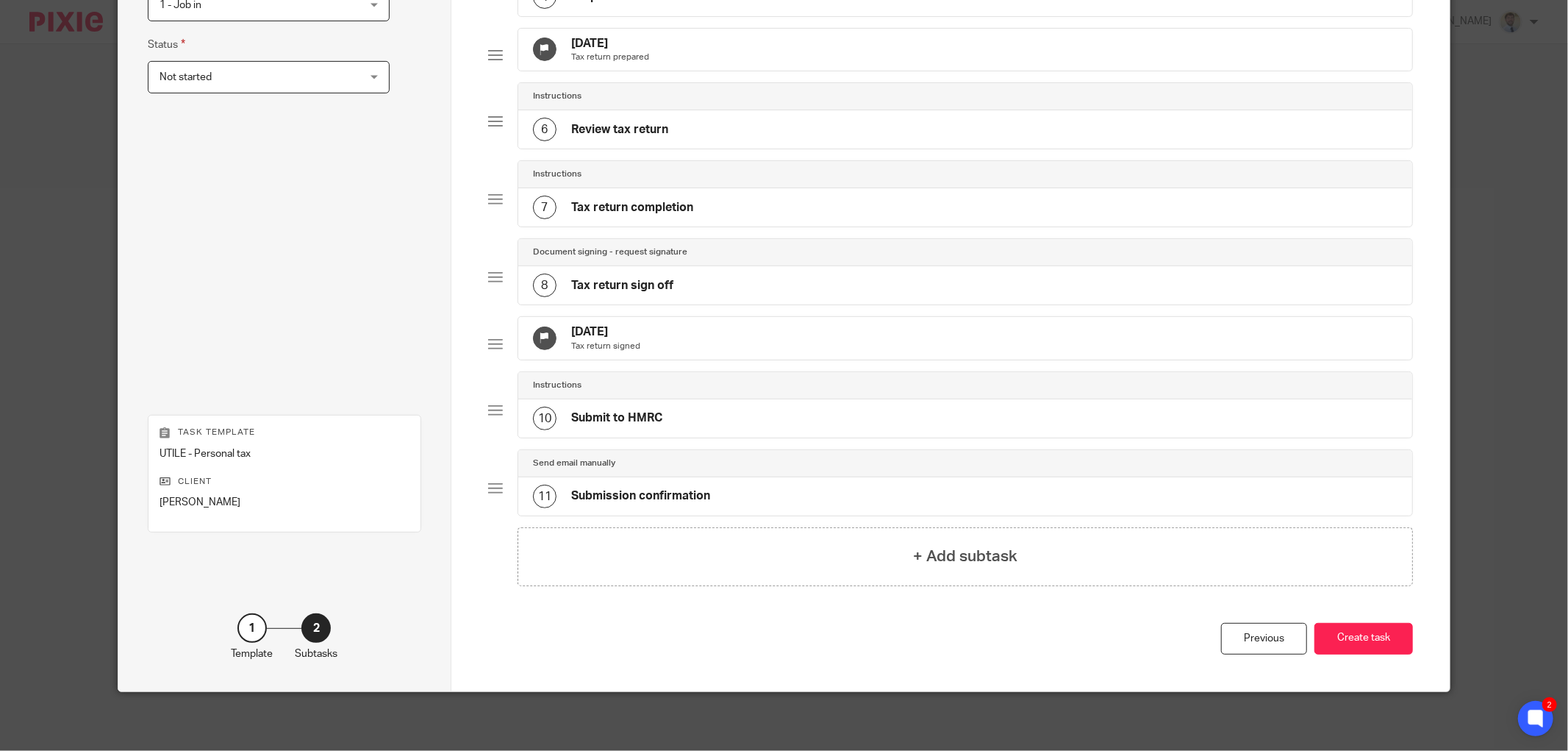
scroll to position [434, 0]
click at [1355, 644] on button "Create task" at bounding box center [1364, 638] width 99 height 32
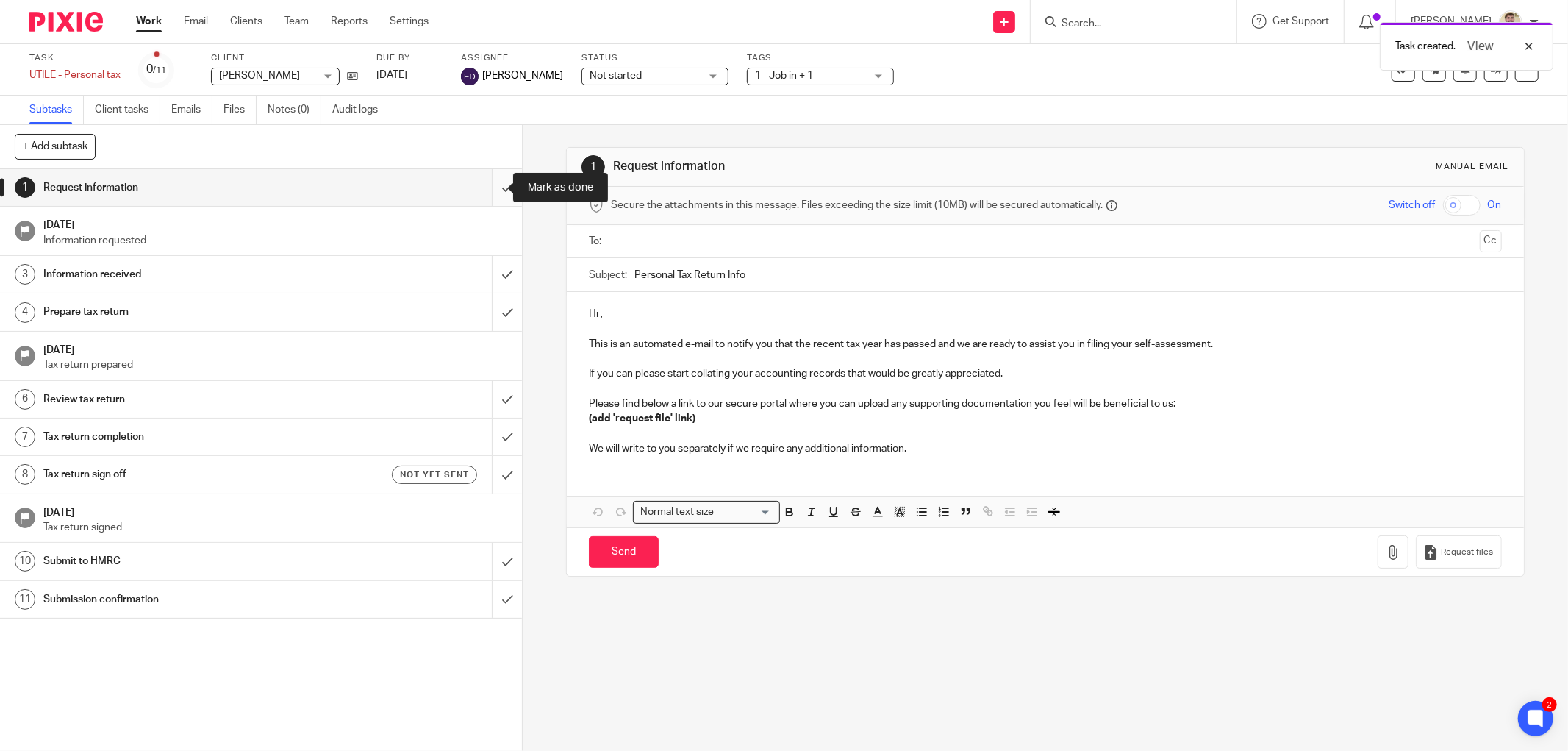
click at [482, 188] on input "submit" at bounding box center [261, 187] width 522 height 36
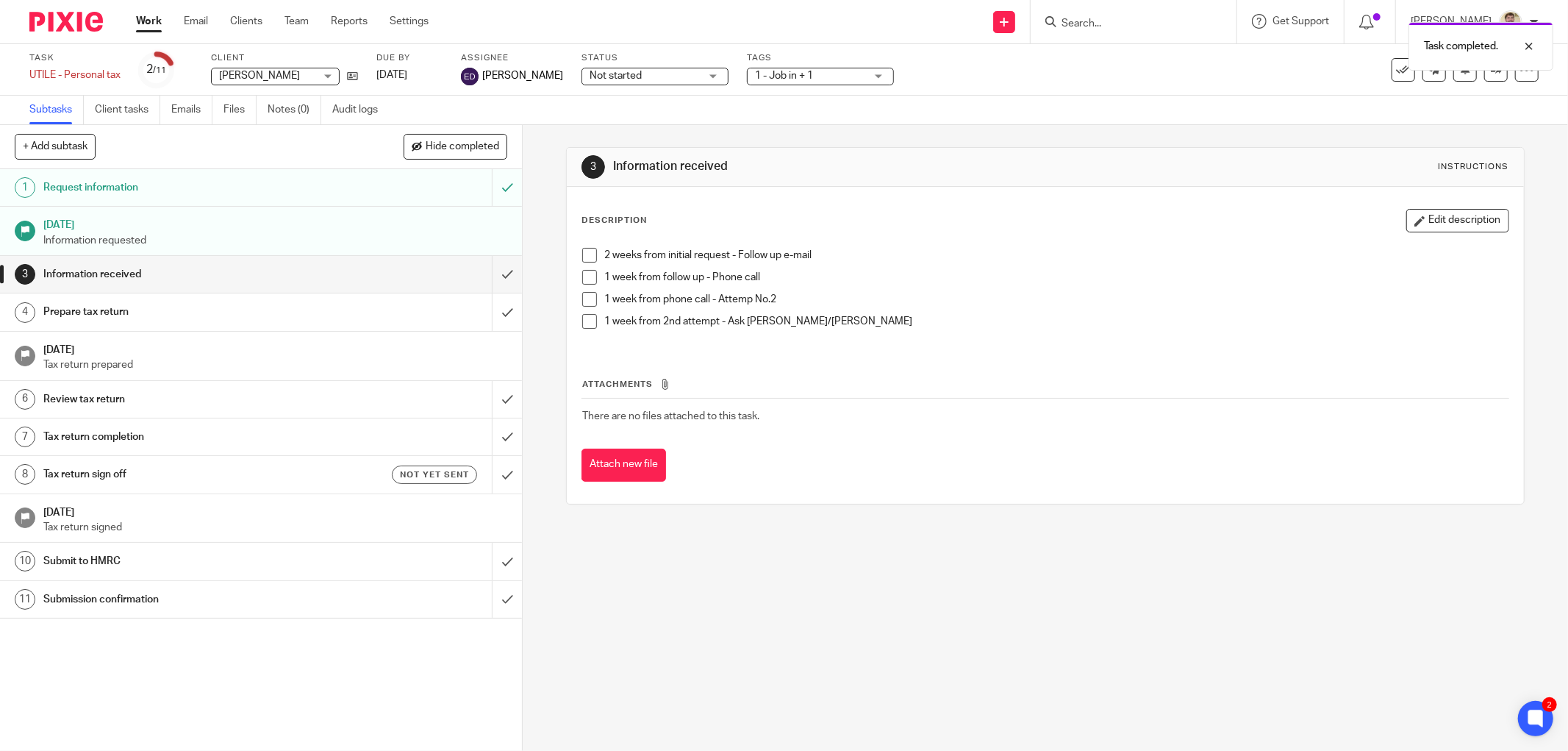
click at [532, 255] on div "3 Information received Instructions Description Edit description 2 weeks from i…" at bounding box center [1045, 438] width 1045 height 626
click at [613, 158] on h1 "Information received" at bounding box center [845, 166] width 464 height 16
drag, startPoint x: 608, startPoint y: 158, endPoint x: 725, endPoint y: 158, distance: 117.0
click at [725, 158] on h1 "Information received" at bounding box center [845, 166] width 464 height 16
click at [723, 158] on h1 "Information received" at bounding box center [845, 166] width 464 height 16
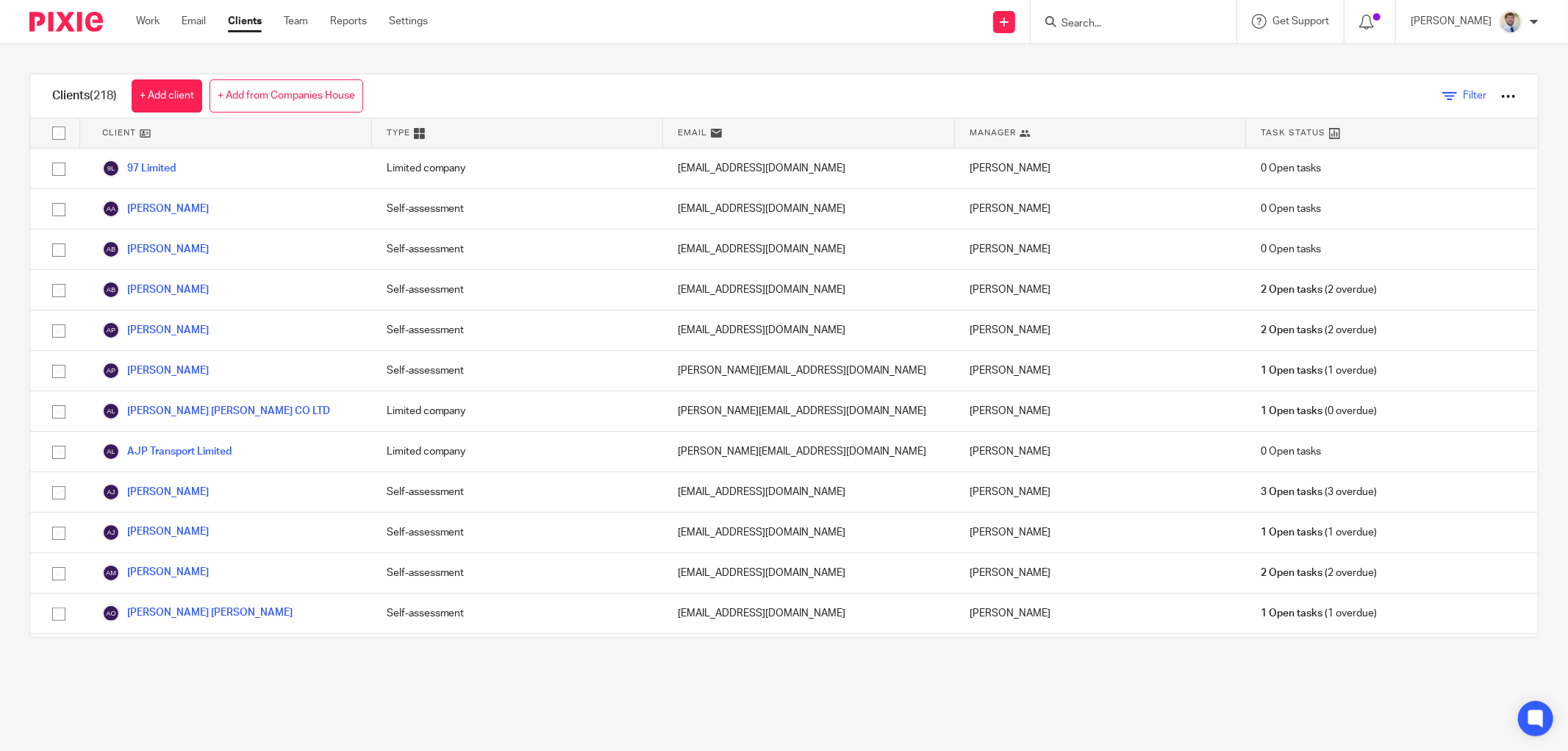
click at [1442, 97] on link "Filter" at bounding box center [1464, 96] width 44 height 16
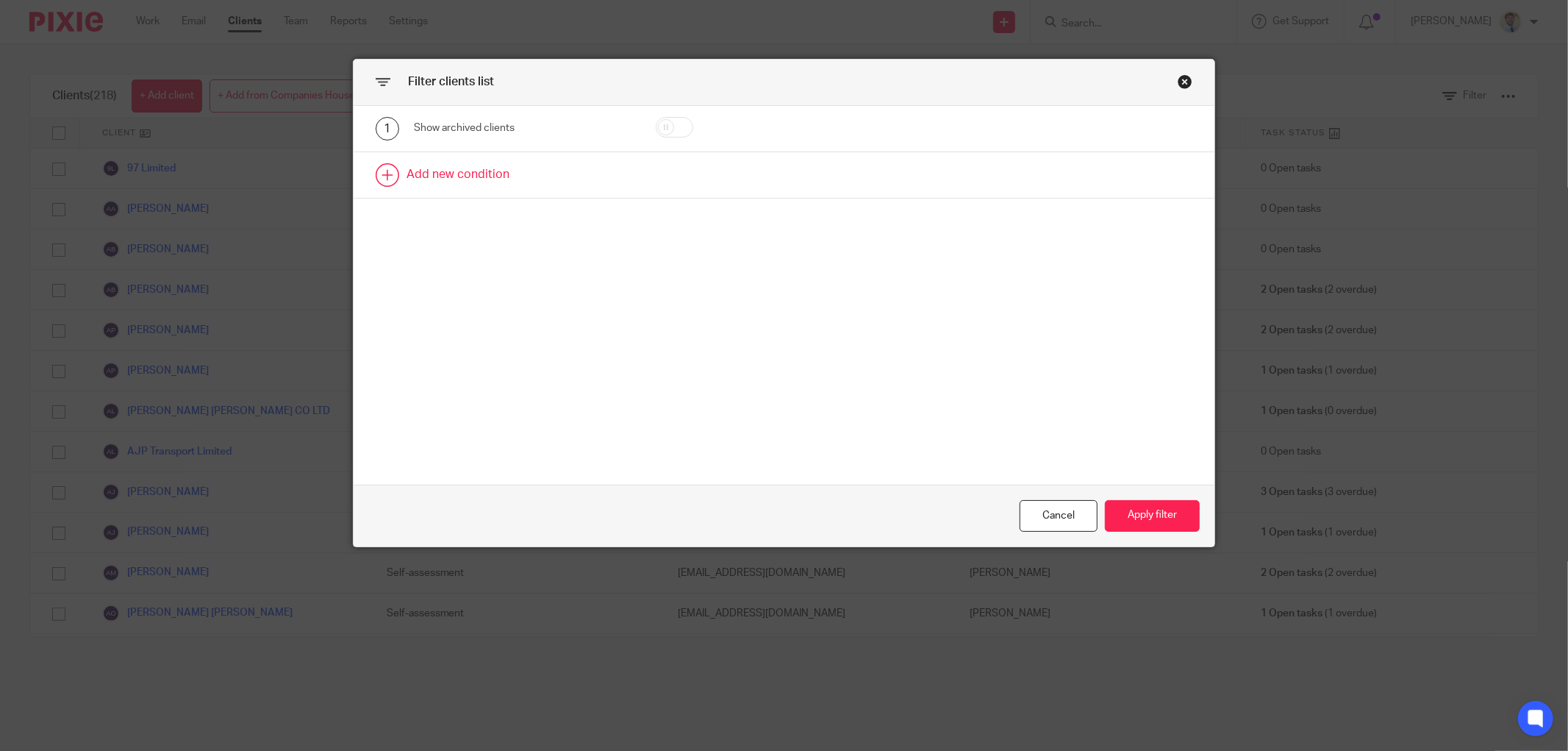
click at [442, 163] on link at bounding box center [784, 174] width 861 height 46
click at [457, 170] on div "Field" at bounding box center [508, 179] width 165 height 31
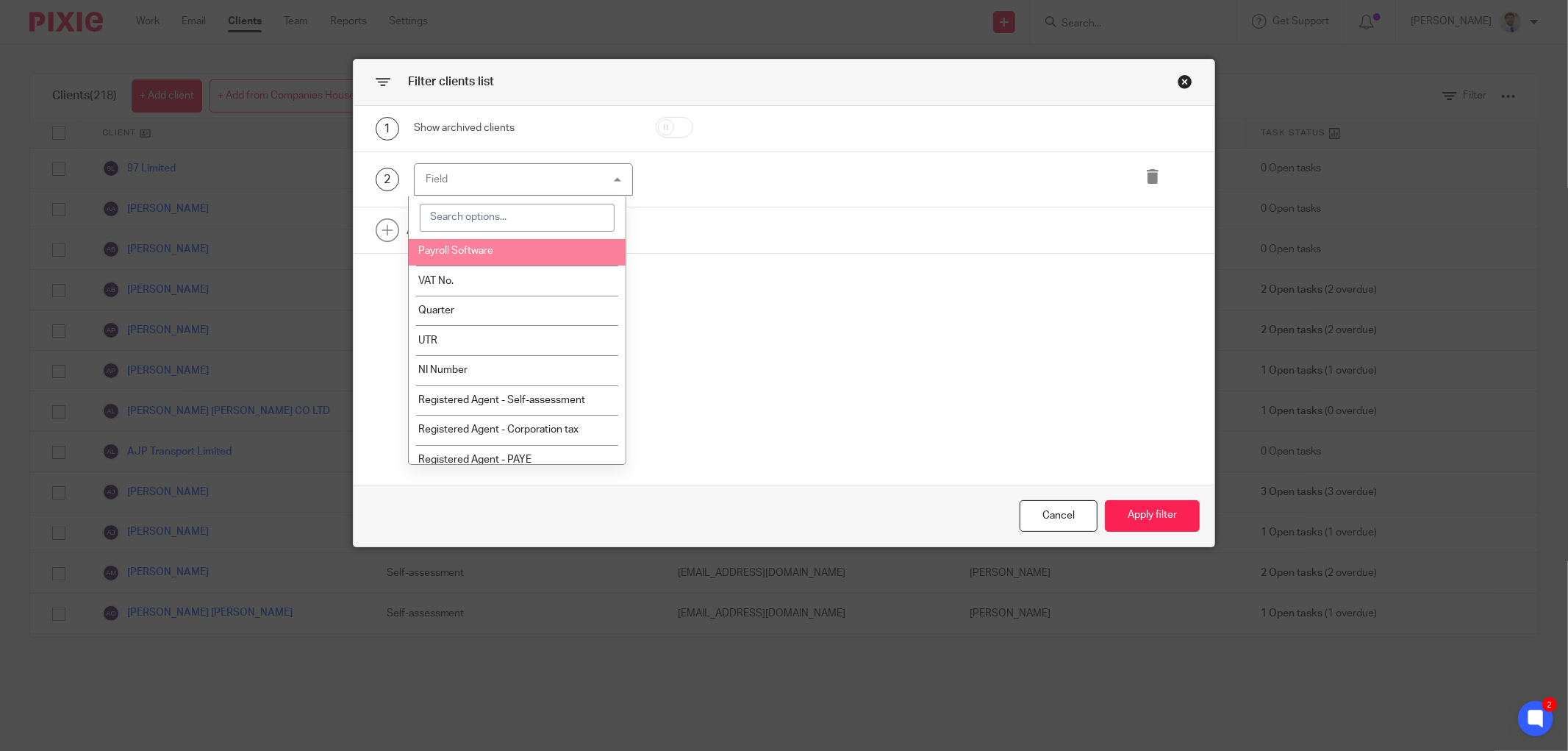
scroll to position [571, 0]
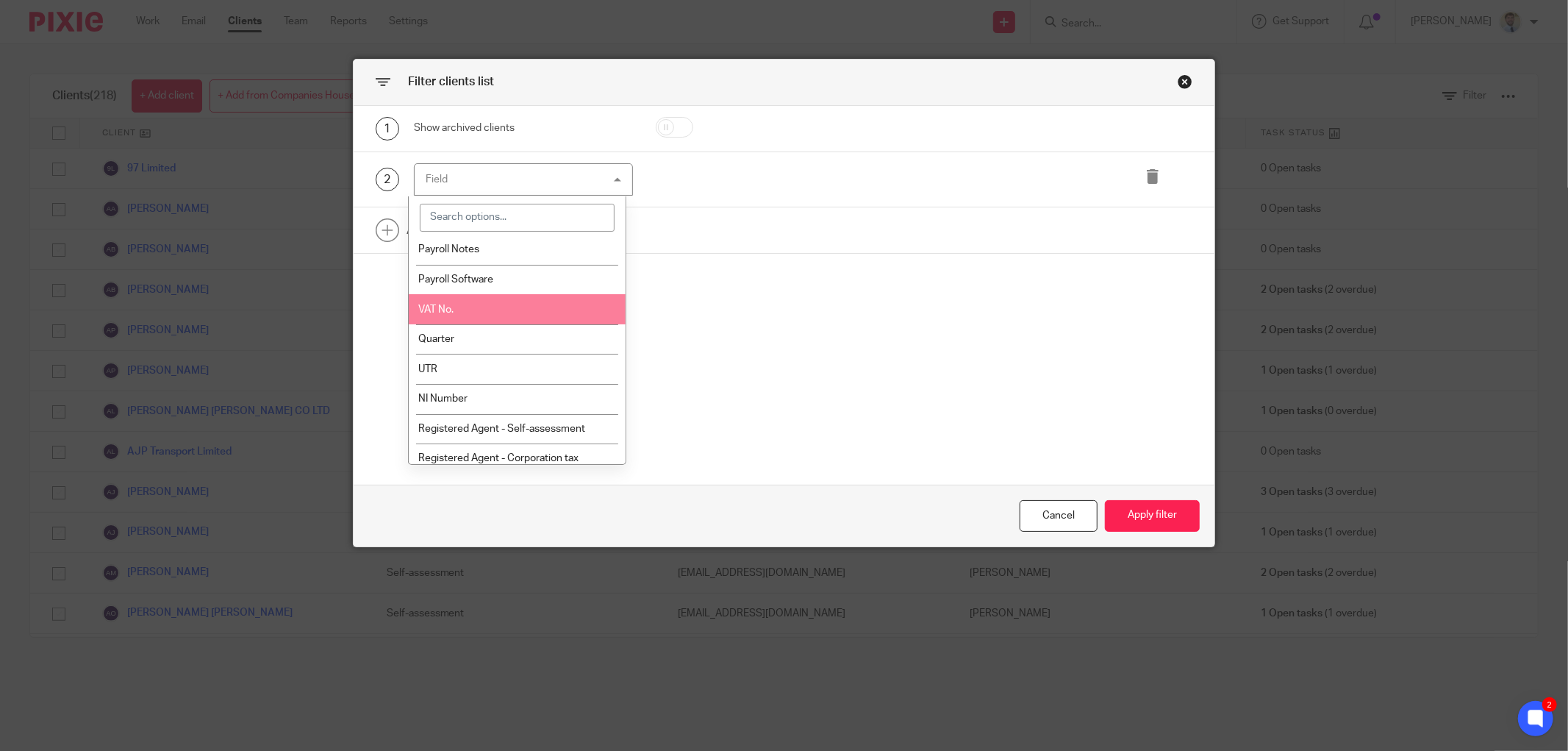
click at [459, 309] on li "VAT No." at bounding box center [518, 309] width 218 height 30
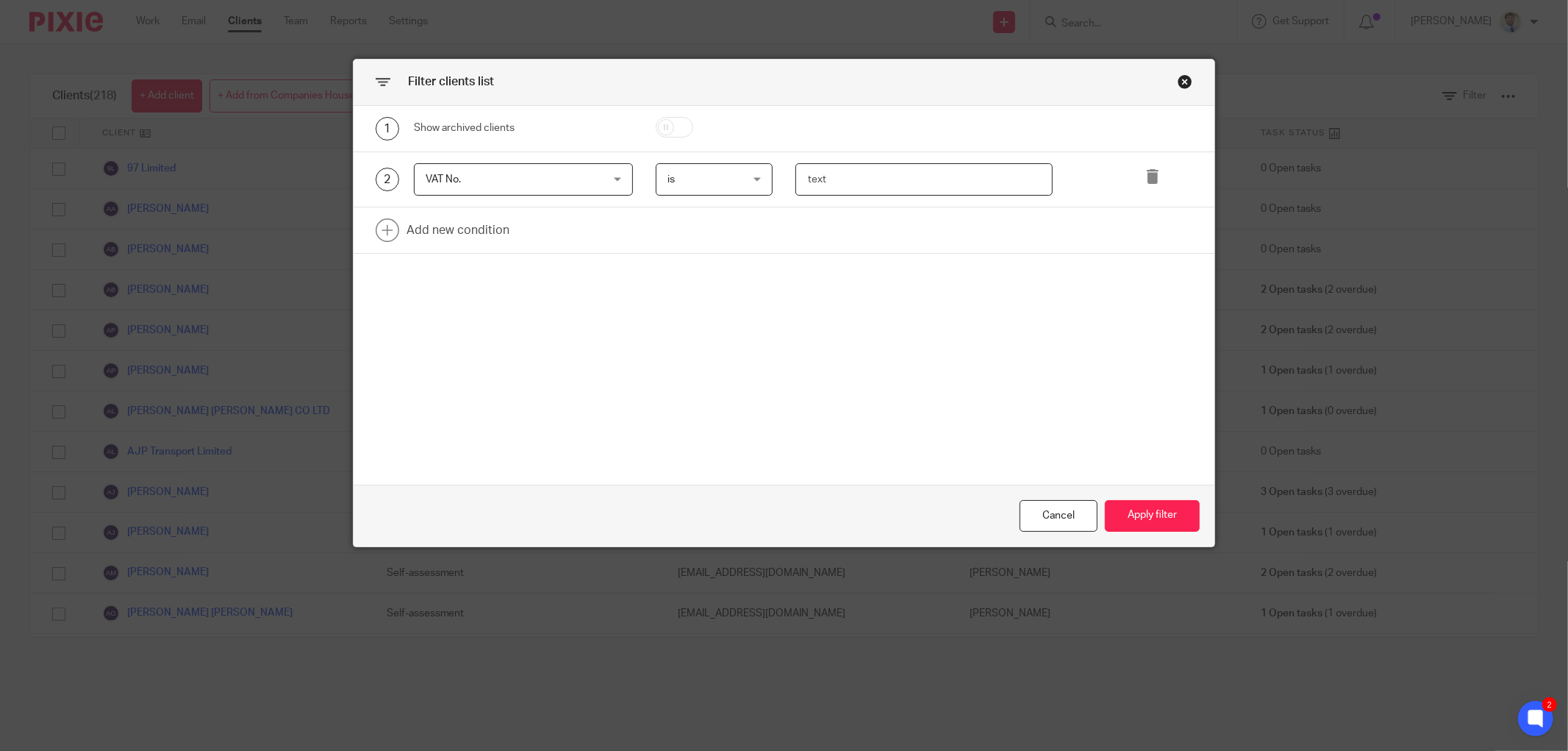
click at [836, 191] on input "text" at bounding box center [924, 180] width 257 height 34
type input "372132815"
click at [1142, 511] on button "Apply filter" at bounding box center [1152, 516] width 95 height 32
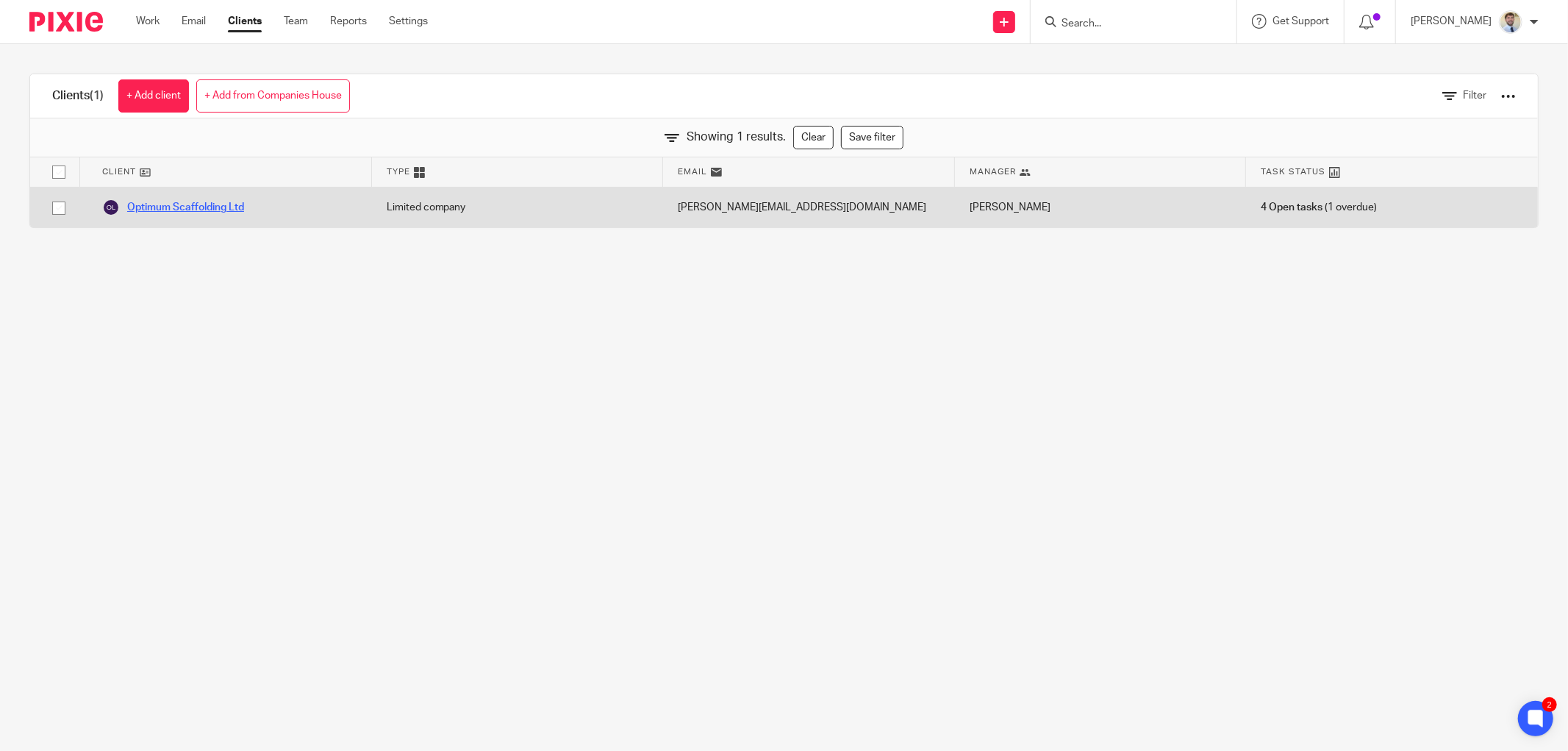
click at [195, 204] on link "Optimum Scaffolding Ltd" at bounding box center [173, 207] width 142 height 18
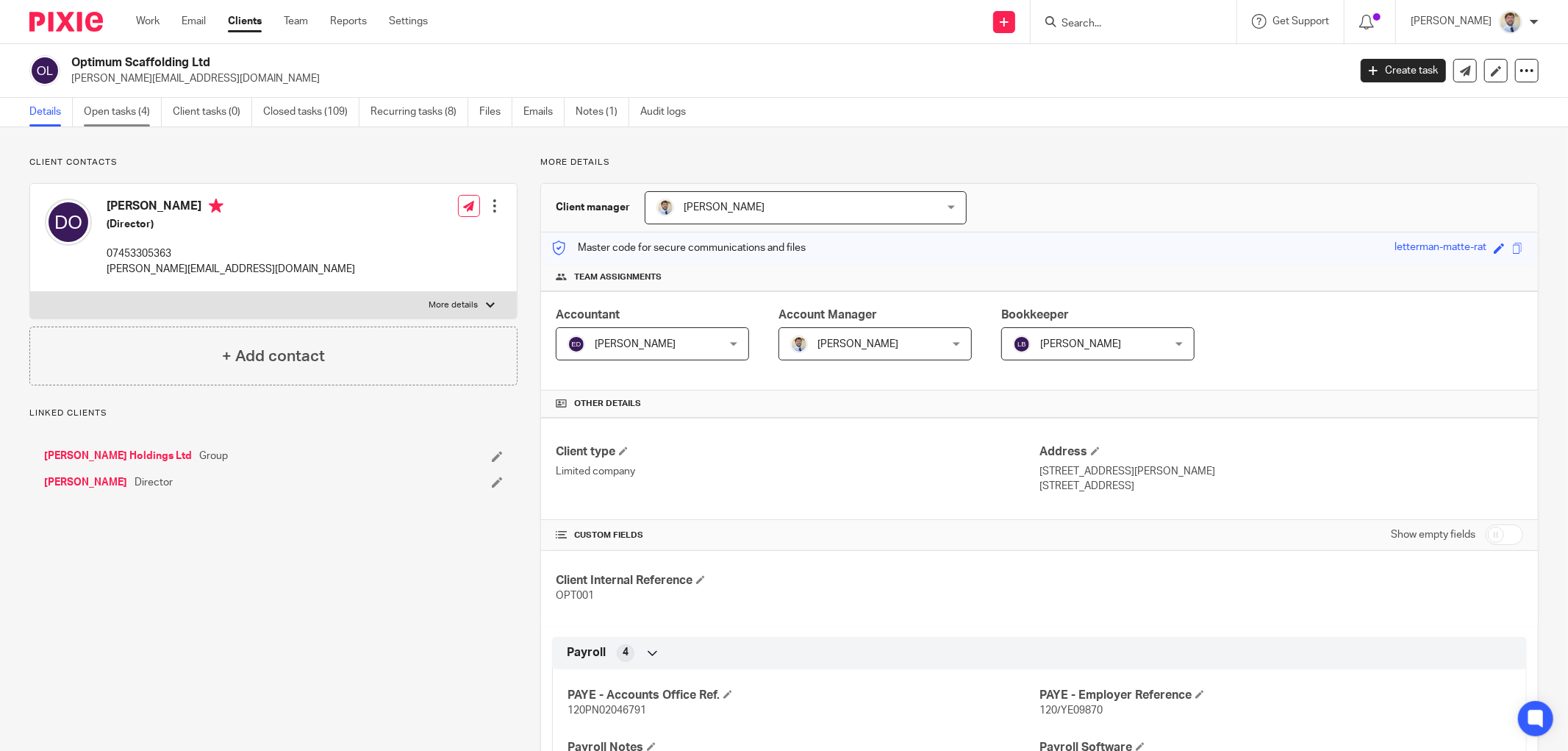
click at [128, 106] on link "Open tasks (4)" at bounding box center [123, 112] width 78 height 29
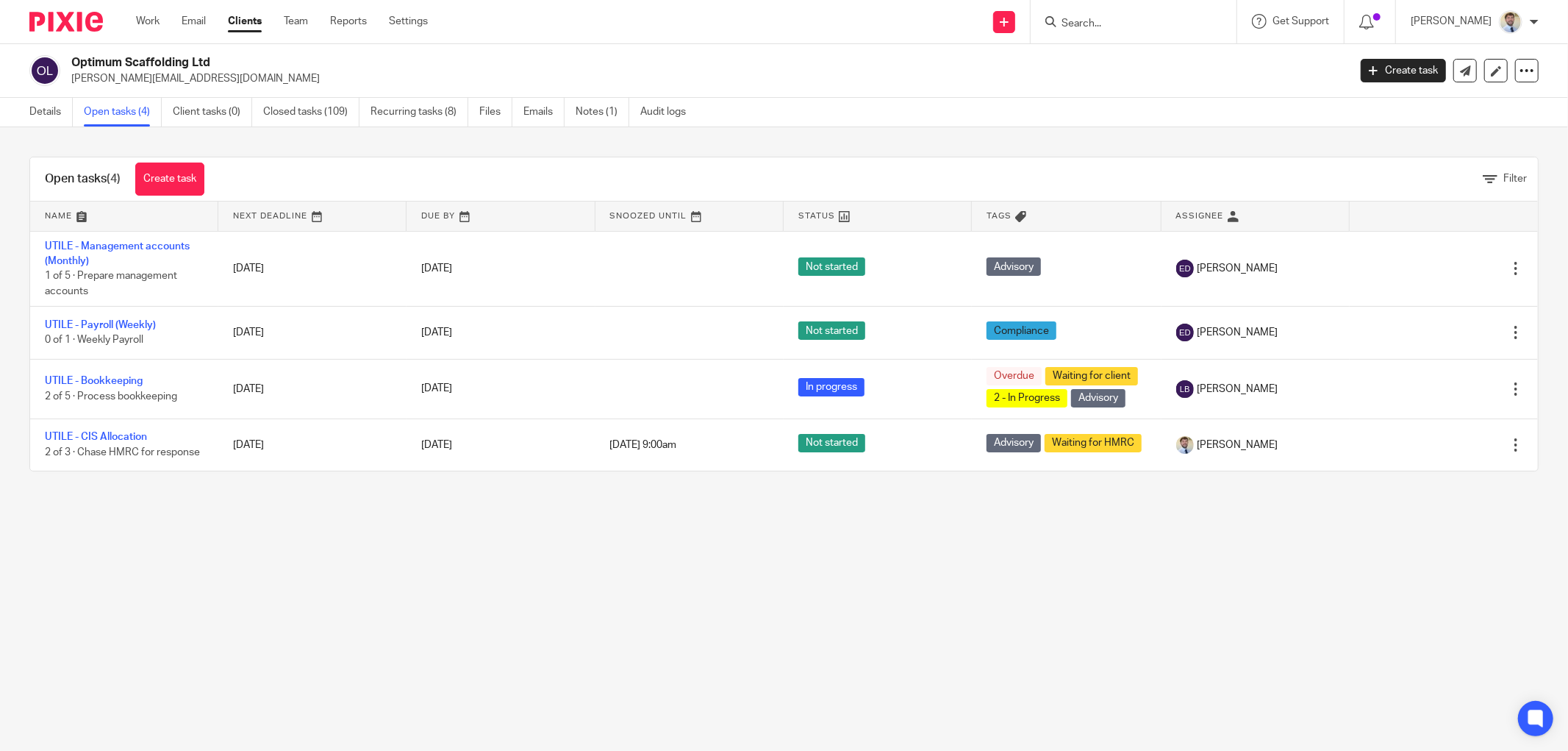
click at [233, 174] on div "Filter" at bounding box center [879, 179] width 1319 height 16
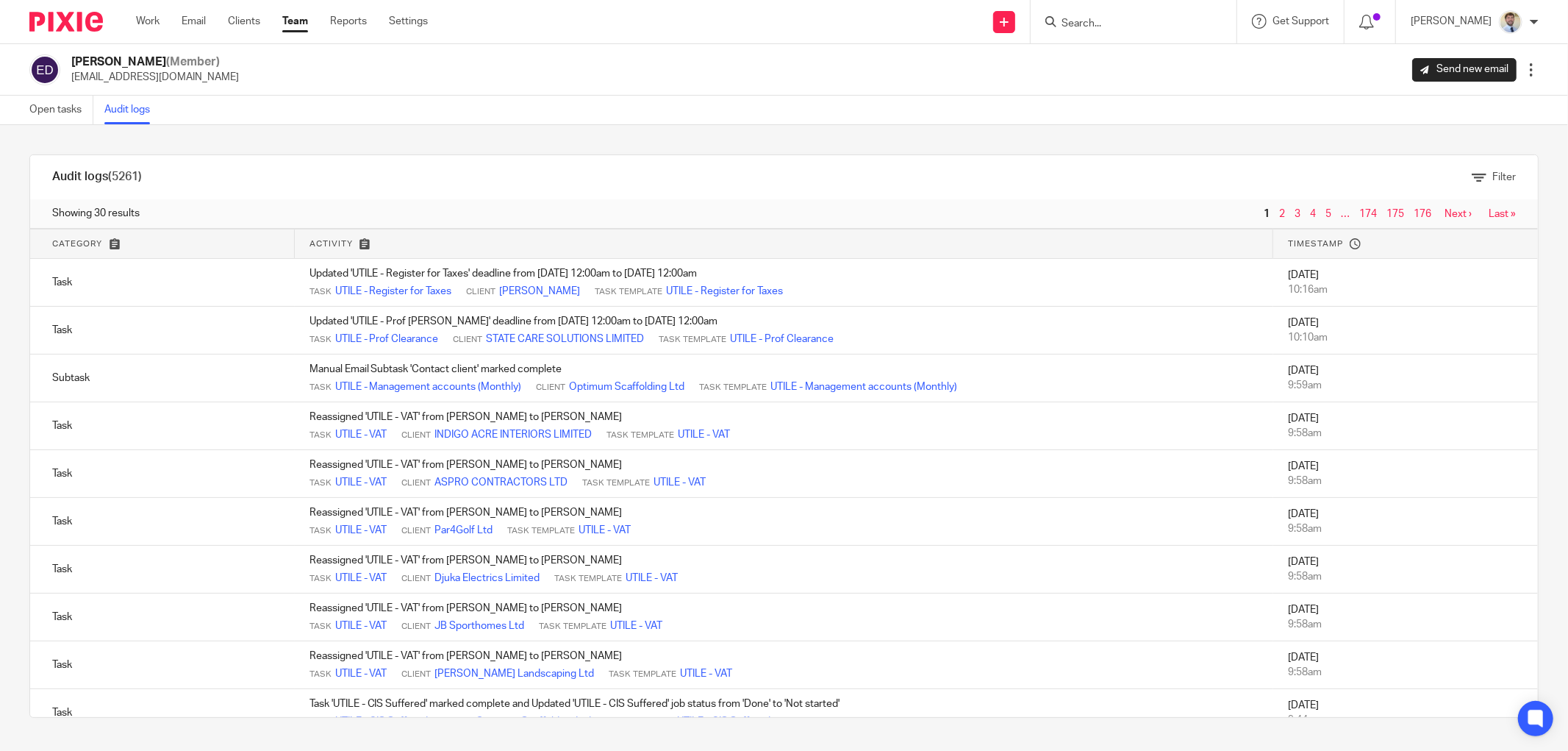
drag, startPoint x: 143, startPoint y: 172, endPoint x: 113, endPoint y: 178, distance: 30.6
click at [113, 178] on div "Filter" at bounding box center [731, 177] width 1568 height 16
drag, startPoint x: 116, startPoint y: 176, endPoint x: 134, endPoint y: 176, distance: 18.0
click at [134, 176] on div "Filter" at bounding box center [731, 177] width 1568 height 16
click at [128, 181] on div "Filter" at bounding box center [731, 177] width 1568 height 16
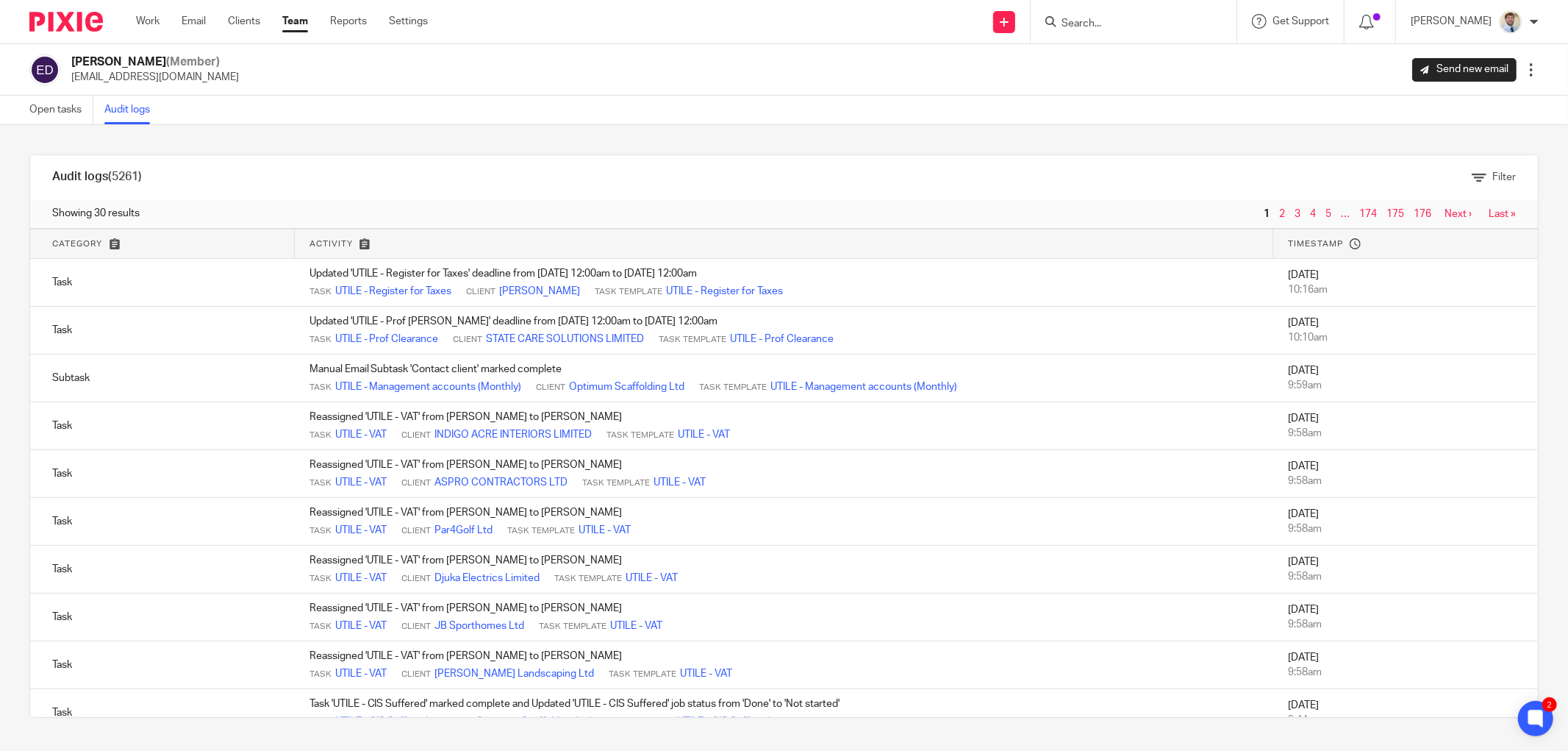
click at [128, 174] on div "Filter" at bounding box center [731, 177] width 1568 height 16
click at [129, 174] on div "Filter" at bounding box center [731, 177] width 1568 height 16
click at [134, 173] on div "Filter" at bounding box center [731, 177] width 1568 height 16
drag, startPoint x: 137, startPoint y: 171, endPoint x: 194, endPoint y: 134, distance: 68.0
click at [137, 171] on div "Filter" at bounding box center [731, 177] width 1568 height 16
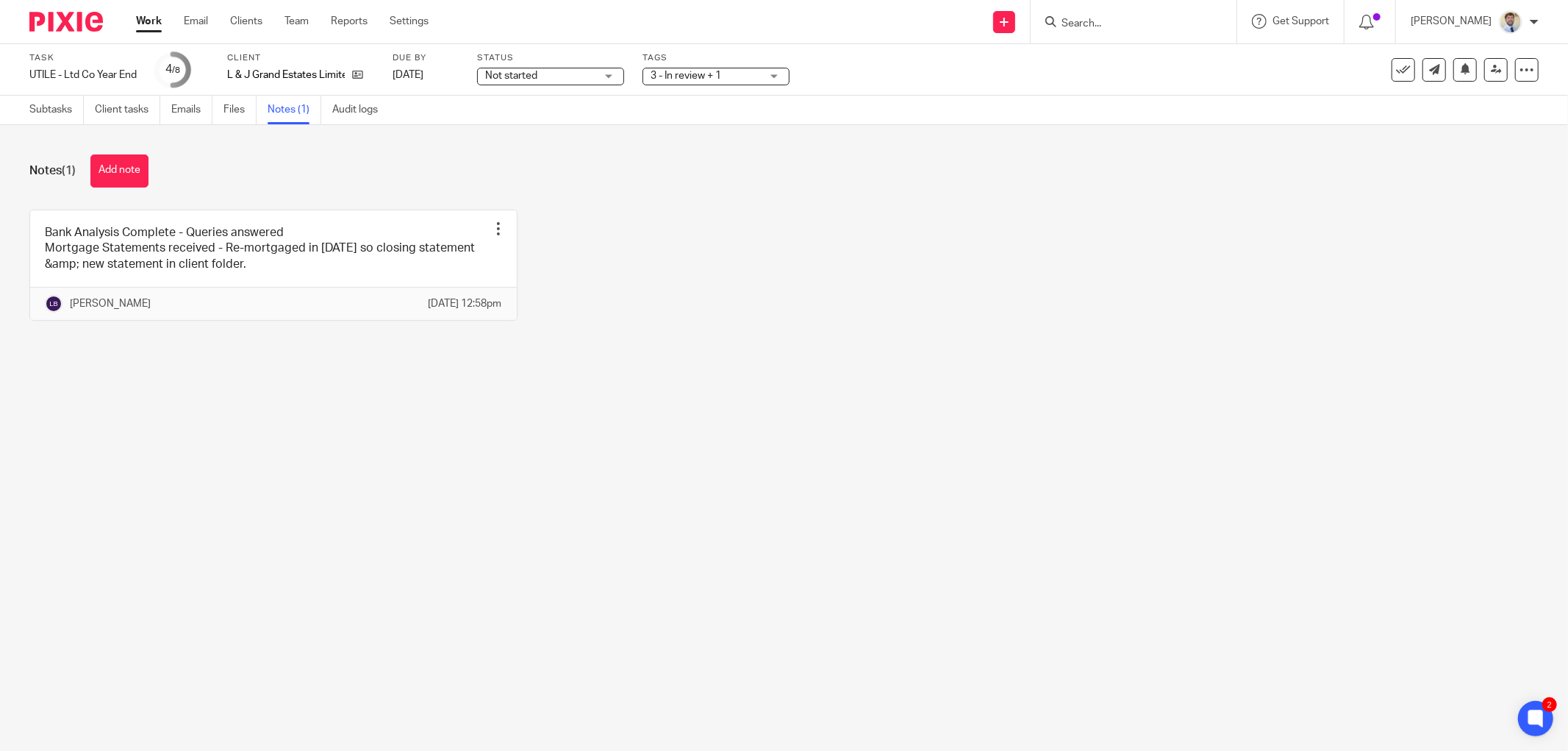
click at [245, 407] on main "Task UTILE - Ltd Co Year End Save UTILE - Ltd Co Year End 4 /8 Client L & J Gra…" at bounding box center [784, 376] width 1568 height 751
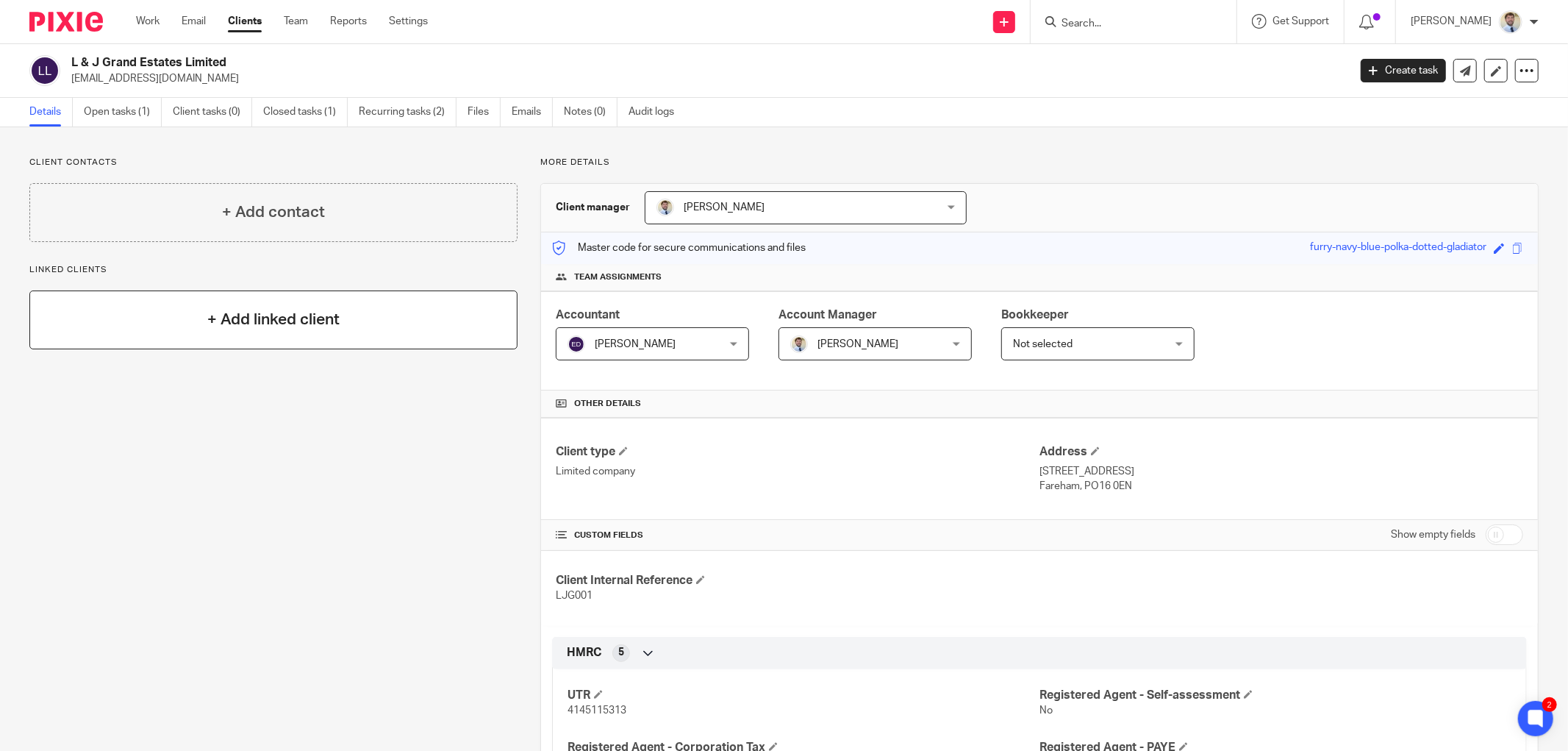
click at [267, 315] on h4 "+ Add linked client" at bounding box center [274, 320] width 132 height 22
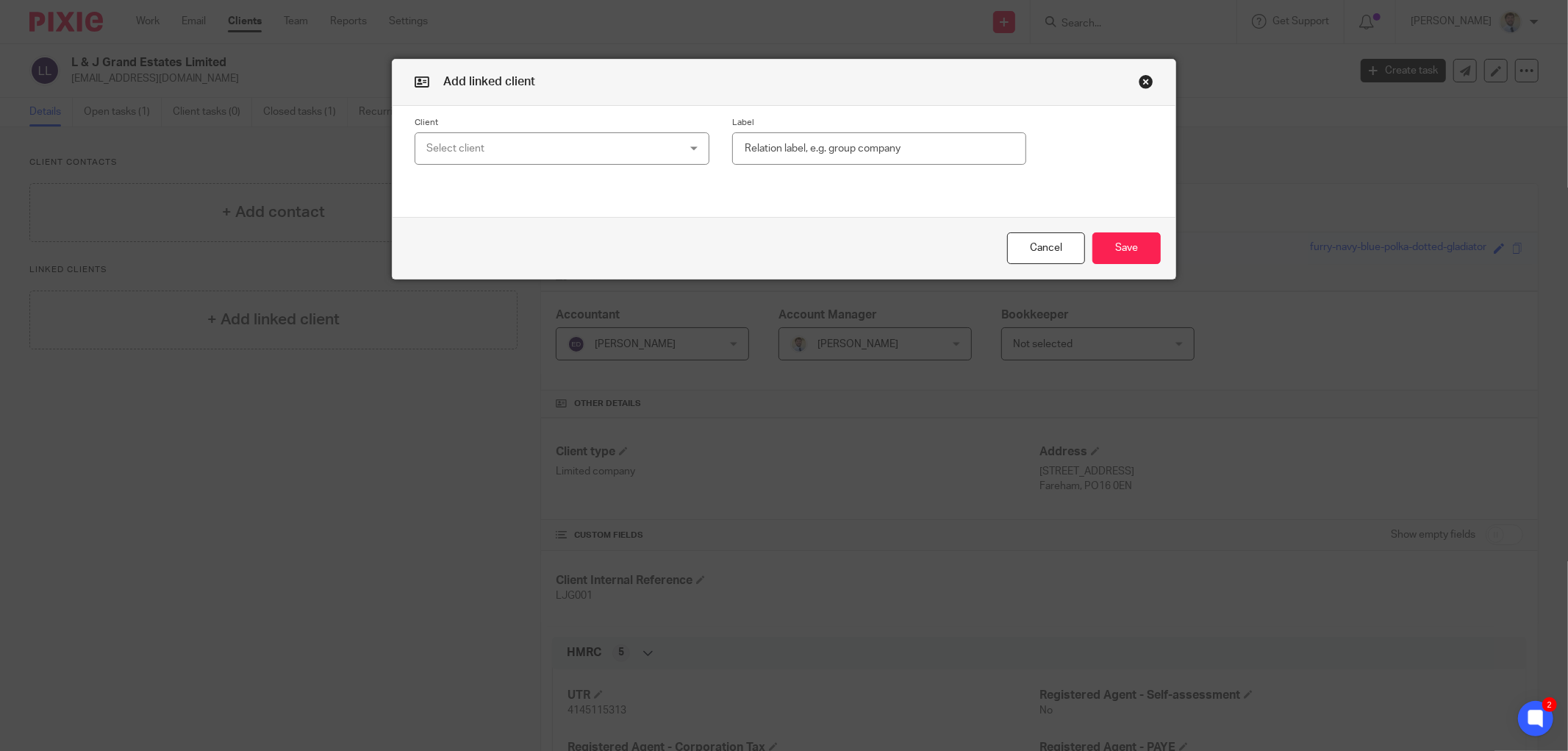
click at [566, 156] on div "Select client" at bounding box center [539, 148] width 225 height 31
drag, startPoint x: 497, startPoint y: 186, endPoint x: 488, endPoint y: 184, distance: 9.2
click at [494, 185] on input "[PERSON_NAME]" at bounding box center [555, 186] width 270 height 28
click at [488, 184] on input "[PERSON_NAME]" at bounding box center [555, 186] width 270 height 28
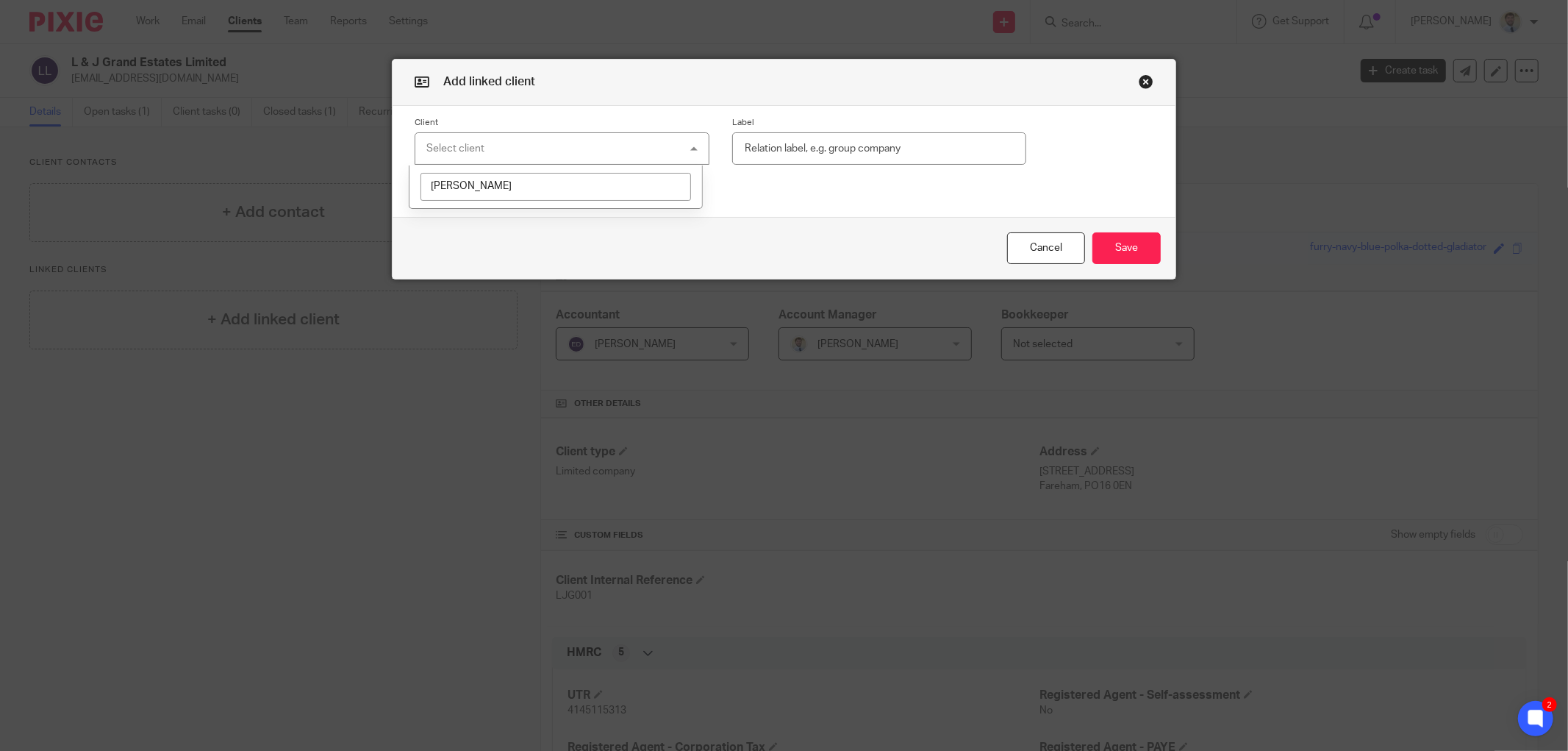
click at [488, 184] on input "[PERSON_NAME]" at bounding box center [555, 186] width 270 height 28
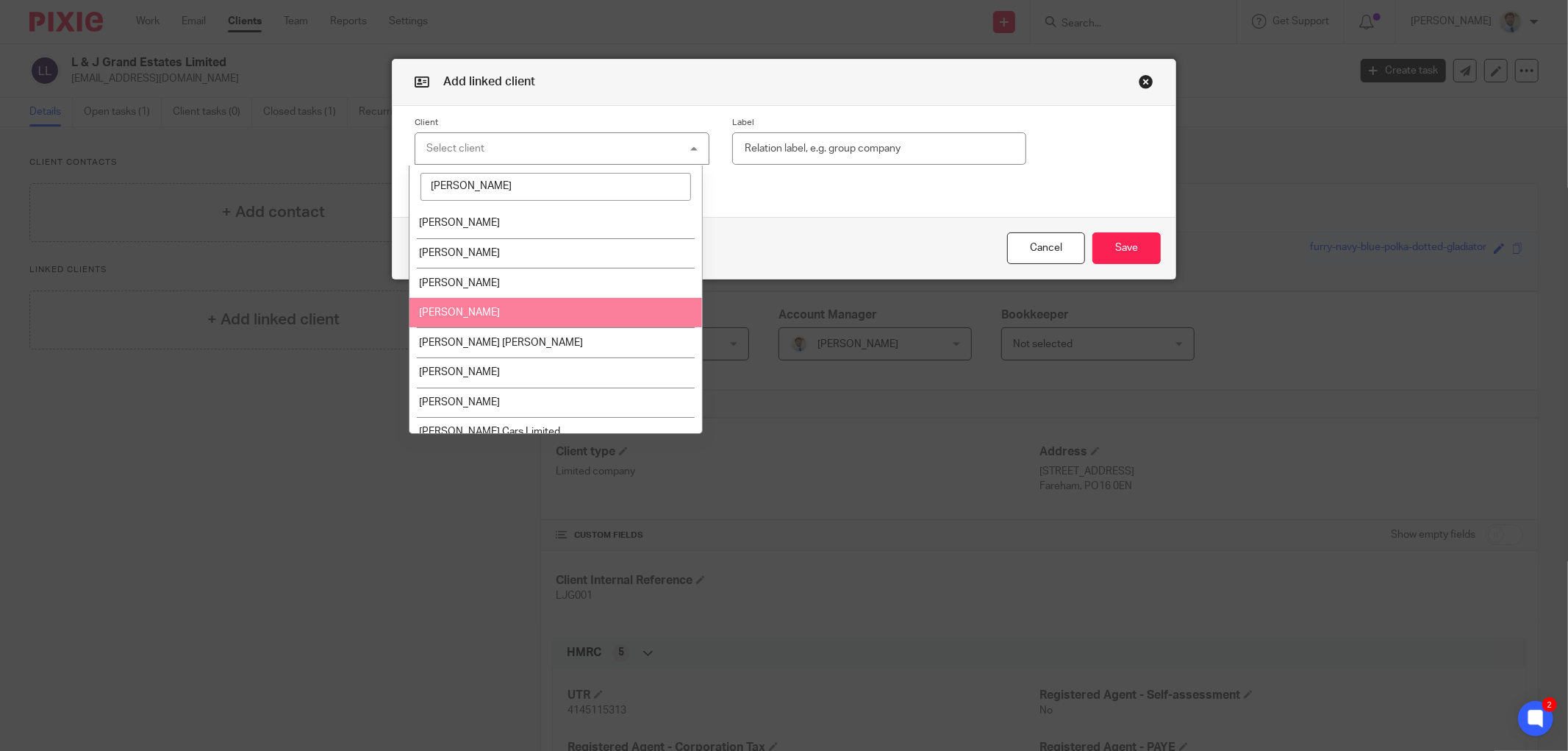
type input "[PERSON_NAME]"
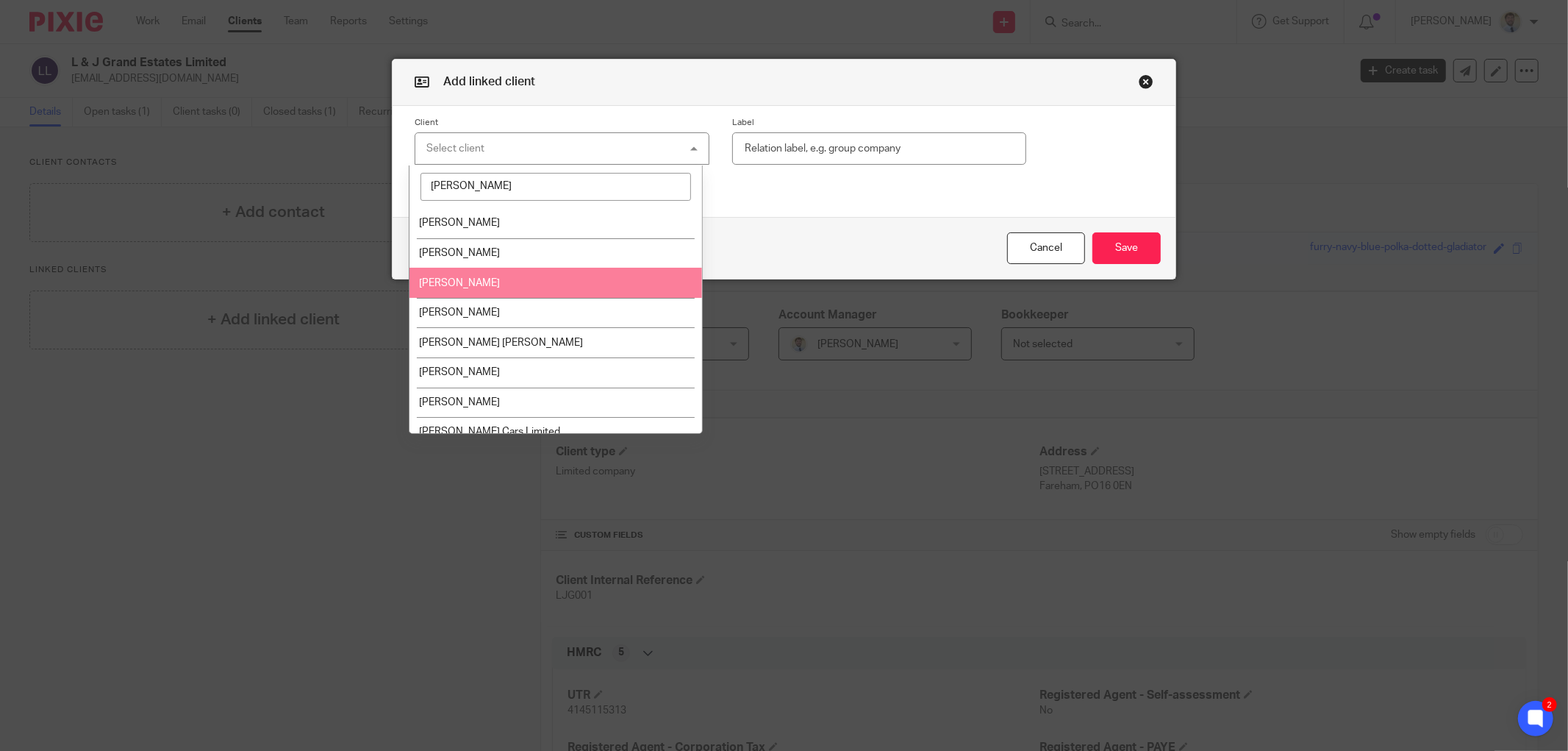
click at [616, 290] on li "[PERSON_NAME]" at bounding box center [556, 282] width 293 height 30
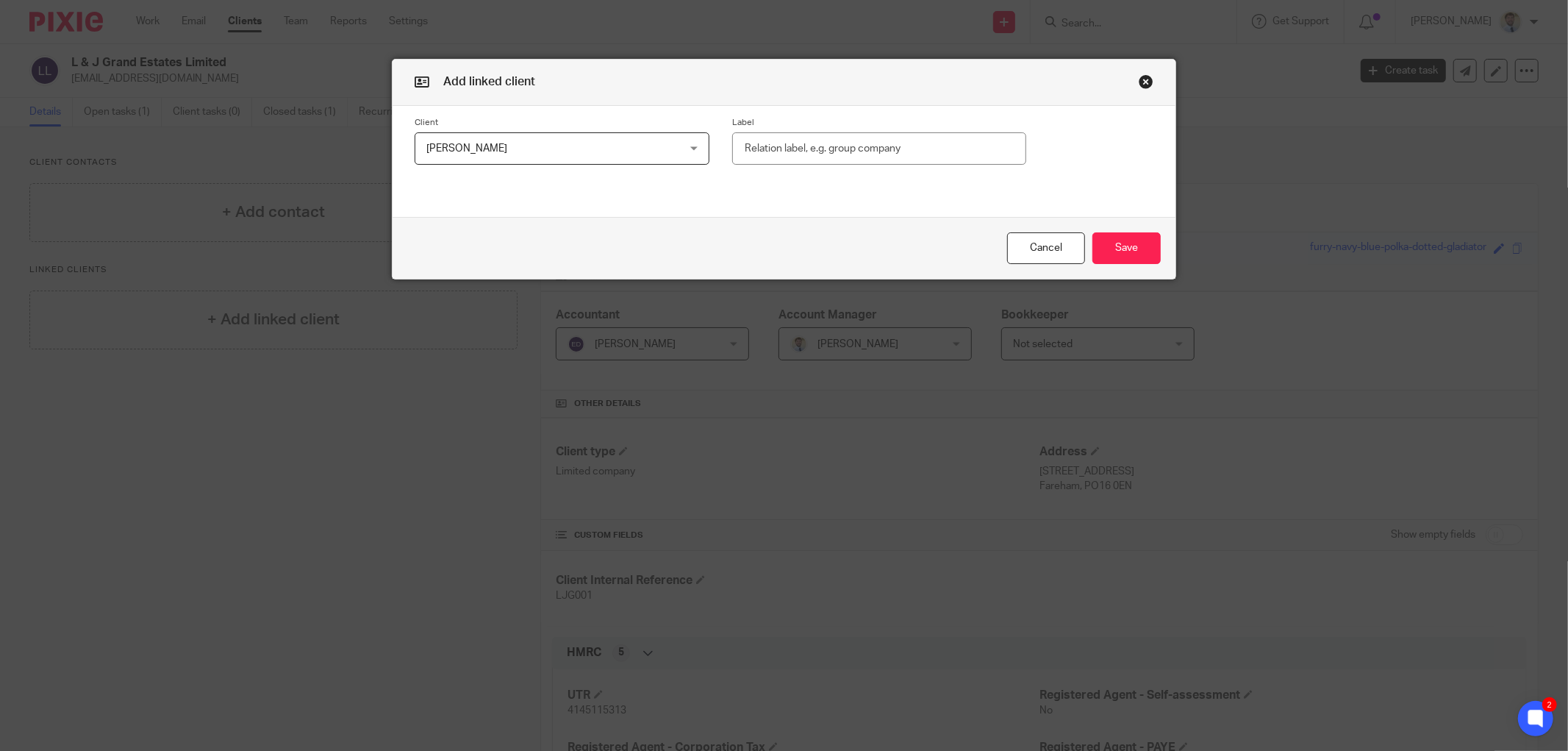
click at [808, 160] on input "text" at bounding box center [879, 149] width 294 height 34
type input "Director"
click at [1135, 234] on button "Save" at bounding box center [1126, 248] width 68 height 32
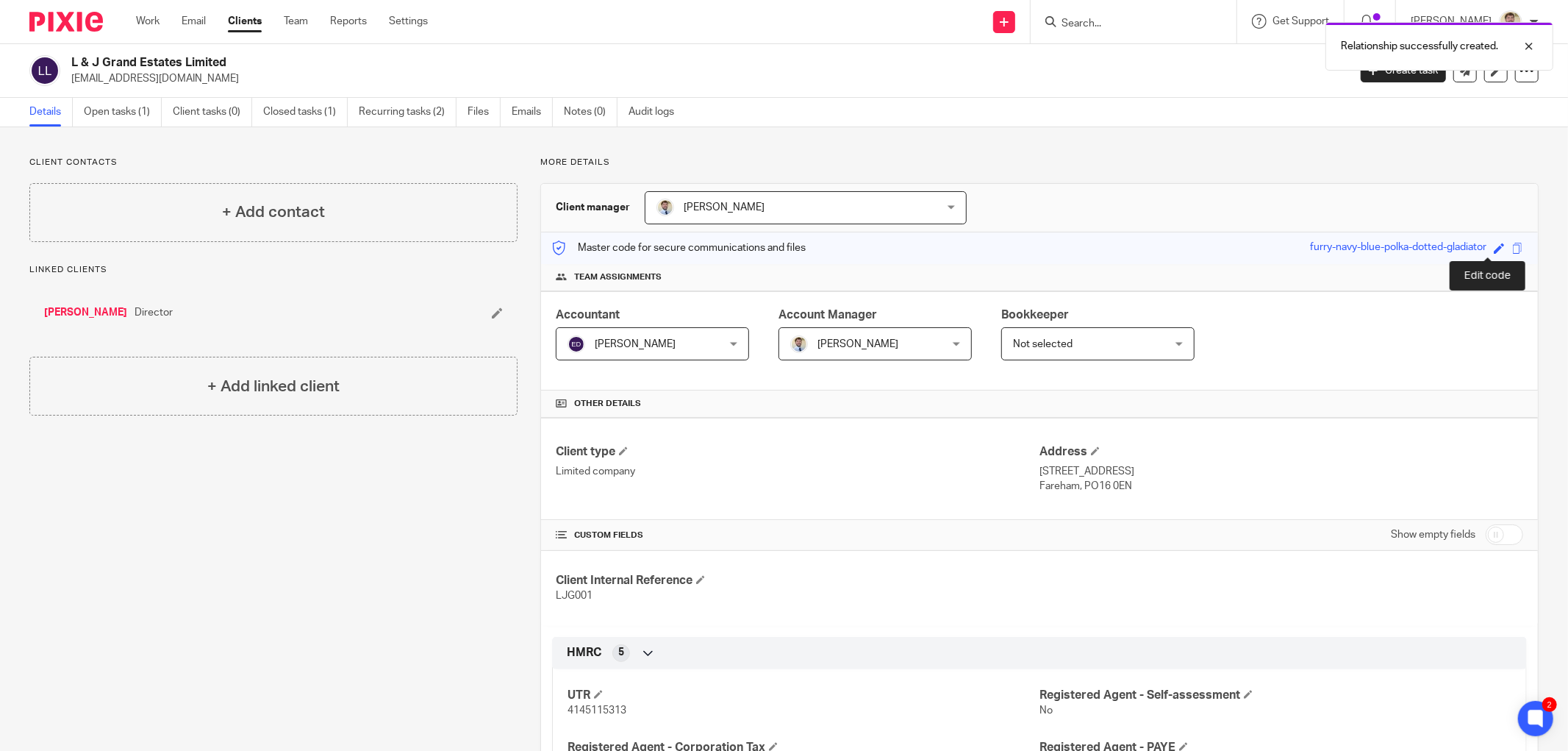
click at [1494, 247] on span at bounding box center [1500, 248] width 11 height 11
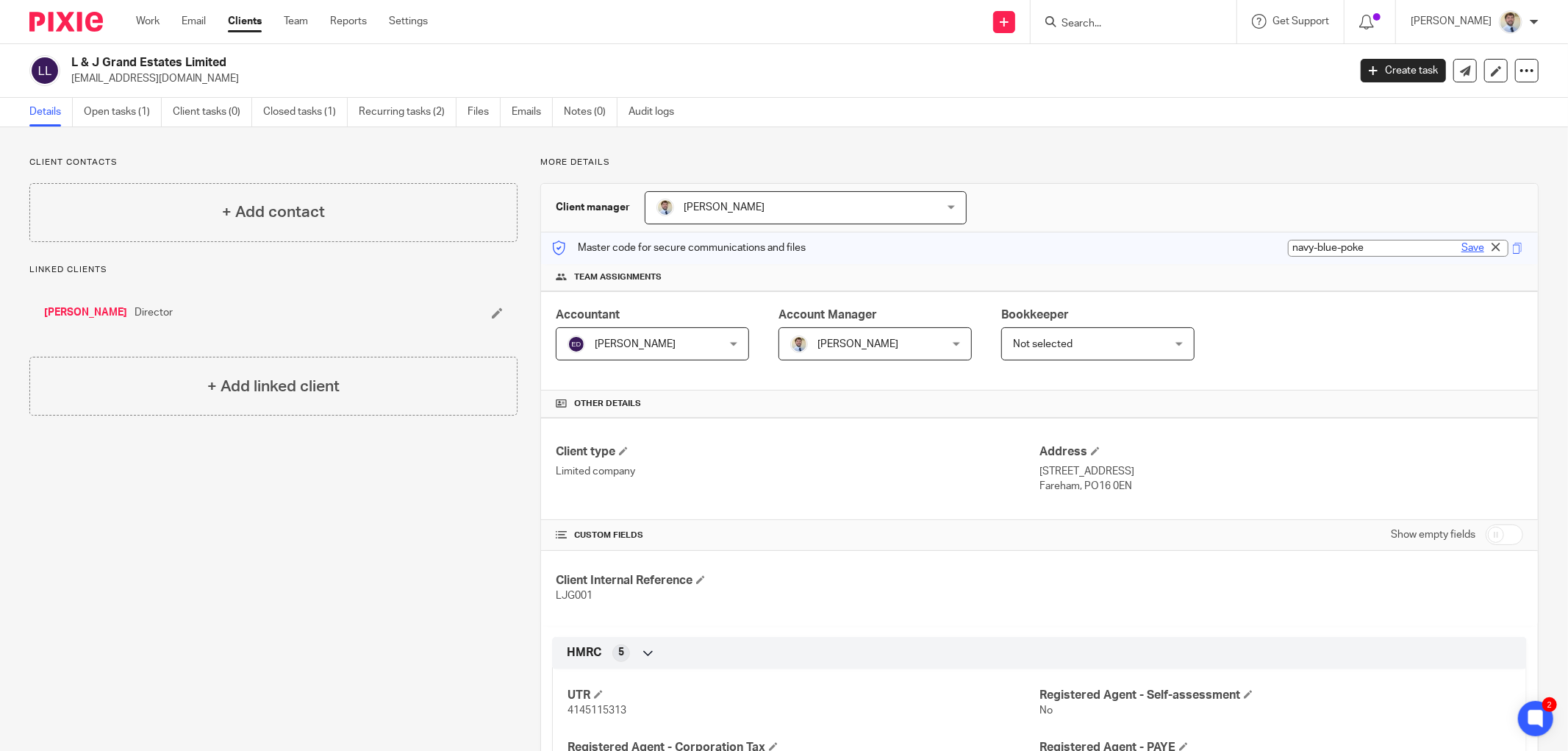
type input "navy-blue-poke"
click at [1462, 250] on link "Save" at bounding box center [1473, 248] width 22 height 15
type input "navy-blue-poke"
click at [91, 84] on p "[EMAIL_ADDRESS][DOMAIN_NAME]" at bounding box center [705, 79] width 1268 height 15
click at [97, 78] on p "[EMAIL_ADDRESS][DOMAIN_NAME]" at bounding box center [705, 79] width 1268 height 15
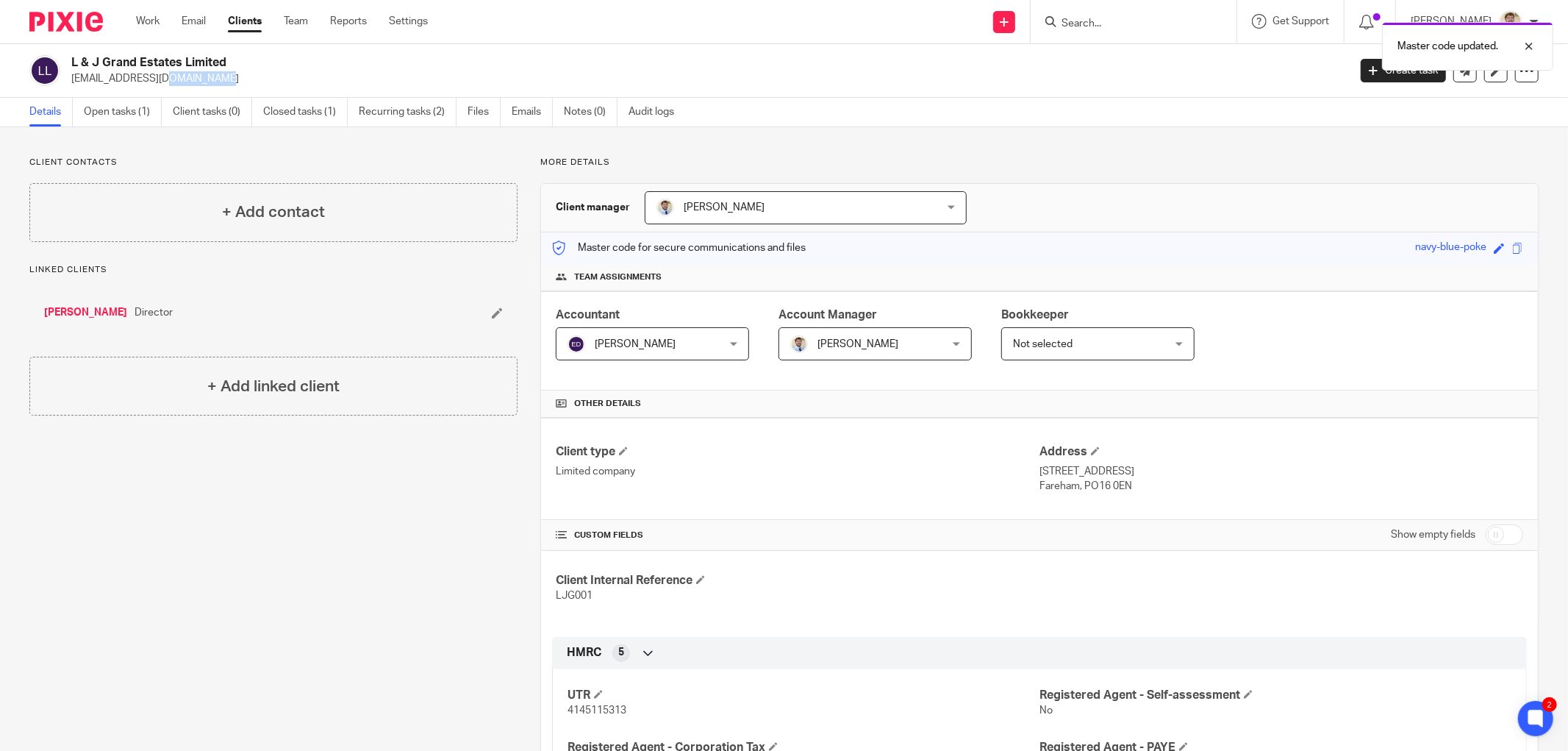
click at [97, 78] on p "[EMAIL_ADDRESS][DOMAIN_NAME]" at bounding box center [705, 79] width 1268 height 15
copy main "[EMAIL_ADDRESS][DOMAIN_NAME] Create task Update from Companies House Export dat…"
click at [204, 216] on div "+ Add contact" at bounding box center [274, 212] width 488 height 59
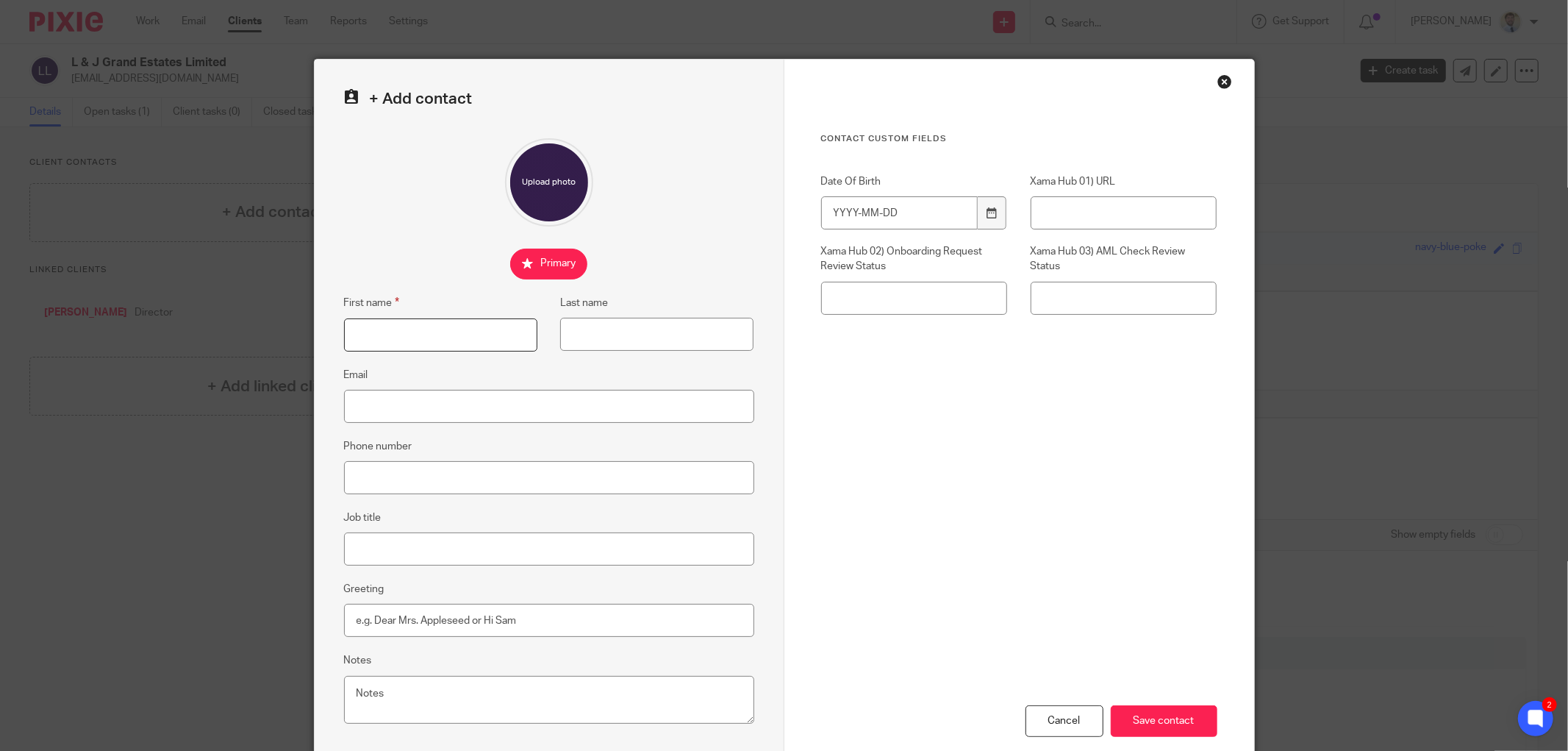
click at [396, 333] on input "First name" at bounding box center [441, 335] width 194 height 34
type input "[PERSON_NAME]"
paste input "[EMAIL_ADDRESS][DOMAIN_NAME]"
type input "[EMAIL_ADDRESS][DOMAIN_NAME]"
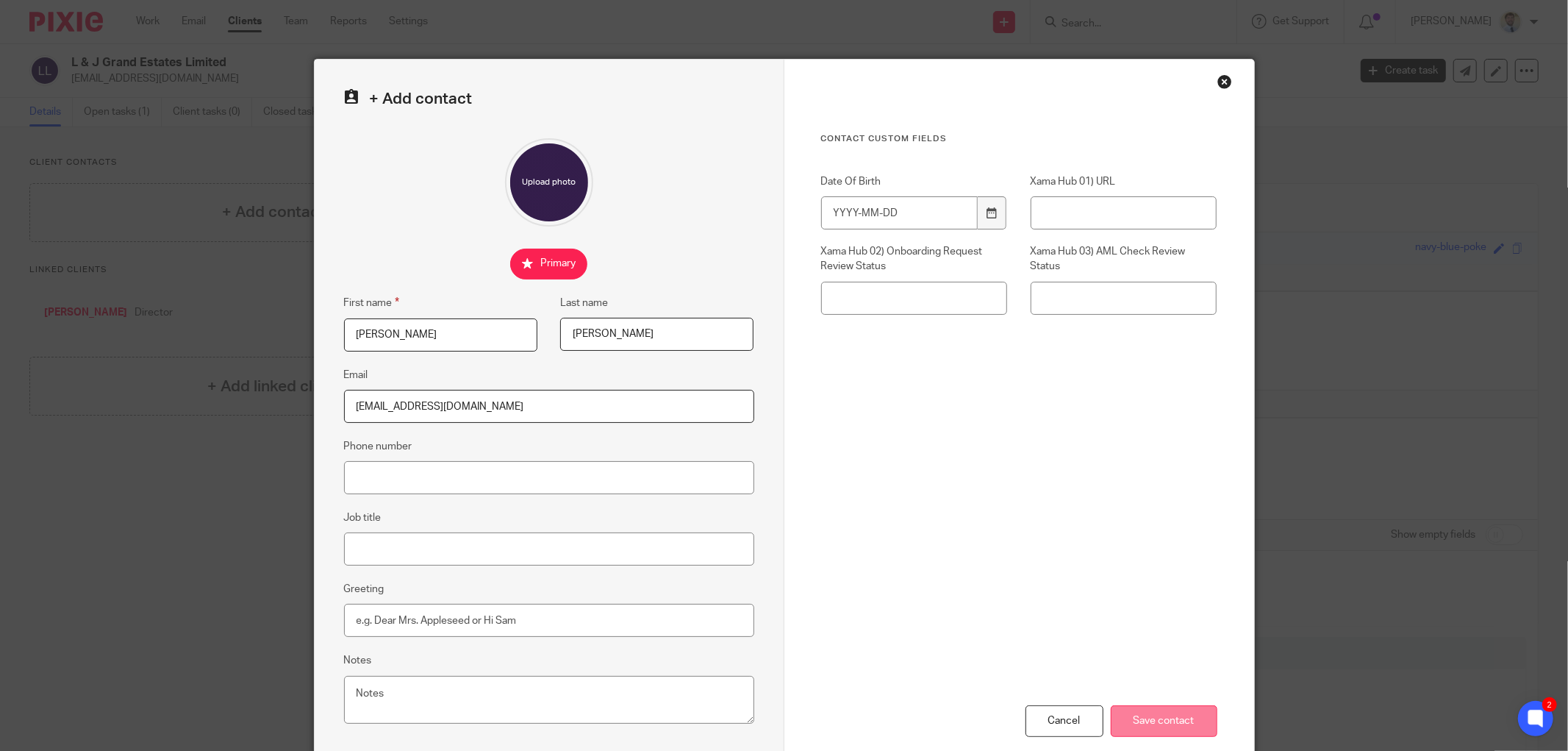
click at [1155, 735] on input "Save contact" at bounding box center [1164, 721] width 106 height 32
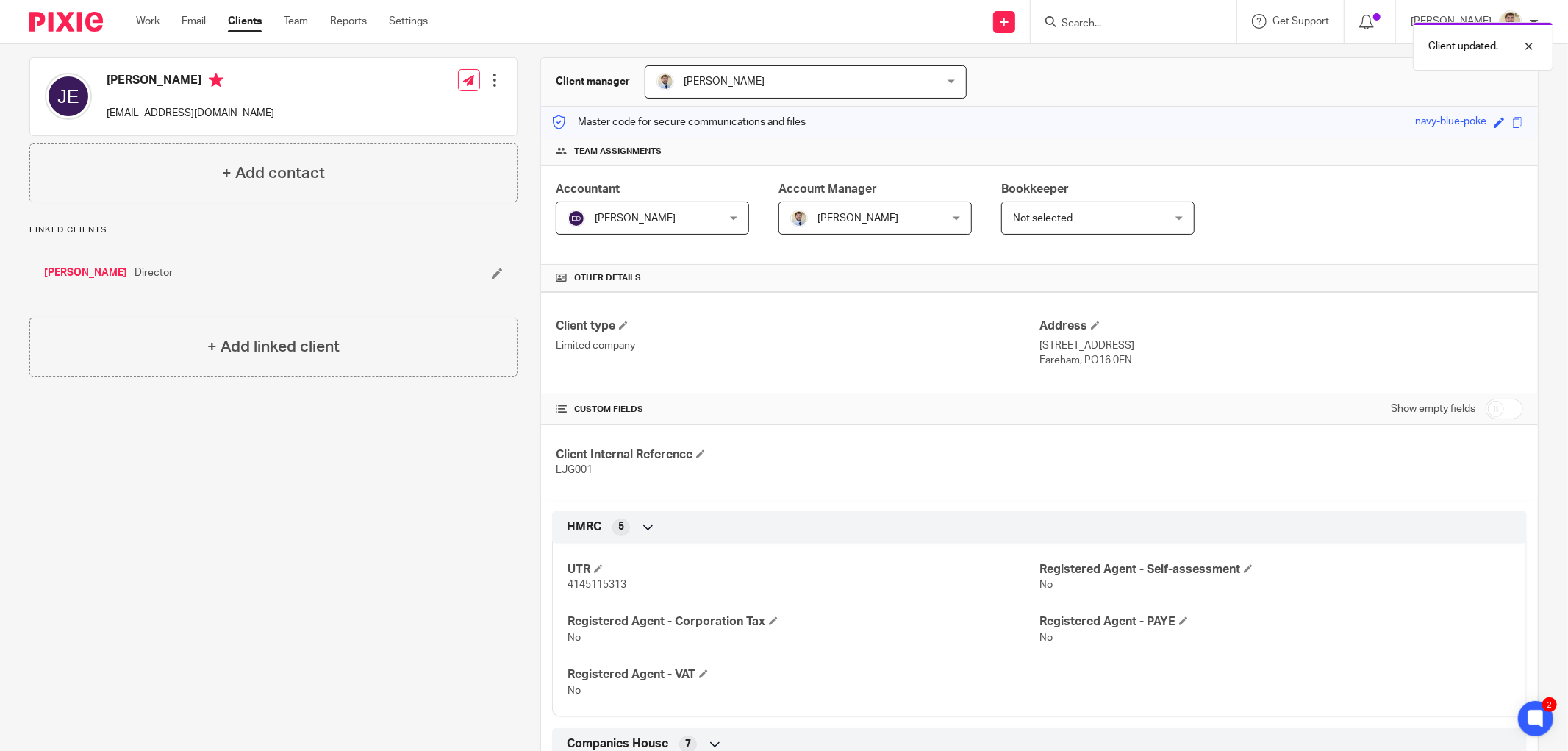
scroll to position [408, 0]
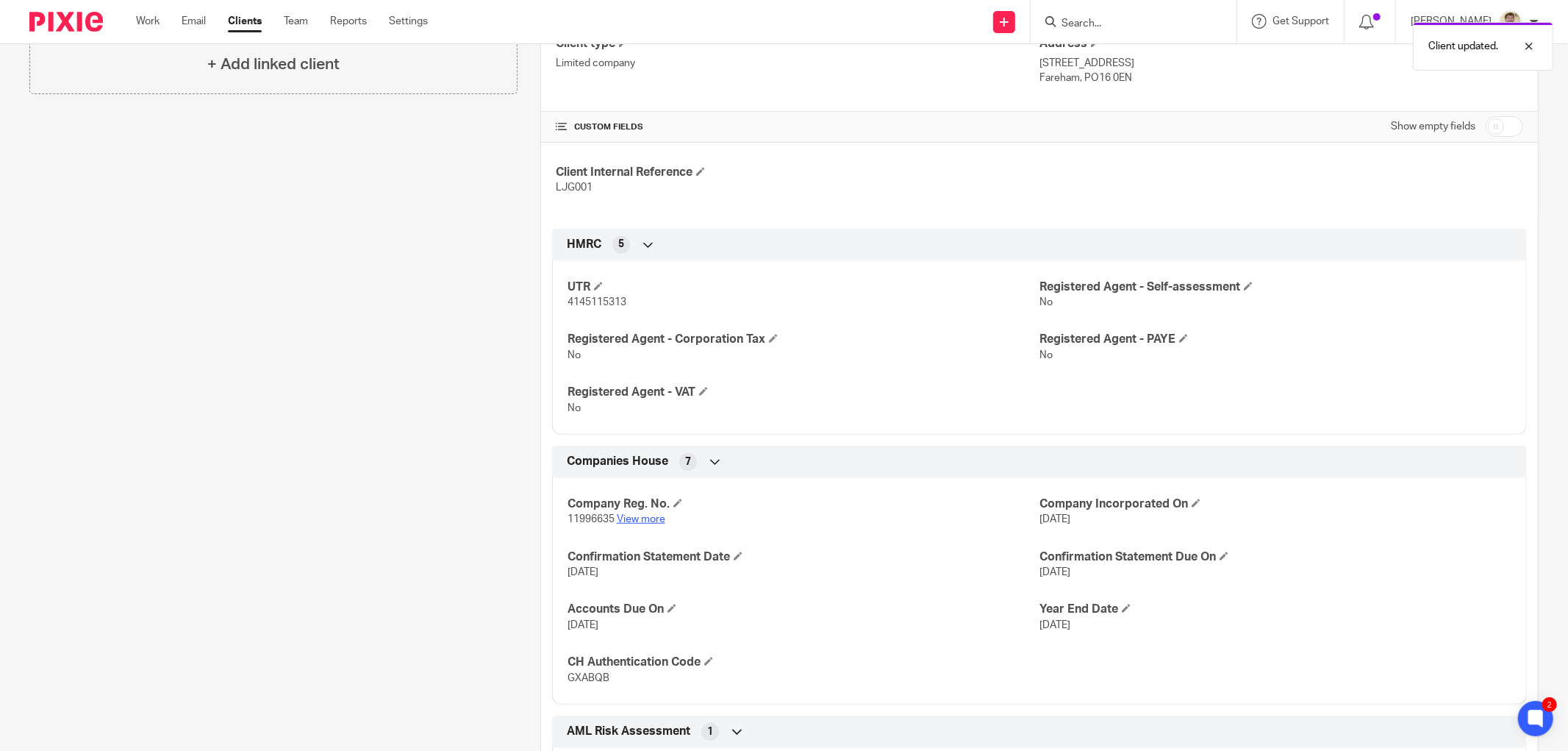
click at [644, 513] on p "11996635 View more" at bounding box center [803, 519] width 472 height 15
click at [640, 517] on link "View more" at bounding box center [641, 519] width 48 height 10
